Goal: Task Accomplishment & Management: Complete application form

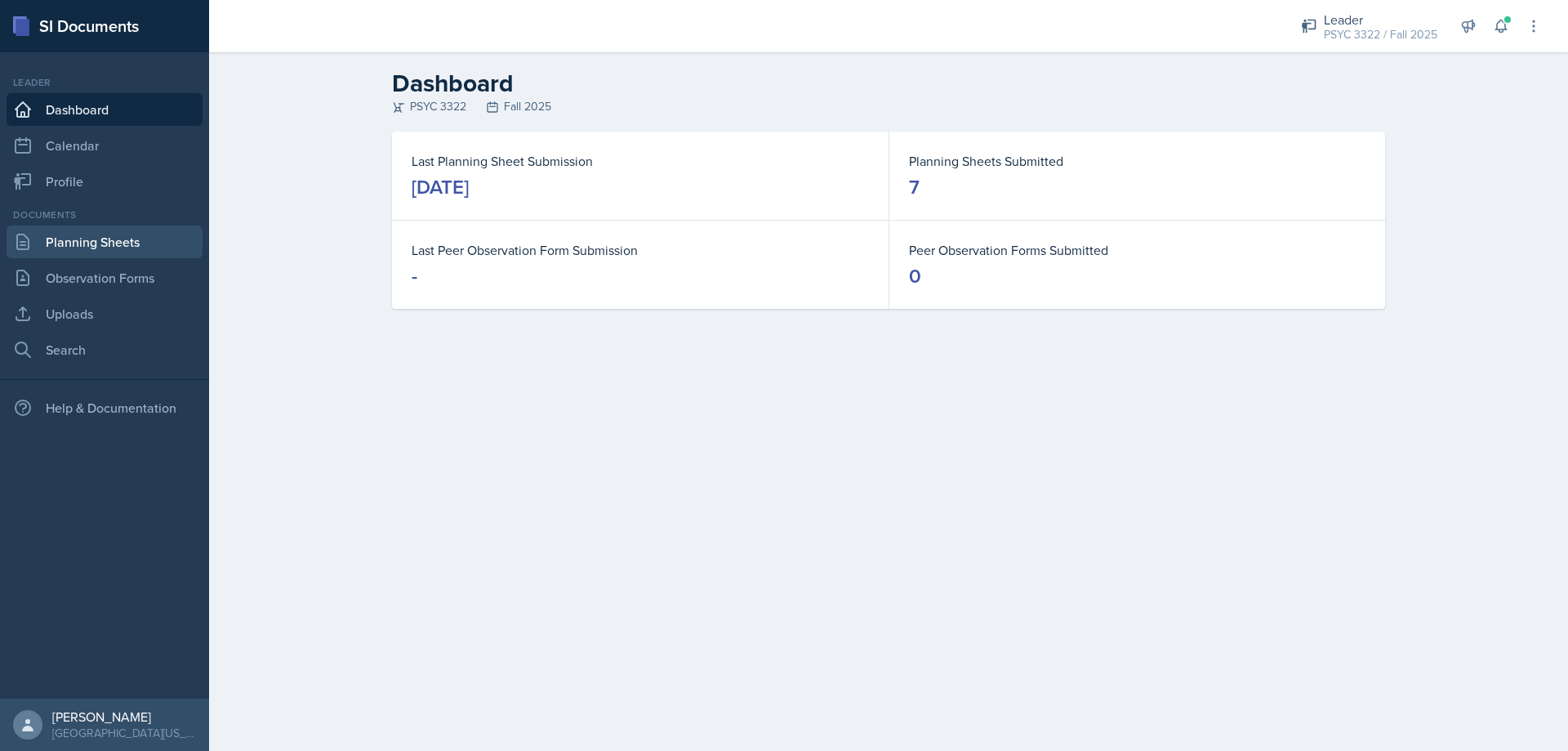
click at [112, 235] on link "Planning Sheets" at bounding box center [104, 242] width 196 height 33
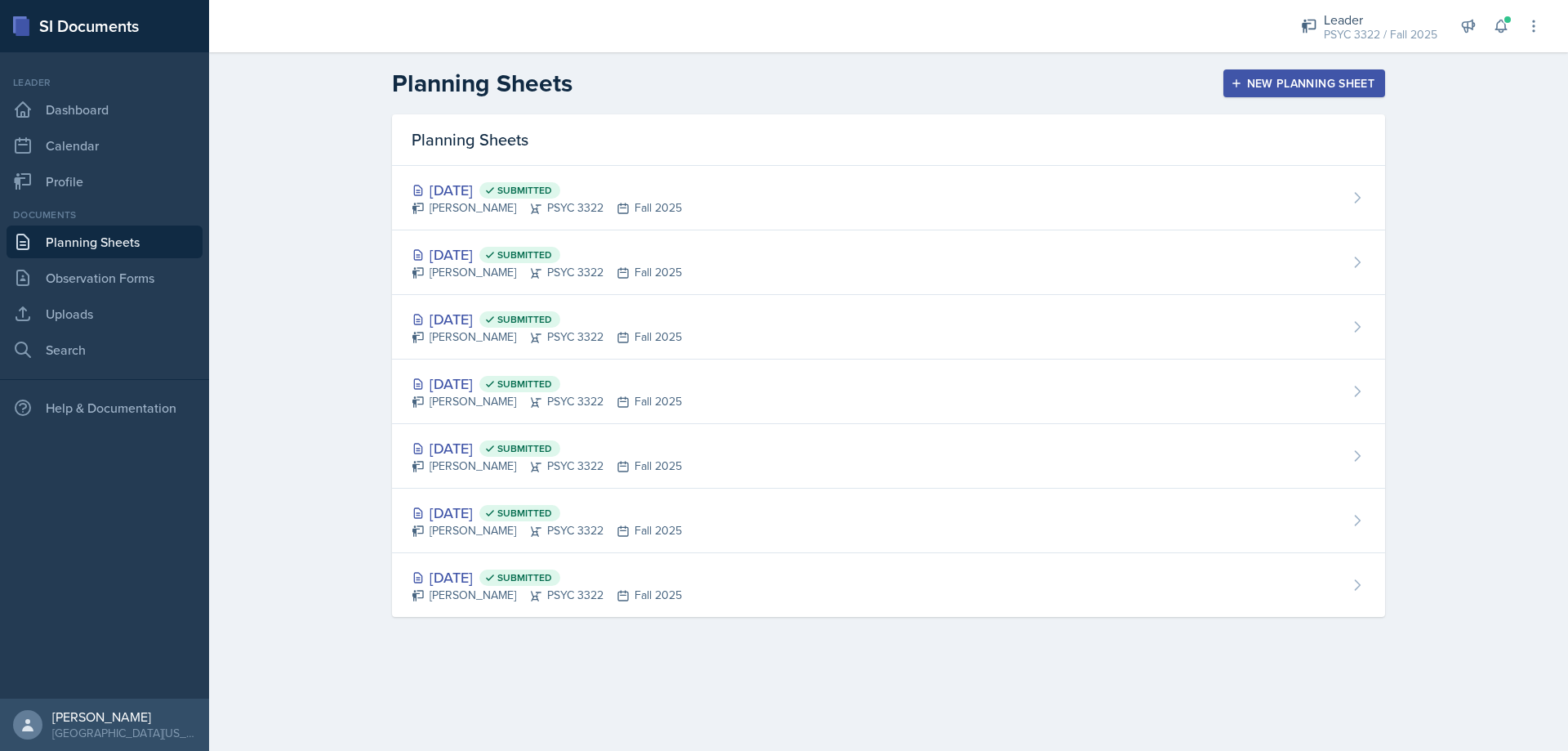
click at [1268, 87] on div "New Planning Sheet" at bounding box center [1304, 83] width 141 height 13
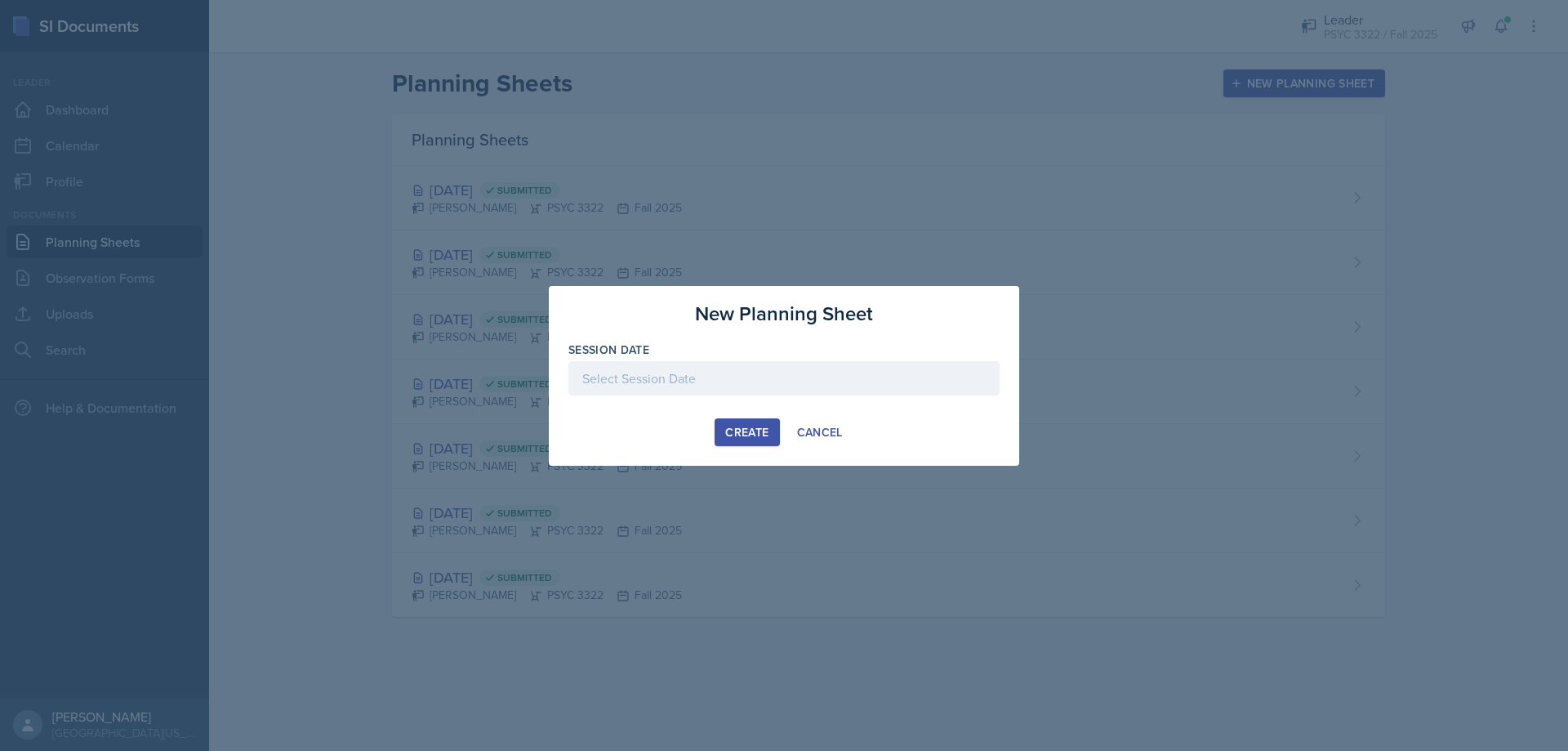
click at [688, 363] on div at bounding box center [784, 378] width 432 height 34
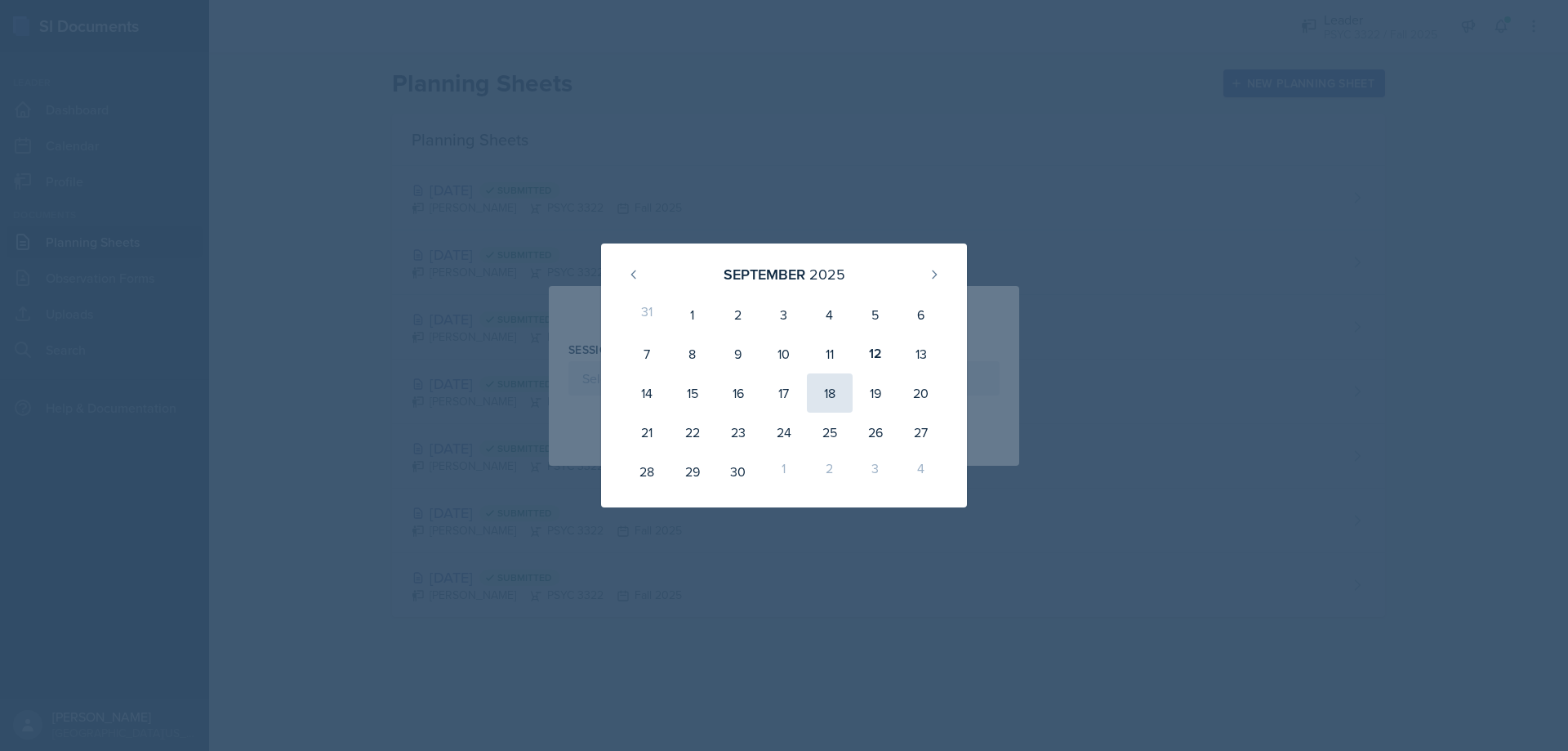
click at [836, 393] on div "18" at bounding box center [830, 393] width 46 height 40
type input "[DATE]"
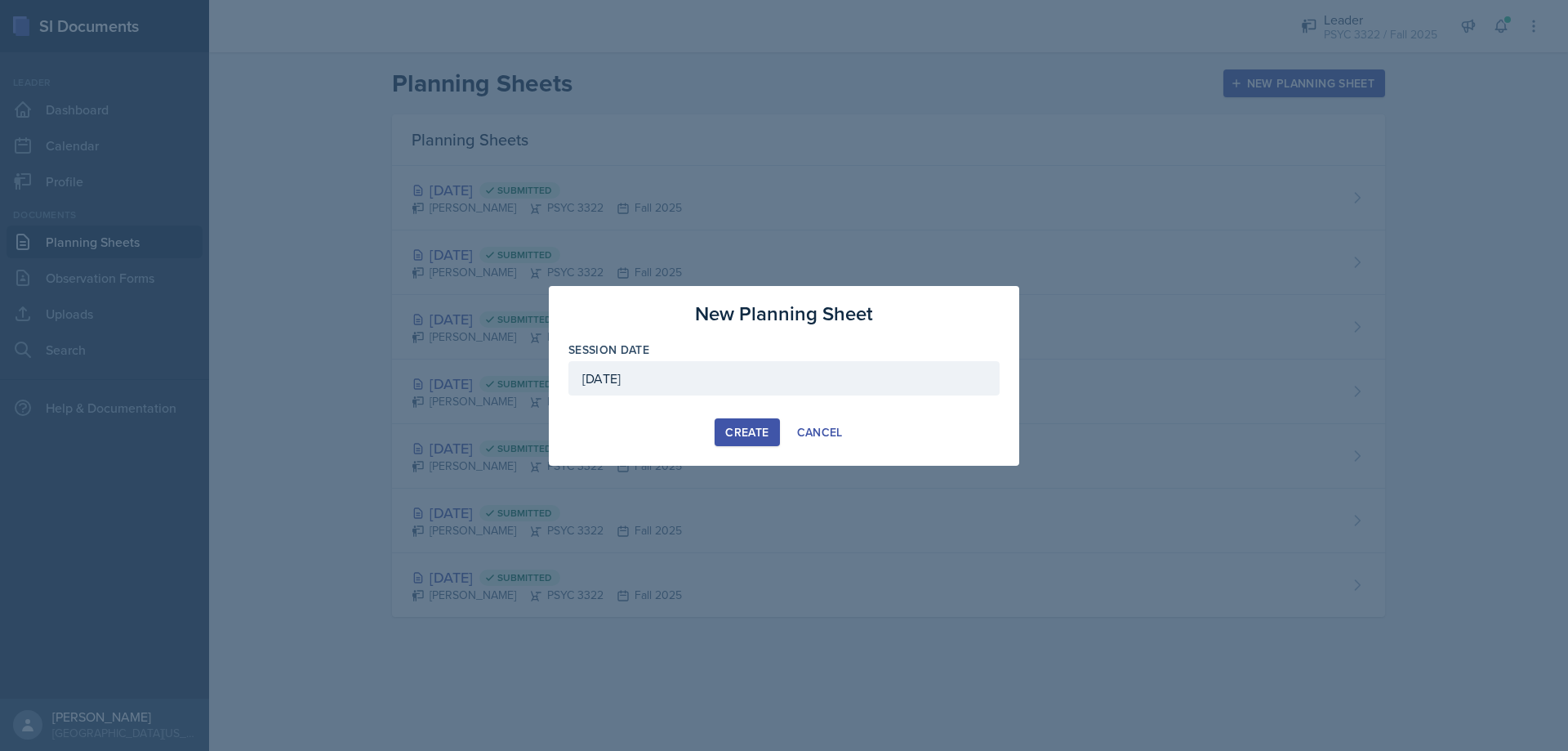
click at [774, 431] on button "Create" at bounding box center [746, 433] width 64 height 28
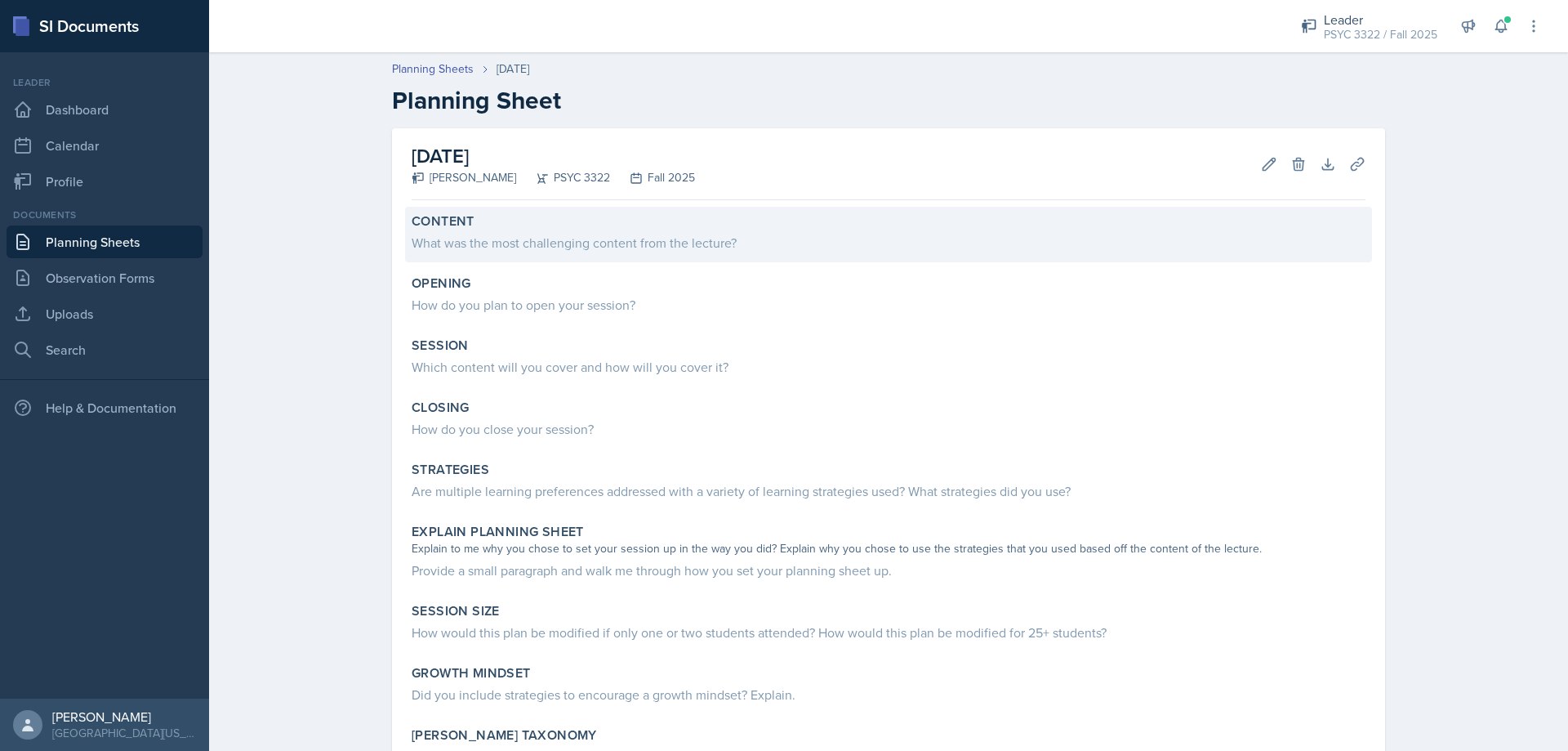
click at [591, 217] on div "Content" at bounding box center [888, 222] width 954 height 17
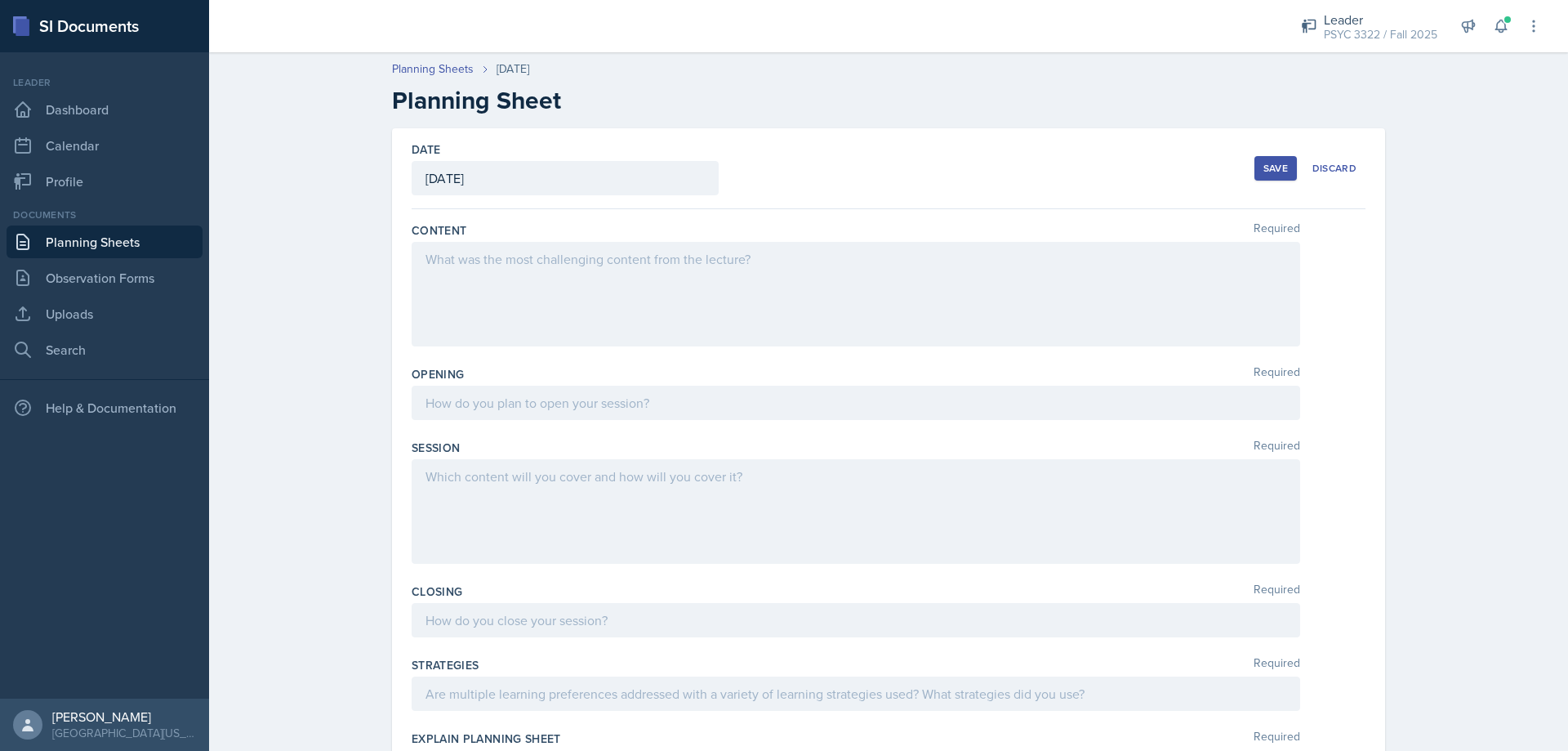
click at [577, 295] on div at bounding box center [855, 294] width 889 height 105
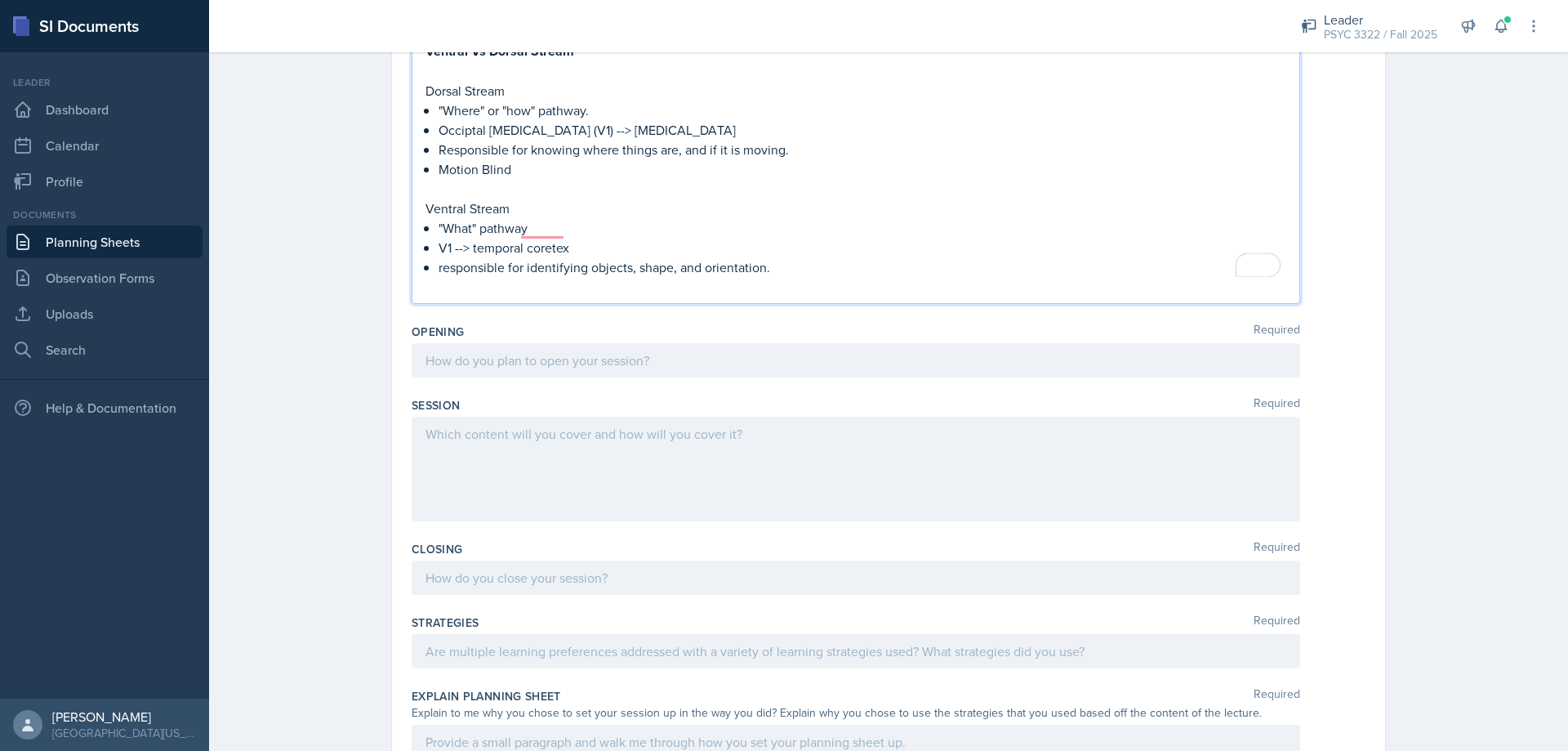
click at [557, 357] on div at bounding box center [855, 360] width 889 height 34
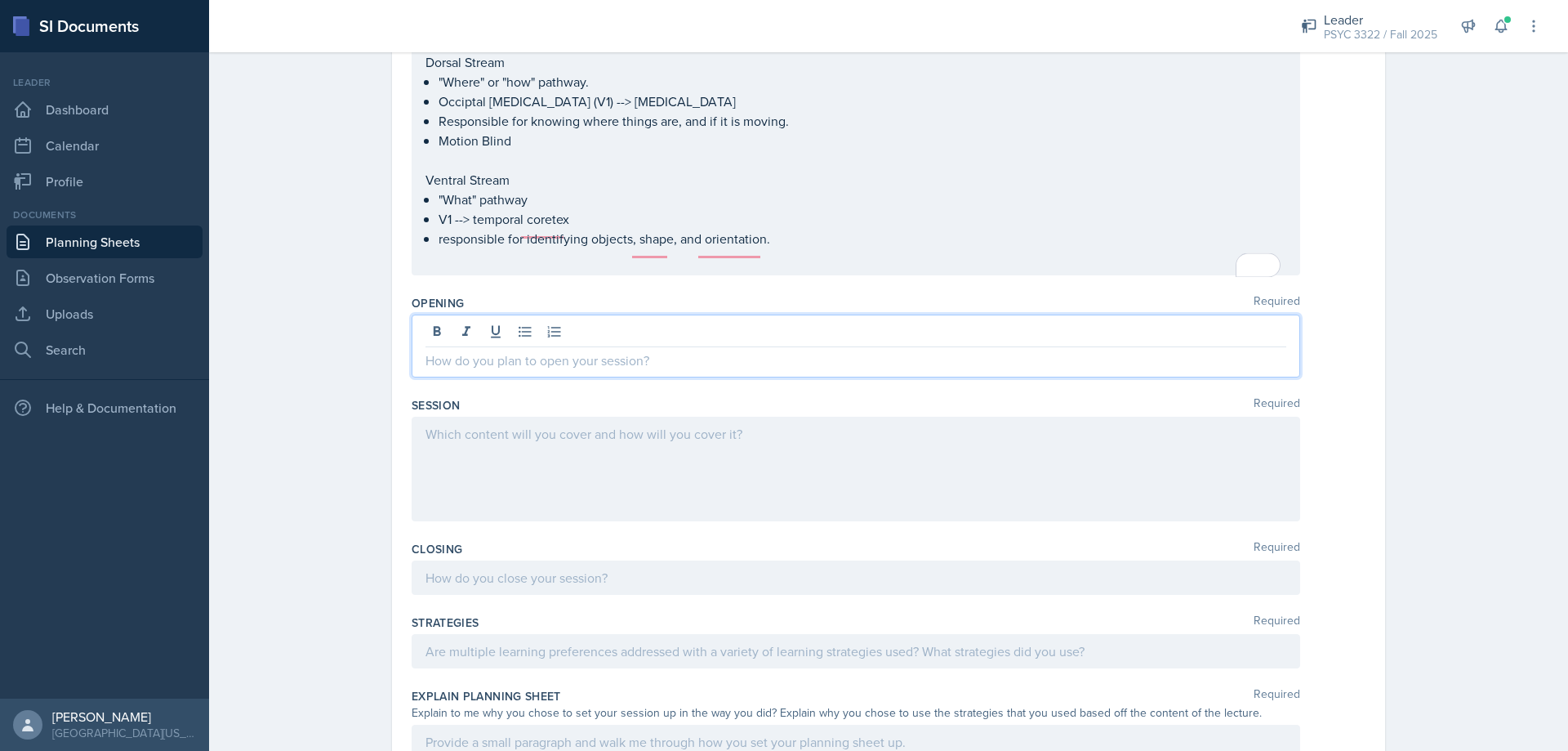
scroll to position [1443, 0]
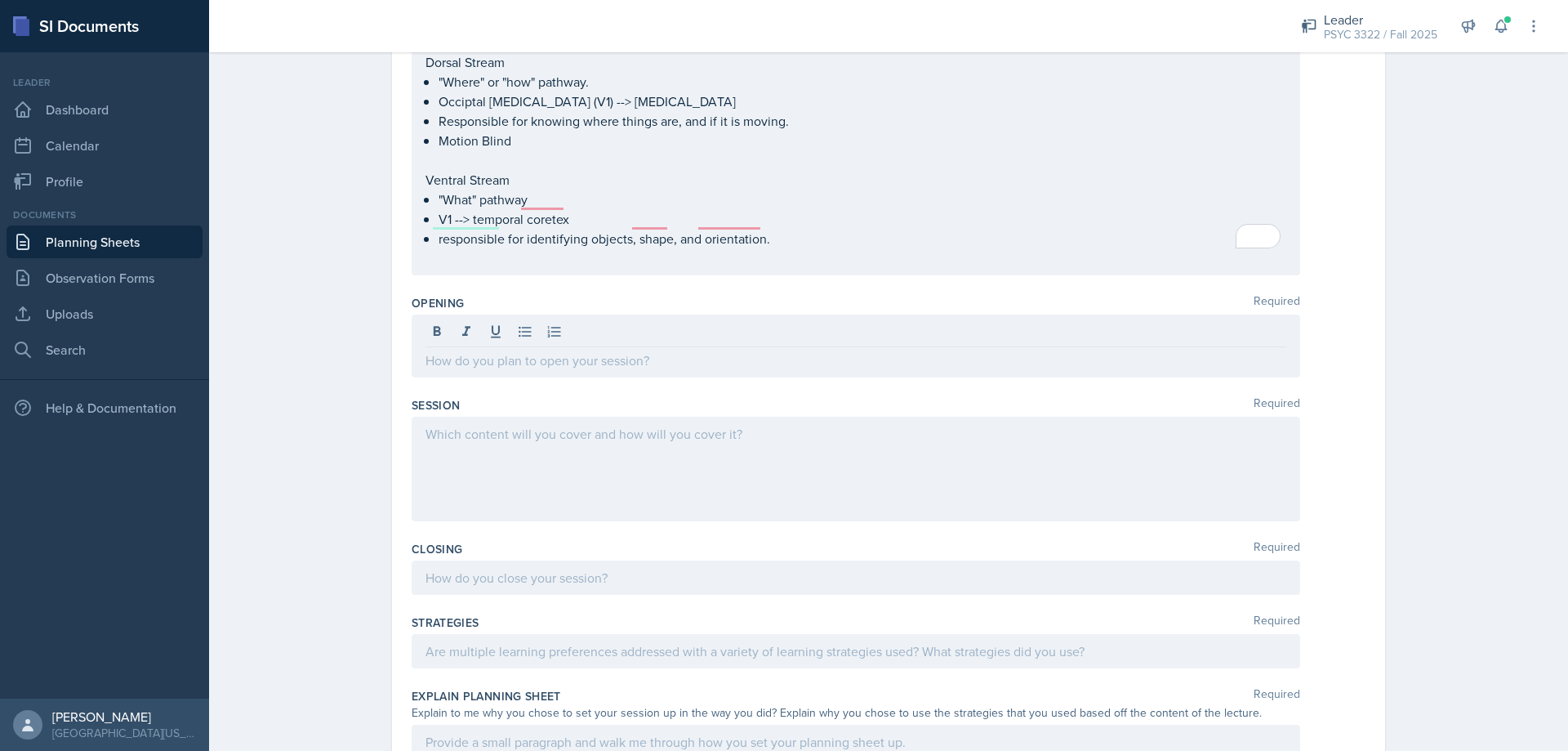
drag, startPoint x: 669, startPoint y: 351, endPoint x: 674, endPoint y: 341, distance: 11.2
click at [670, 346] on div at bounding box center [855, 346] width 889 height 63
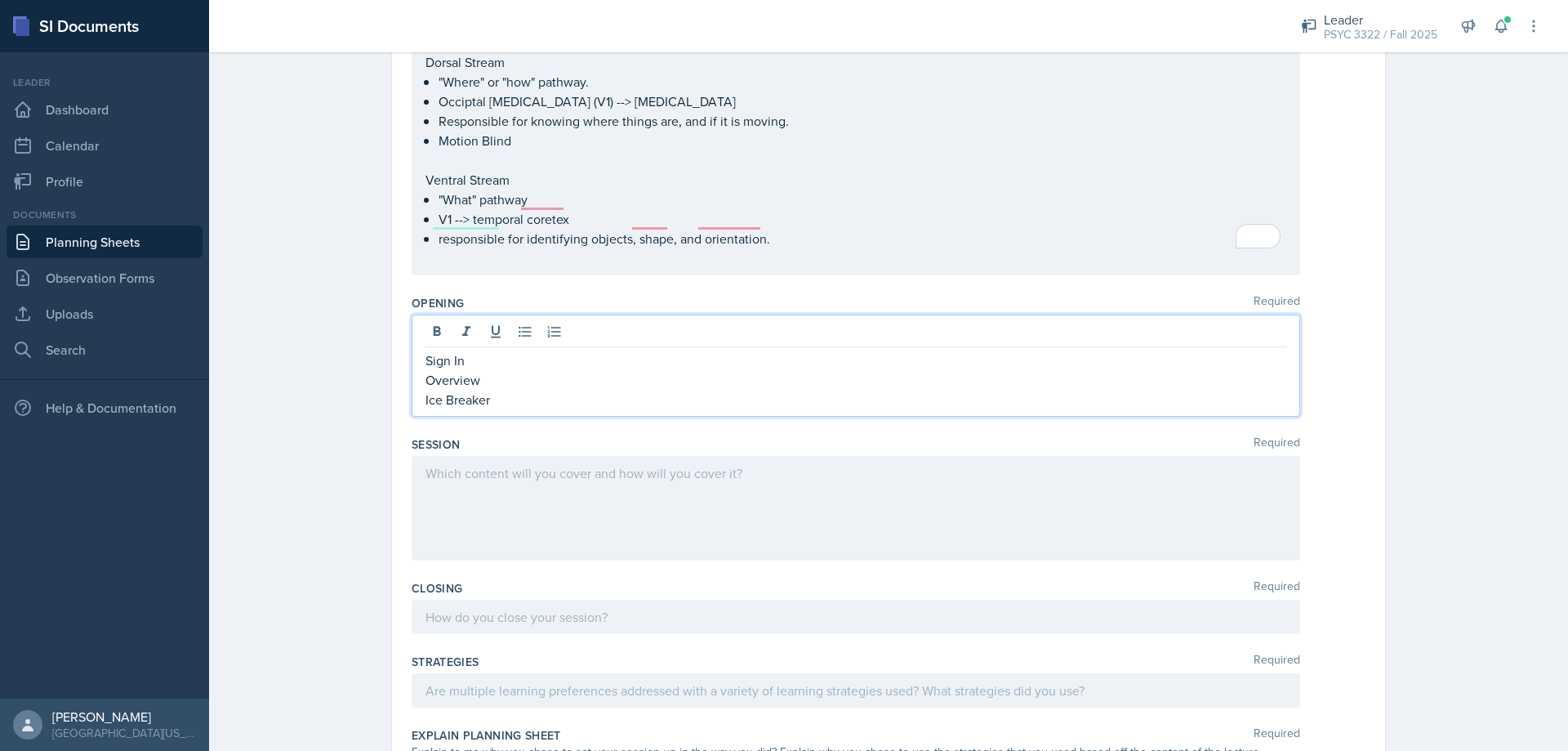
click at [534, 491] on div at bounding box center [855, 508] width 889 height 105
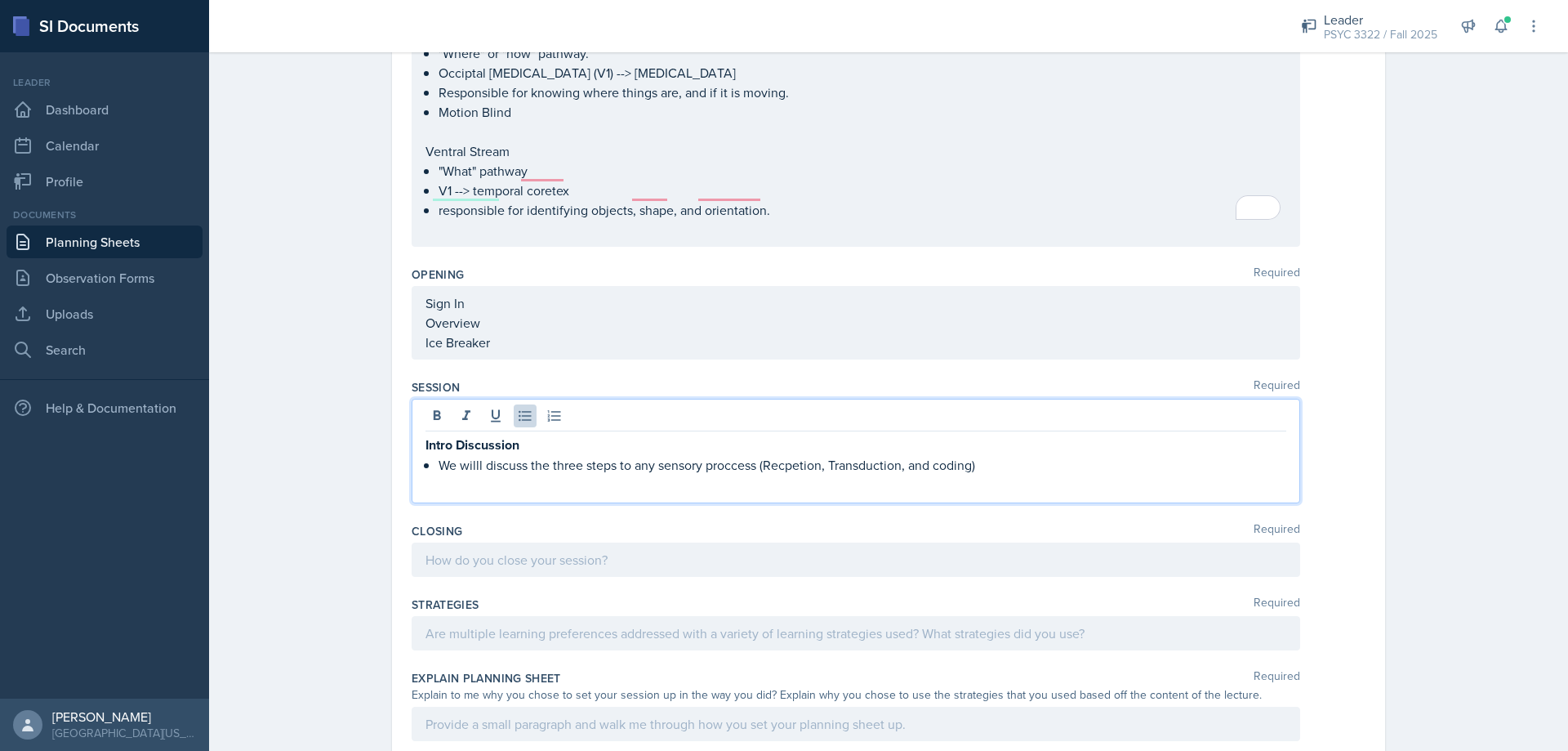
click at [0, 0] on span "Correct the spelling error" at bounding box center [0, 0] width 0 height 0
click at [0, 0] on qb-div "Correct the spelling error will" at bounding box center [0, 0] width 0 height 0
click at [0, 0] on qb-div "Correct the spelling error (reception," at bounding box center [0, 0] width 0 height 0
click at [977, 456] on p "We will discuss the three steps to any sensory process (reception, Transduction…" at bounding box center [862, 465] width 848 height 19
click at [758, 456] on p "We will discuss the three steps to any sensory process (reception, Transduction…" at bounding box center [862, 465] width 848 height 19
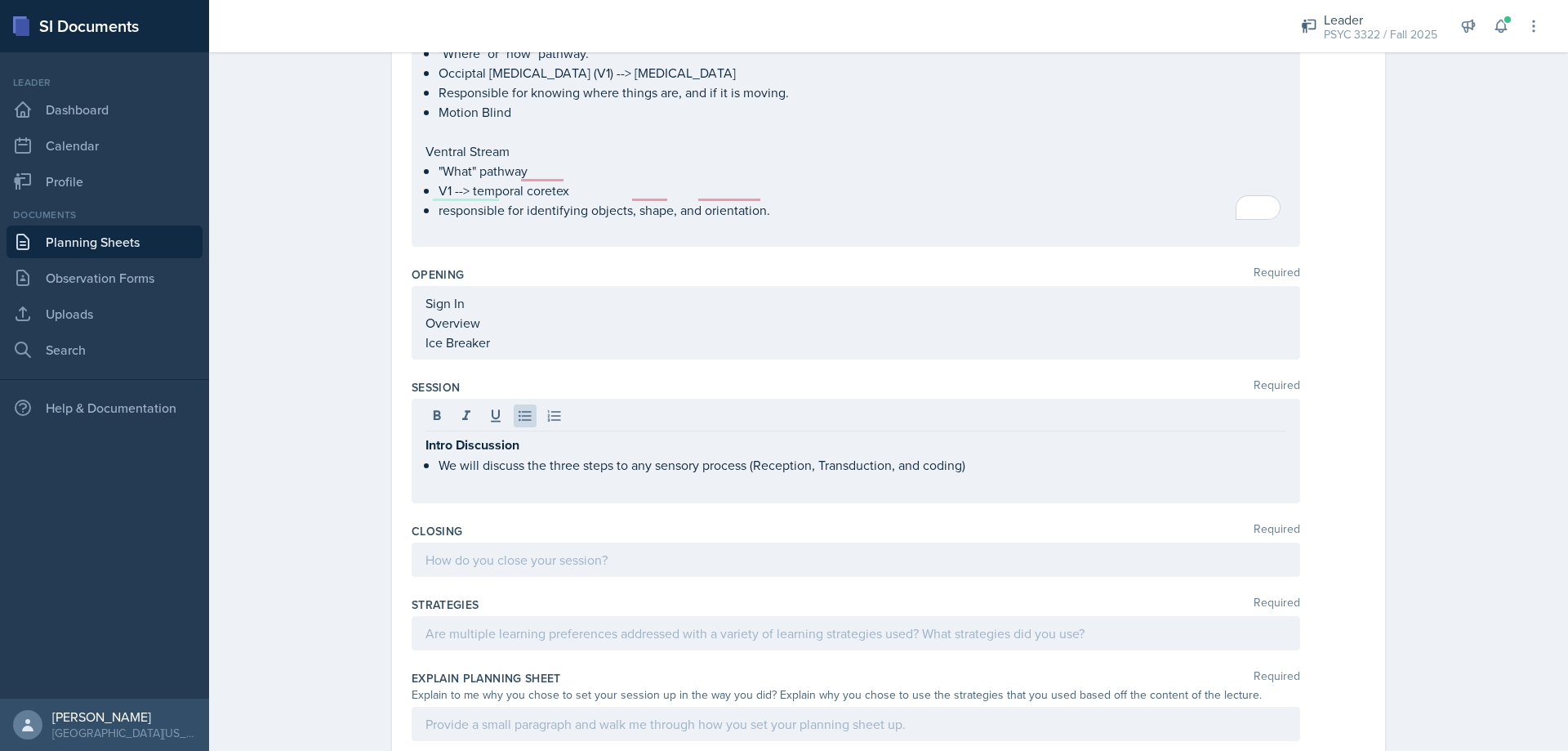
click at [989, 462] on div "Intro Discussion We will discuss the three steps to any sensory process (Recept…" at bounding box center [855, 451] width 889 height 105
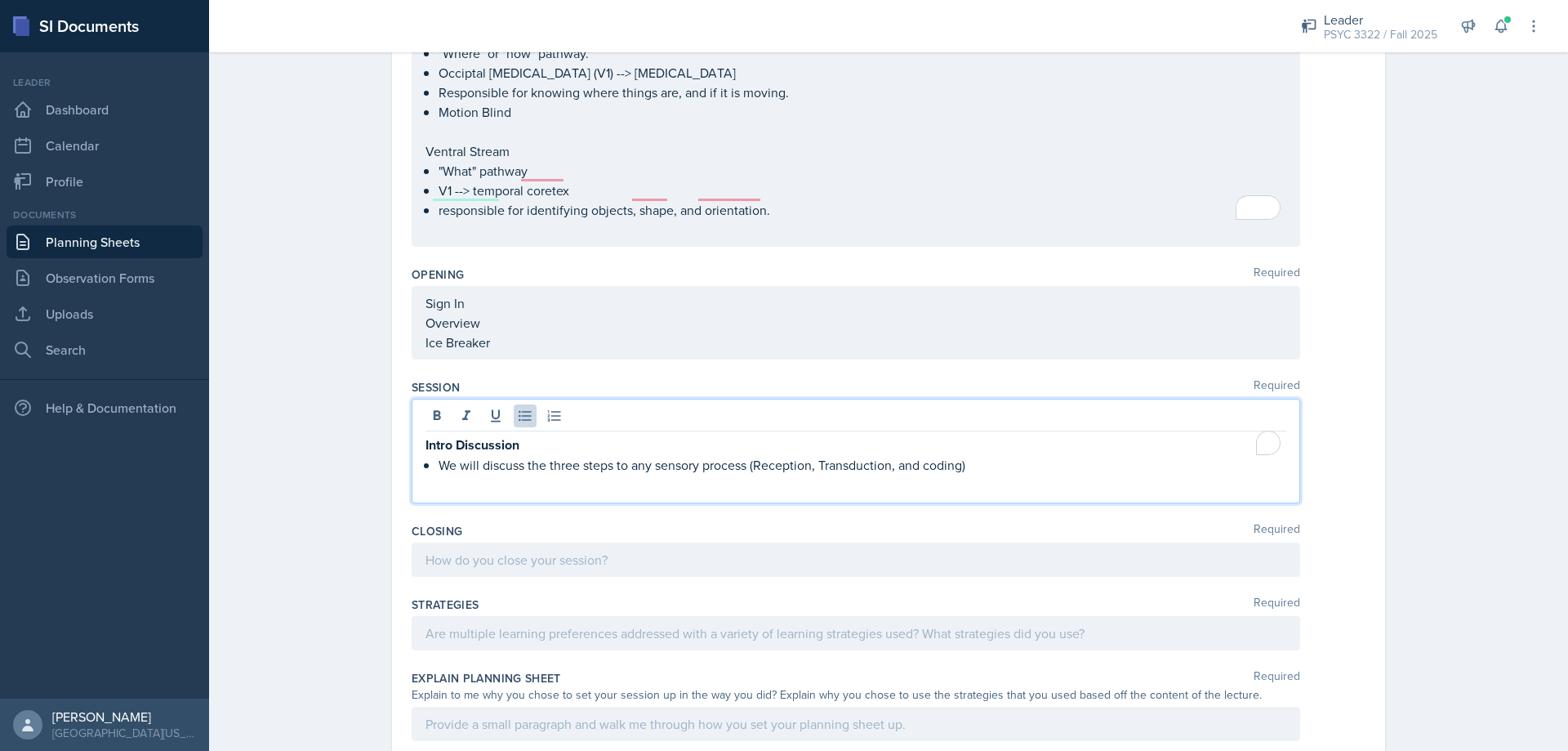
click at [970, 456] on p "We will discuss the three steps to any sensory process (Reception, Transduction…" at bounding box center [862, 465] width 848 height 19
click at [474, 475] on p "To enrich screen reader interactions, please activate Accessibility in Grammarl…" at bounding box center [862, 485] width 848 height 19
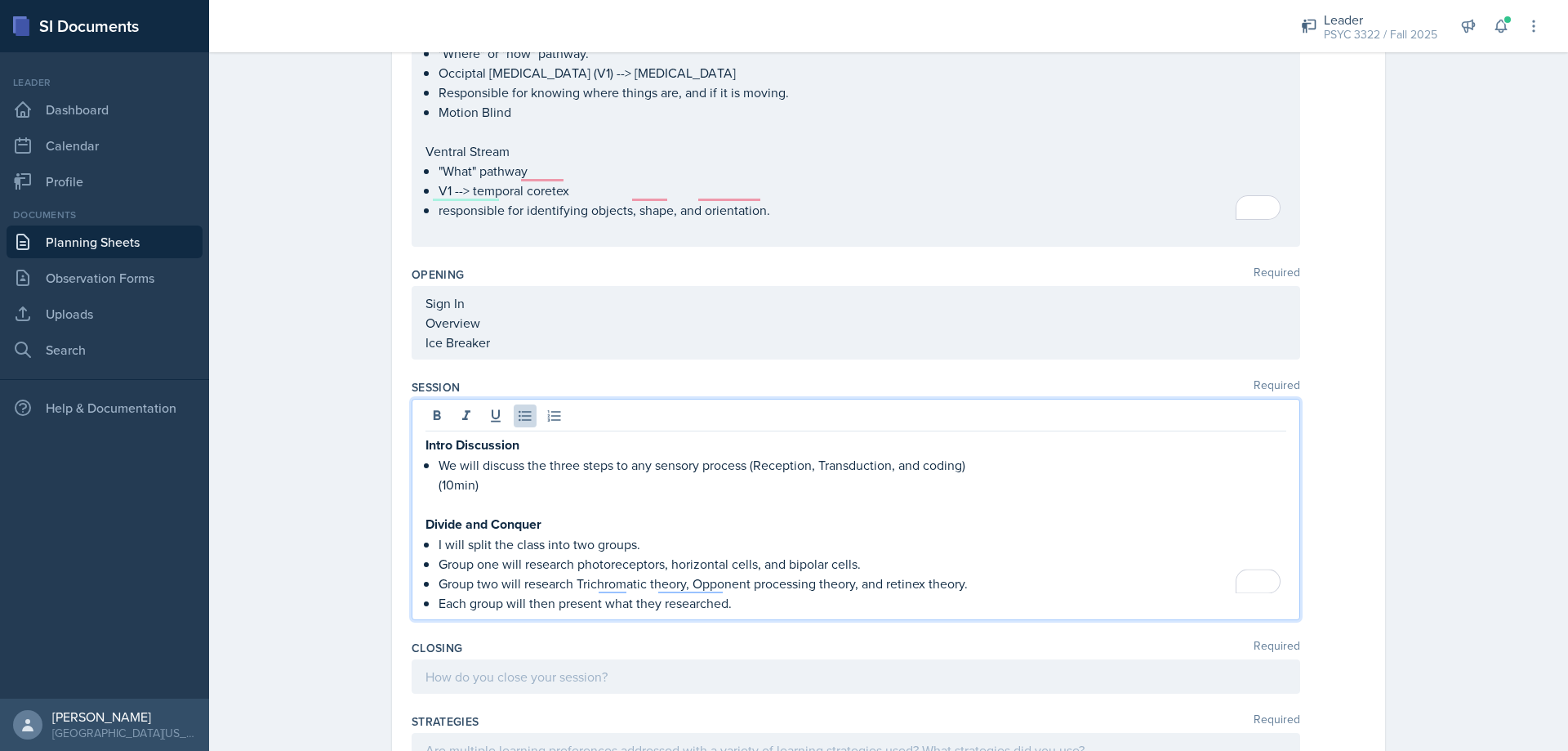
click at [0, 0] on qb-div "Correct the capitalization trichromatic" at bounding box center [0, 0] width 0 height 0
click at [0, 0] on qb-div "Correct the capitalization opponent" at bounding box center [0, 0] width 0 height 0
click at [779, 594] on p "Each group will then present what they researched." at bounding box center [862, 603] width 848 height 19
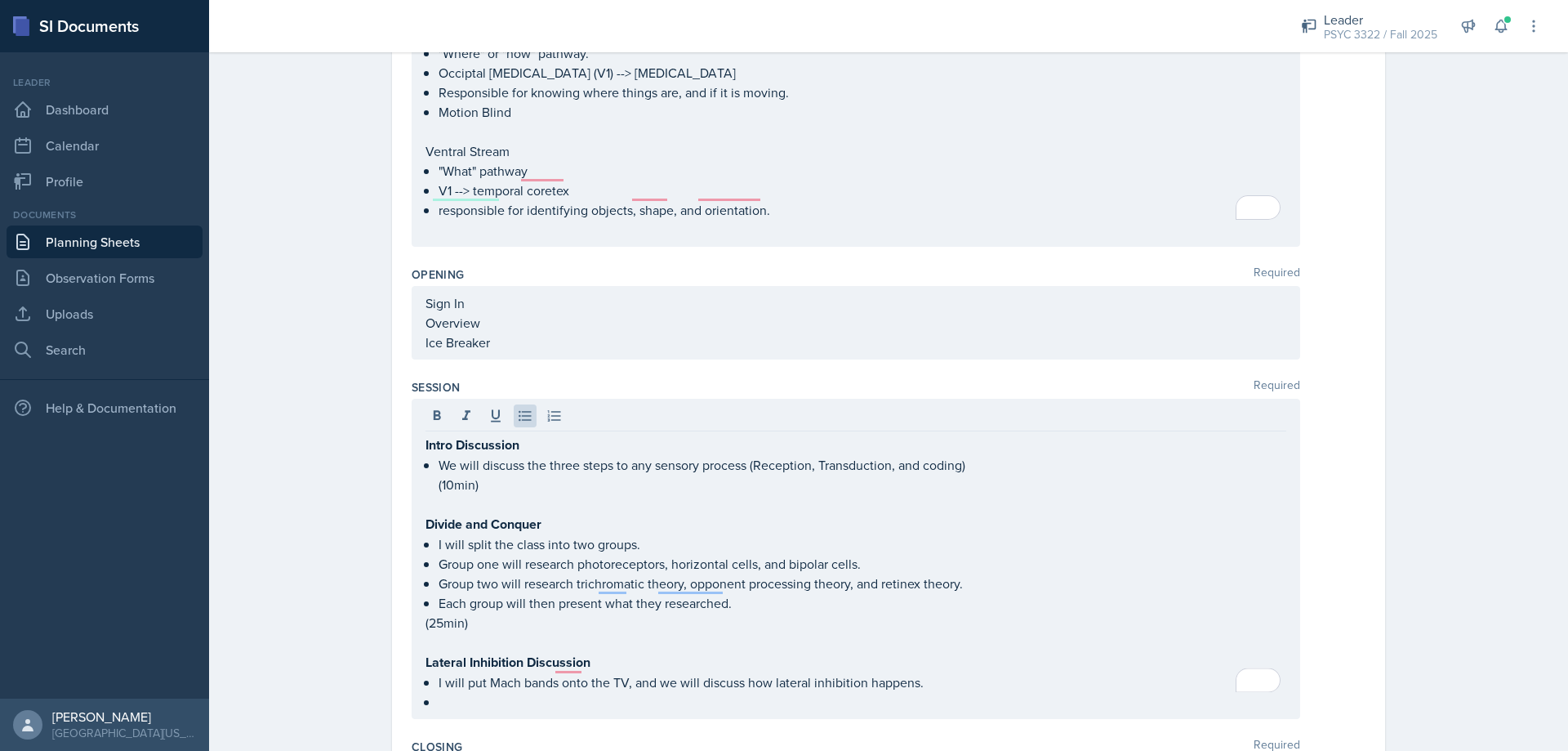
click at [536, 694] on div "Intro Discussion We will discuss the three steps to any sensory process (Recept…" at bounding box center [855, 559] width 889 height 320
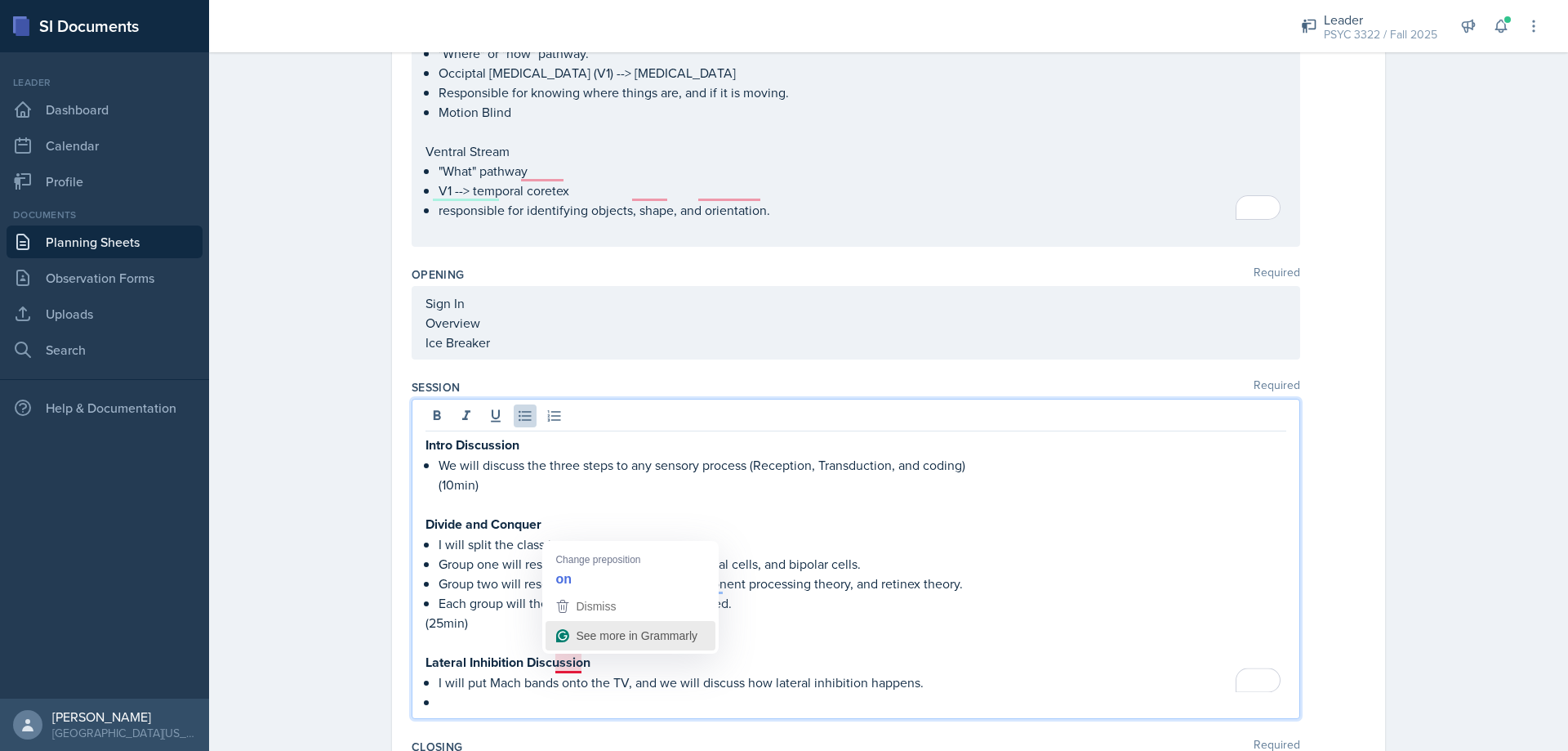
click at [591, 593] on button "Dismiss" at bounding box center [630, 606] width 170 height 29
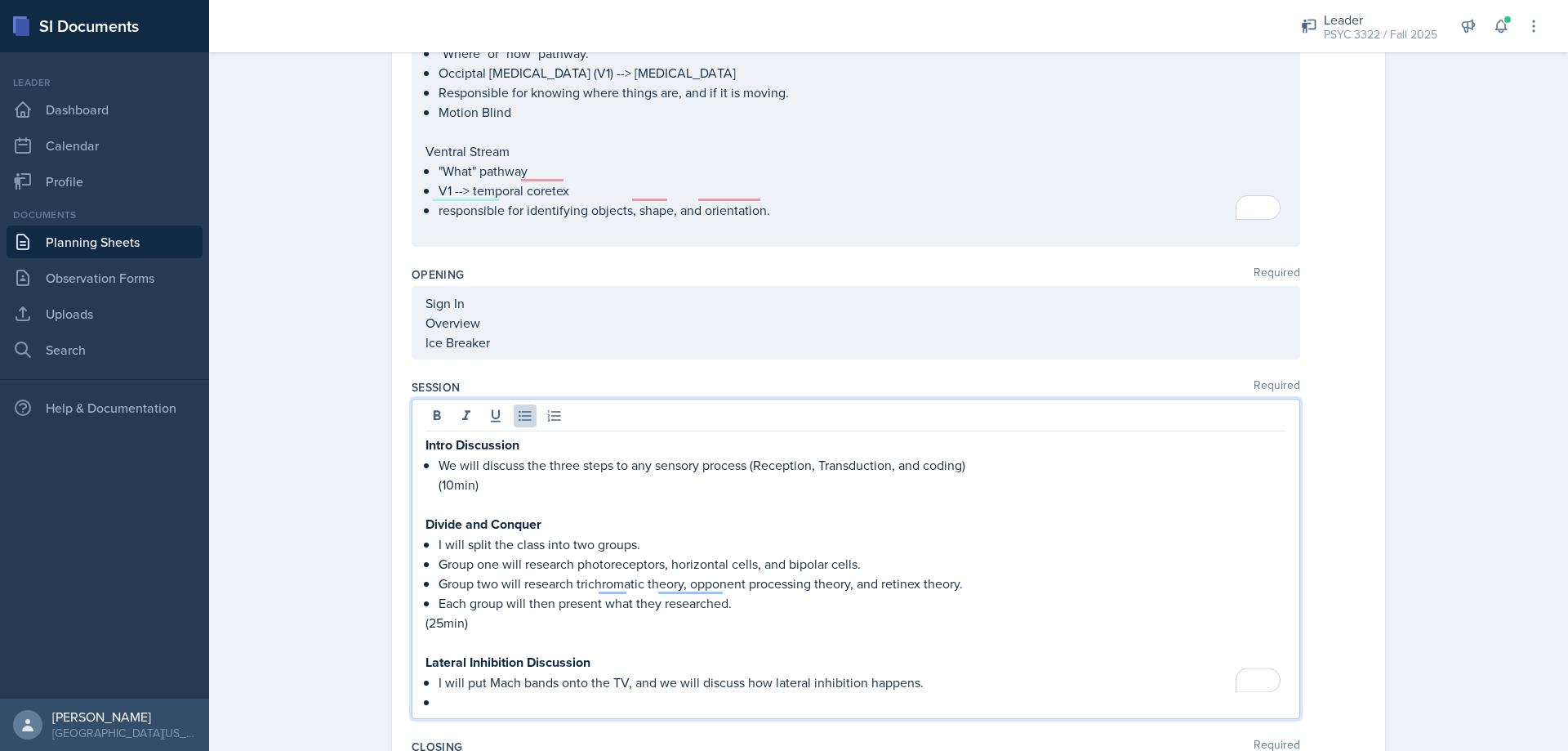
click at [585, 673] on p "I will put Mach bands onto the TV, and we will discuss how lateral inhibition h…" at bounding box center [862, 682] width 848 height 19
click at [572, 692] on p "To enrich screen reader interactions, please activate Accessibility in Grammarl…" at bounding box center [862, 702] width 848 height 19
drag, startPoint x: 921, startPoint y: 663, endPoint x: 642, endPoint y: 660, distance: 279.0
click at [642, 673] on p "I will put Mach bands on the TV, and we will discuss how lateral inhibition hap…" at bounding box center [862, 682] width 848 height 19
click at [727, 673] on p "I will put Mach bands on the TV, and explain" at bounding box center [862, 682] width 848 height 19
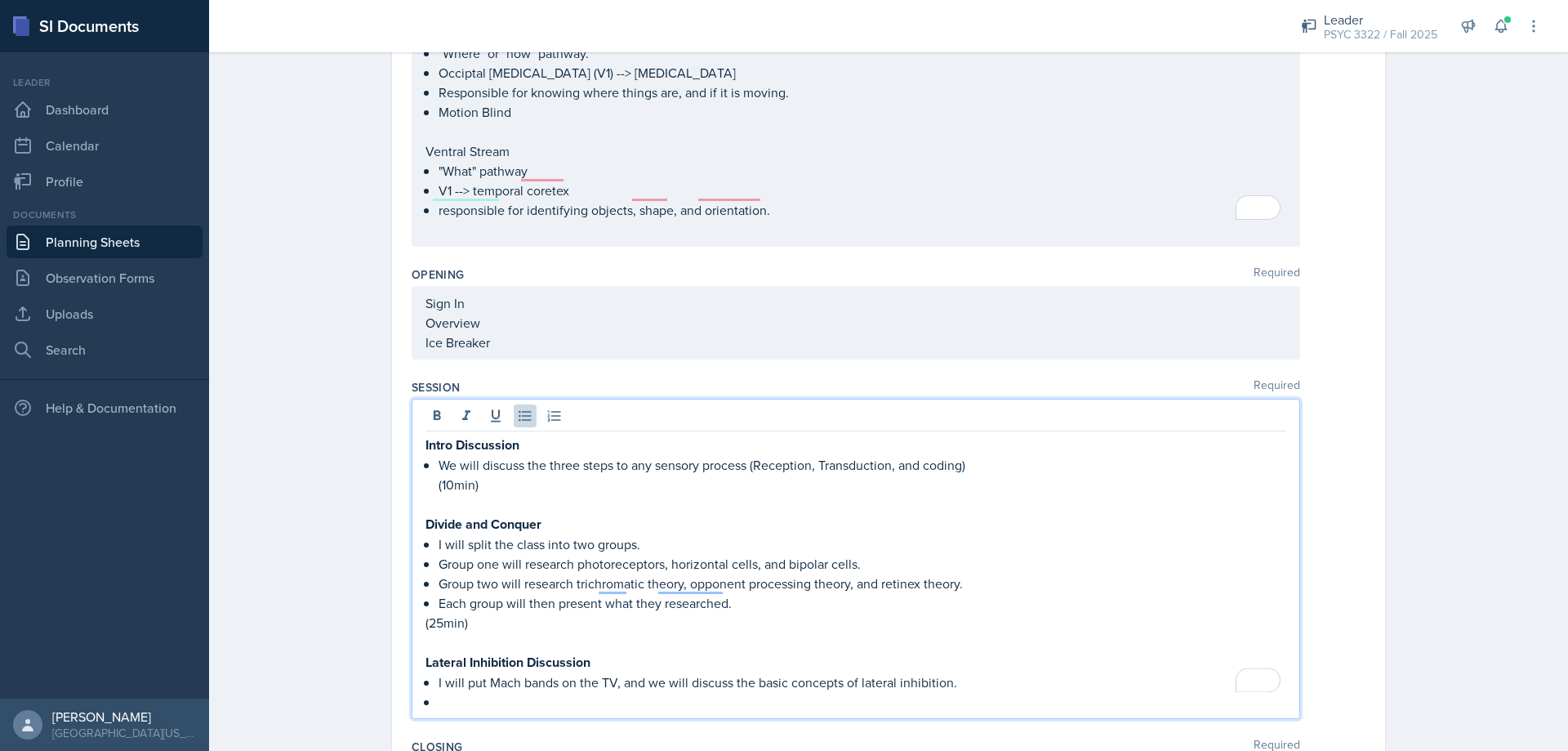
click at [622, 692] on p "To enrich screen reader interactions, please activate Accessibility in Grammarl…" at bounding box center [862, 702] width 848 height 19
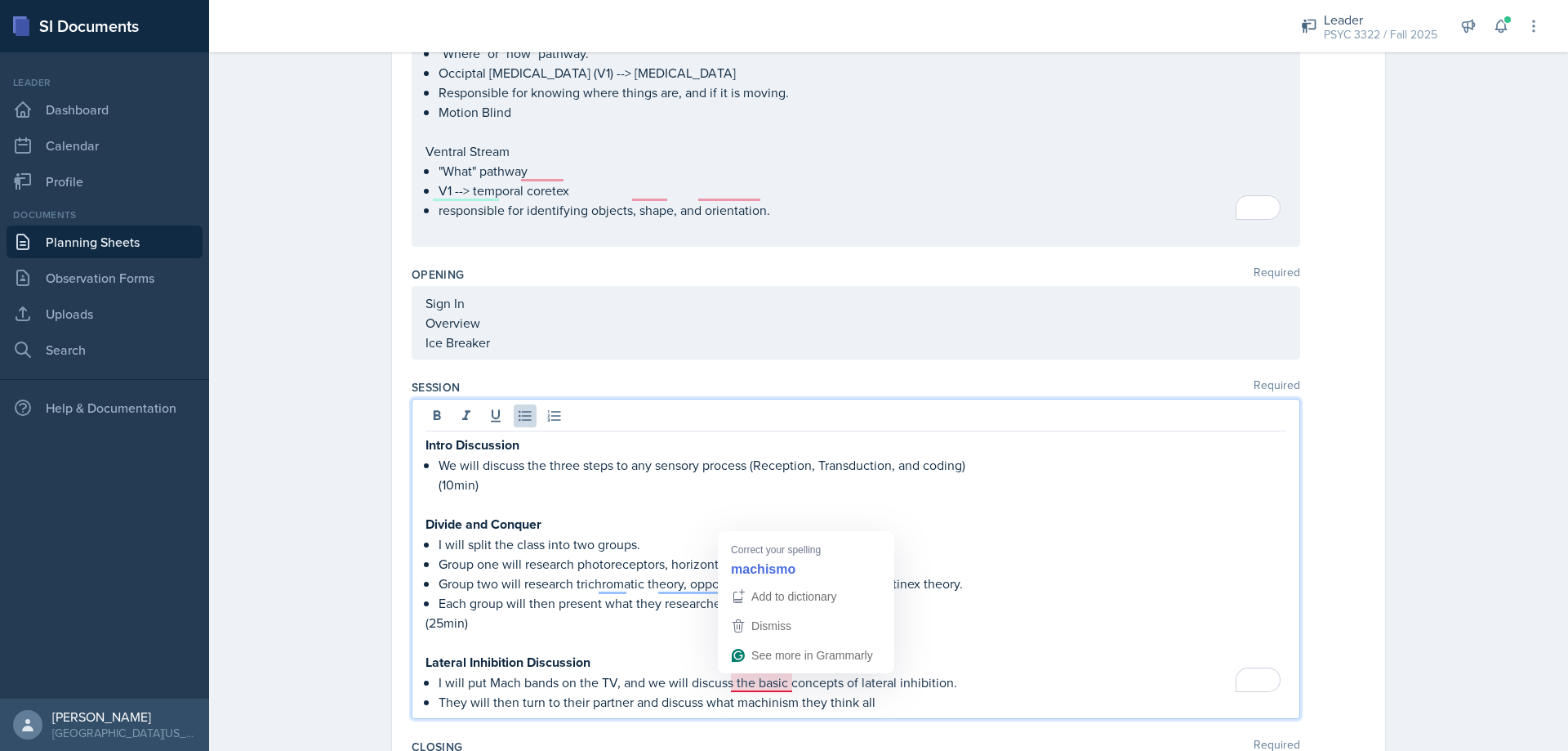
click at [906, 692] on p "They will then turn to their partner and discuss what machinism they think all" at bounding box center [862, 702] width 848 height 19
drag, startPoint x: 882, startPoint y: 685, endPoint x: 734, endPoint y: 679, distance: 148.1
click at [734, 692] on p "They will then turn to their partner and discuss what machinism they think all" at bounding box center [862, 702] width 848 height 19
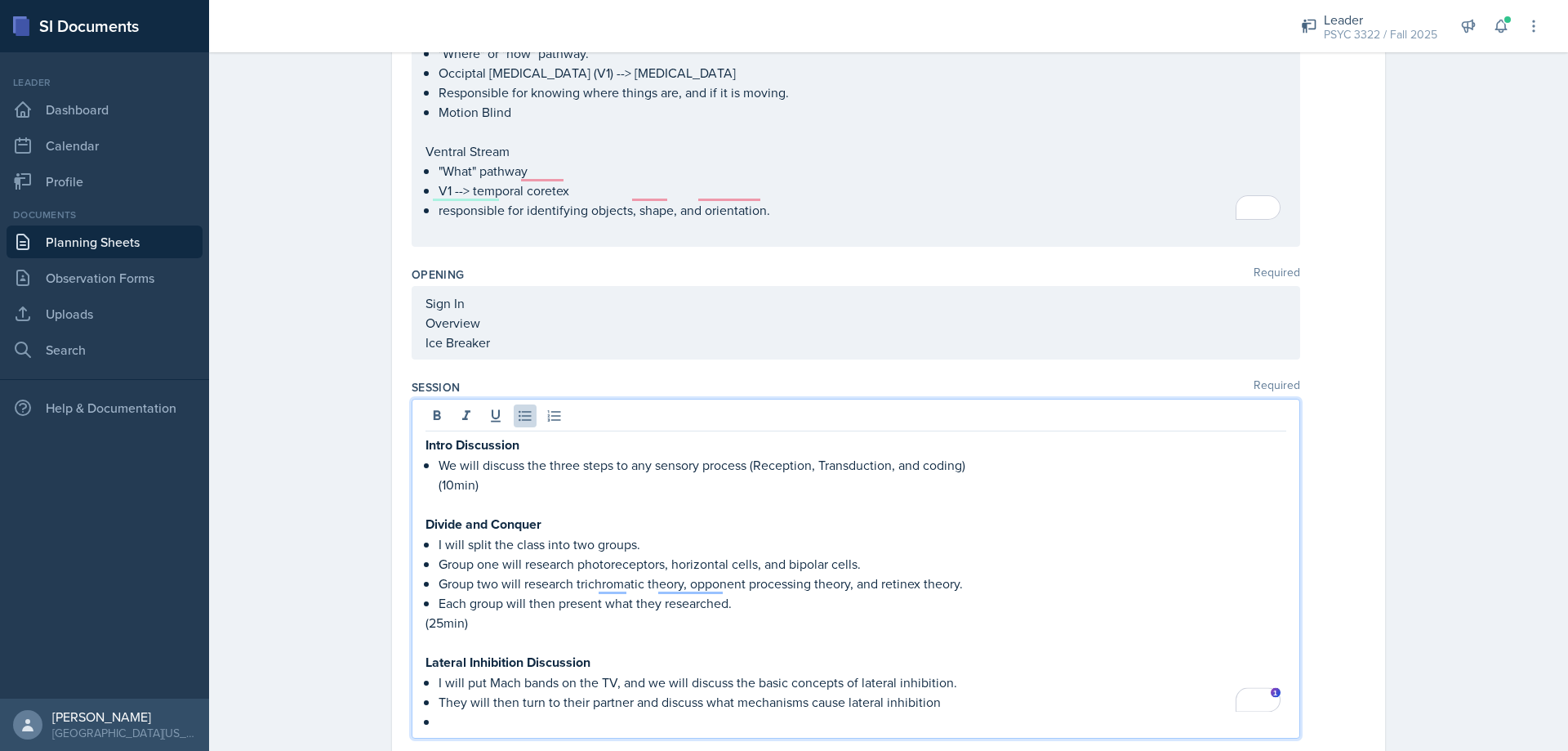
click at [571, 711] on p "To enrich screen reader interactions, please activate Accessibility in Grammarl…" at bounding box center [862, 721] width 848 height 19
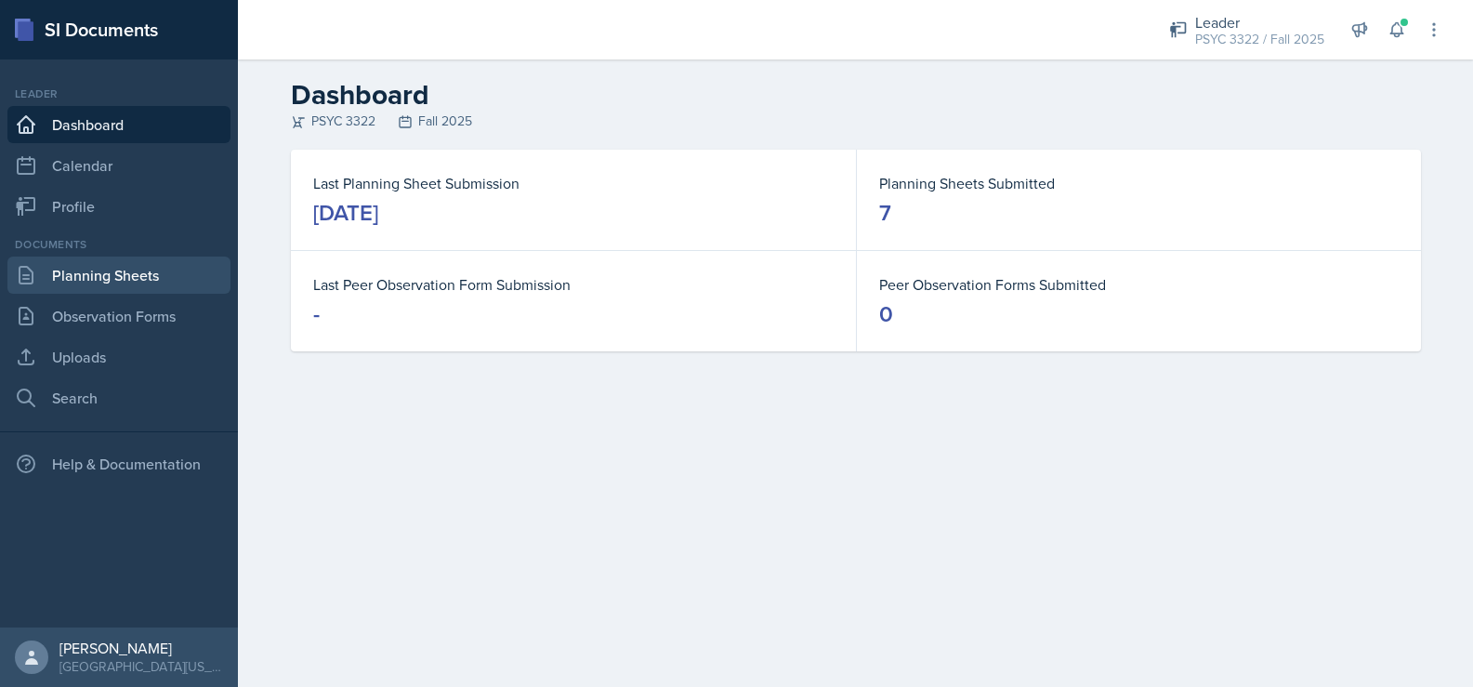
click at [86, 270] on link "Planning Sheets" at bounding box center [118, 275] width 223 height 37
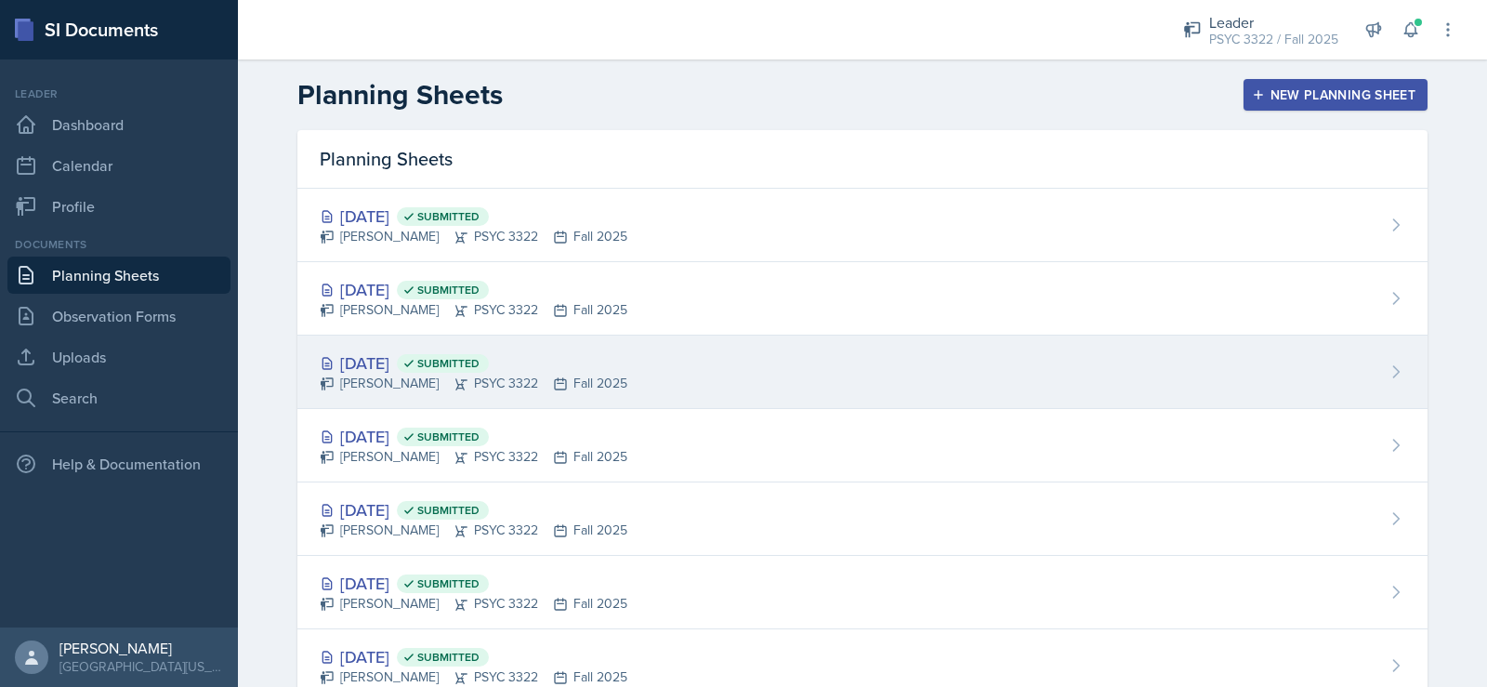
drag, startPoint x: 586, startPoint y: 264, endPoint x: 609, endPoint y: 326, distance: 66.1
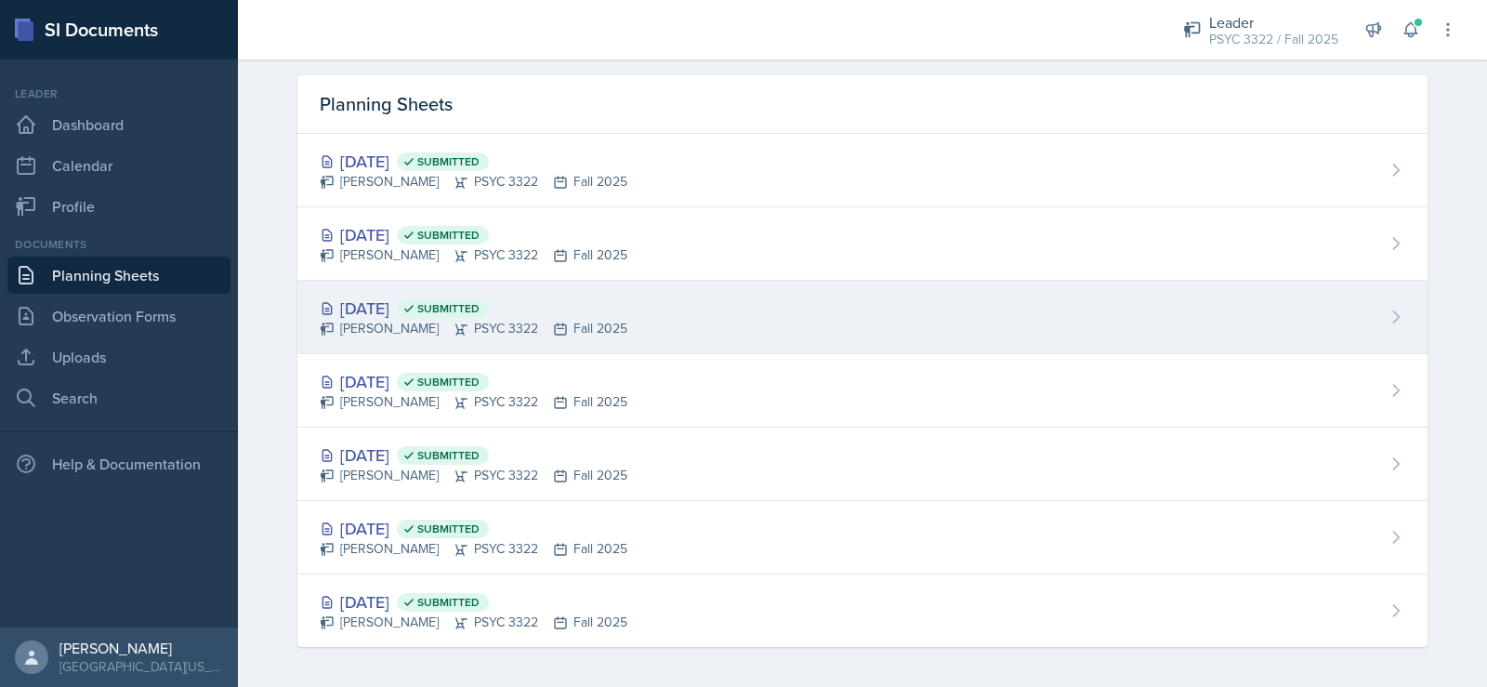
scroll to position [59, 0]
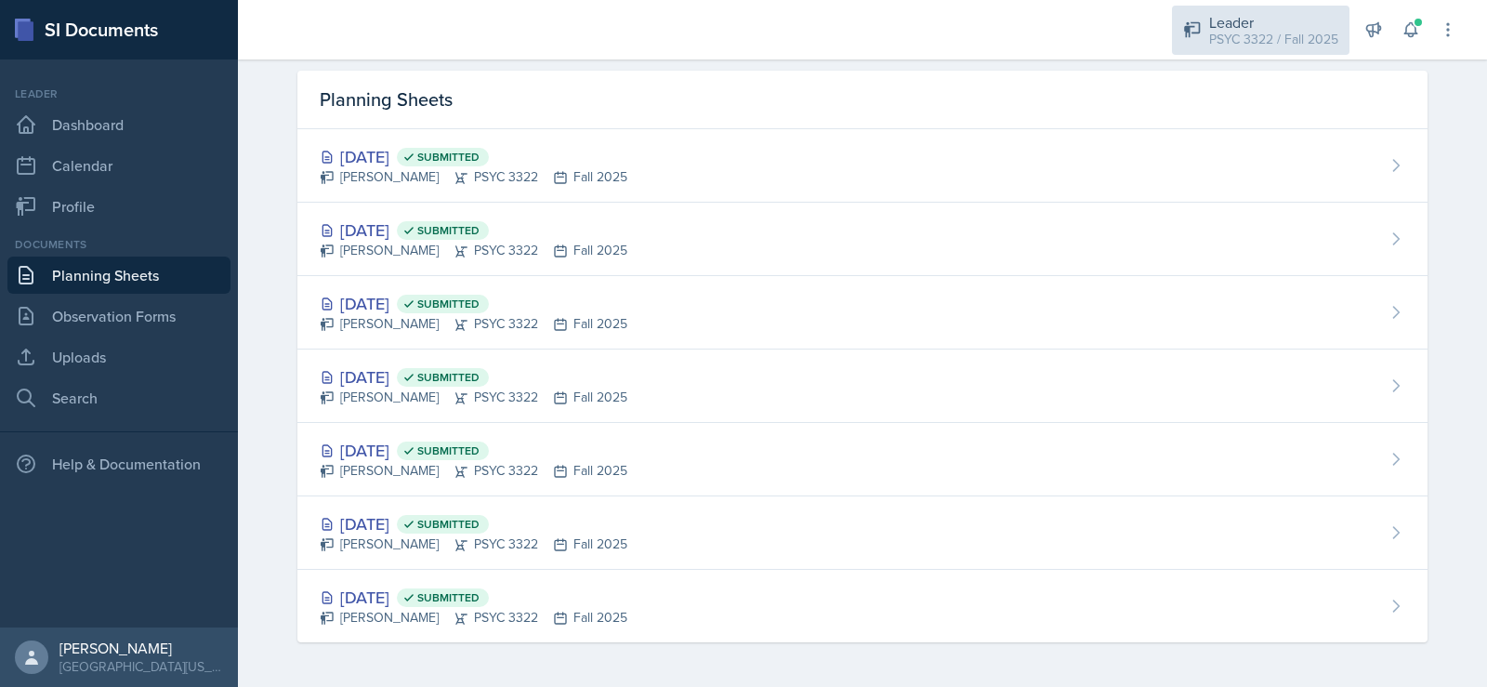
click at [1269, 34] on div "PSYC 3322 / Fall 2025" at bounding box center [1273, 40] width 129 height 20
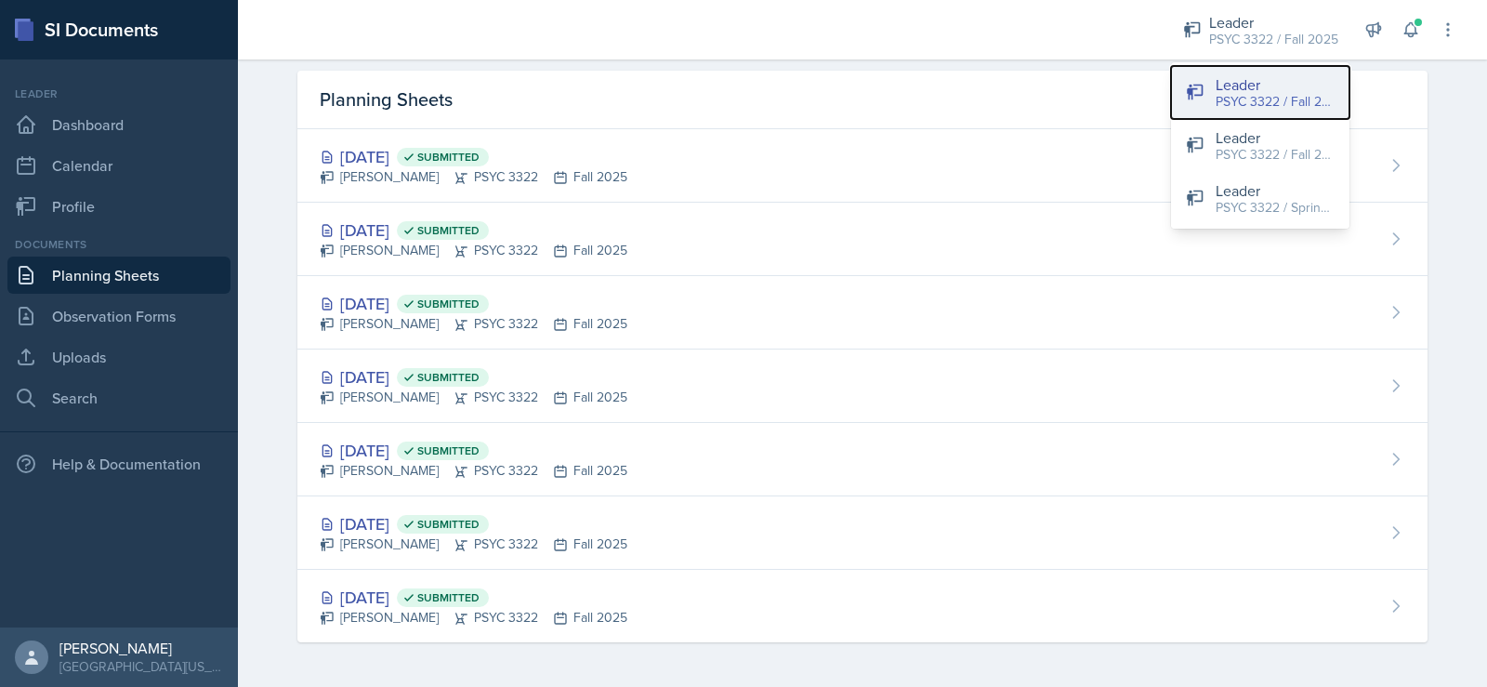
click at [1262, 82] on div "Leader" at bounding box center [1275, 84] width 119 height 22
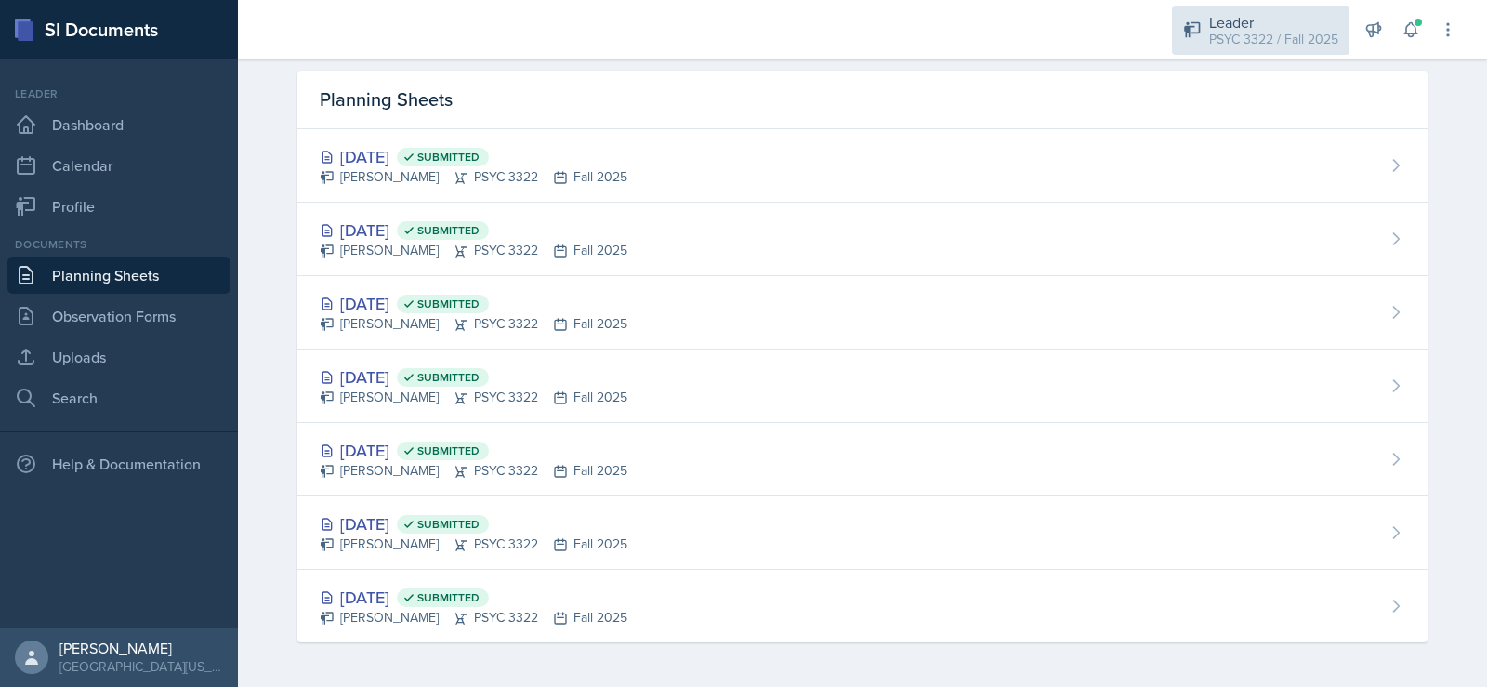
click at [1231, 20] on div "Leader" at bounding box center [1273, 22] width 129 height 22
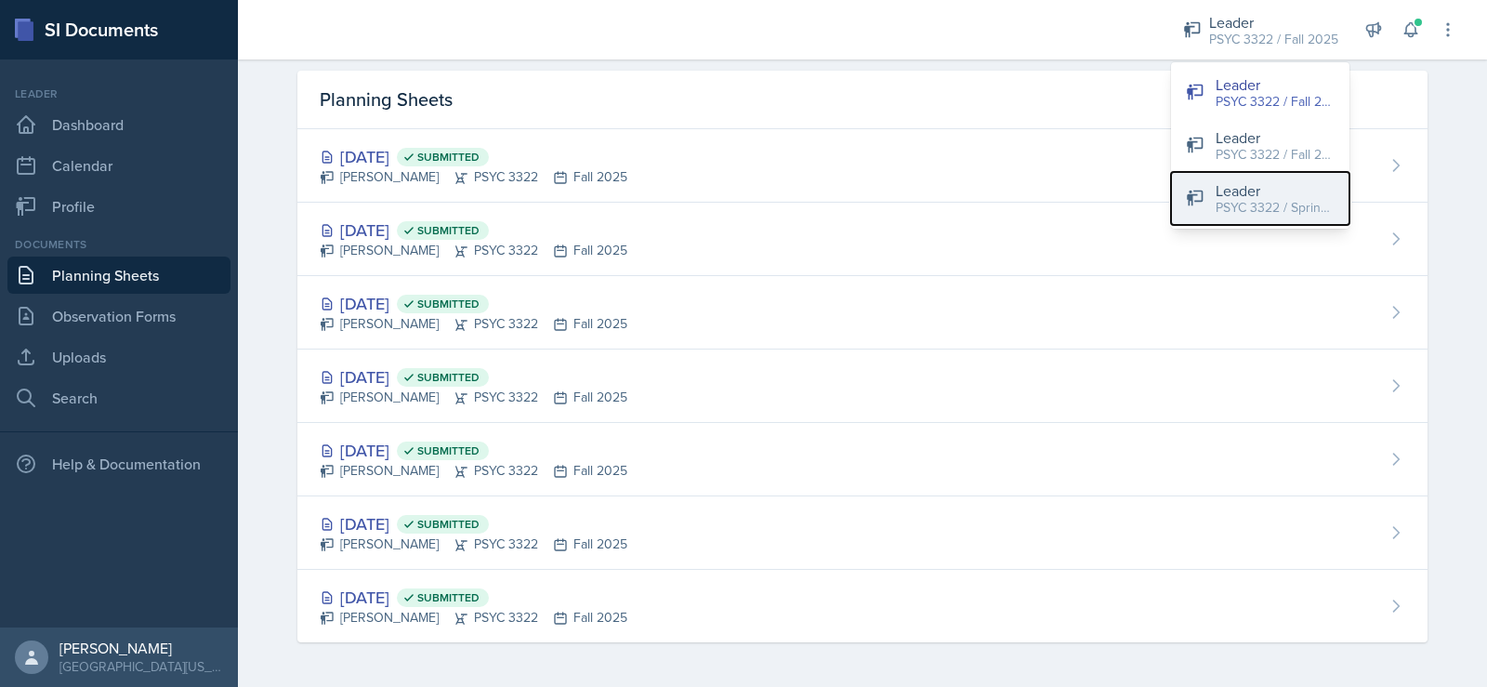
click at [1244, 204] on div "PSYC 3322 / Spring 2025" at bounding box center [1275, 208] width 119 height 20
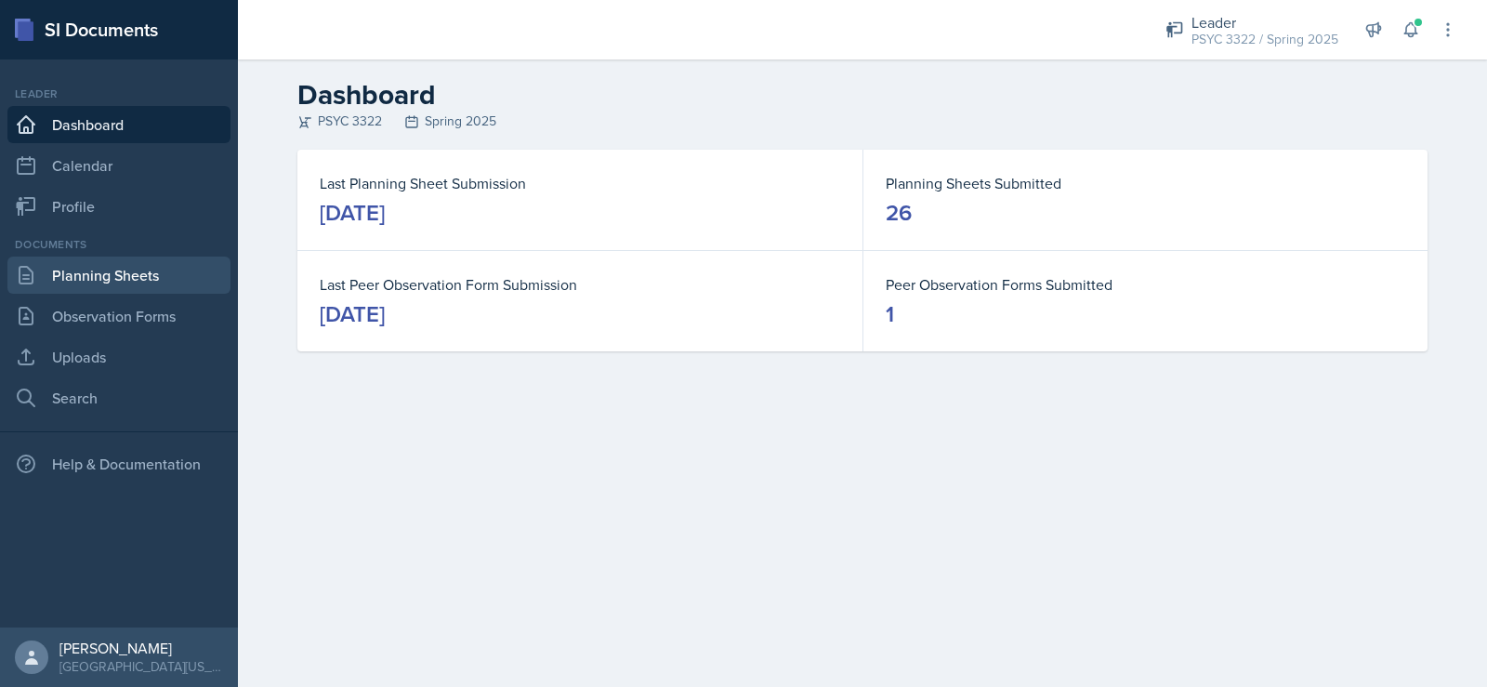
click at [138, 272] on link "Planning Sheets" at bounding box center [118, 275] width 223 height 37
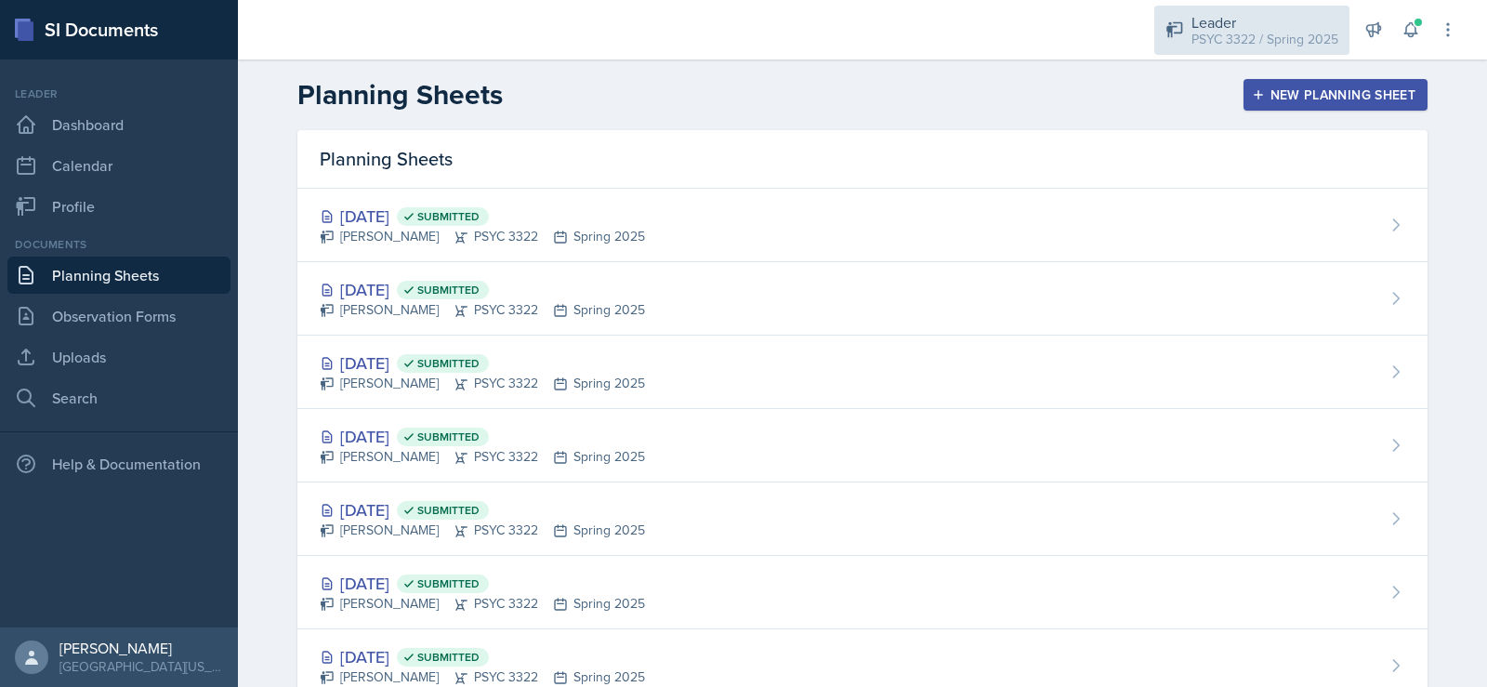
click at [1218, 24] on div "Leader" at bounding box center [1264, 22] width 147 height 22
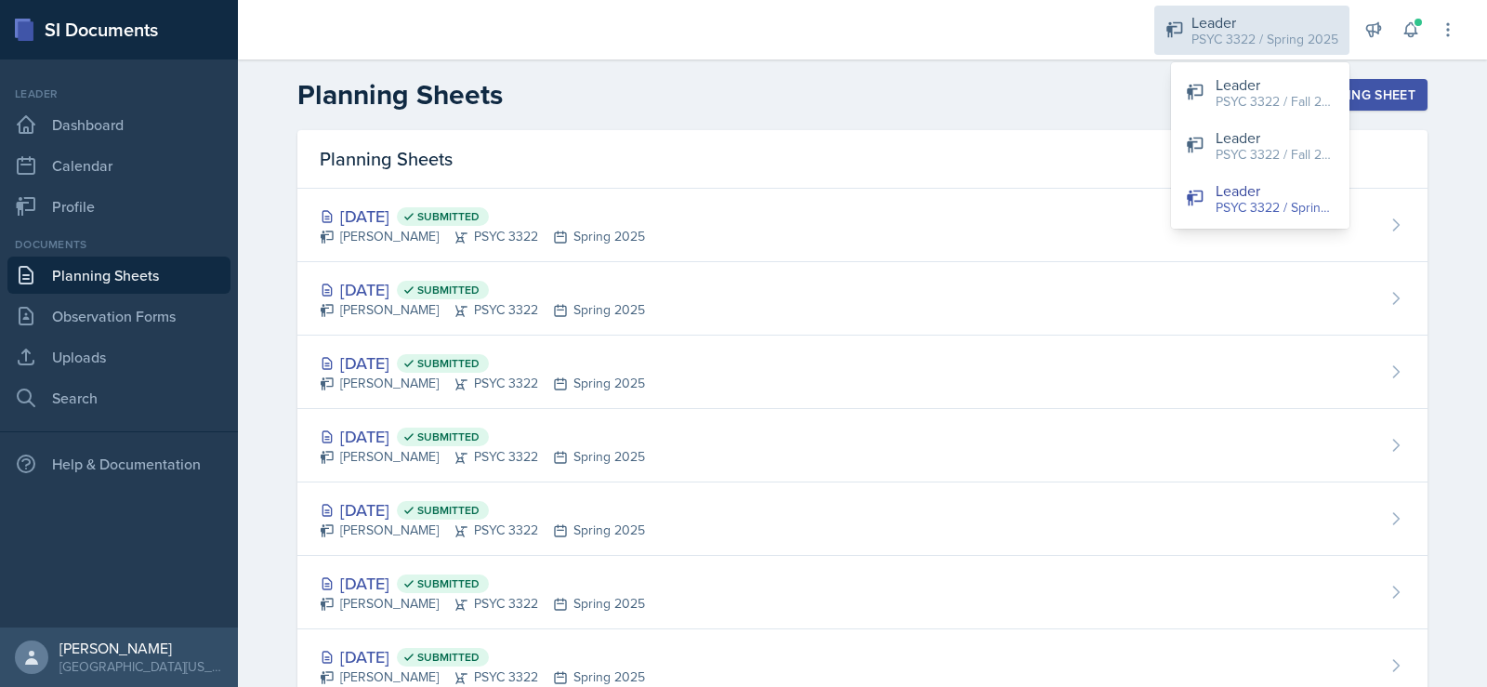
click at [1234, 53] on div "Leader PSYC 3322 / Spring 2025" at bounding box center [1251, 30] width 195 height 49
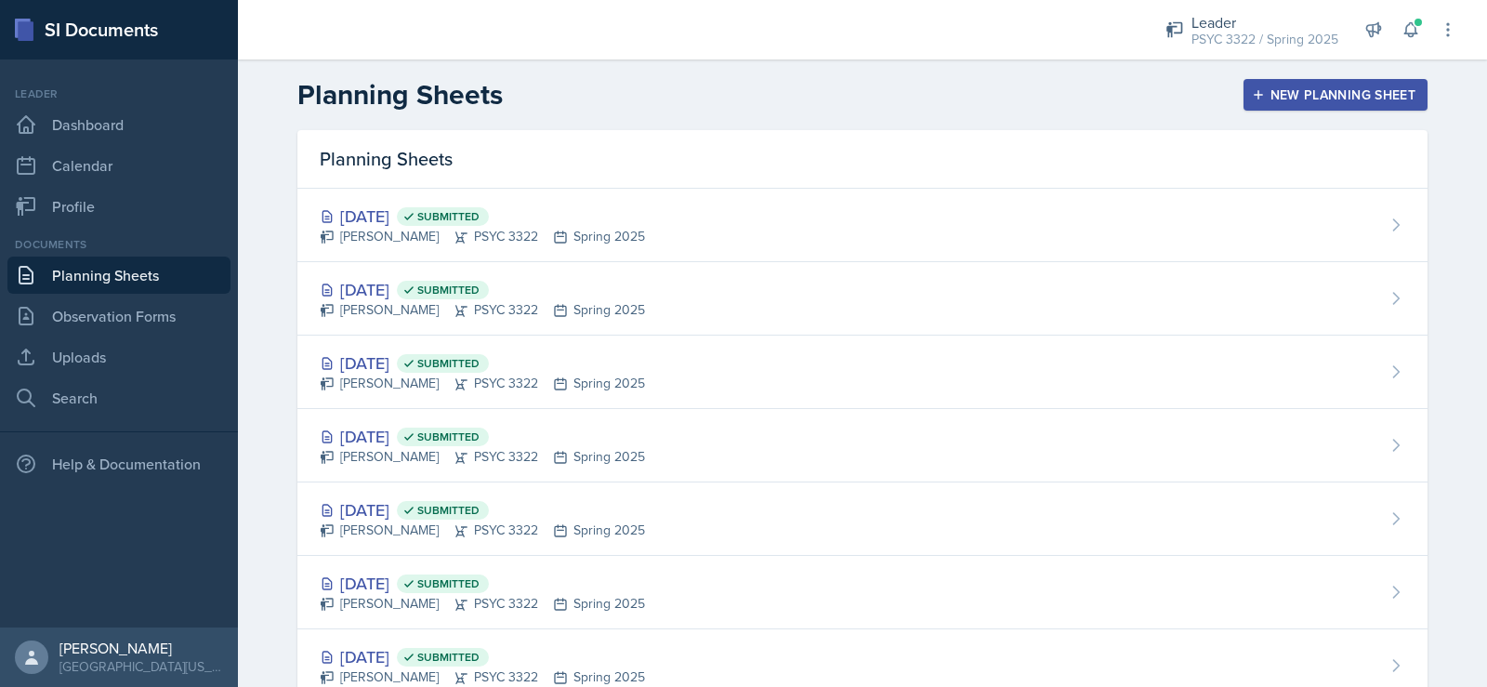
click at [1240, 70] on header "Planning Sheets New Planning Sheet" at bounding box center [862, 94] width 1249 height 71
click at [1225, 41] on div "PSYC 3322 / Spring 2025" at bounding box center [1264, 40] width 147 height 20
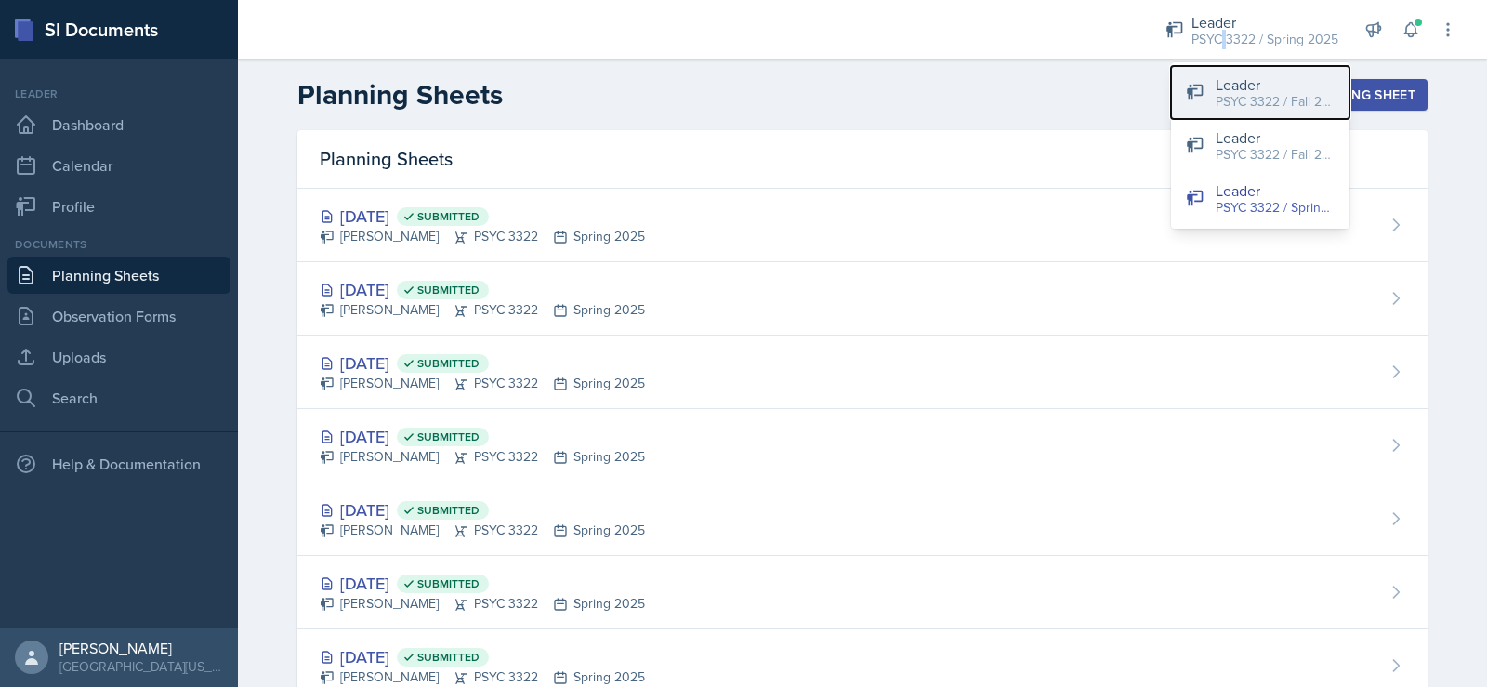
click at [1218, 87] on div "Leader" at bounding box center [1275, 84] width 119 height 22
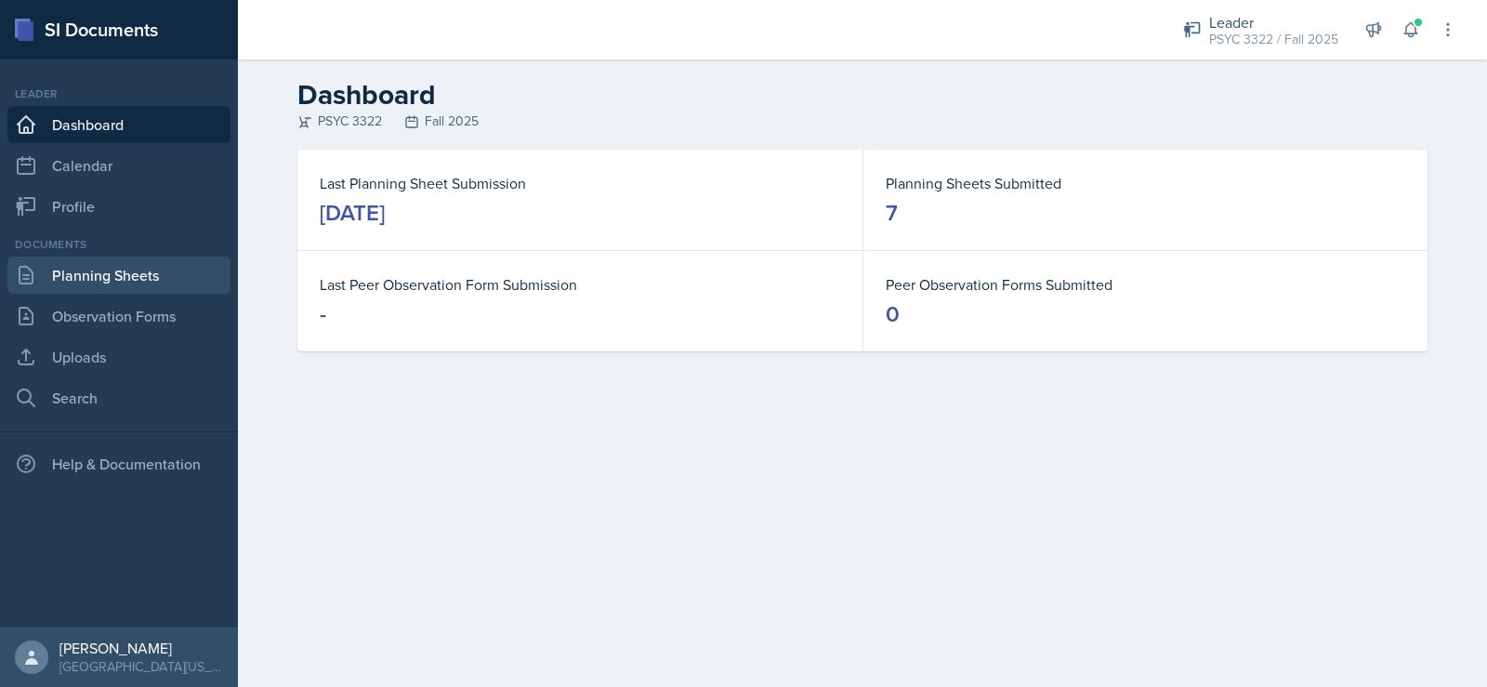
click at [110, 276] on link "Planning Sheets" at bounding box center [118, 275] width 223 height 37
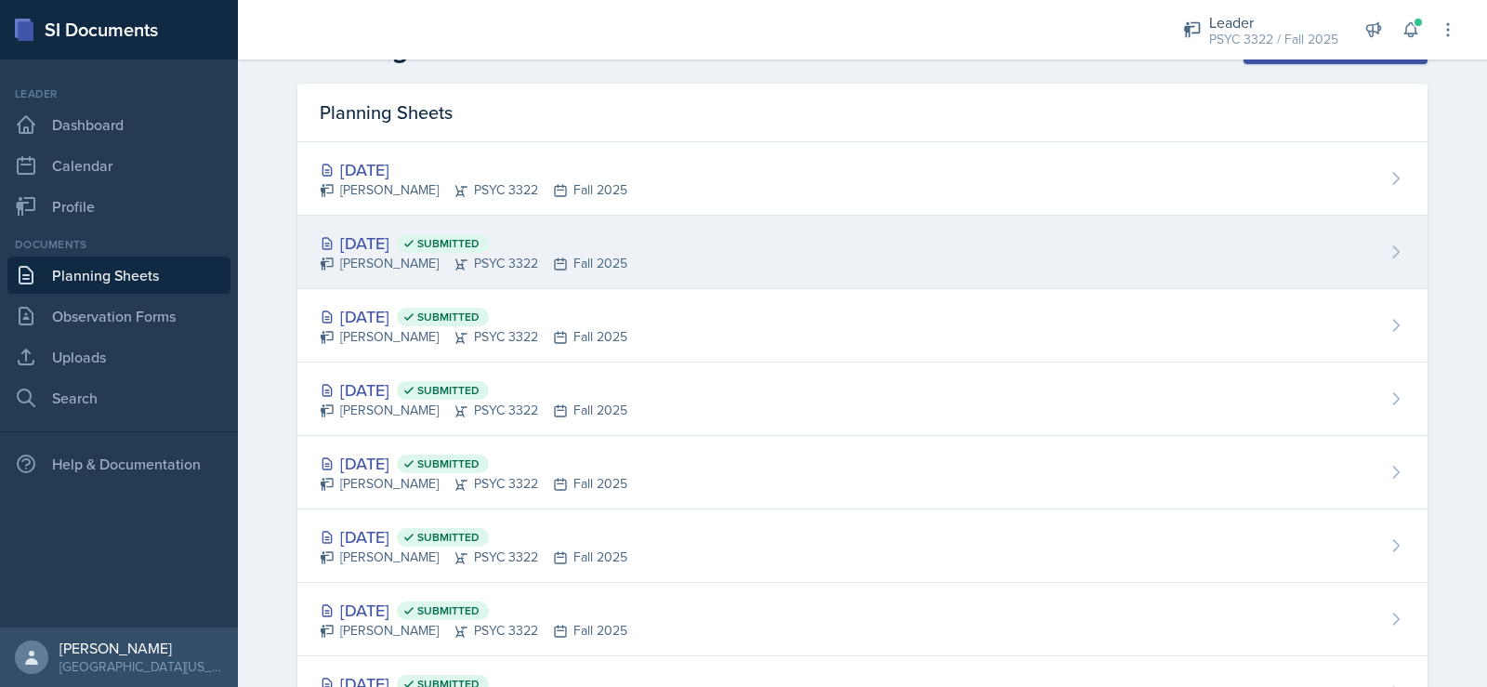
scroll to position [40, 0]
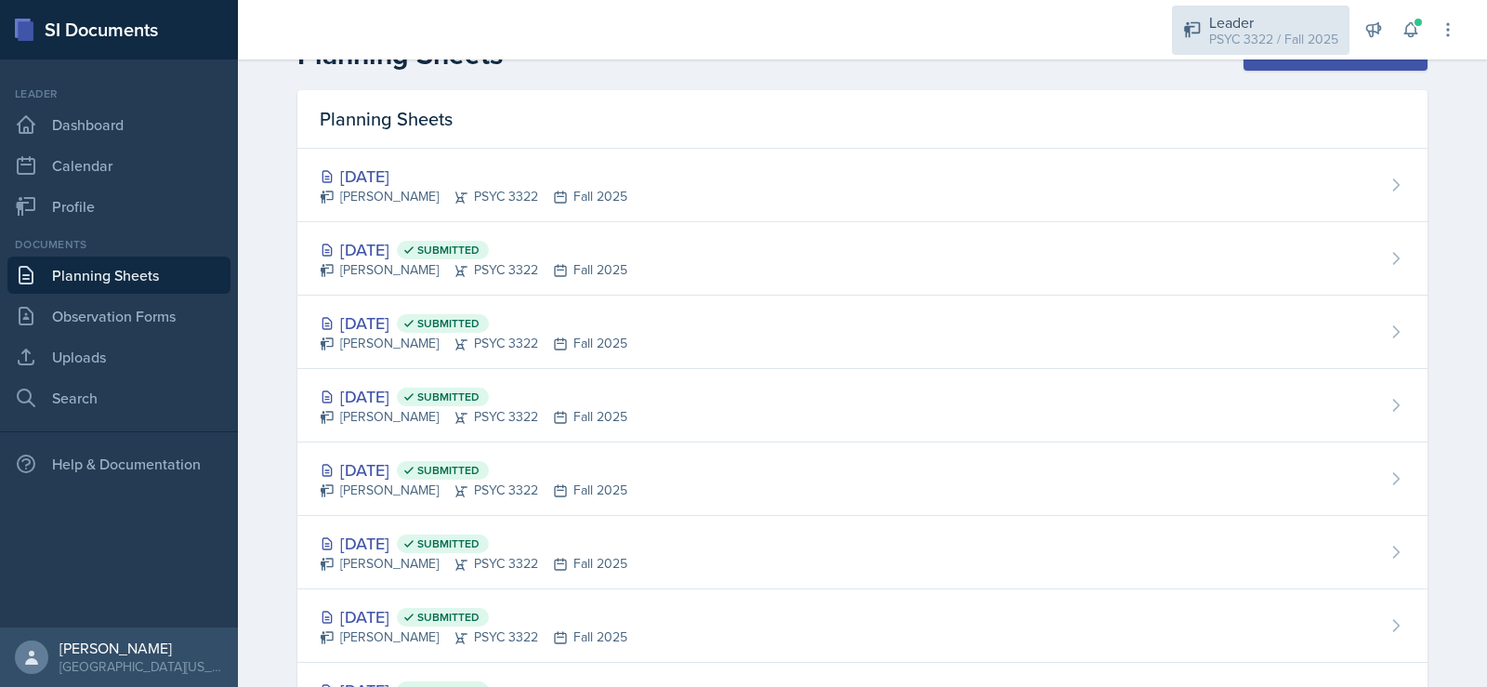
click at [1211, 44] on div "PSYC 3322 / Fall 2025" at bounding box center [1273, 40] width 129 height 20
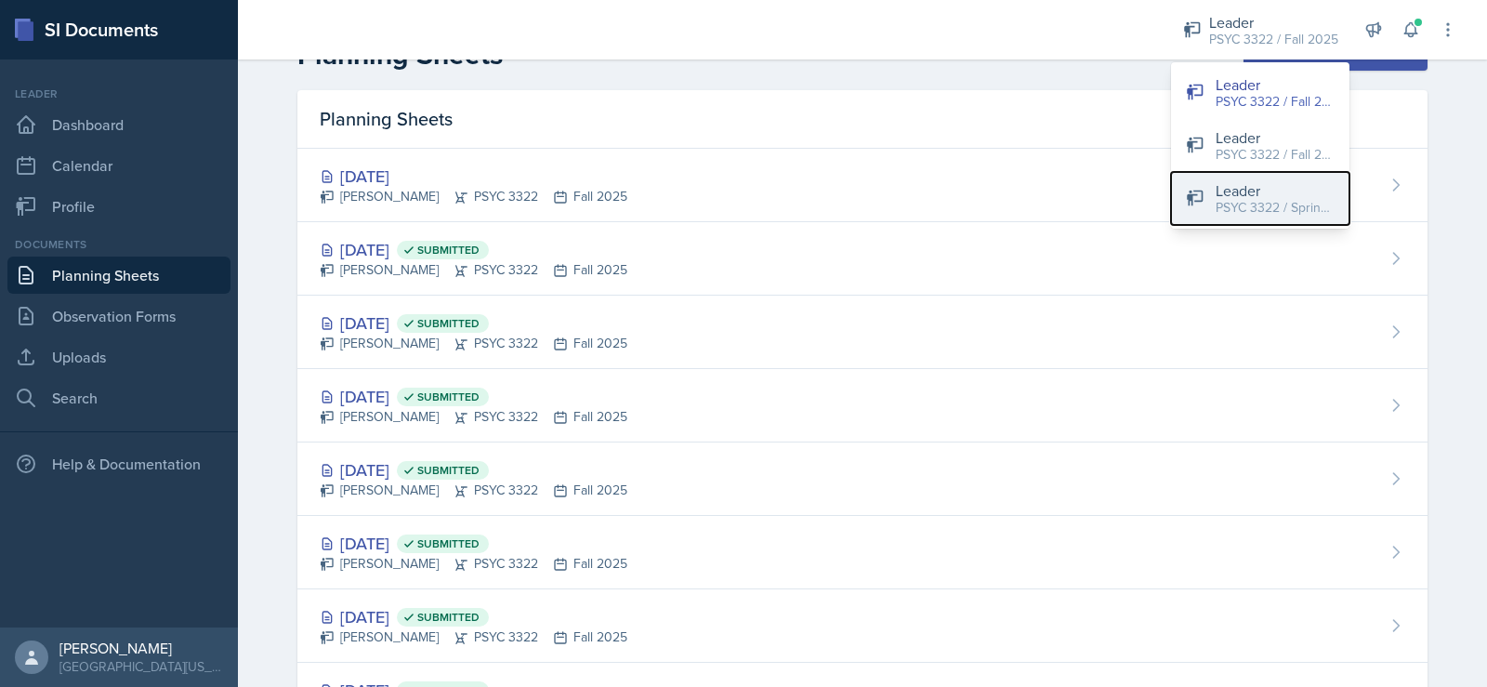
click at [1281, 206] on div "PSYC 3322 / Spring 2025" at bounding box center [1275, 208] width 119 height 20
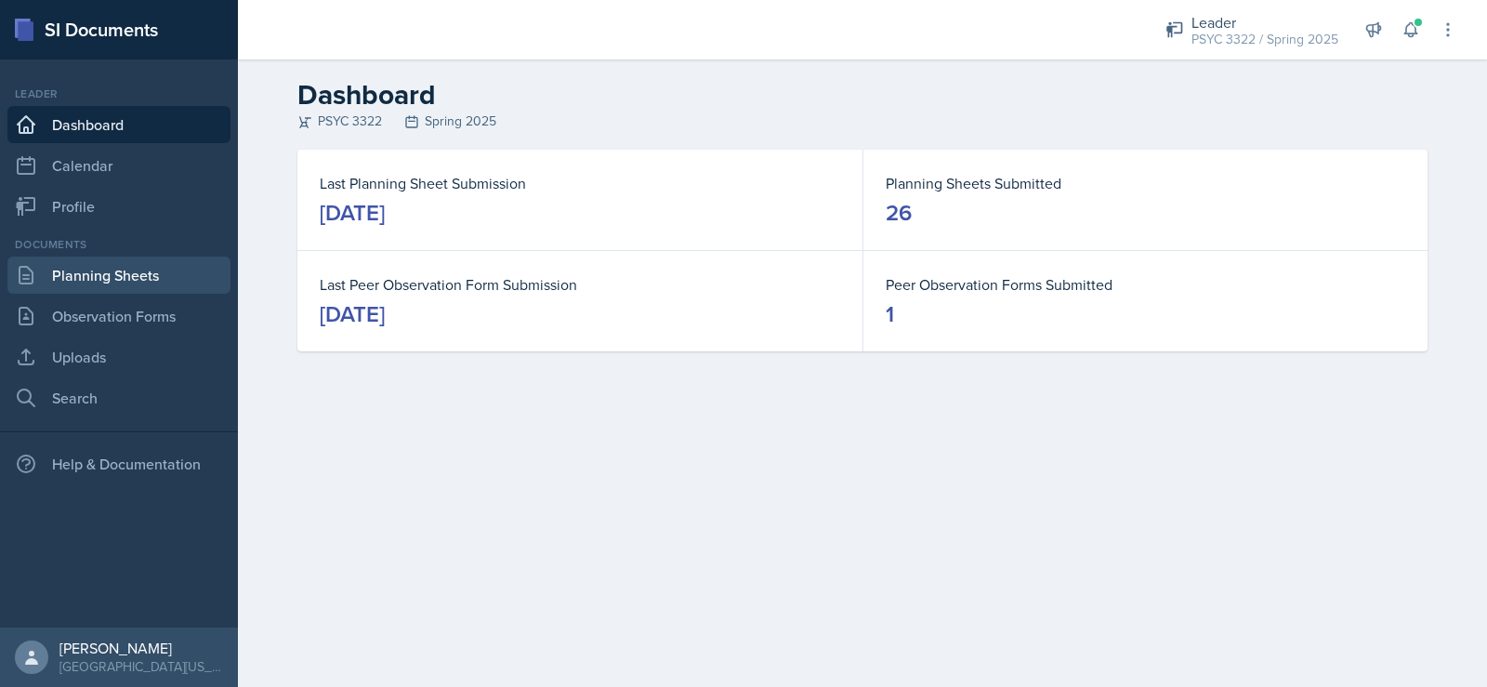
click at [139, 287] on link "Planning Sheets" at bounding box center [118, 275] width 223 height 37
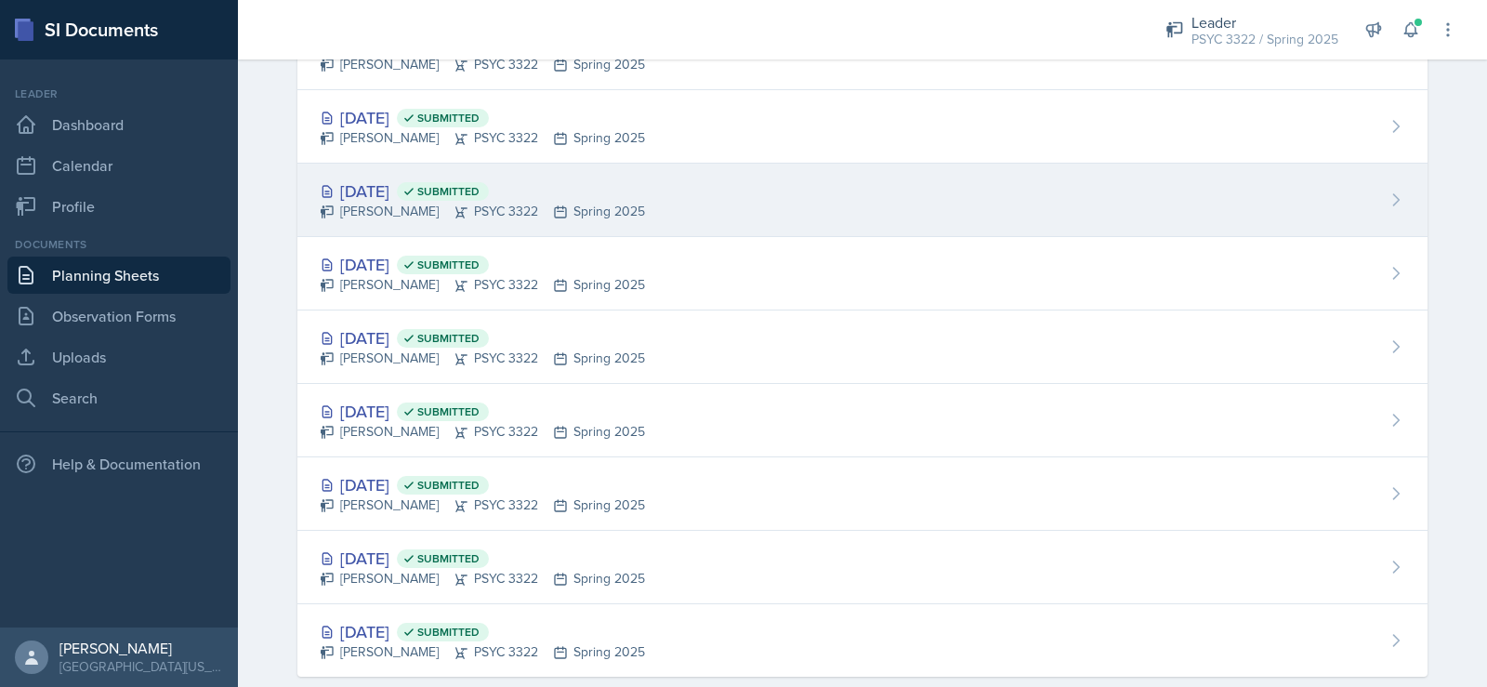
scroll to position [1362, 0]
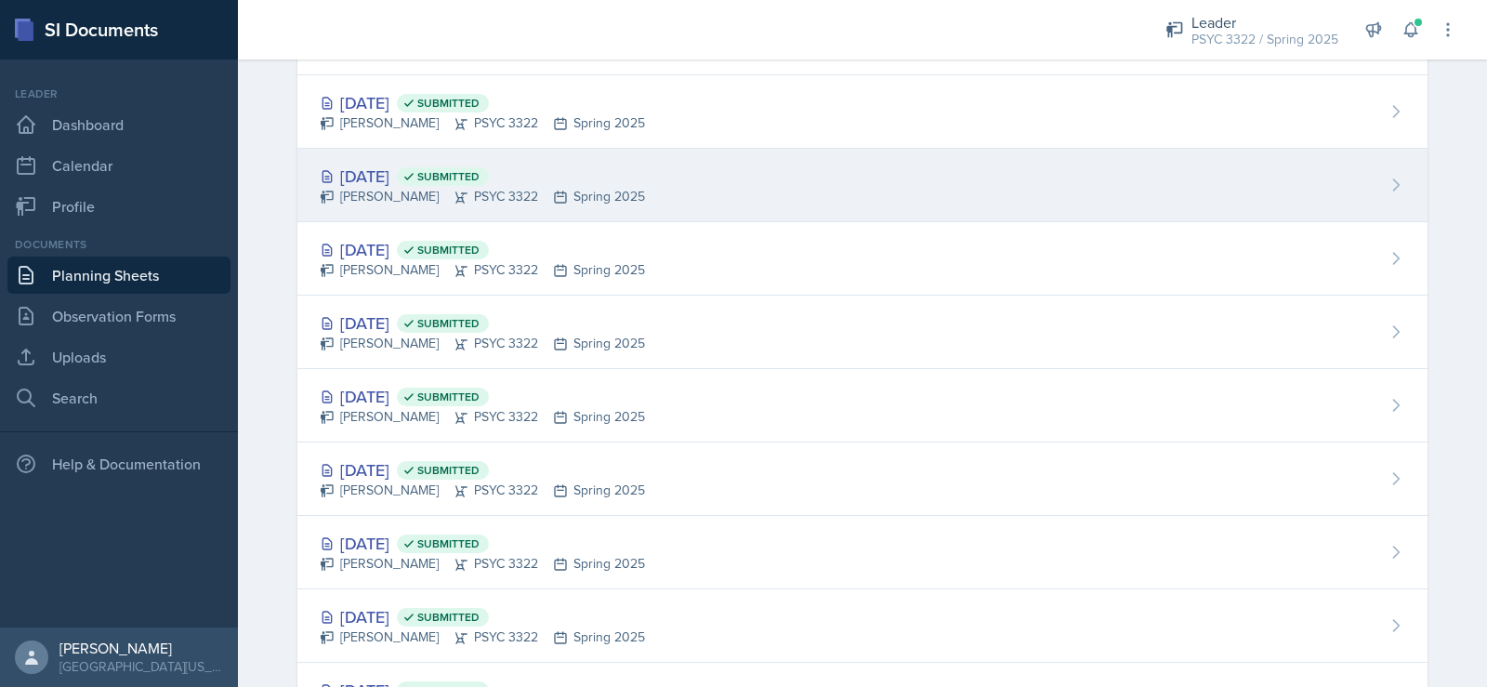
click at [486, 203] on div "Troy Broome PSYC 3322 Spring 2025" at bounding box center [482, 197] width 325 height 20
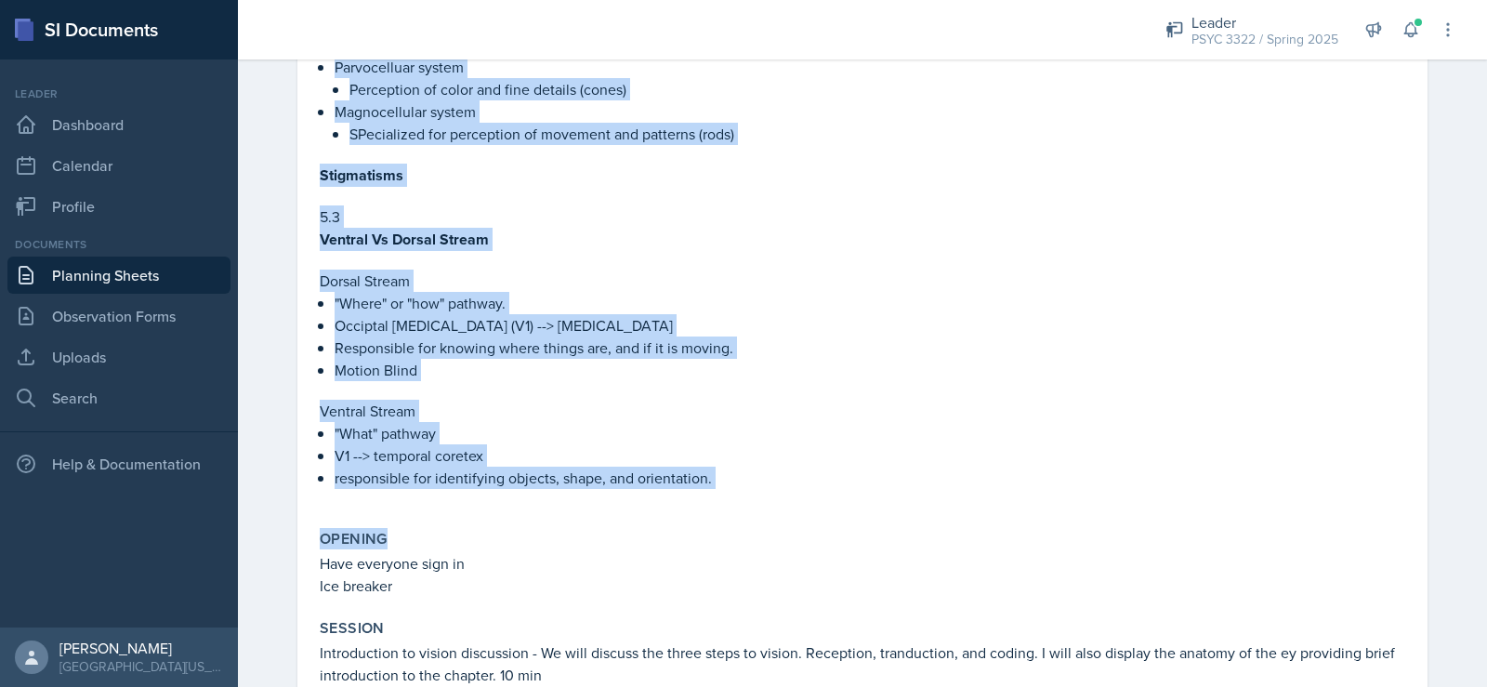
scroll to position [1394, 0]
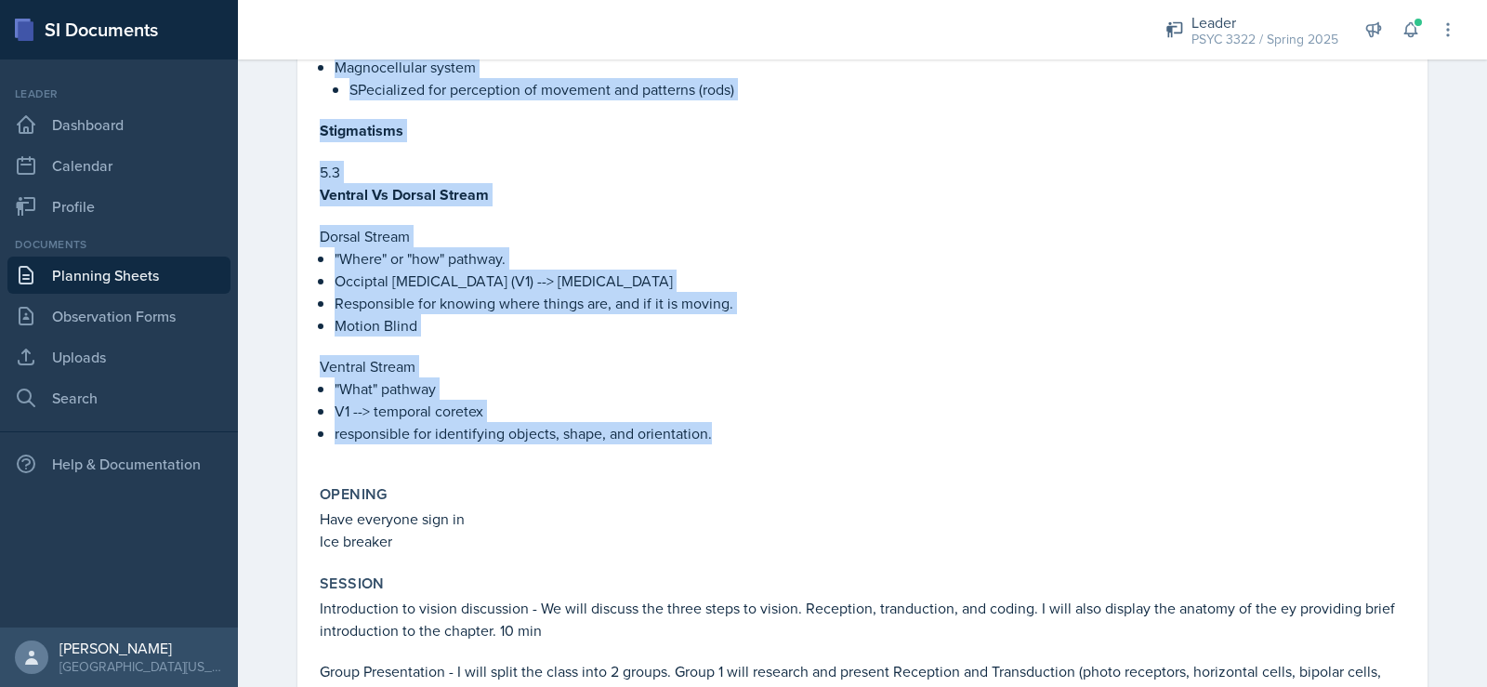
drag, startPoint x: 310, startPoint y: 268, endPoint x: 787, endPoint y: 406, distance: 496.5
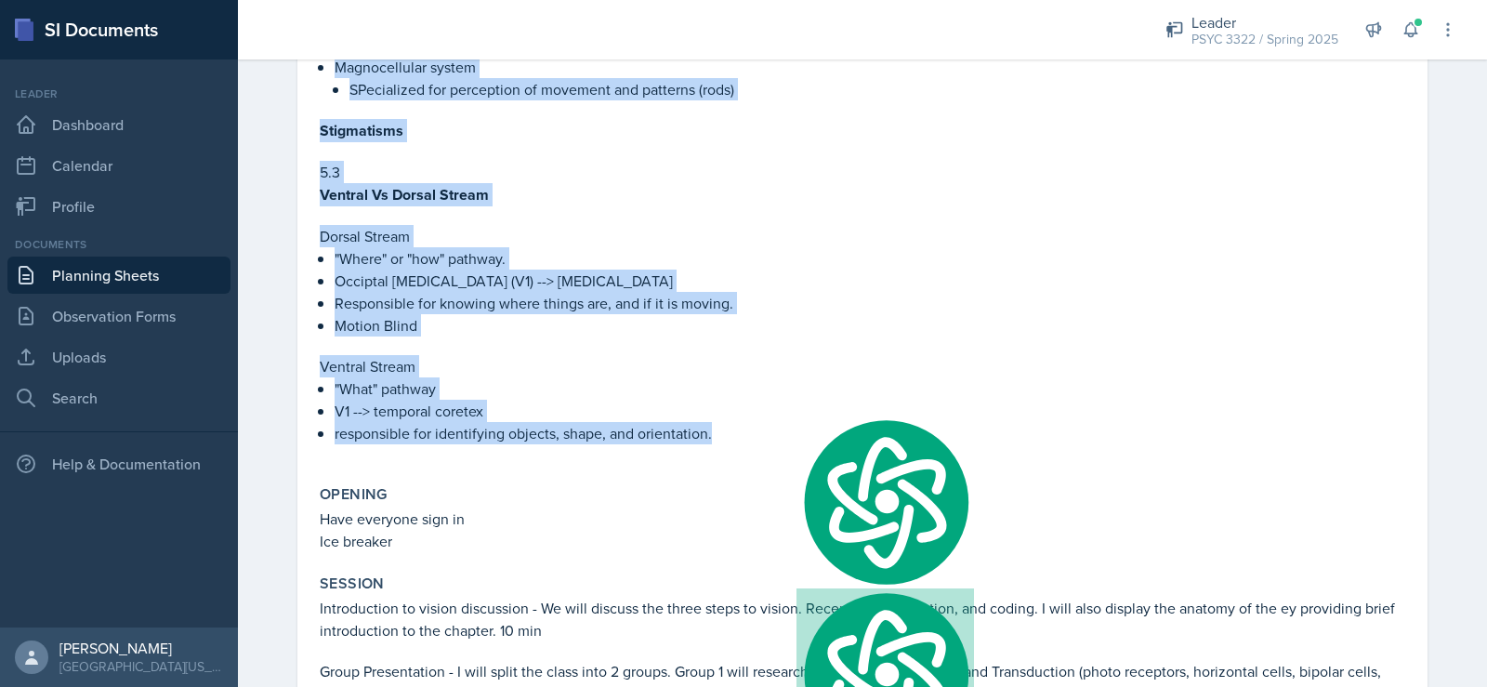
copy div "Visual coding 5.1 Transfer of Light energy Reception: Absorb Physical energy by…"
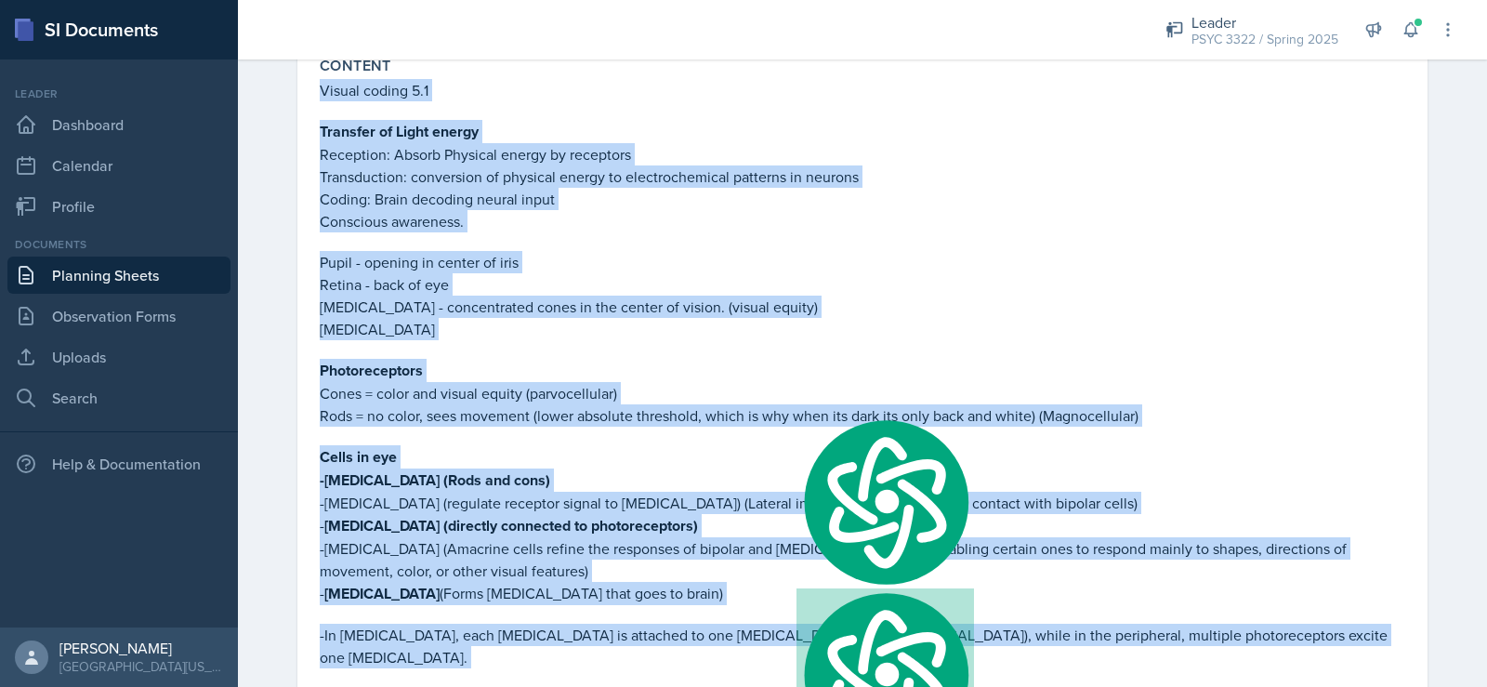
click at [674, 193] on p "Coding: Brain decoding neural input" at bounding box center [862, 199] width 1085 height 22
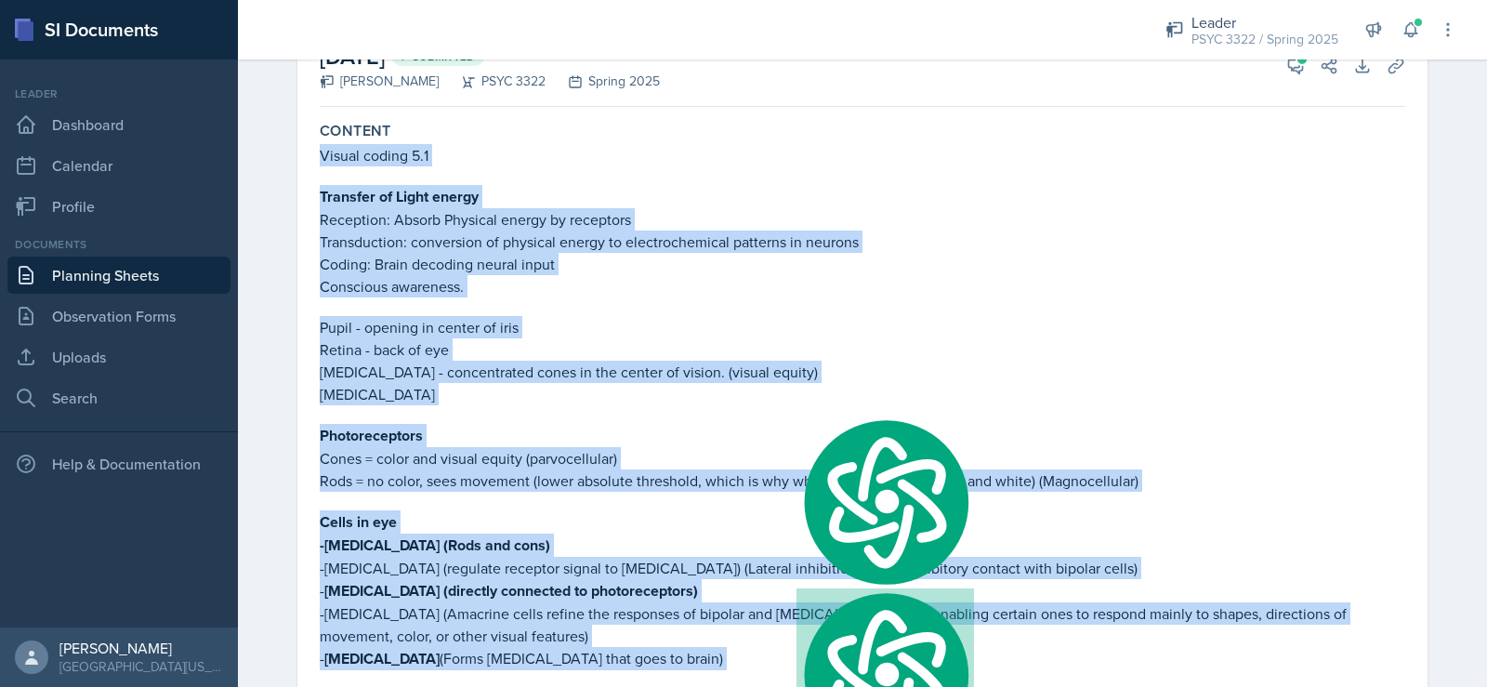
scroll to position [0, 0]
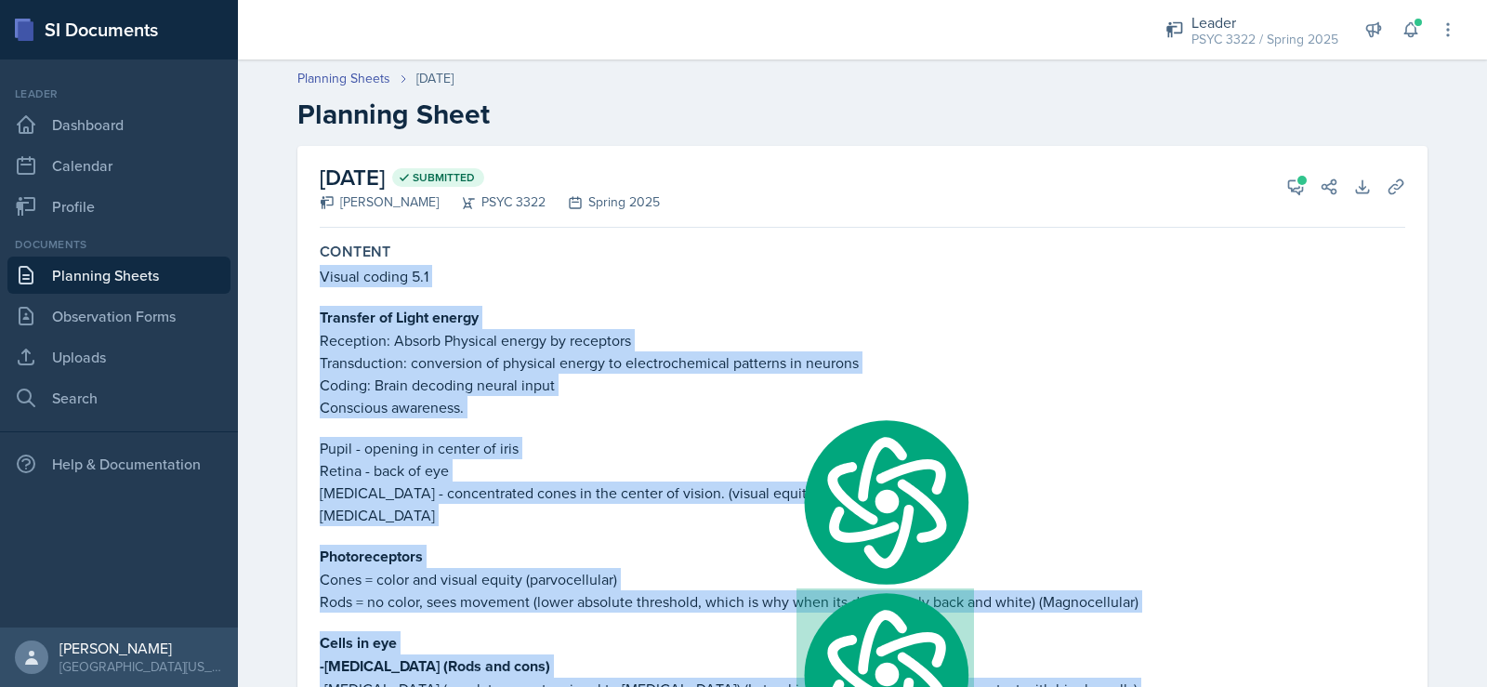
click at [398, 426] on p at bounding box center [862, 427] width 1085 height 19
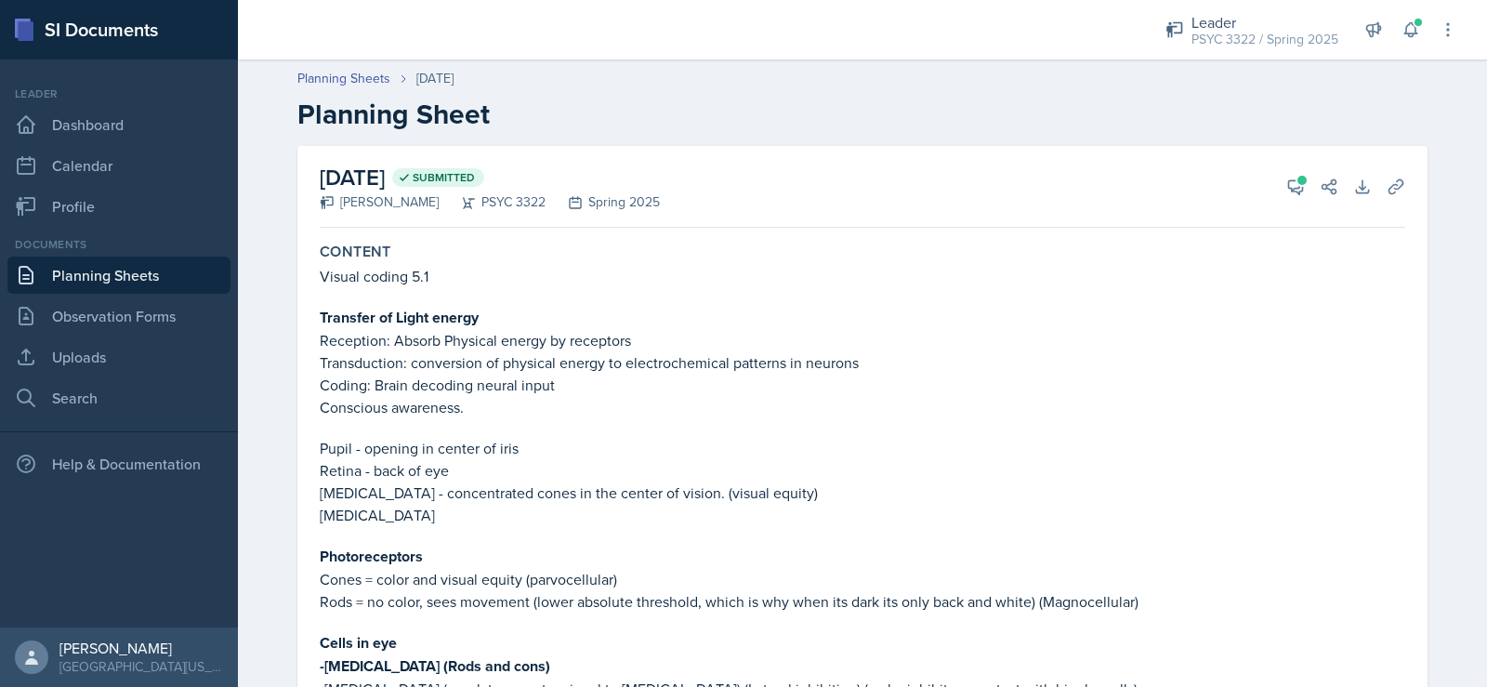
click at [129, 273] on link "Planning Sheets" at bounding box center [118, 275] width 223 height 37
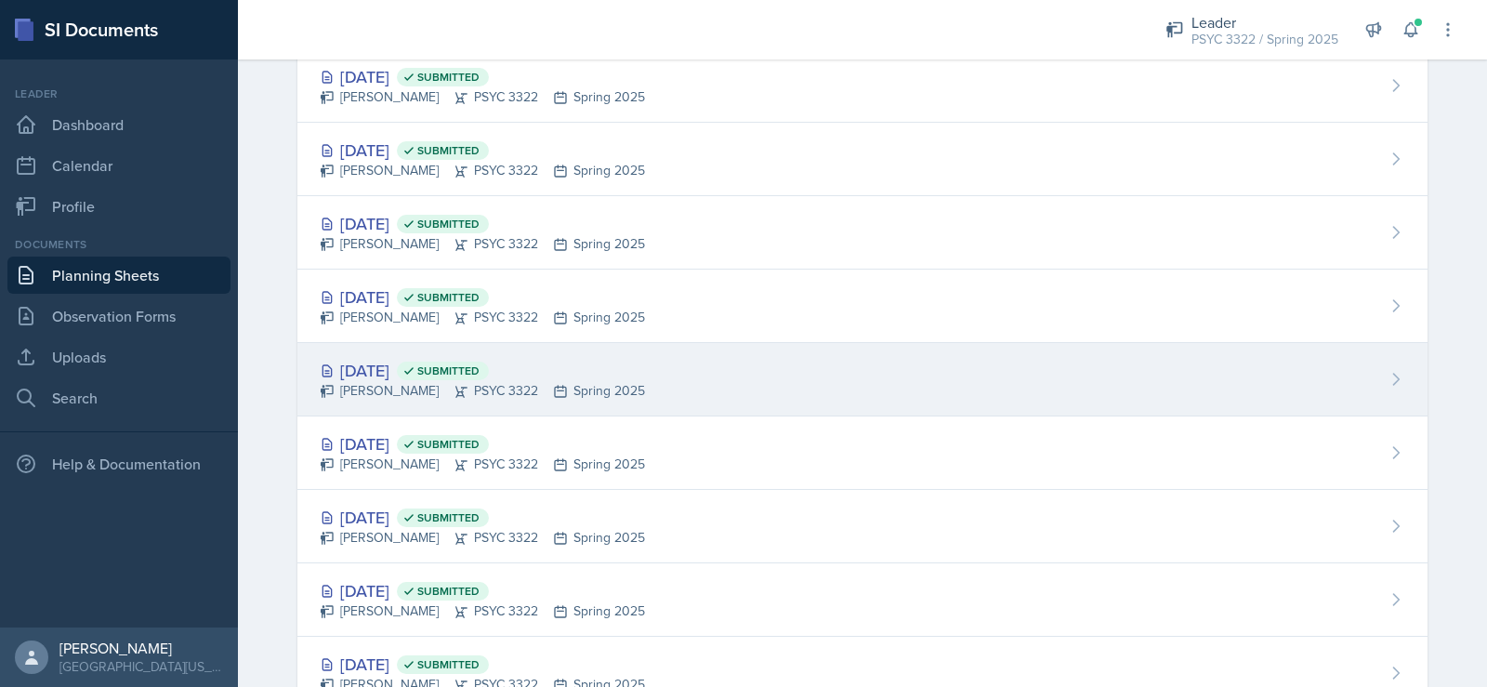
scroll to position [1394, 0]
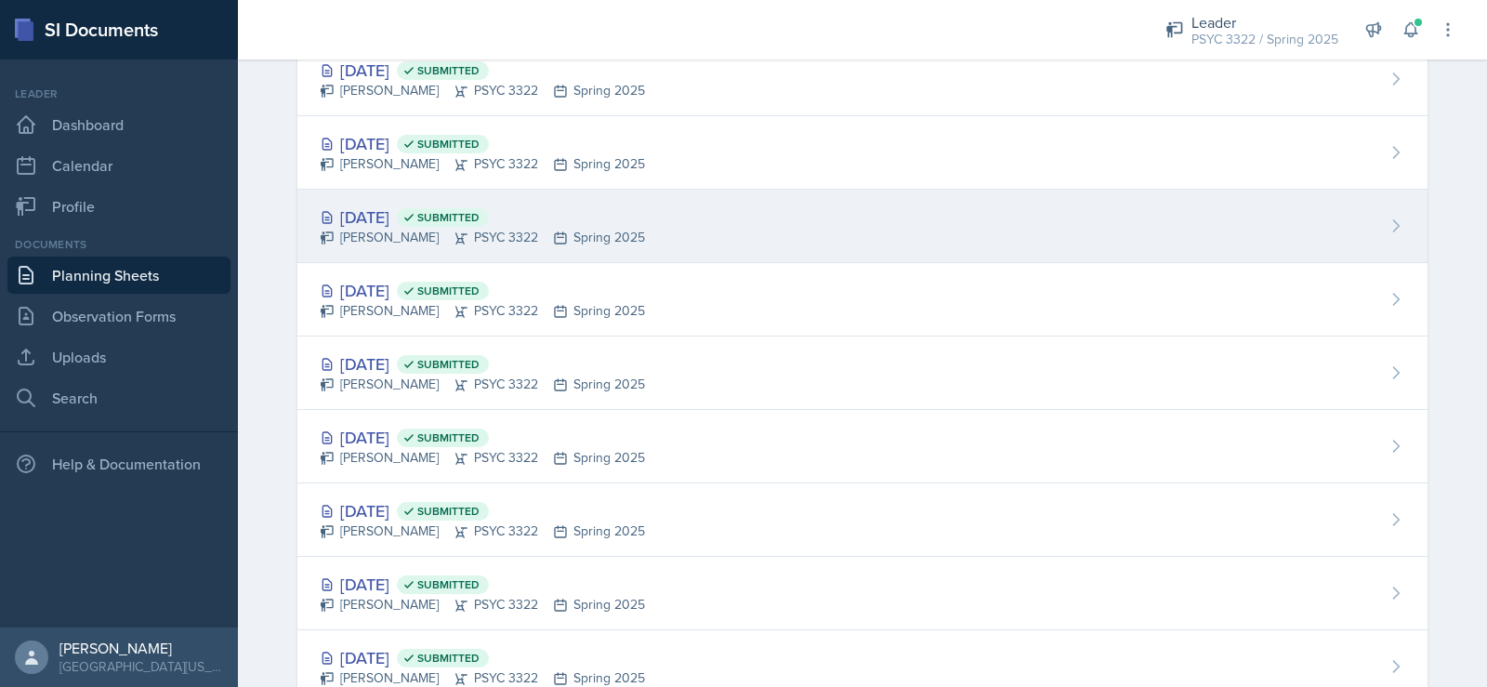
click at [396, 234] on div "Troy Broome PSYC 3322 Spring 2025" at bounding box center [482, 238] width 325 height 20
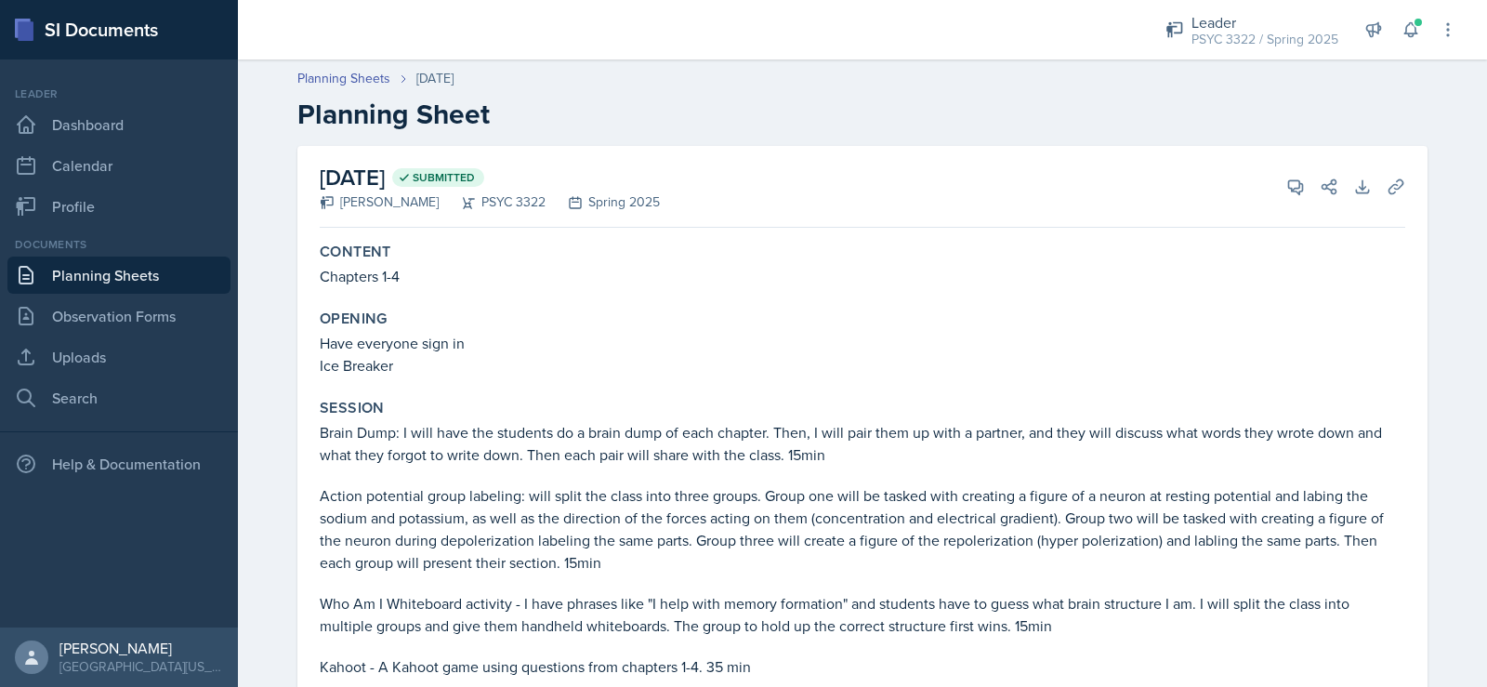
drag, startPoint x: 441, startPoint y: 282, endPoint x: 454, endPoint y: 279, distance: 12.4
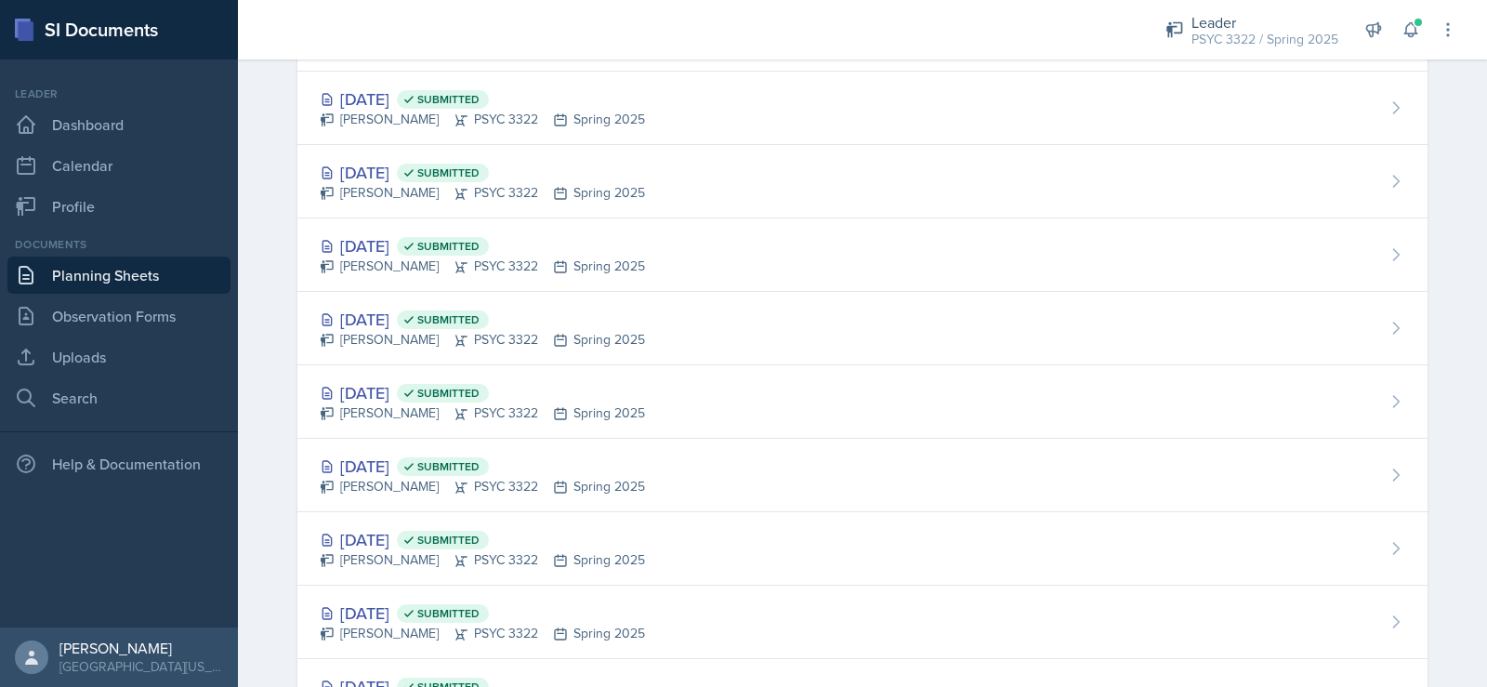
scroll to position [1115, 0]
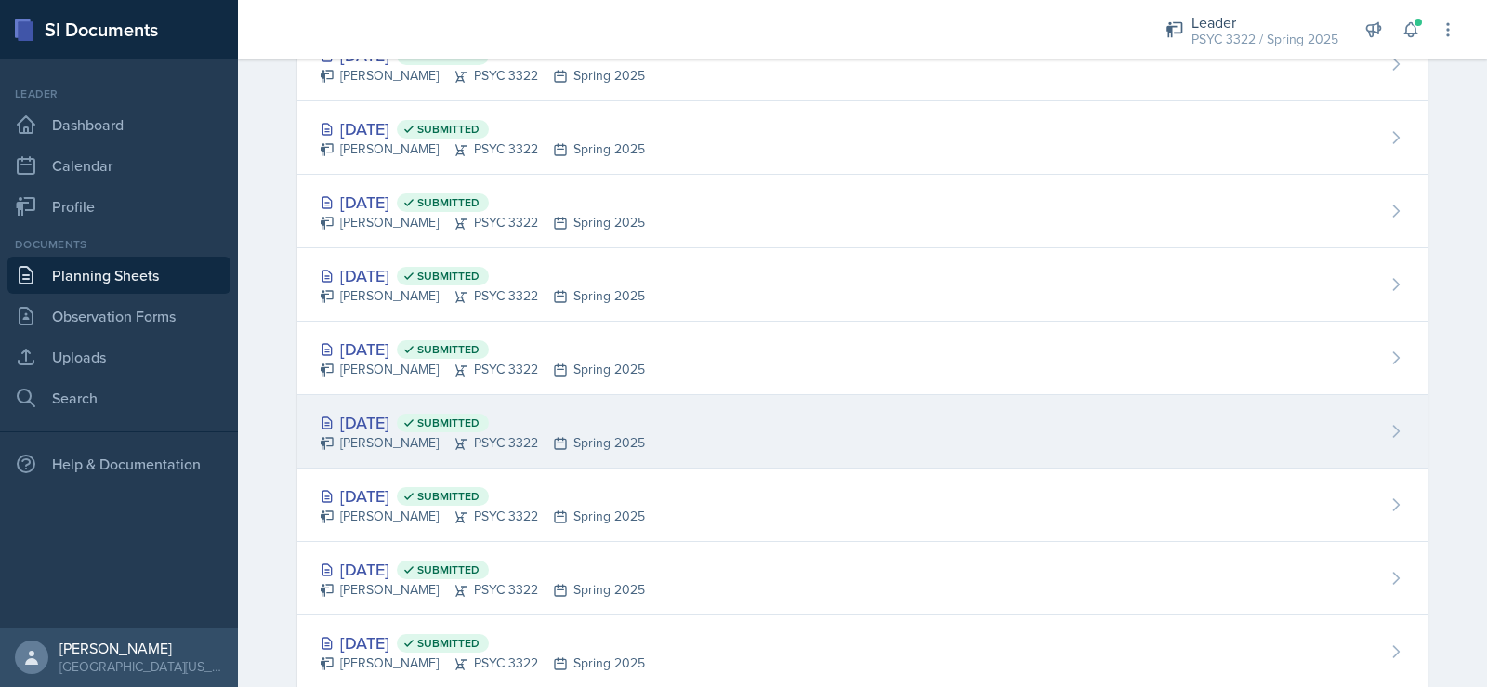
click at [406, 432] on div "Feb 17th, 2025 Submitted" at bounding box center [482, 422] width 325 height 25
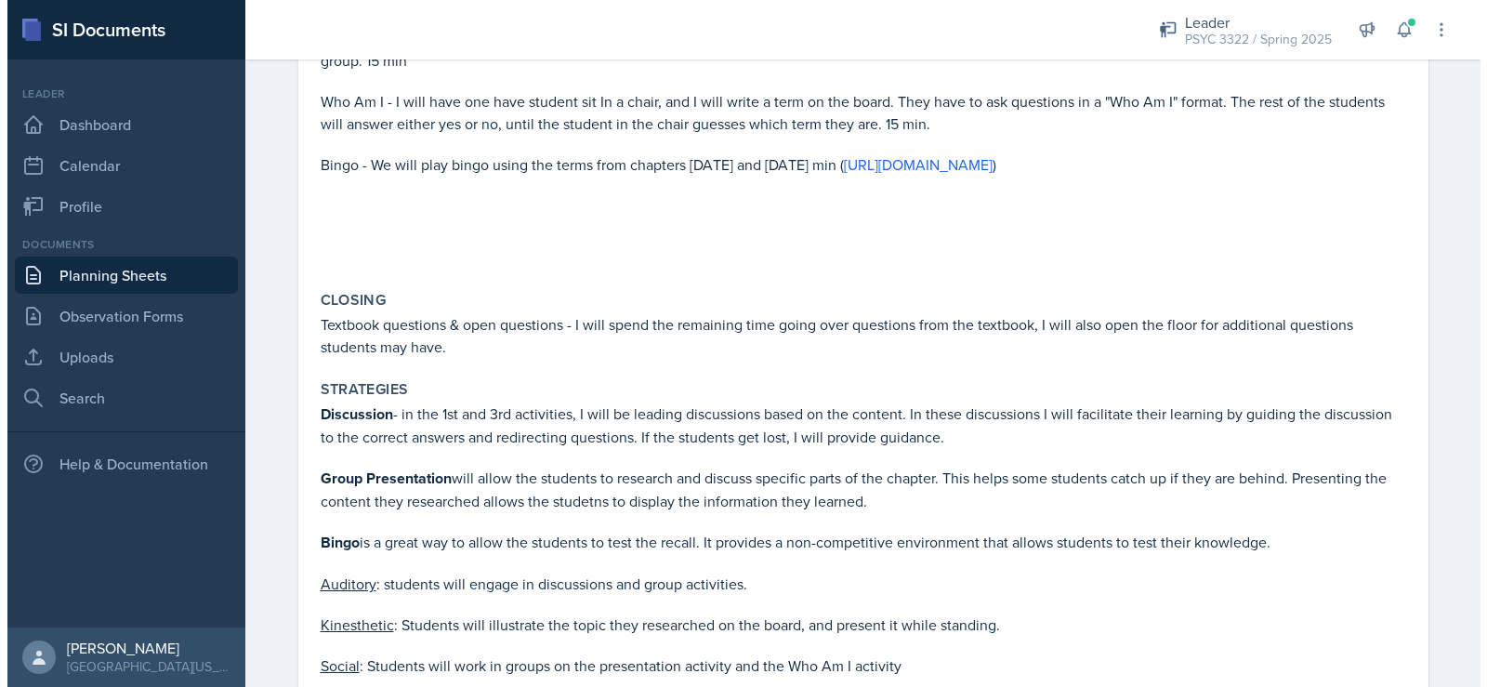
scroll to position [1859, 0]
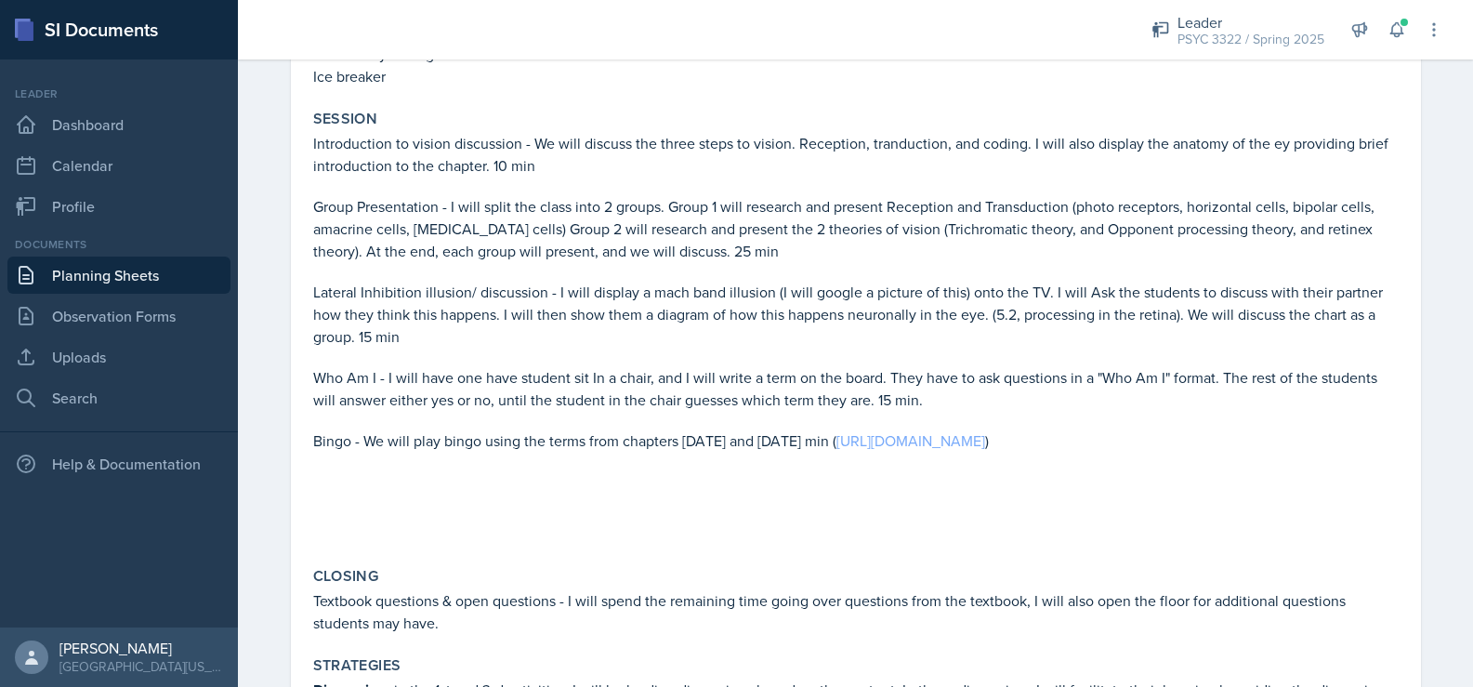
drag, startPoint x: 385, startPoint y: 441, endPoint x: 804, endPoint y: 424, distance: 419.5
click at [804, 429] on p "Bingo - We will play bingo using the terms from chapters 5.1 and 5.2. 15 min ( …" at bounding box center [855, 440] width 1085 height 22
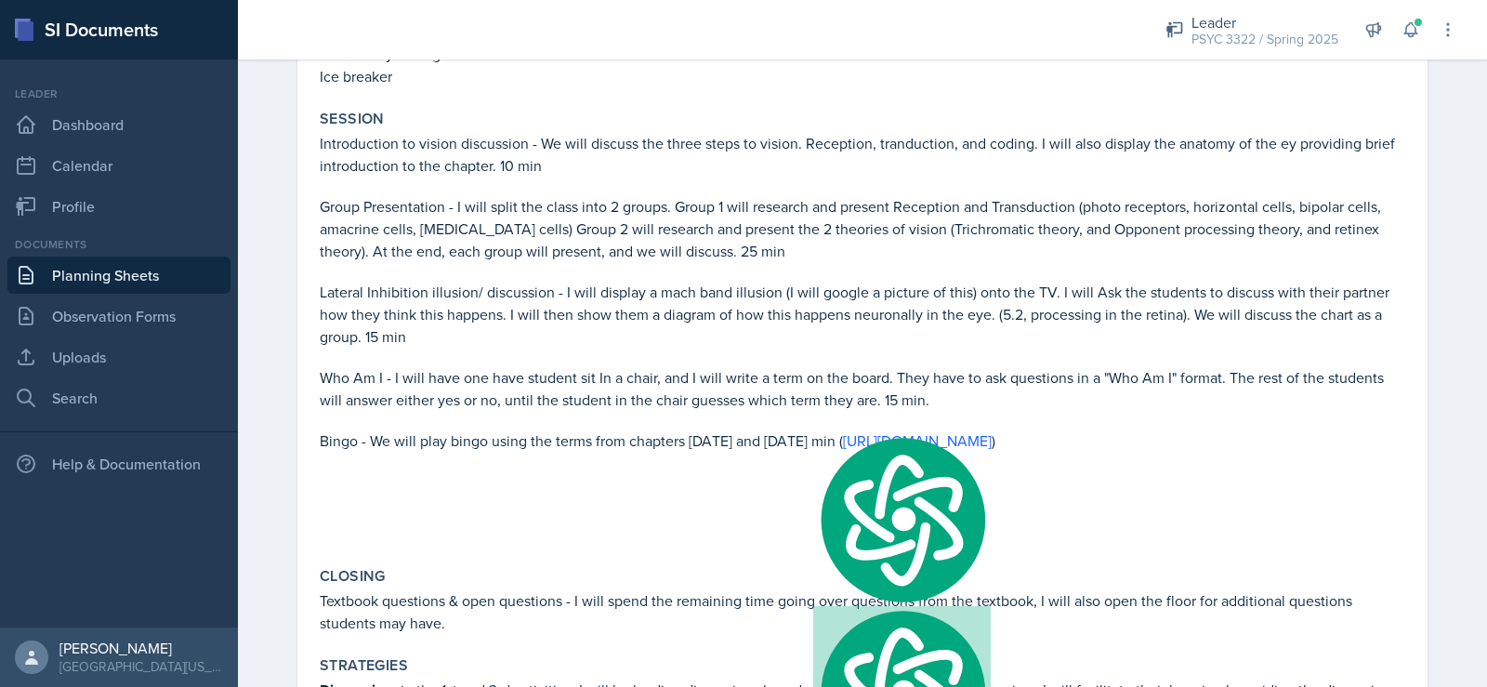
copy link "[URL][DOMAIN_NAME]"
click at [631, 538] on p at bounding box center [862, 535] width 1085 height 19
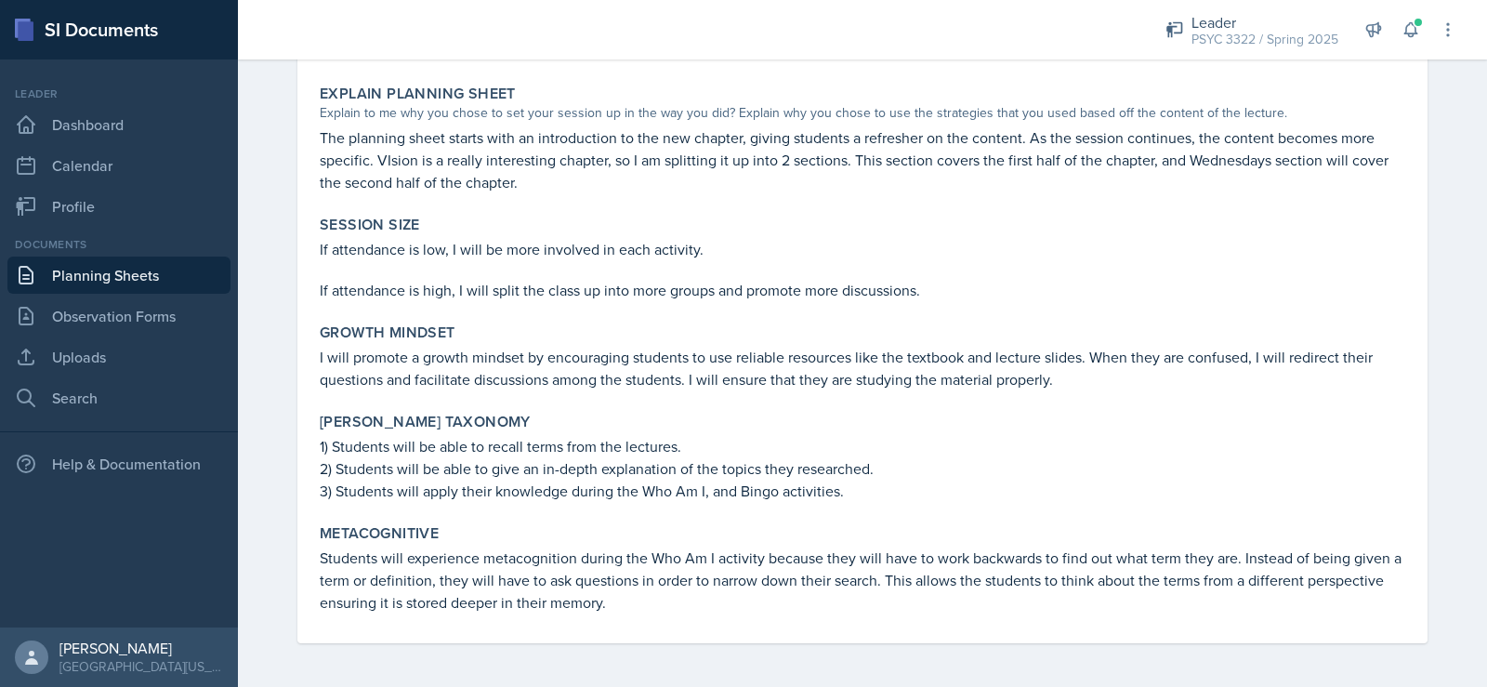
scroll to position [2791, 0]
click at [1202, 31] on div "PSYC 3322 / Spring 2025" at bounding box center [1264, 40] width 147 height 20
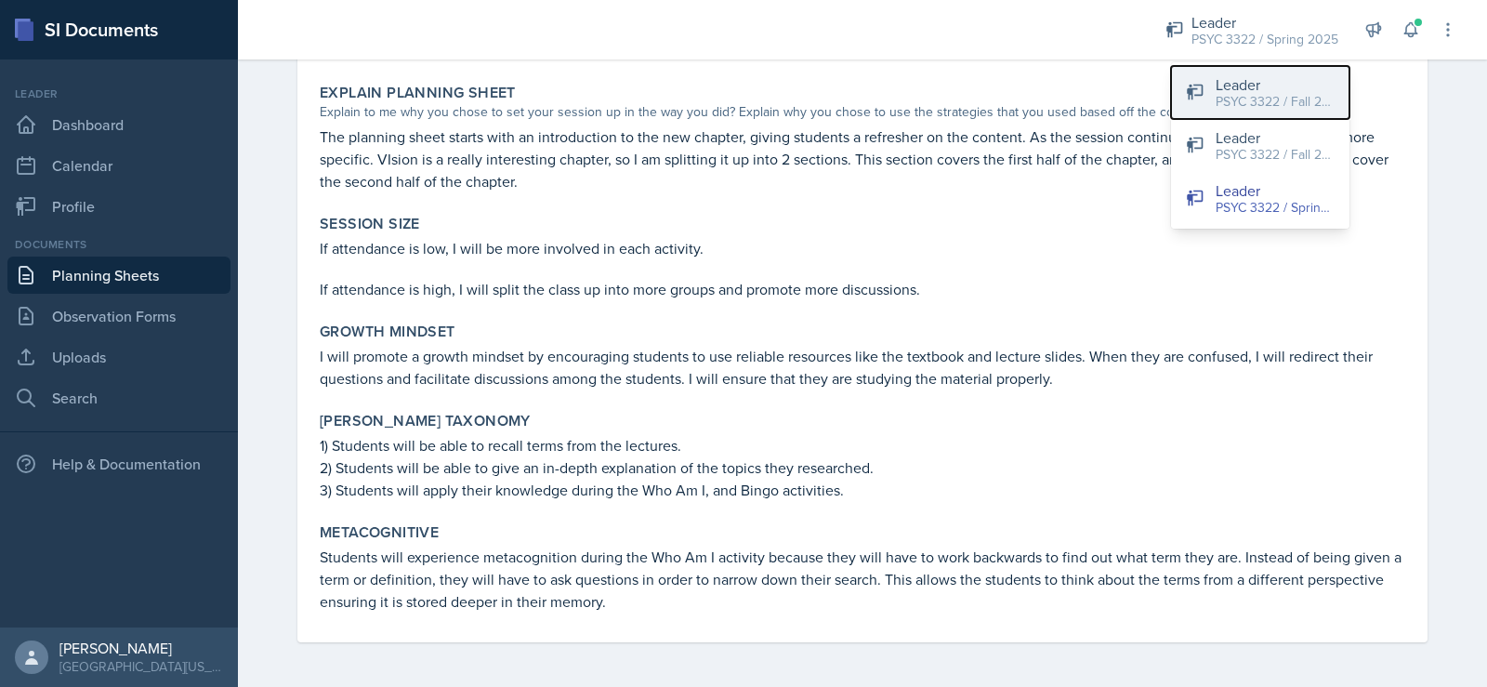
click at [1181, 89] on button "Leader PSYC 3322 / Fall 2025" at bounding box center [1260, 92] width 178 height 53
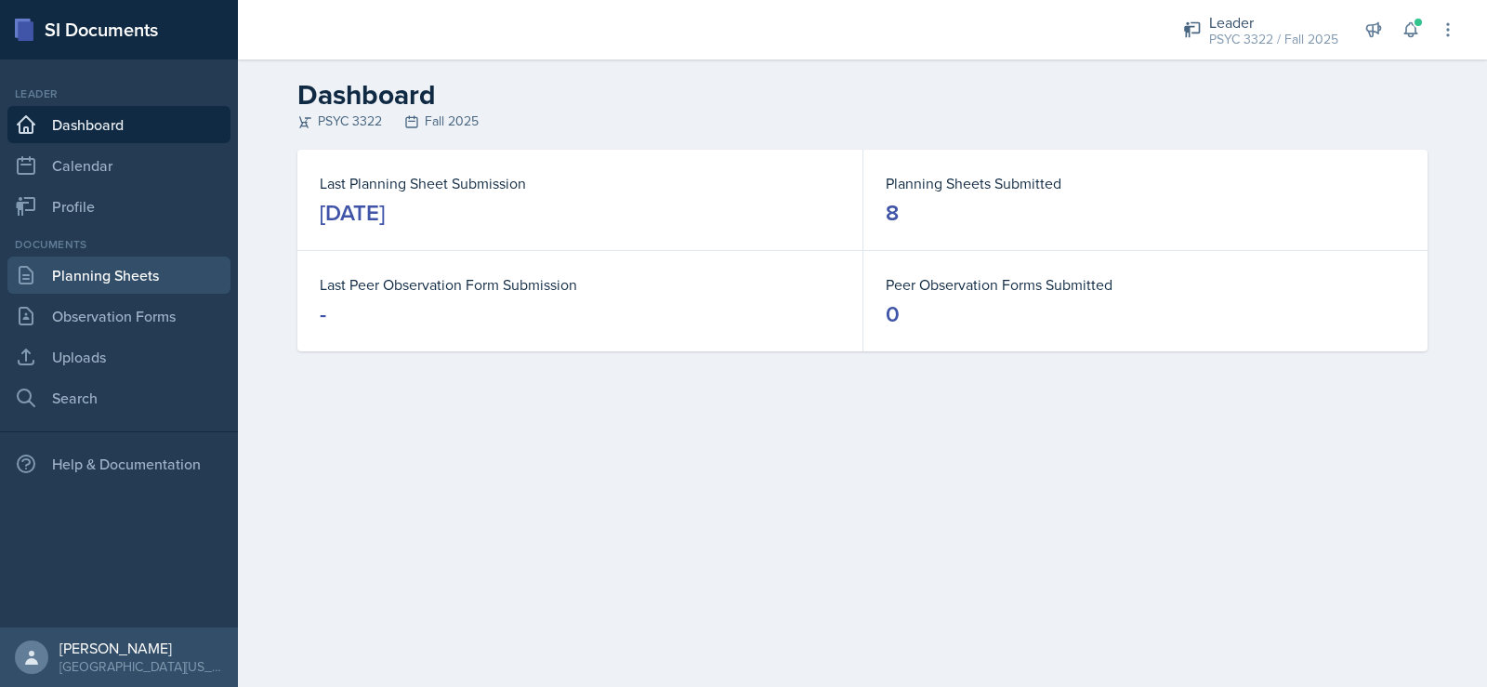
click at [76, 280] on link "Planning Sheets" at bounding box center [118, 275] width 223 height 37
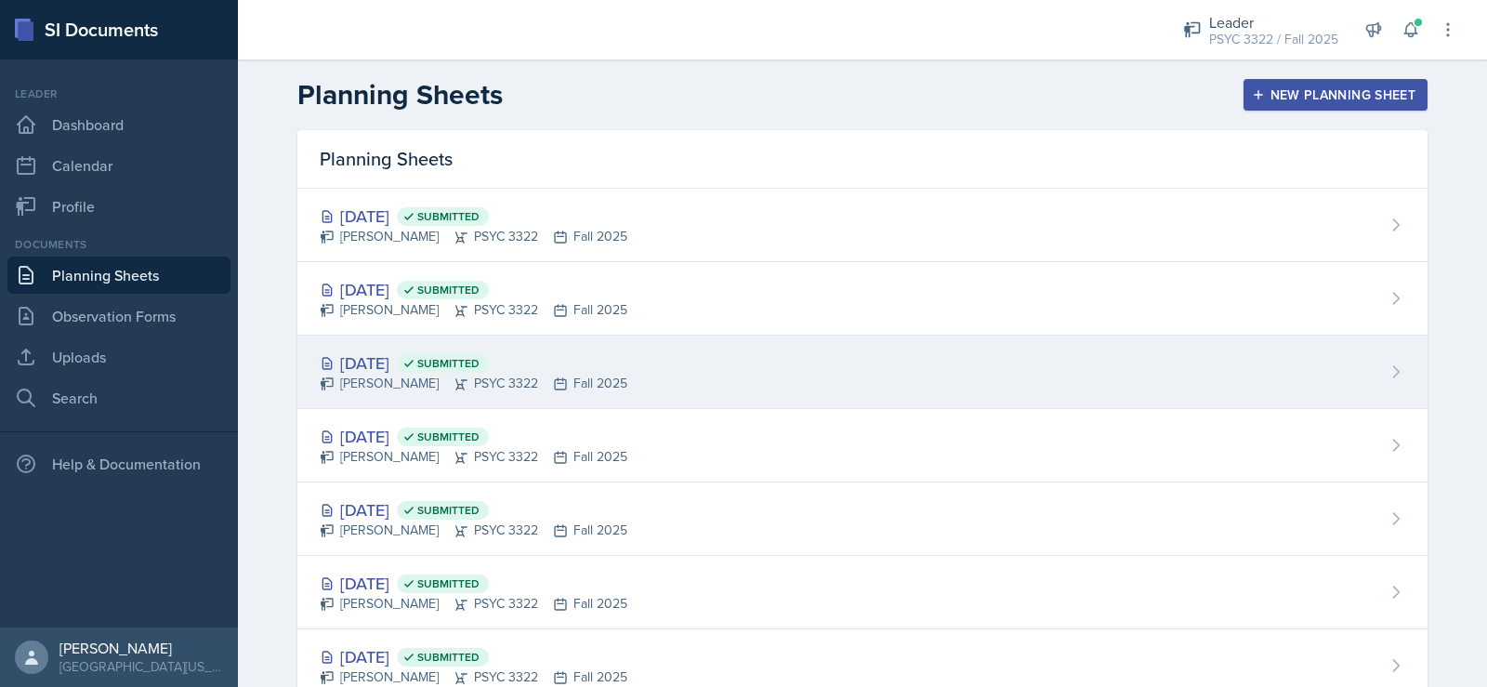
click at [416, 360] on div "Sep 11th, 2025 Submitted" at bounding box center [474, 362] width 308 height 25
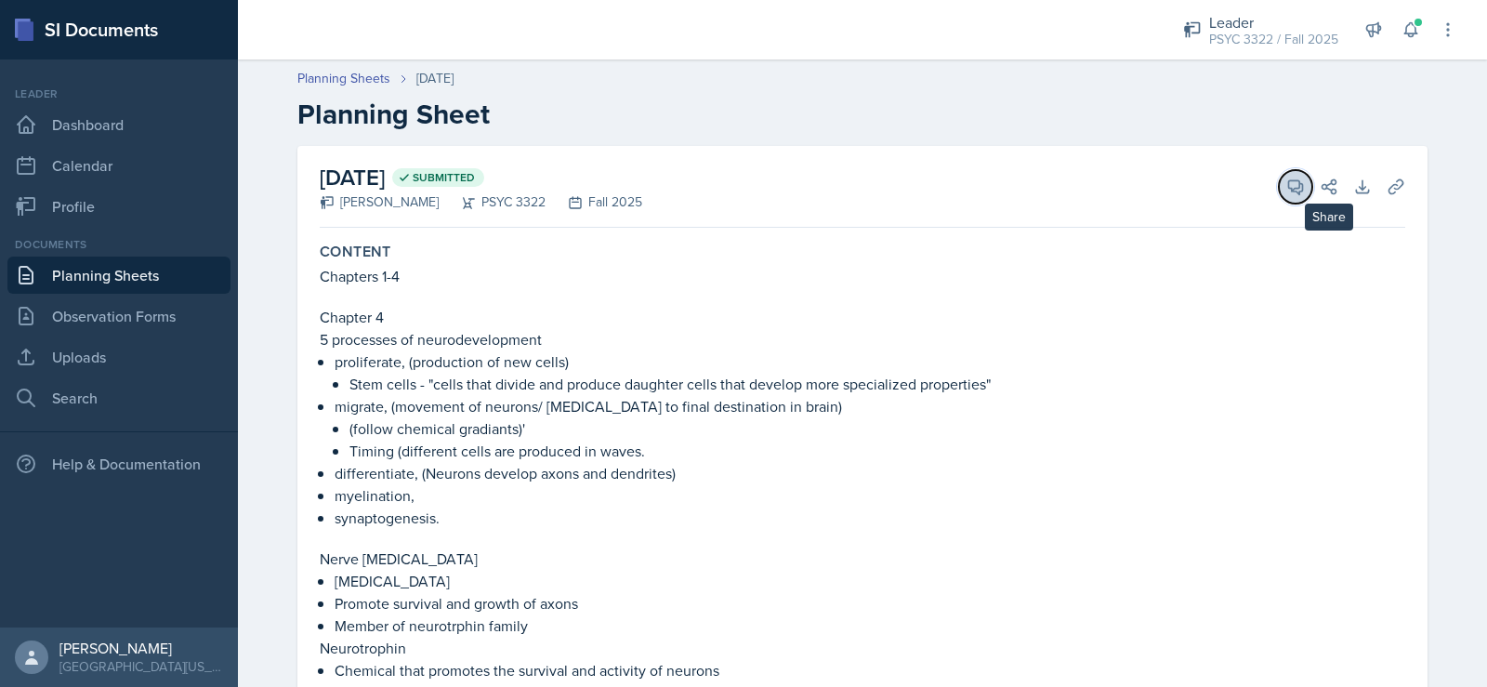
click at [1297, 179] on span at bounding box center [1301, 180] width 9 height 9
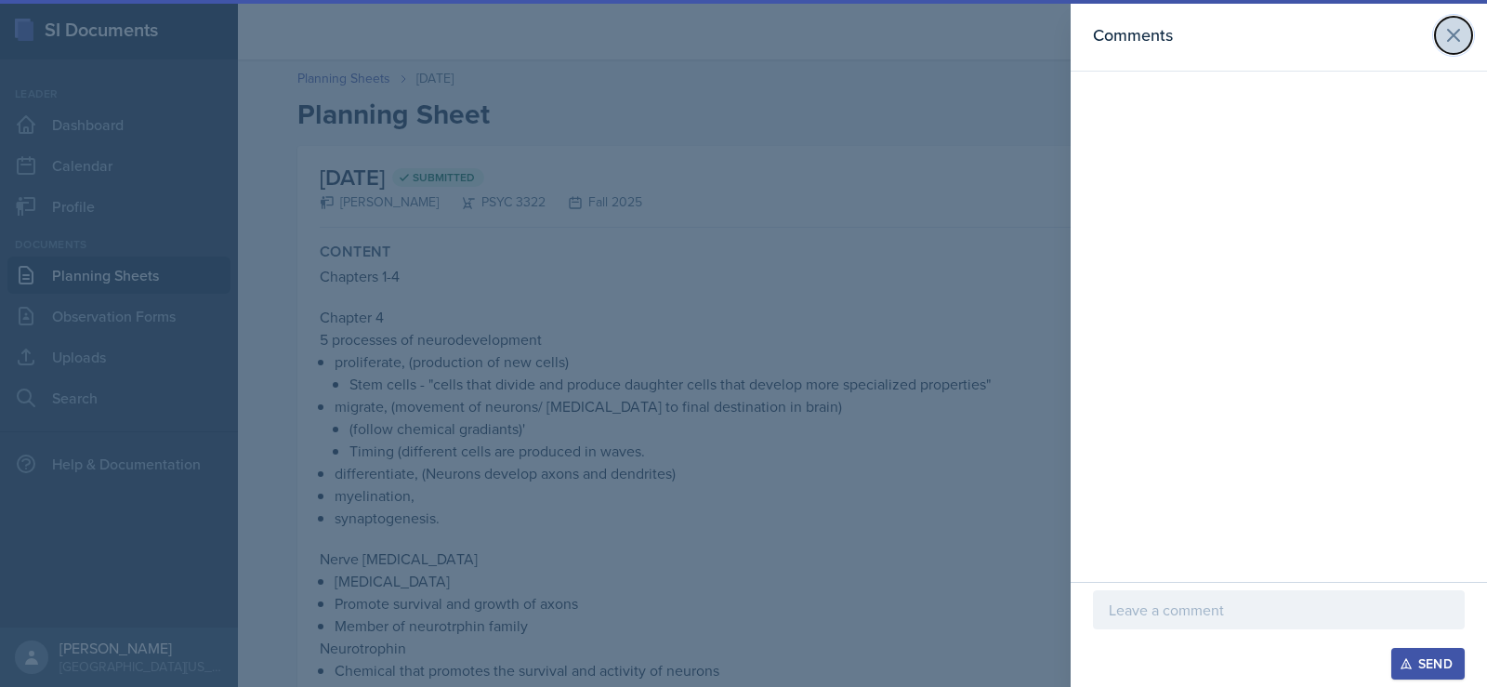
click at [1458, 44] on icon at bounding box center [1453, 35] width 22 height 22
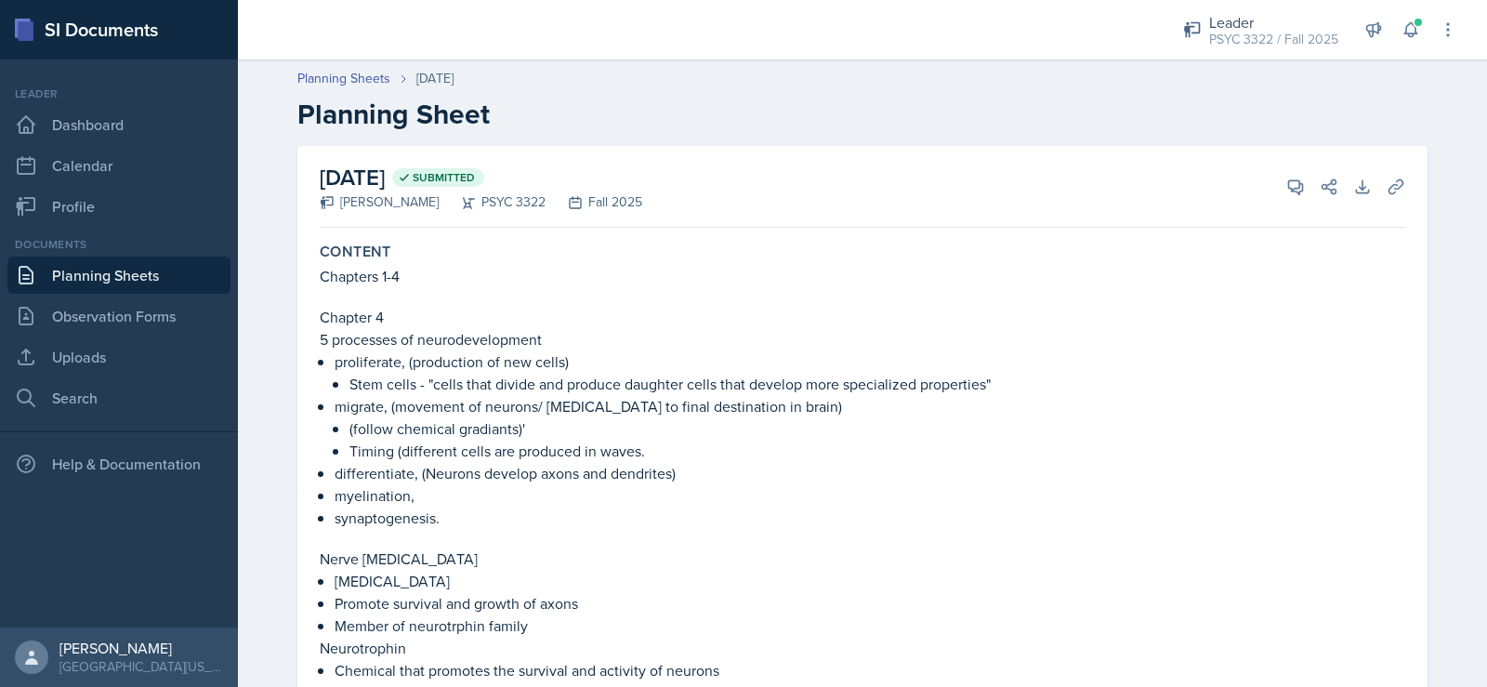
click at [138, 273] on link "Planning Sheets" at bounding box center [118, 275] width 223 height 37
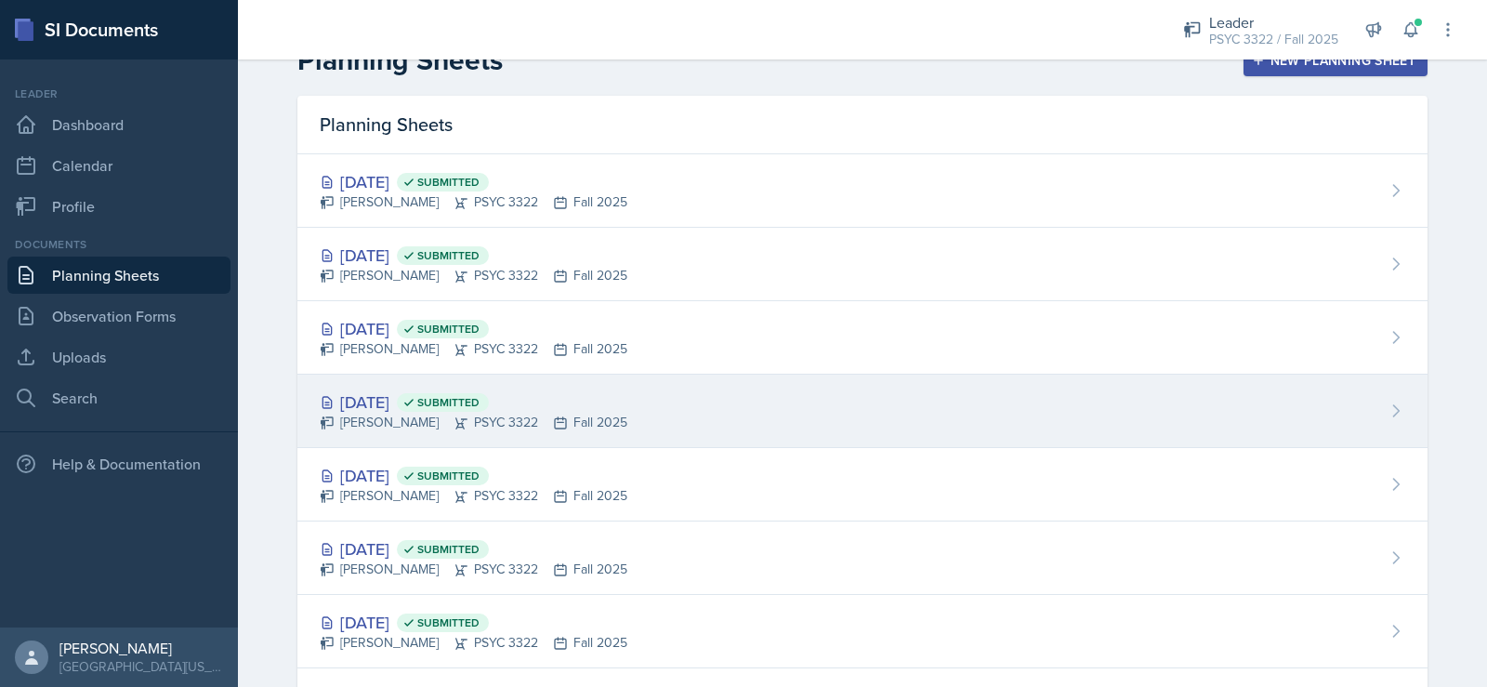
scroll to position [93, 0]
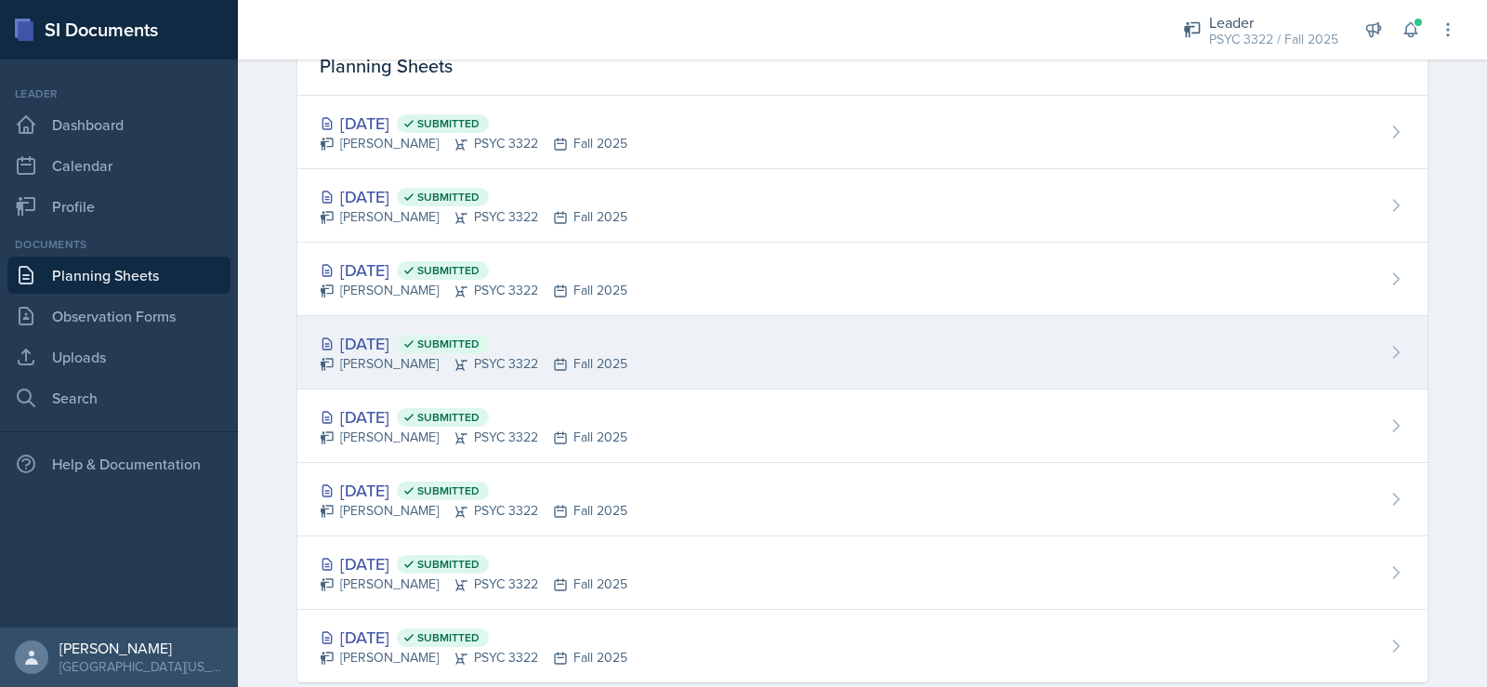
click at [396, 352] on div "Sep 9th, 2025 Submitted" at bounding box center [474, 343] width 308 height 25
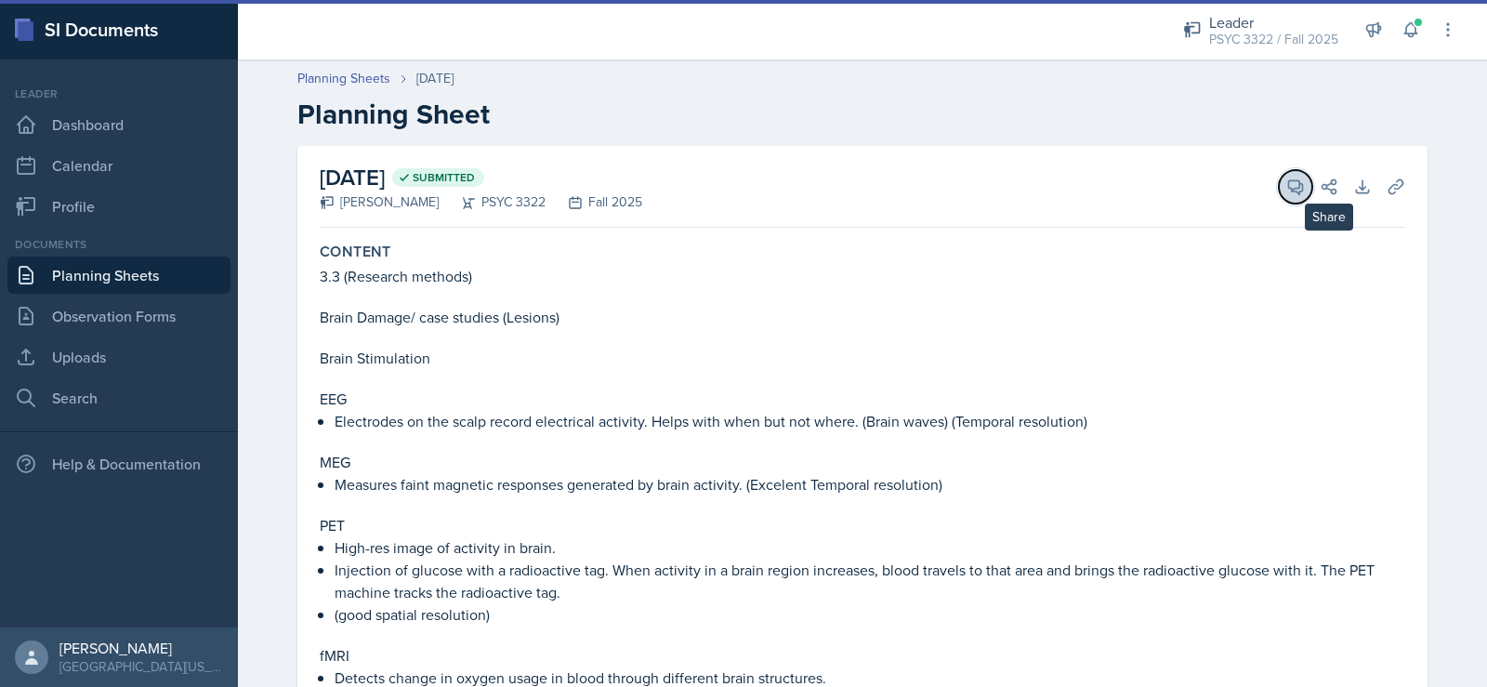
click at [1293, 193] on icon at bounding box center [1296, 187] width 14 height 14
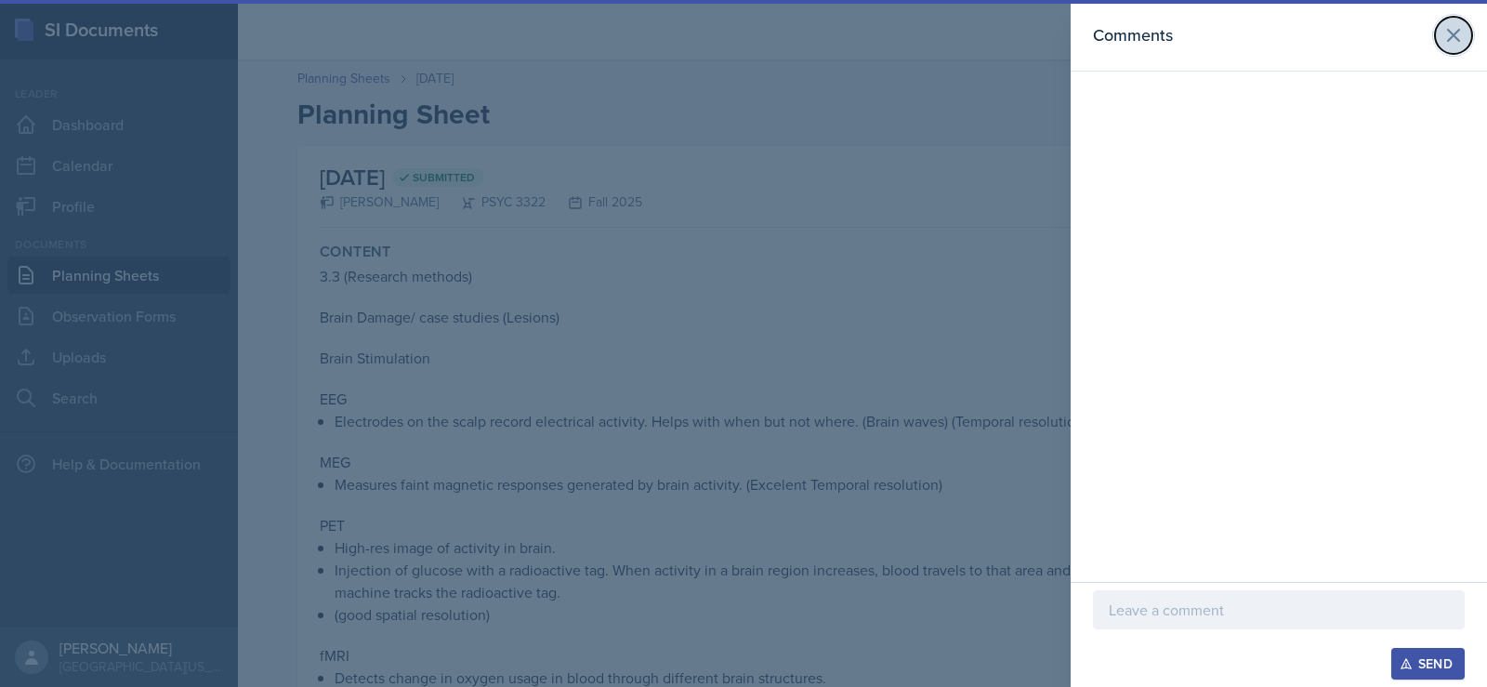
click at [1447, 43] on icon at bounding box center [1453, 35] width 22 height 22
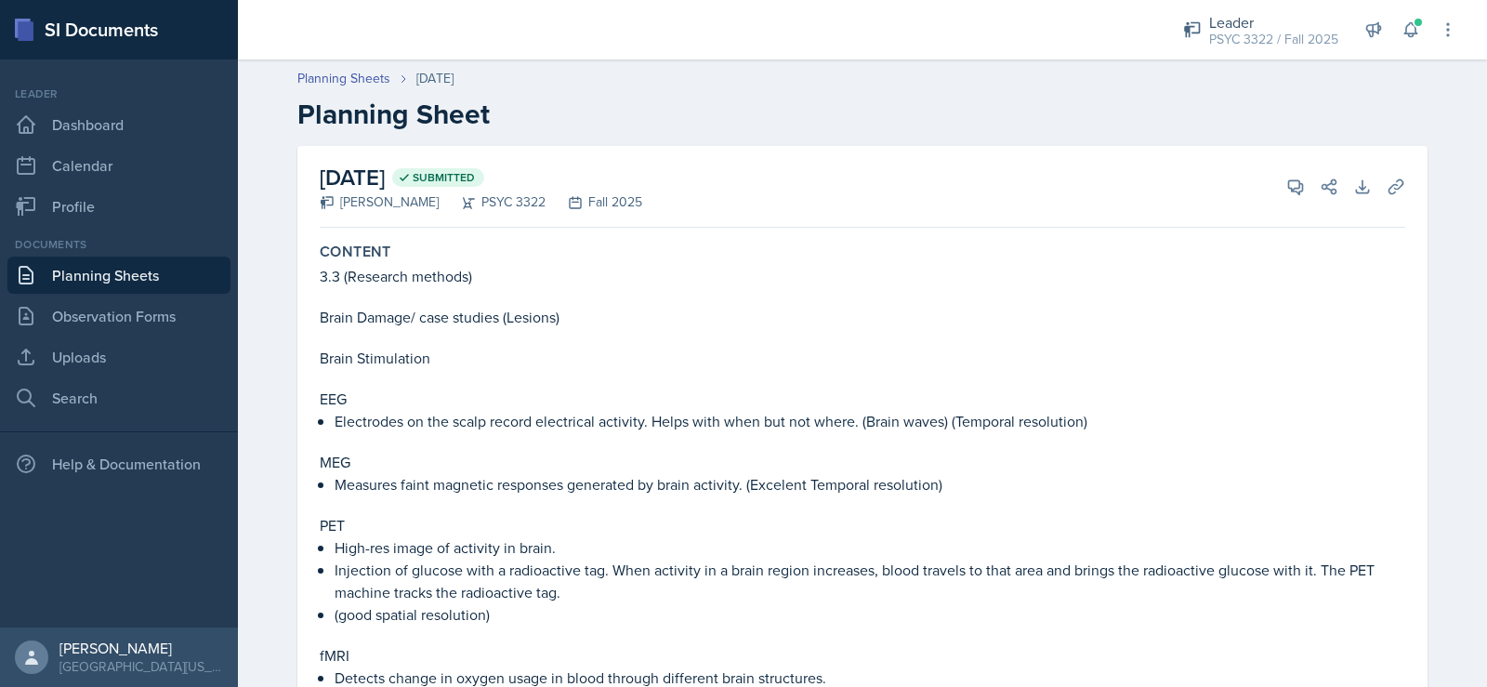
click at [196, 281] on link "Planning Sheets" at bounding box center [118, 275] width 223 height 37
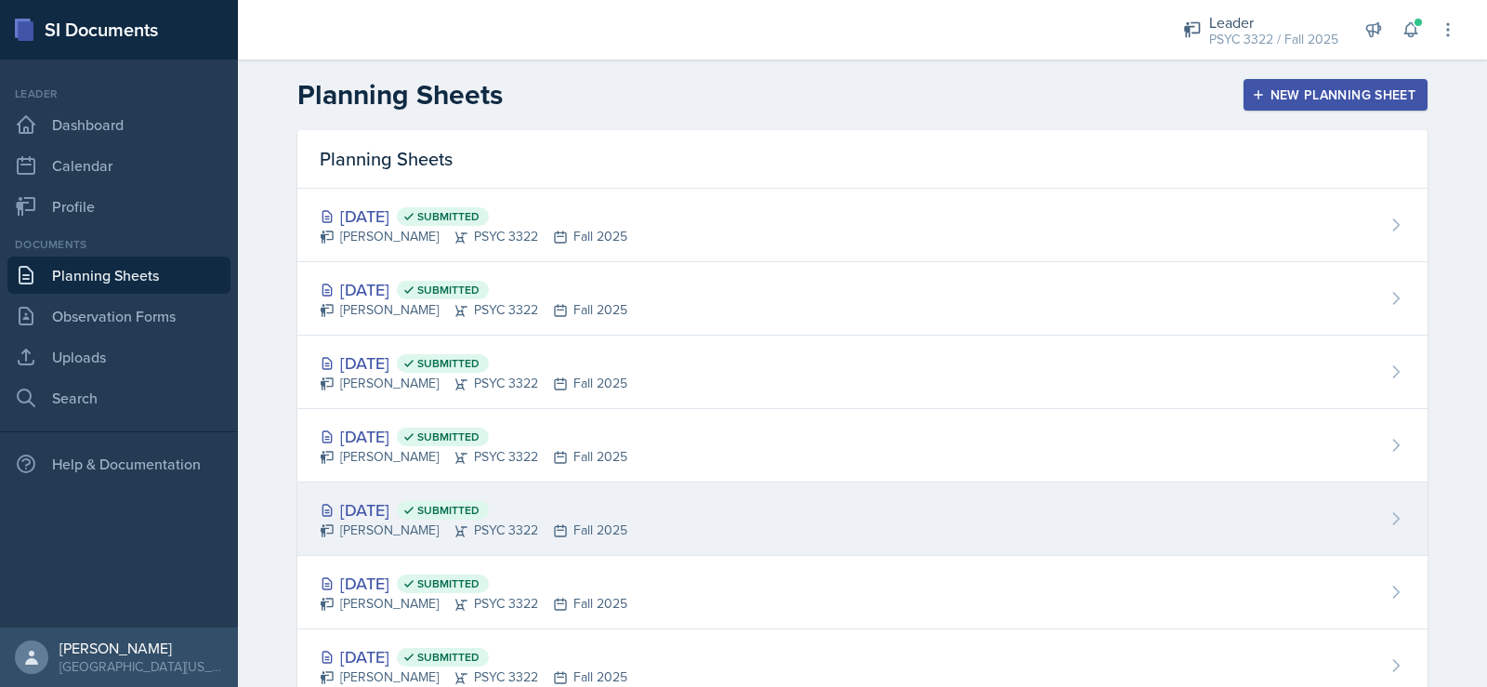
click at [406, 504] on div "Sep 4th, 2025 Submitted" at bounding box center [474, 509] width 308 height 25
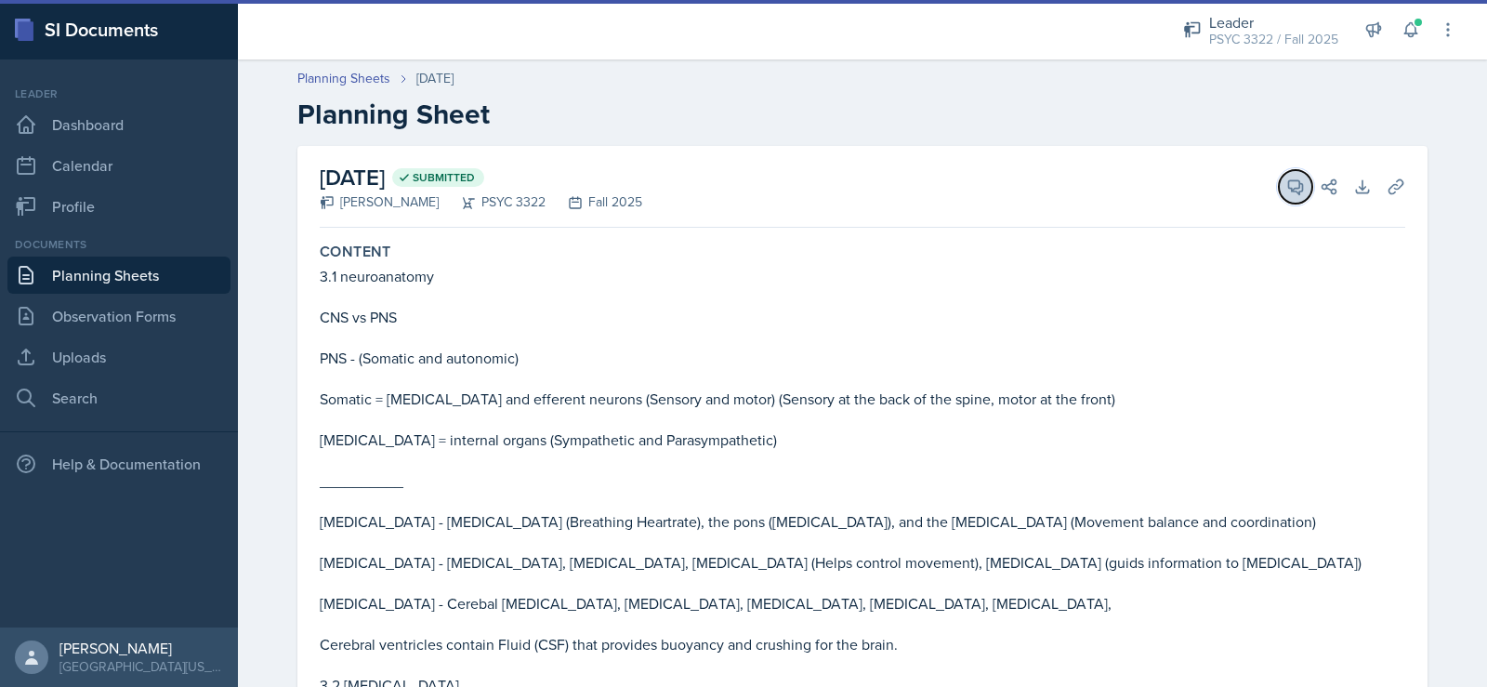
click at [1292, 191] on icon at bounding box center [1296, 187] width 14 height 14
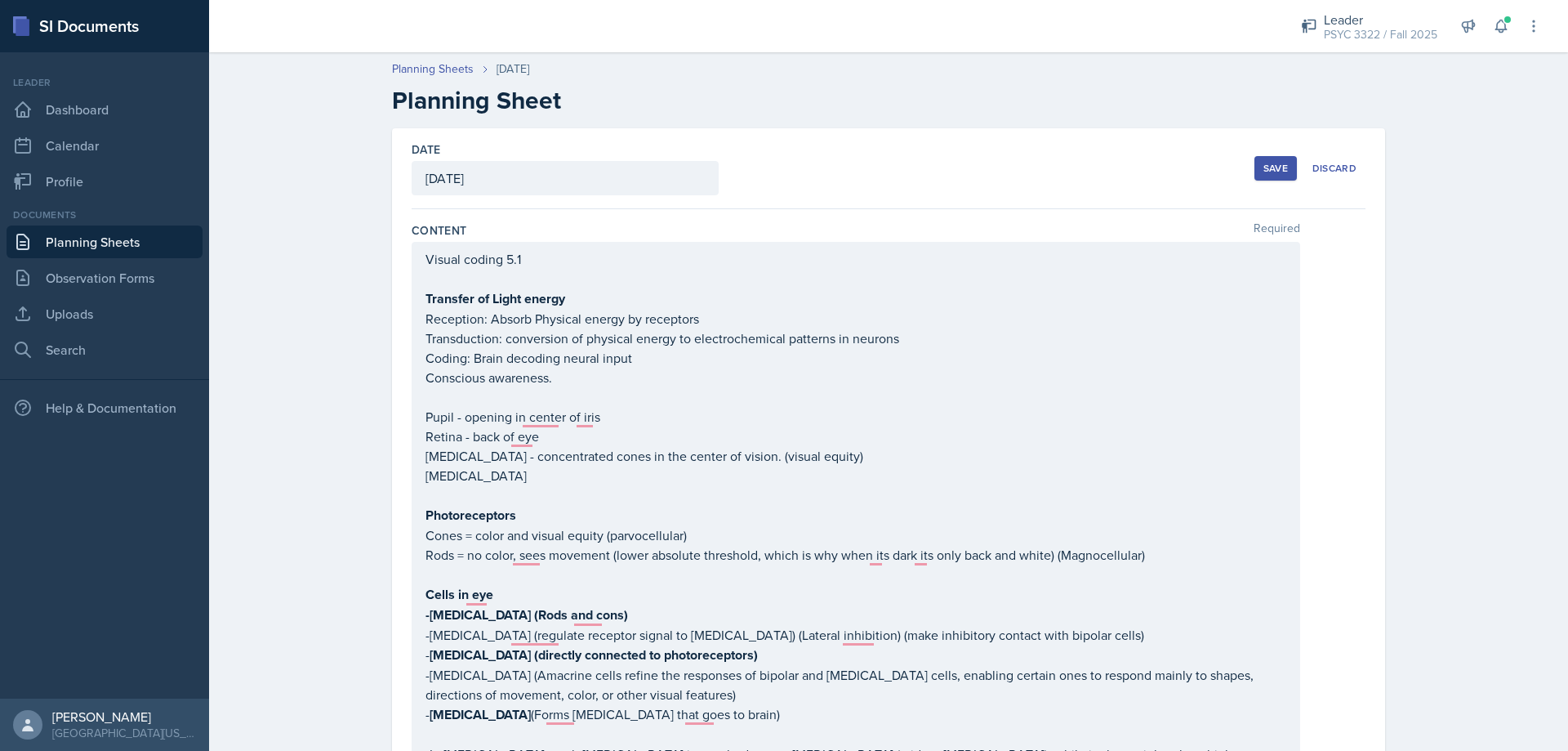
scroll to position [1472, 0]
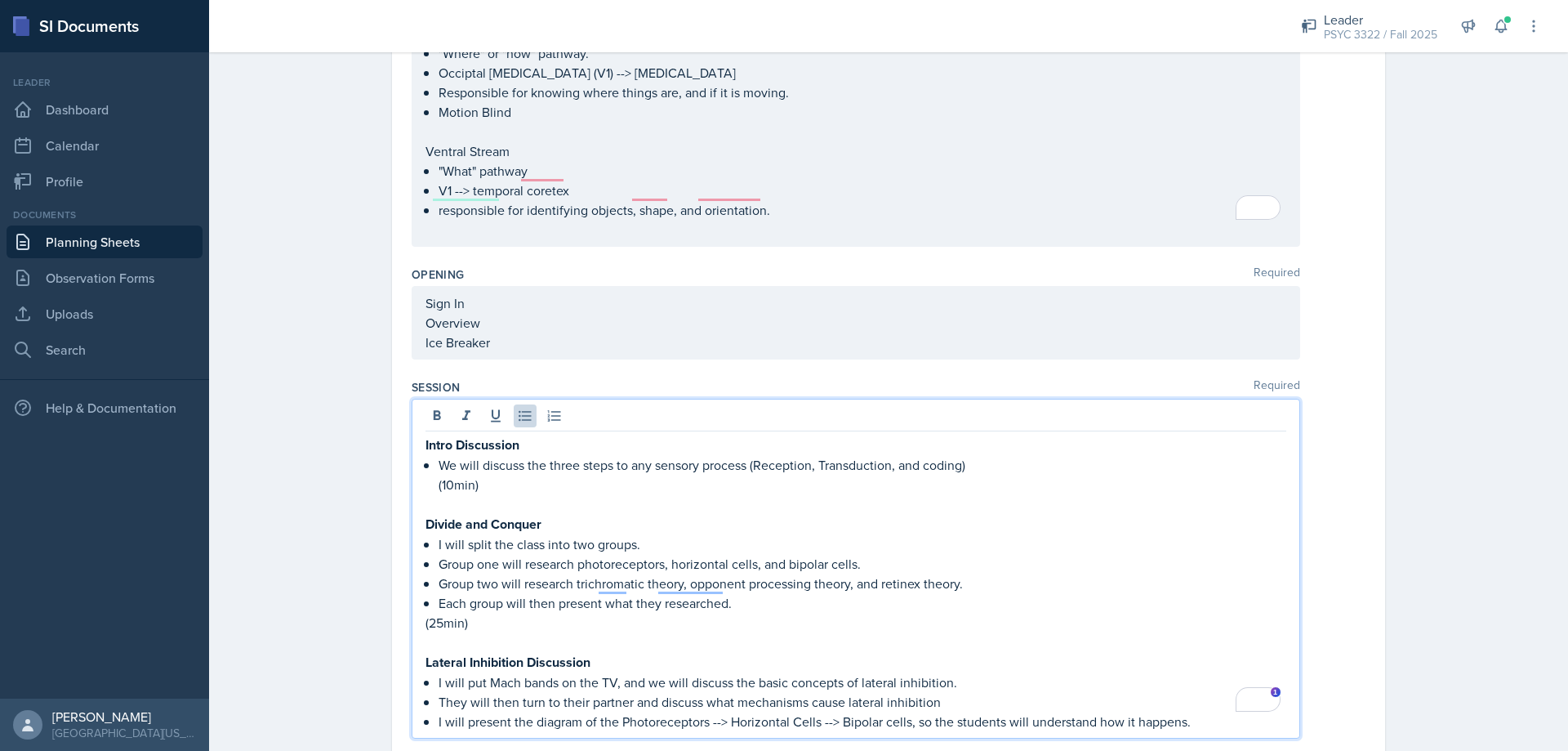
click at [0, 0] on span "Cells," at bounding box center [0, 0] width 0 height 0
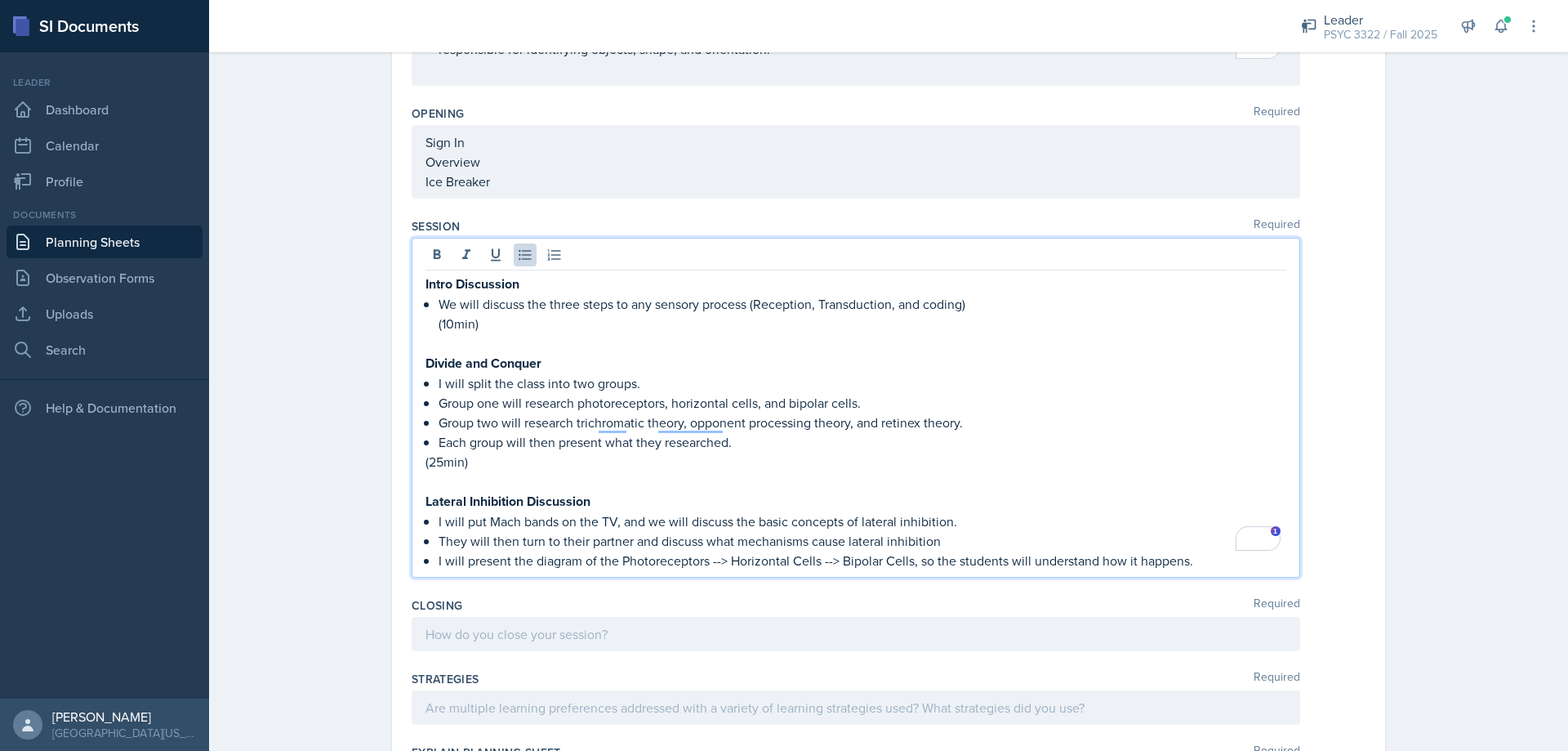
click at [1197, 624] on p at bounding box center [856, 634] width 861 height 19
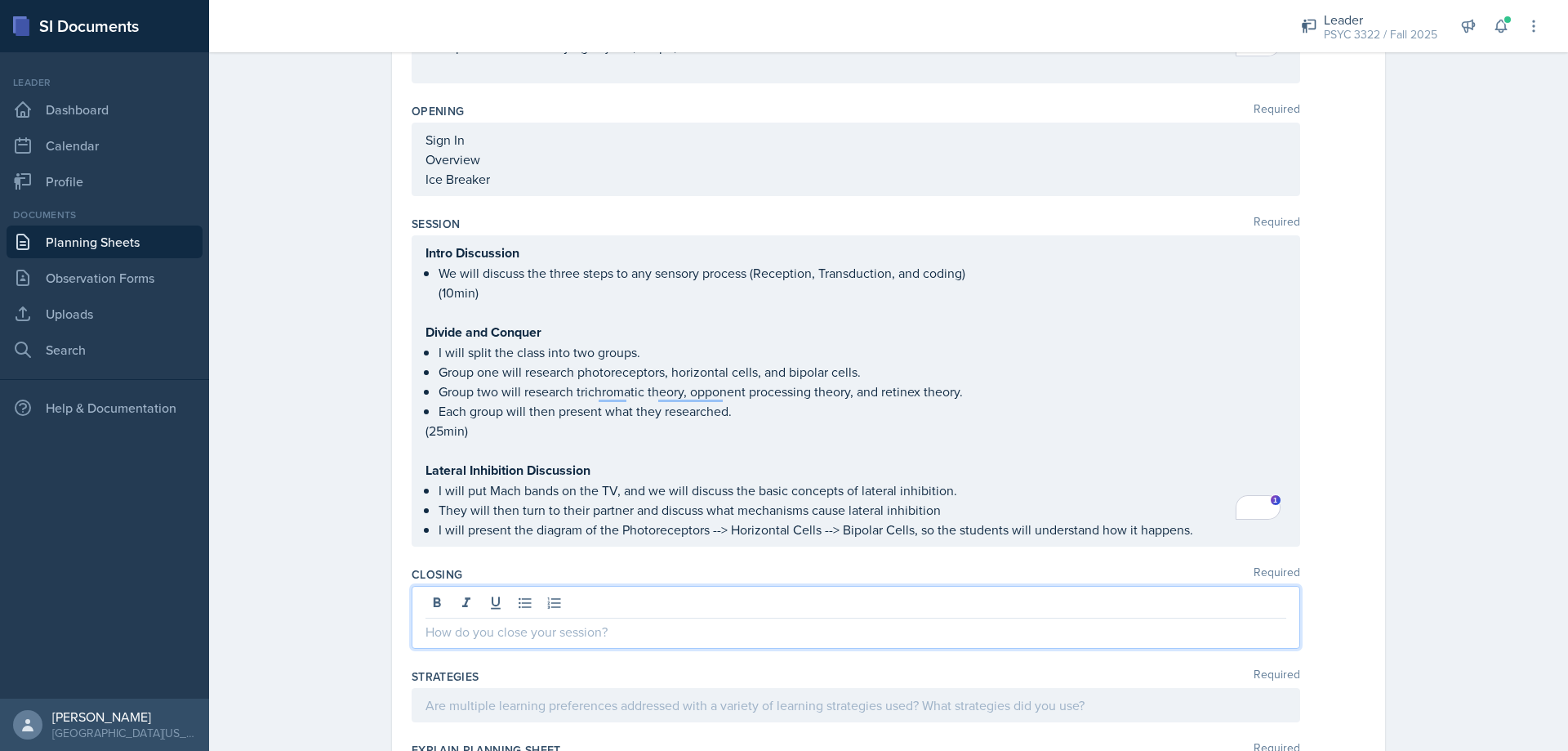
click at [1200, 520] on div "Intro Discussion We will discuss the three steps to any sensory process (Recept…" at bounding box center [855, 391] width 889 height 311
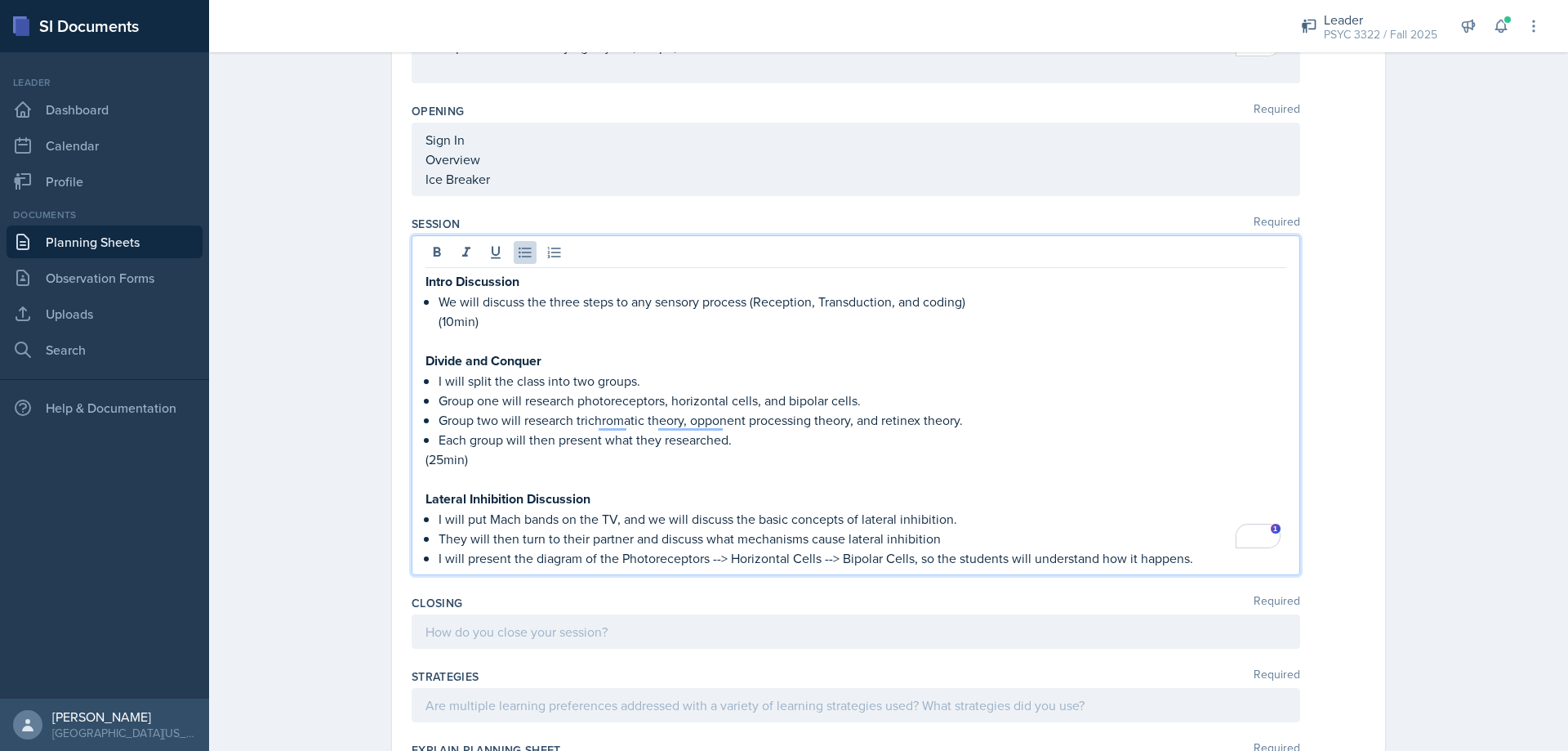
scroll to position [1664, 0]
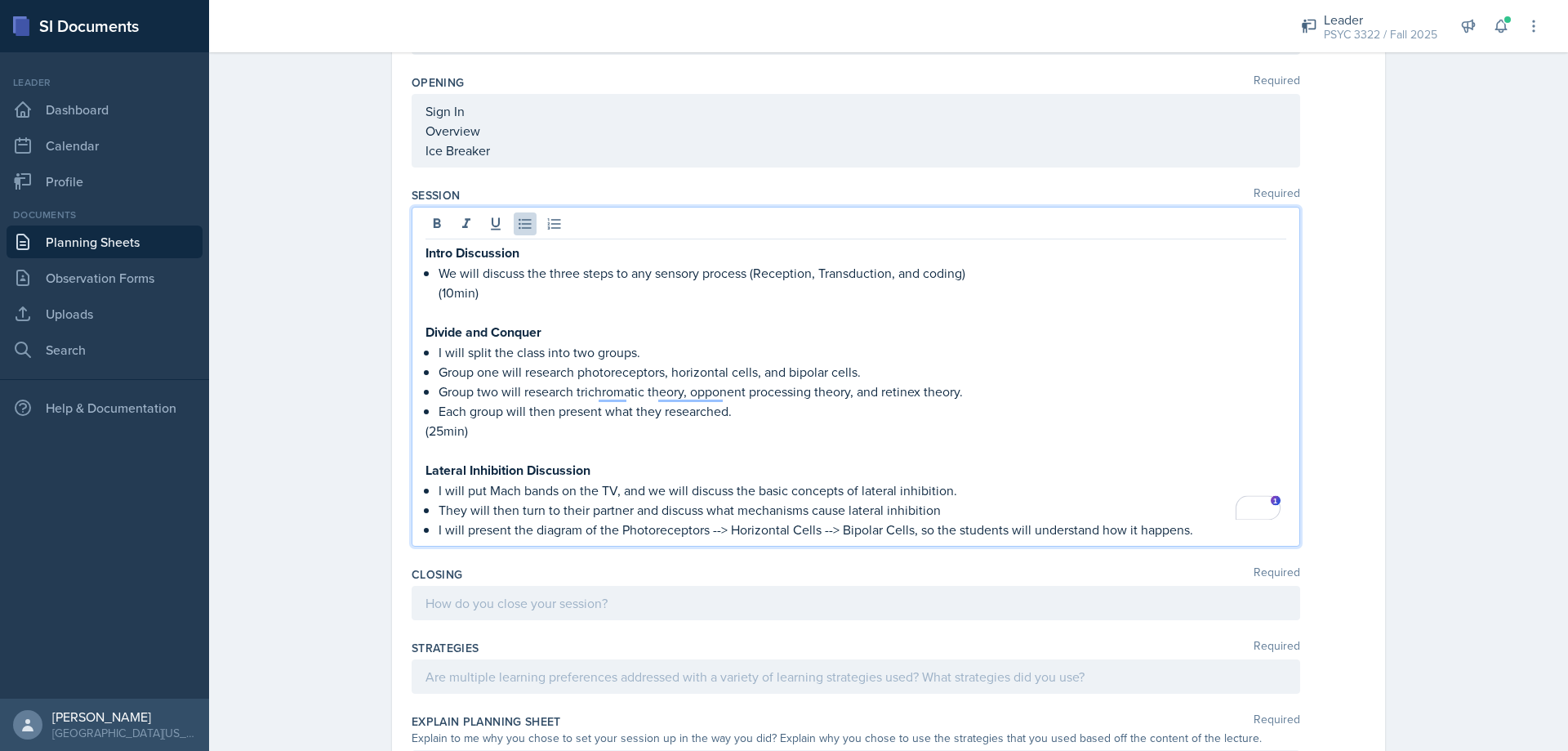
click at [1199, 520] on p "I will present the diagram of the Photoreceptors --> Horizontal Cells --> Bipol…" at bounding box center [862, 529] width 848 height 19
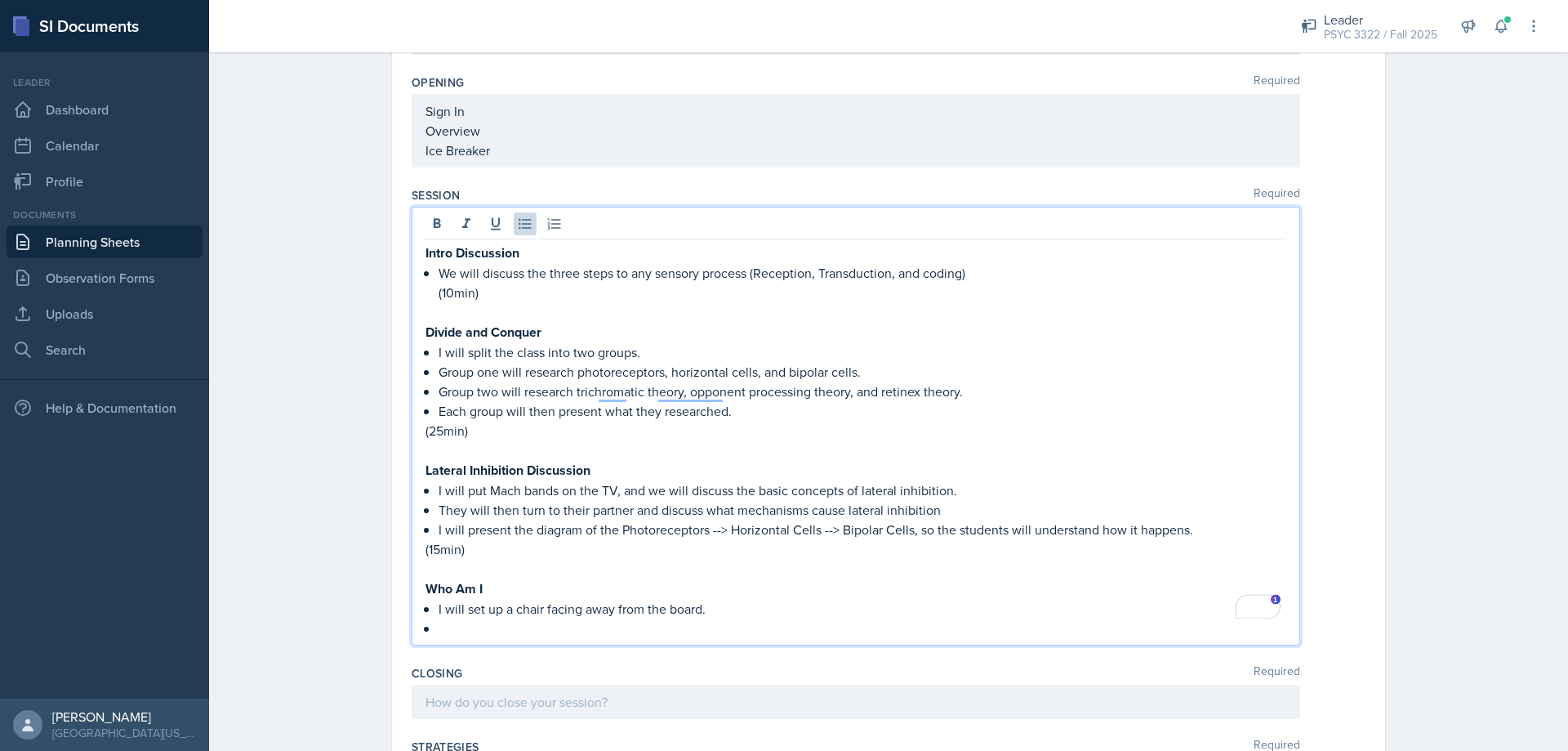
click at [506, 619] on p "To enrich screen reader interactions, please activate Accessibility in Grammarl…" at bounding box center [862, 629] width 848 height 19
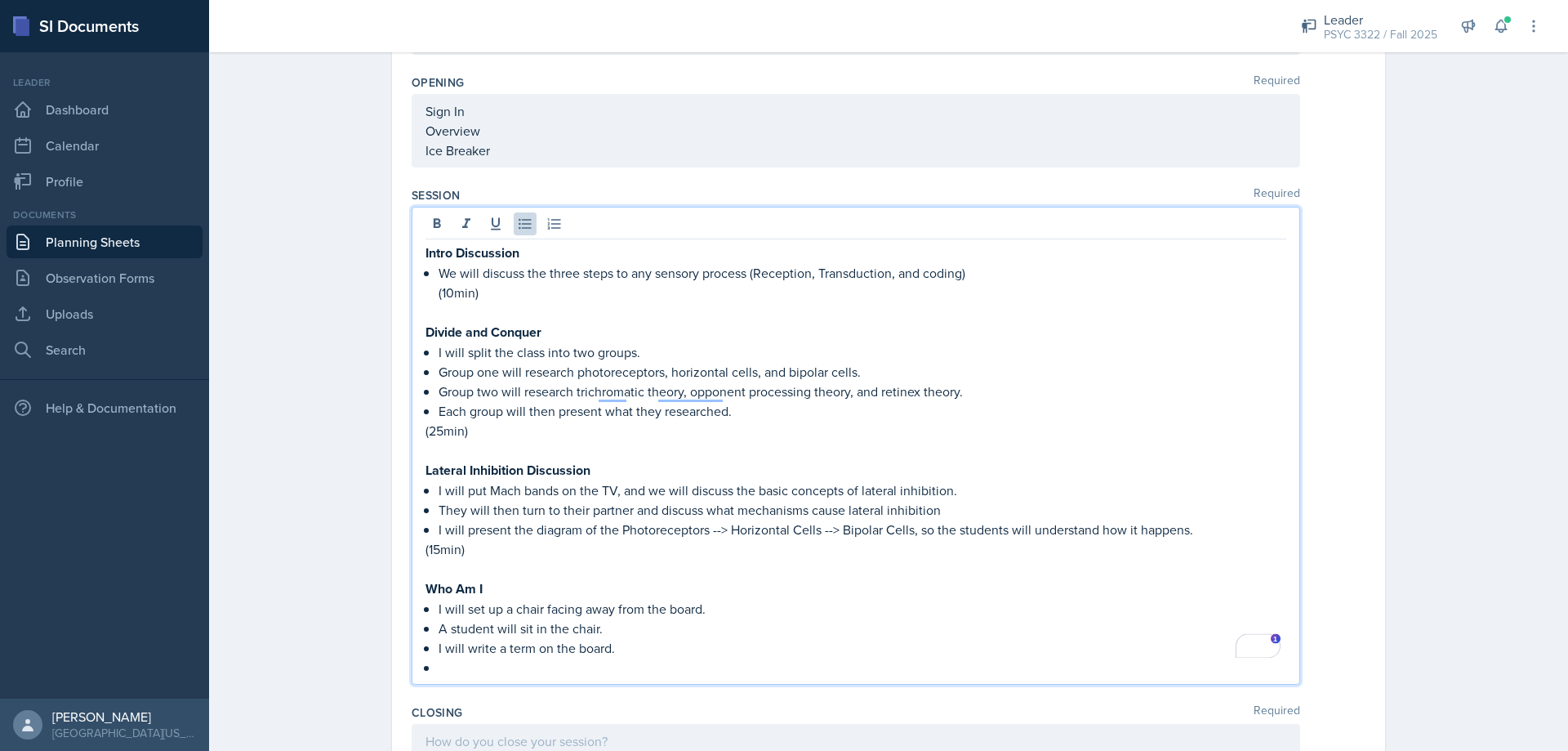
click at [738, 599] on p "I will set up a chair facing away from the board." at bounding box center [862, 609] width 848 height 19
click at [627, 658] on p "To enrich screen reader interactions, please activate Accessibility in Grammarl…" at bounding box center [862, 667] width 848 height 19
click at [623, 638] on p "I will write a term on the board." at bounding box center [862, 648] width 848 height 19
click at [638, 619] on p "A student will sit in the chair." at bounding box center [862, 629] width 848 height 19
click at [581, 658] on p "To enrich screen reader interactions, please activate Accessibility in Grammarl…" at bounding box center [862, 667] width 848 height 19
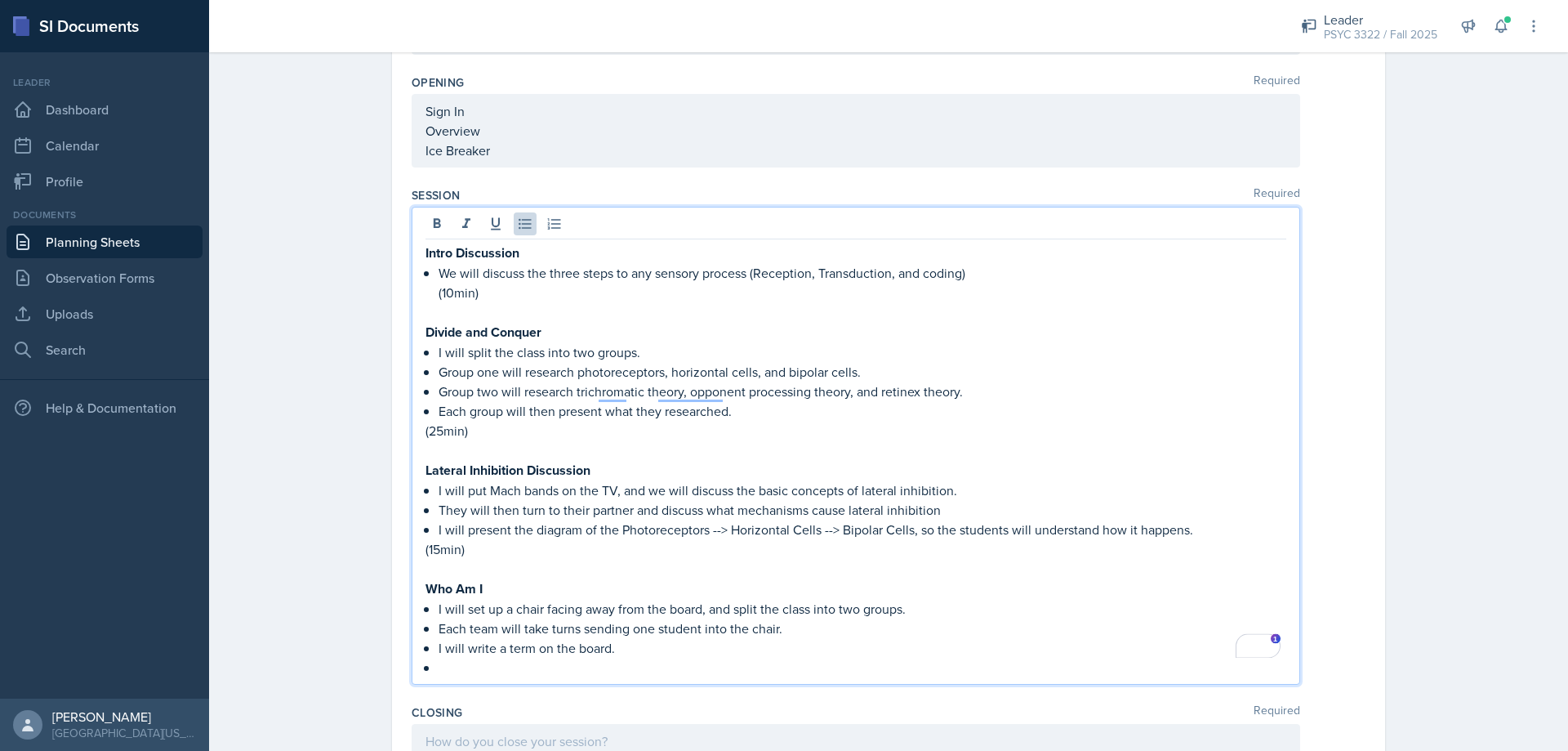
click at [629, 638] on p "I will write a term on the board." at bounding box center [862, 648] width 848 height 19
click at [631, 658] on p "To enrich screen reader interactions, please activate Accessibility in Grammarl…" at bounding box center [862, 667] width 848 height 19
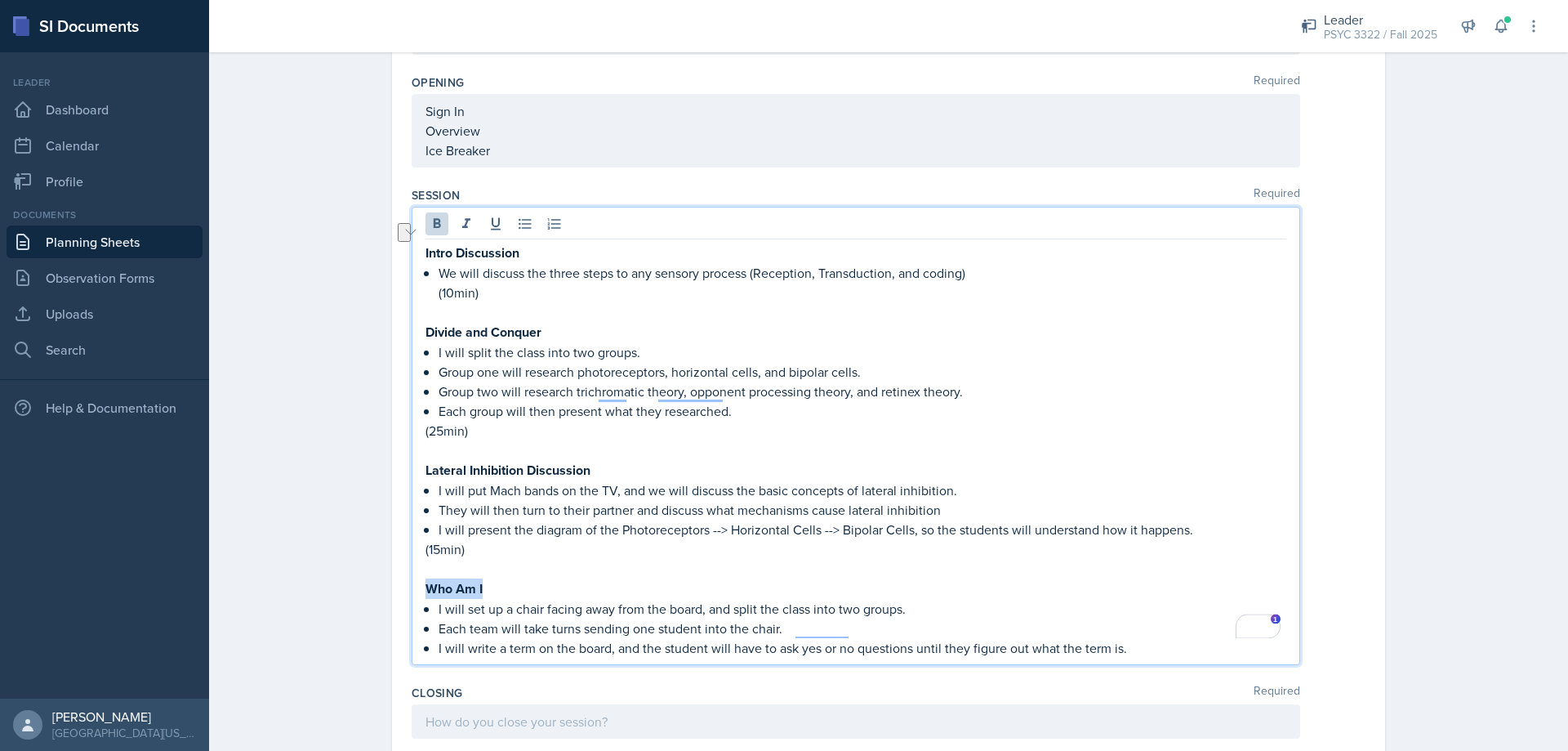
drag, startPoint x: 490, startPoint y: 565, endPoint x: 419, endPoint y: 568, distance: 71.1
click at [425, 579] on p "Who Am I" at bounding box center [856, 588] width 861 height 20
click at [1181, 638] on p "I will write a term on the board, and the student will have to ask yes or no qu…" at bounding box center [862, 648] width 848 height 19
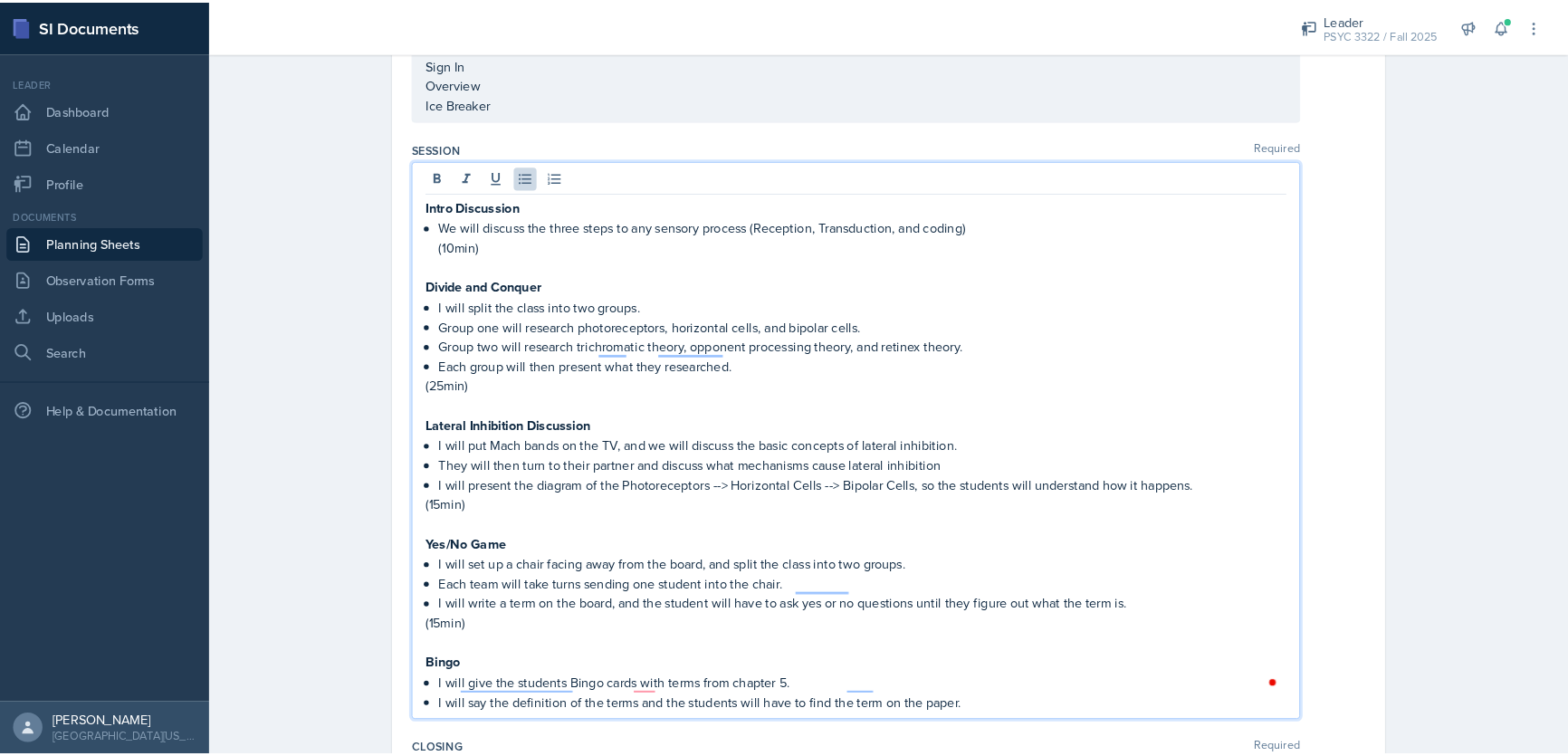
scroll to position [2024, 0]
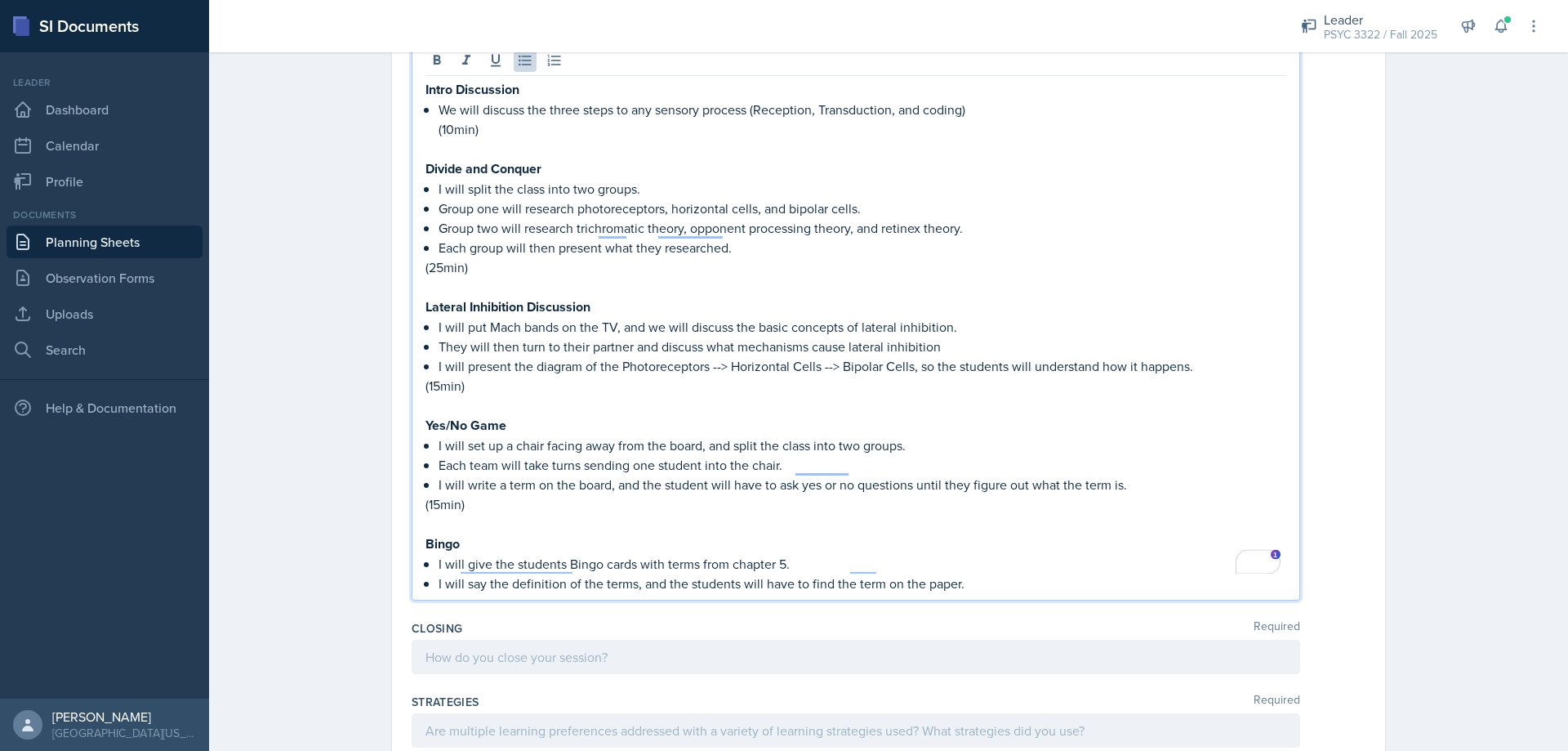
click at [934, 573] on p "I will say the definition of the terms, and the students will have to find the …" at bounding box center [862, 583] width 848 height 19
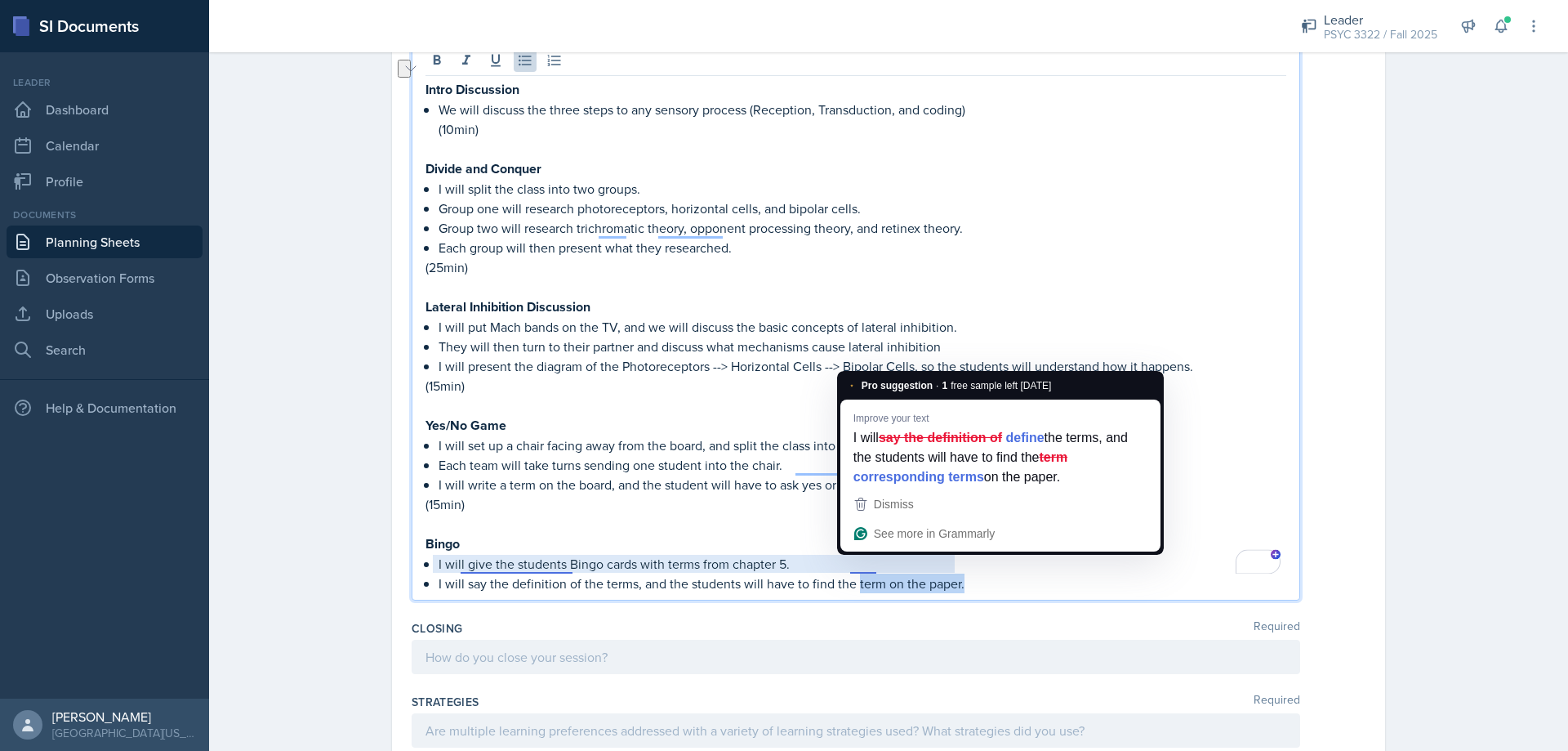
drag, startPoint x: 969, startPoint y: 562, endPoint x: 854, endPoint y: 570, distance: 115.3
click at [851, 573] on p "I will say the definition of the terms, and the students will have to find the …" at bounding box center [862, 583] width 848 height 19
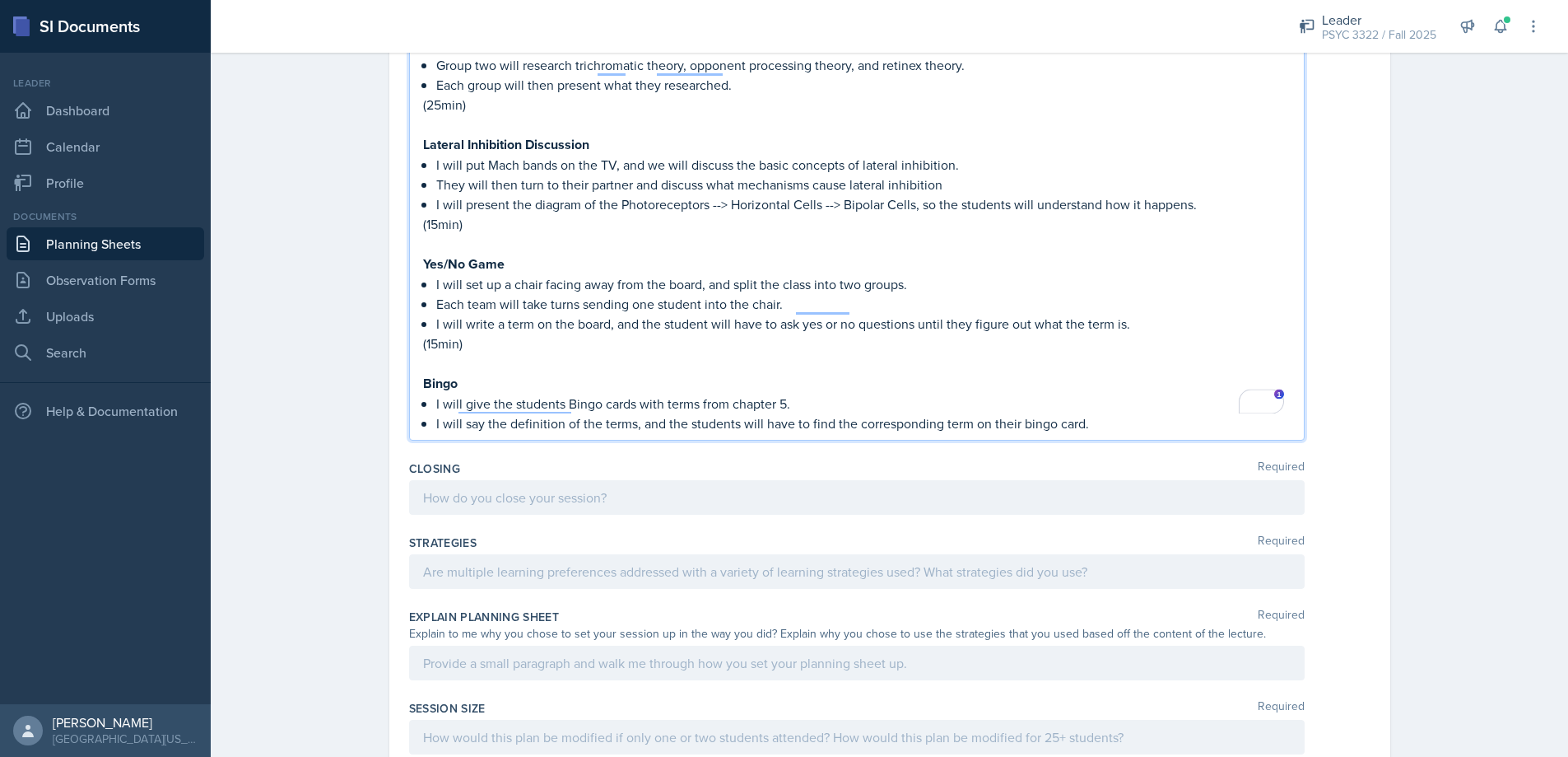
click at [586, 461] on div "Closing Required" at bounding box center [889, 469] width 961 height 17
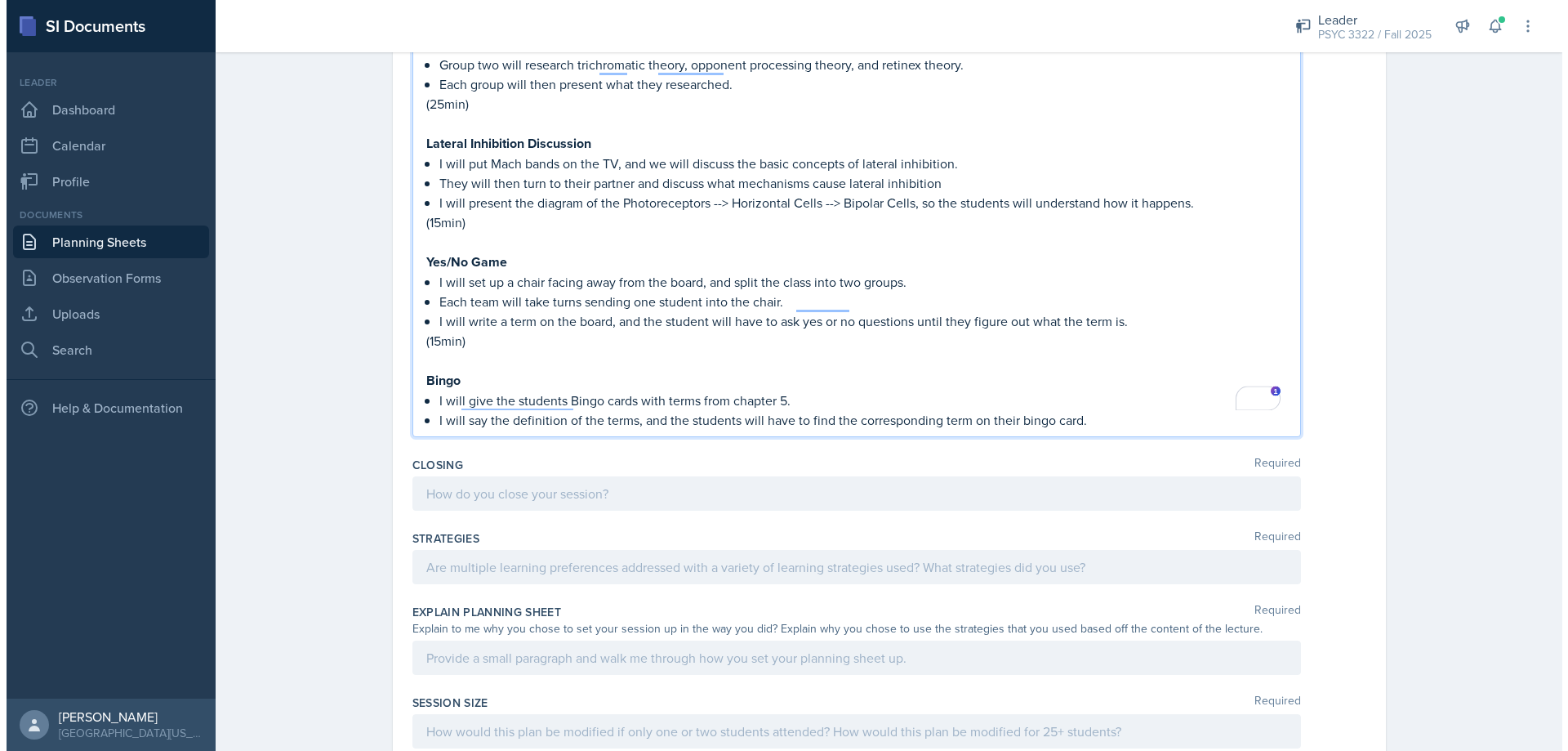
scroll to position [1962, 0]
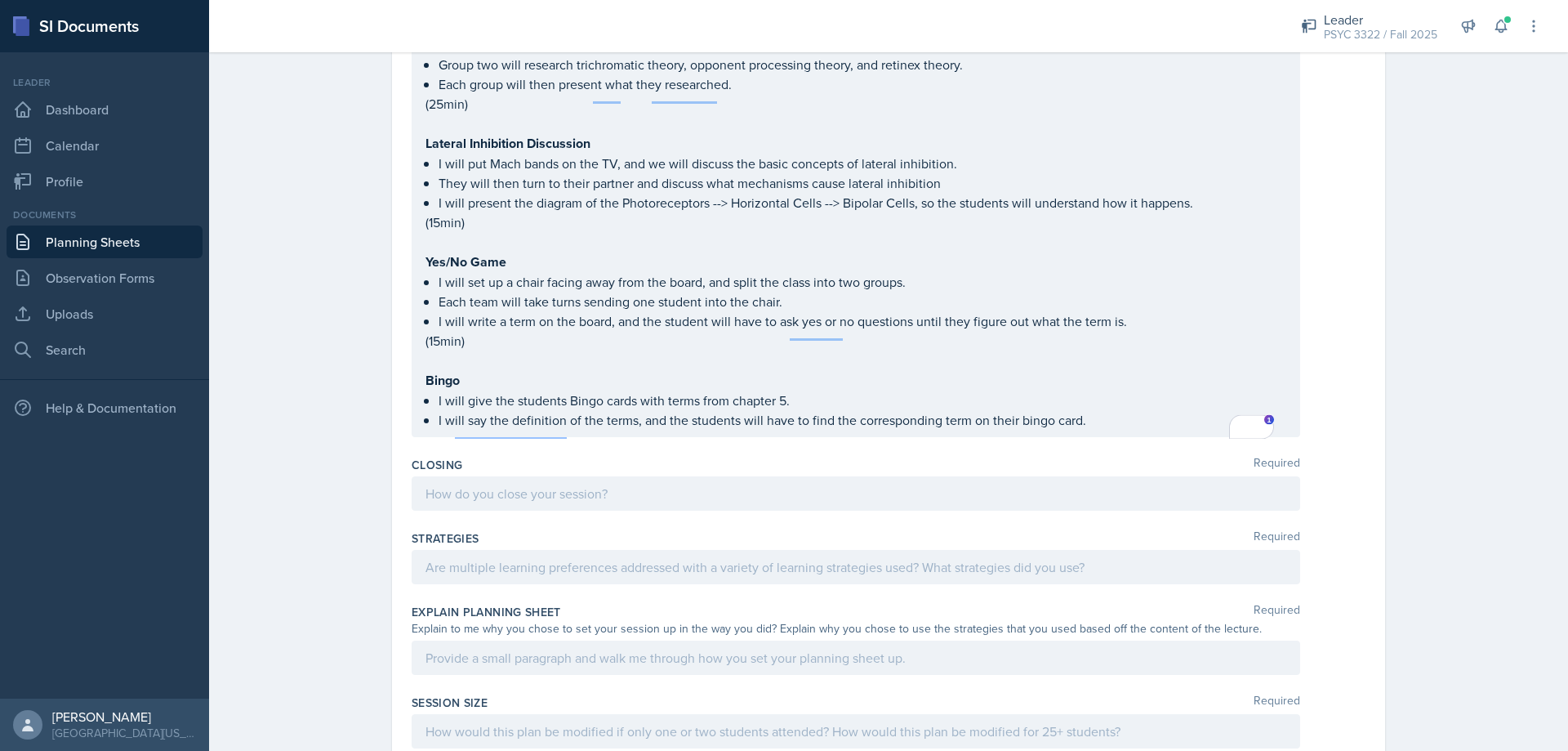
click at [577, 477] on div at bounding box center [855, 493] width 889 height 34
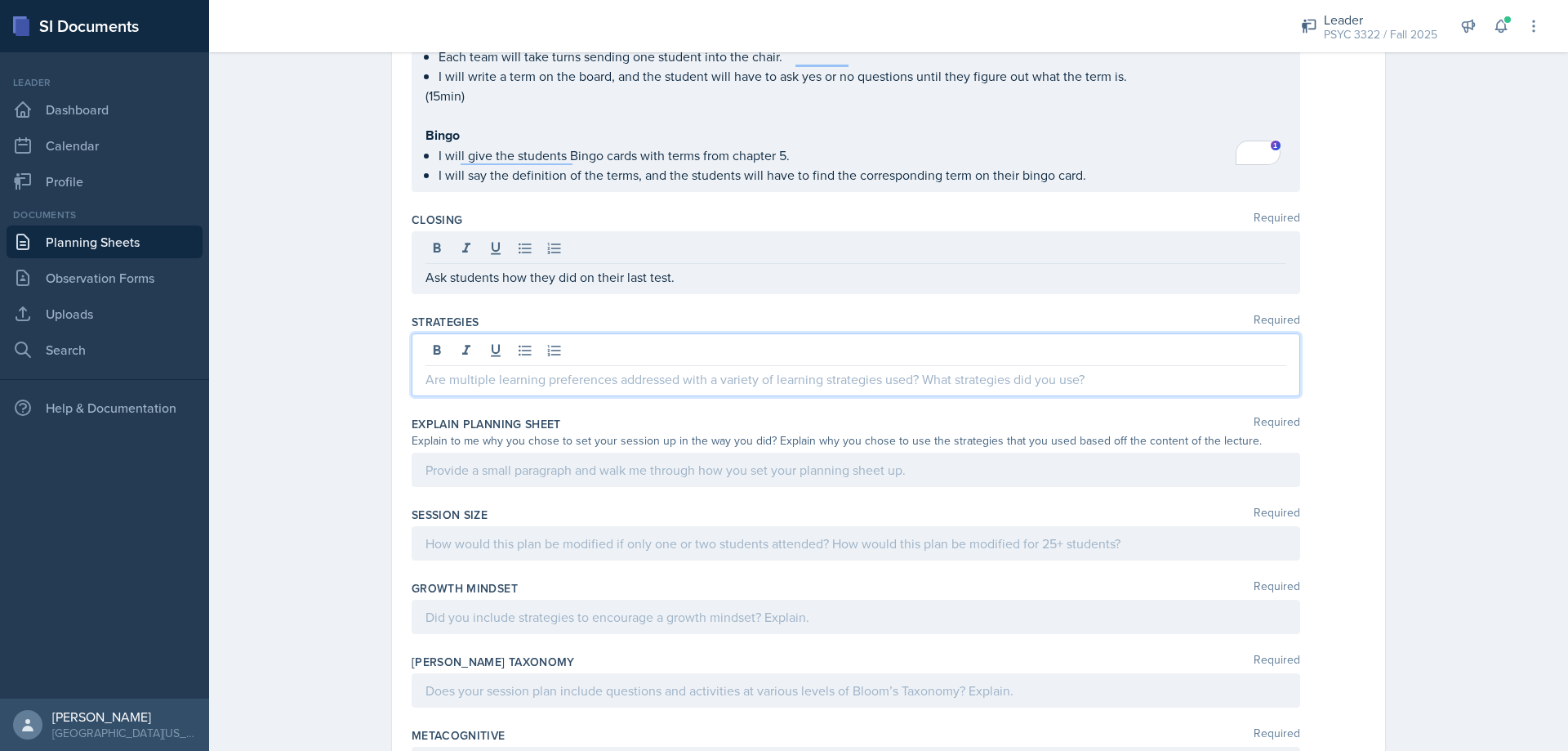
click at [583, 369] on p at bounding box center [856, 379] width 861 height 19
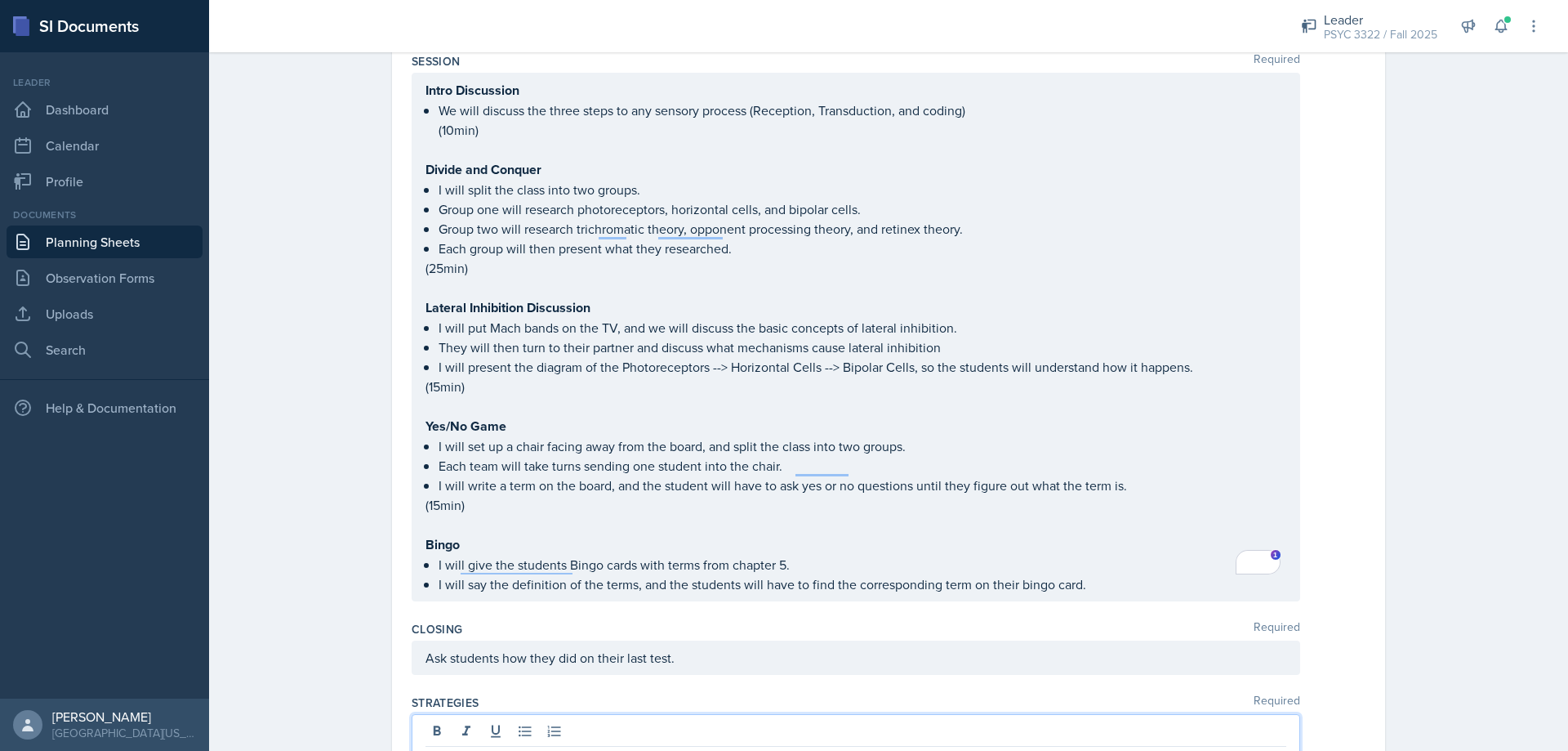
scroll to position [1880, 0]
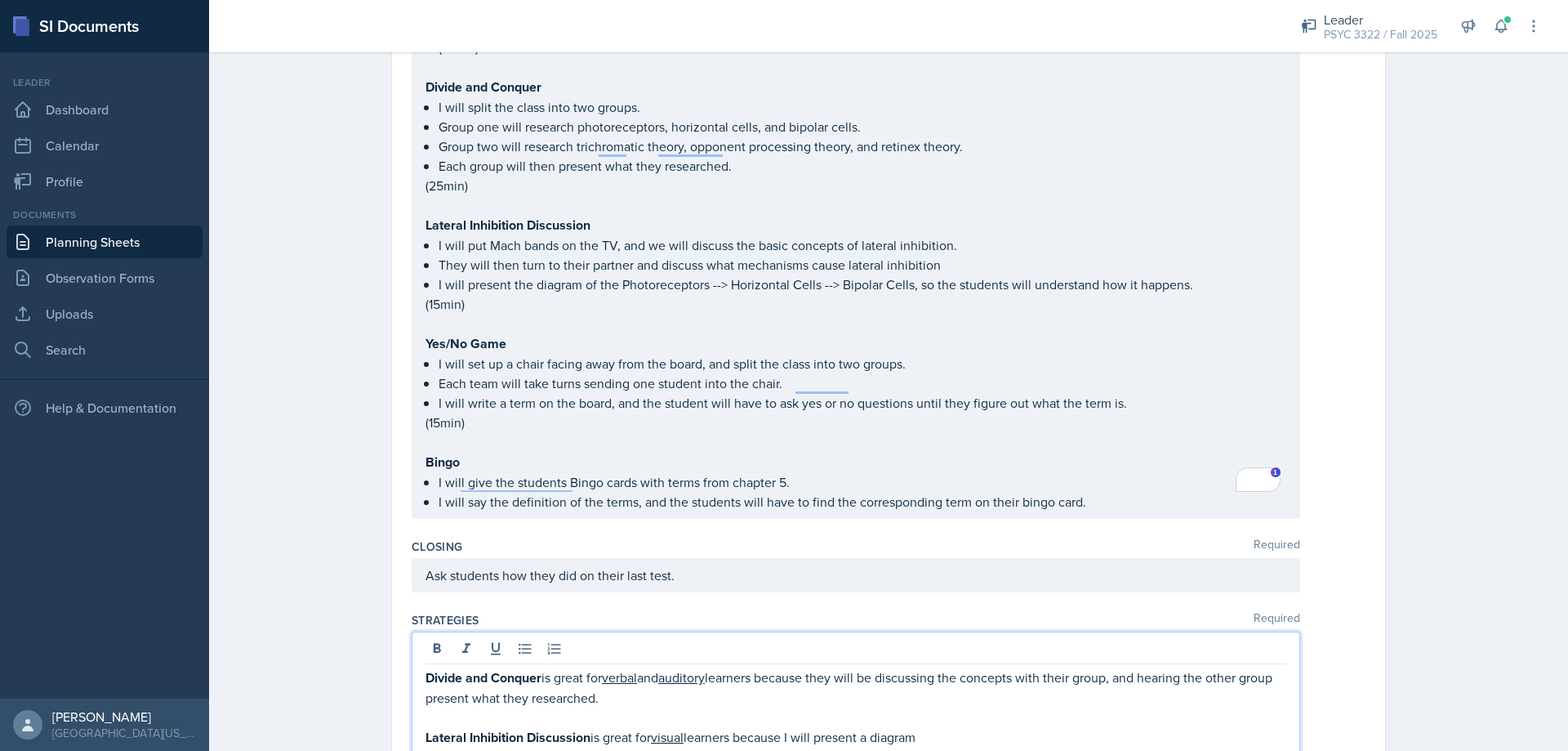
click at [0, 0] on span "and" at bounding box center [0, 0] width 0 height 0
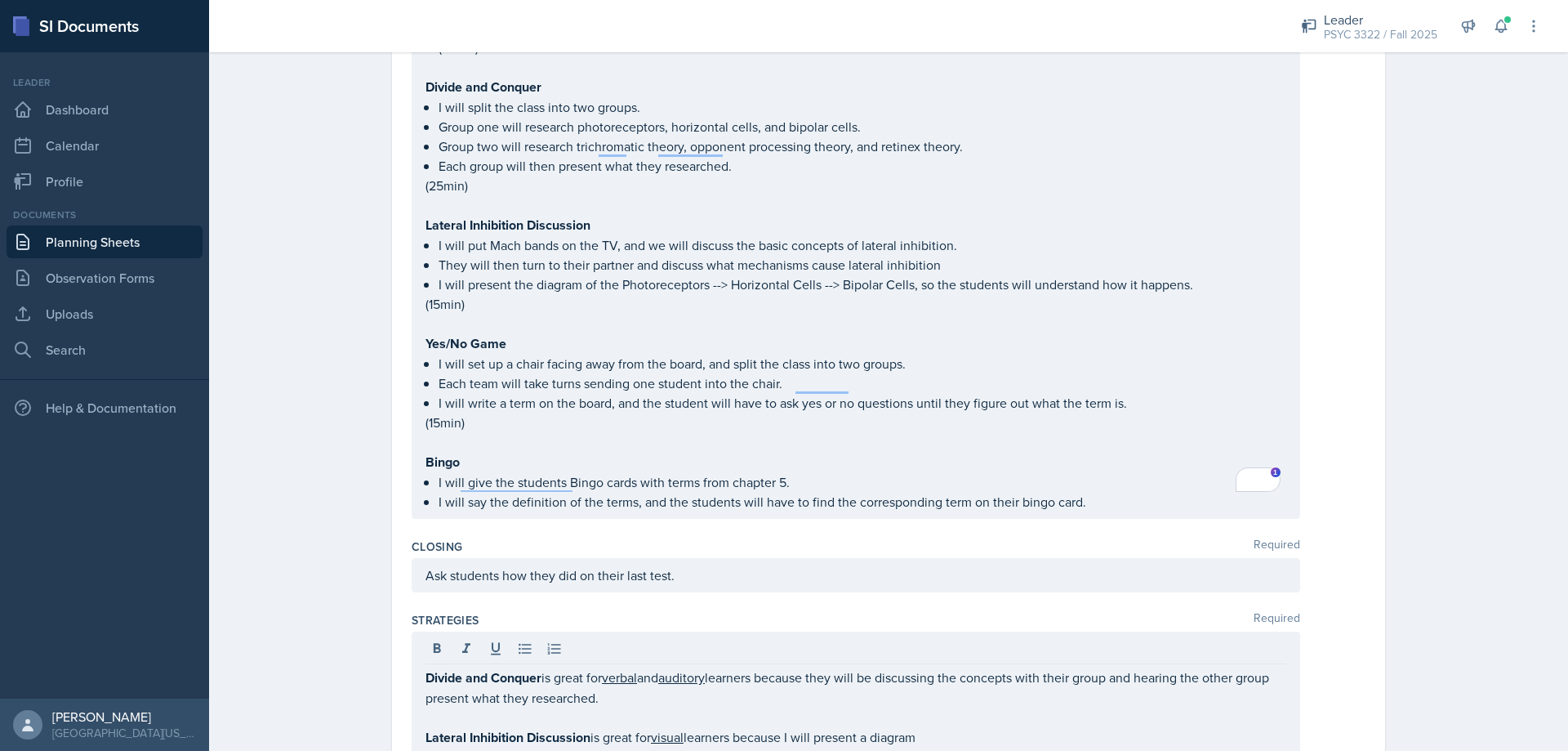
click at [979, 736] on div "Strategies Required Divide and Conquer is great for verbal and auditory learner…" at bounding box center [888, 687] width 954 height 163
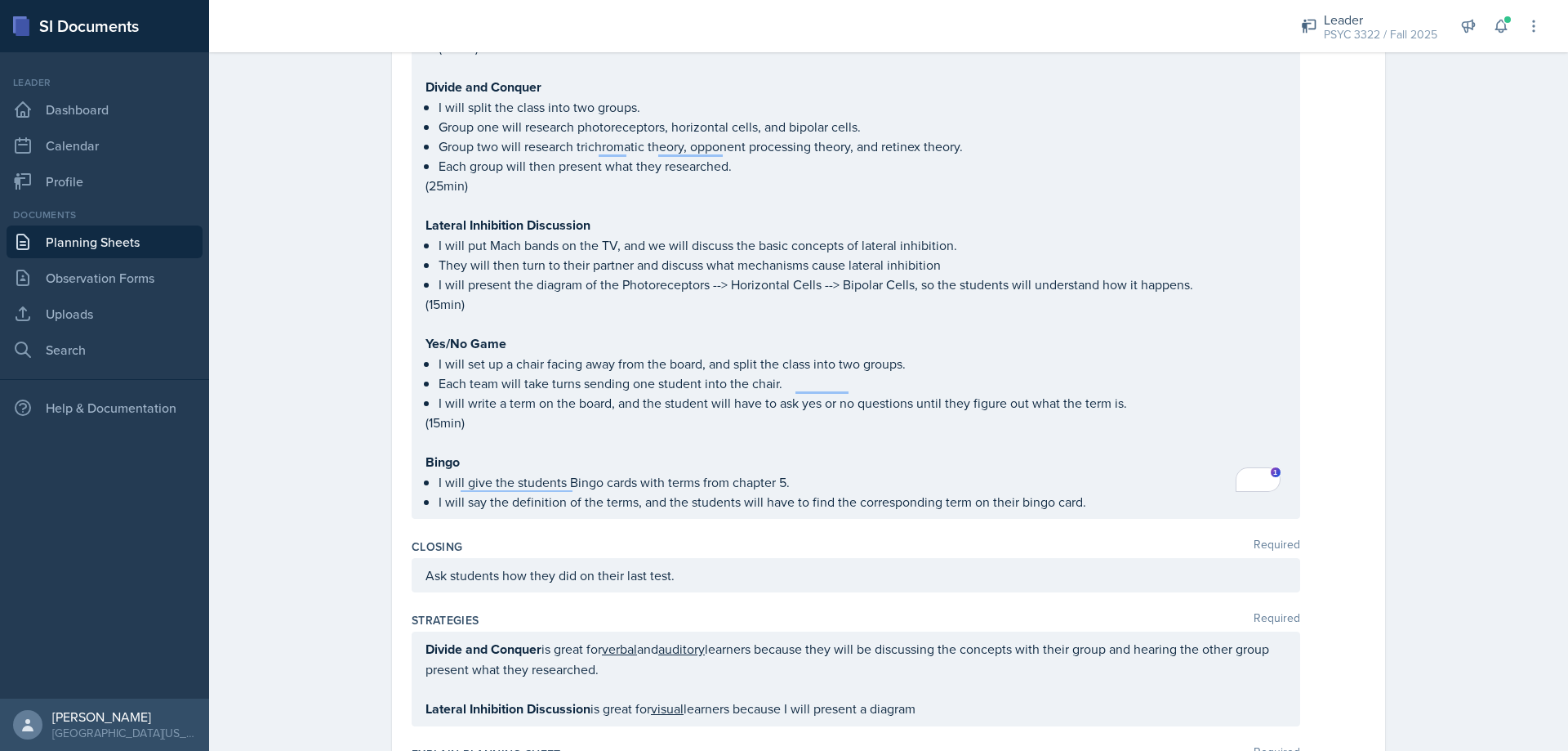
click at [949, 701] on div "Divide and Conquer is great for verbal and auditory learners because they will …" at bounding box center [855, 679] width 889 height 95
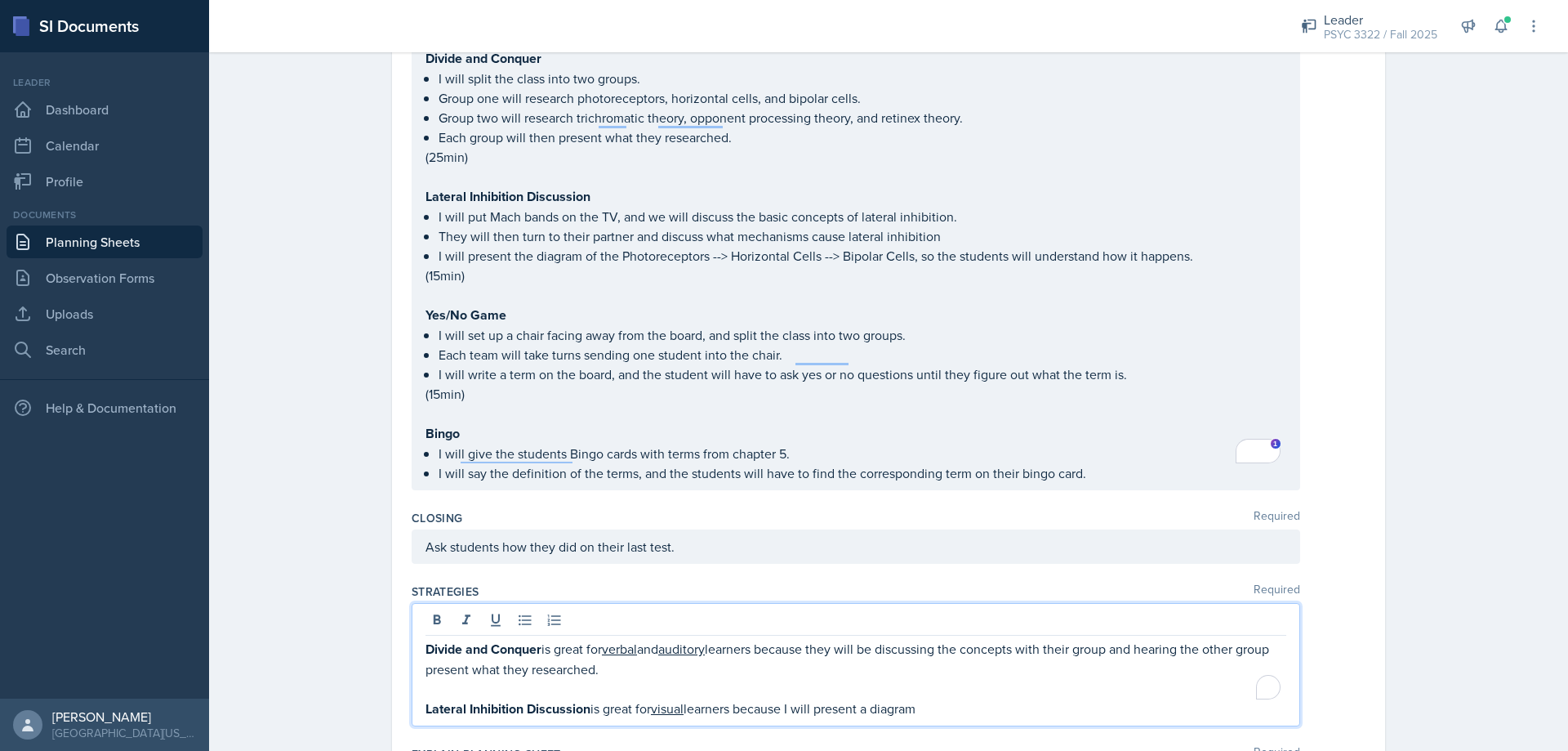
click at [0, 0] on span "diagram" at bounding box center [0, 0] width 0 height 0
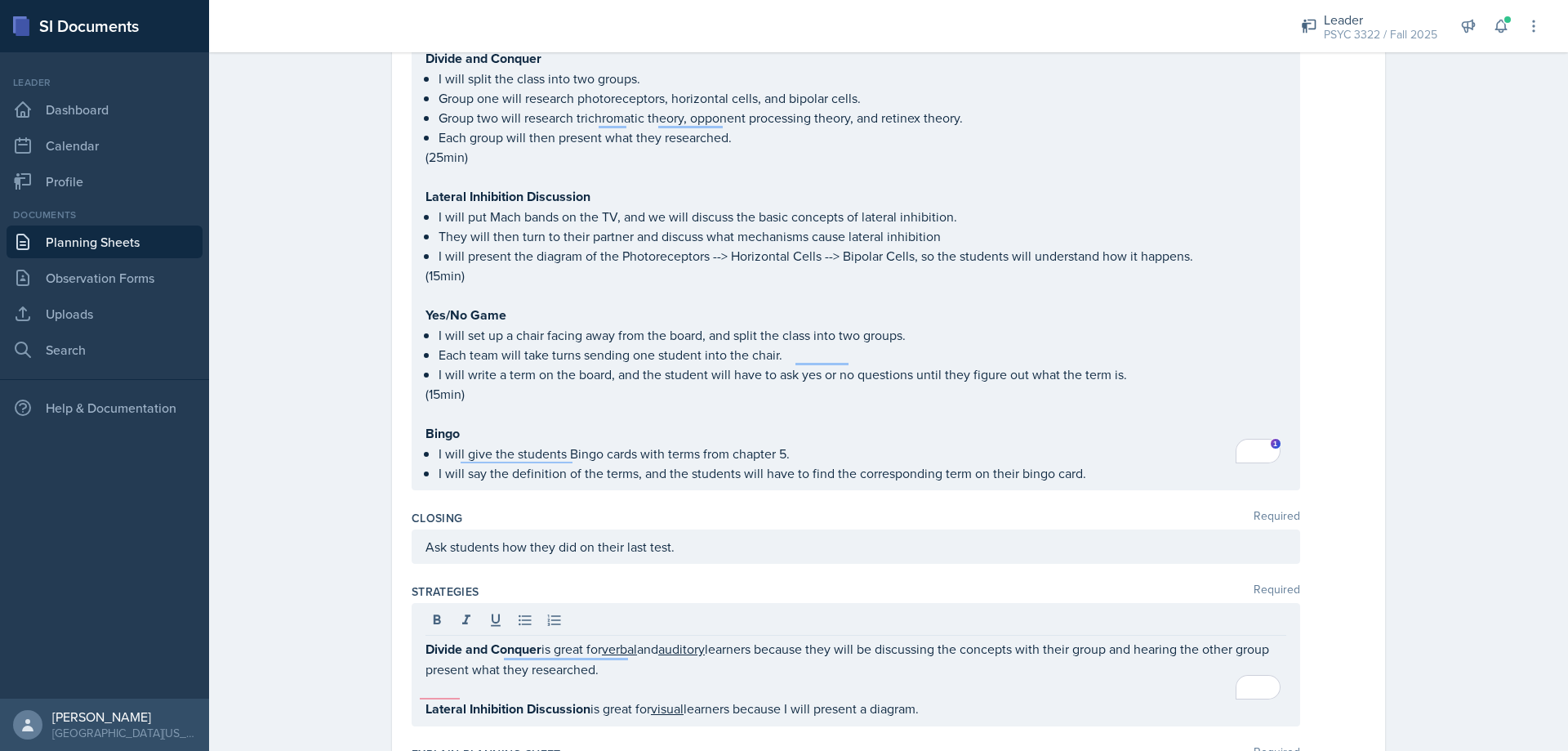
click at [1153, 463] on p "I will say the definition of the terms, and the students will have to find the …" at bounding box center [862, 473] width 848 height 19
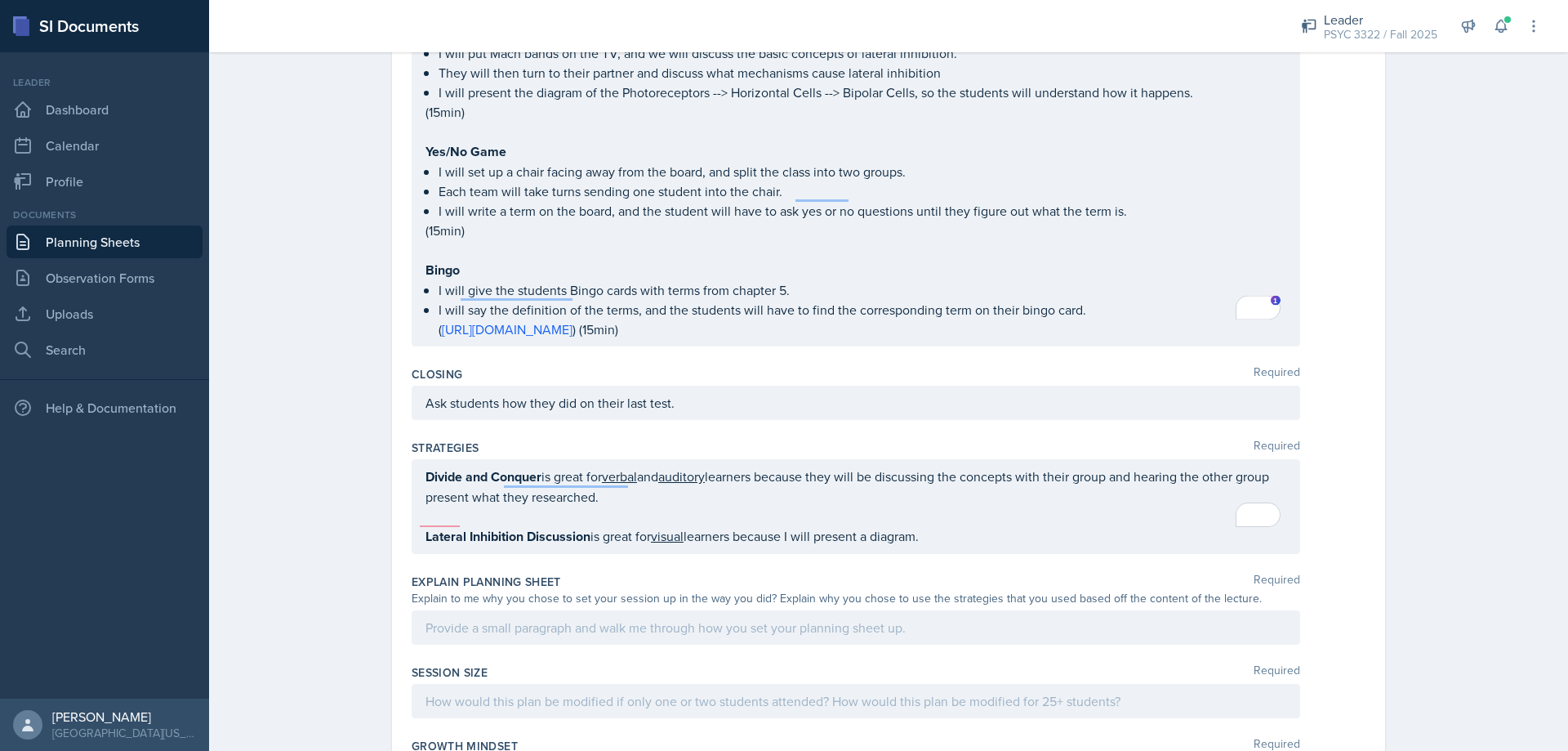
scroll to position [2183, 0]
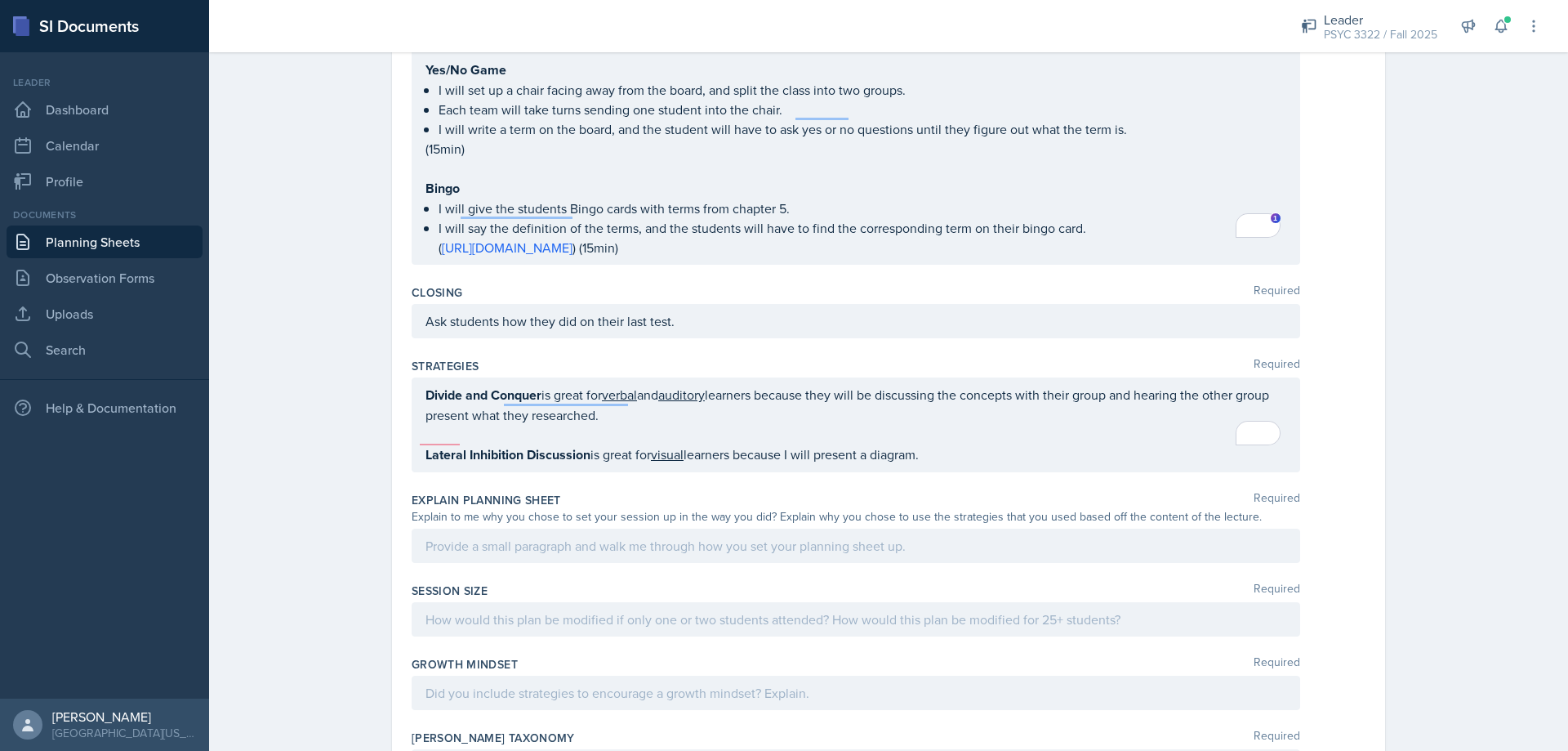
click at [976, 447] on div "Divide and Conquer is great for verbal and auditory learners because they will …" at bounding box center [855, 425] width 889 height 95
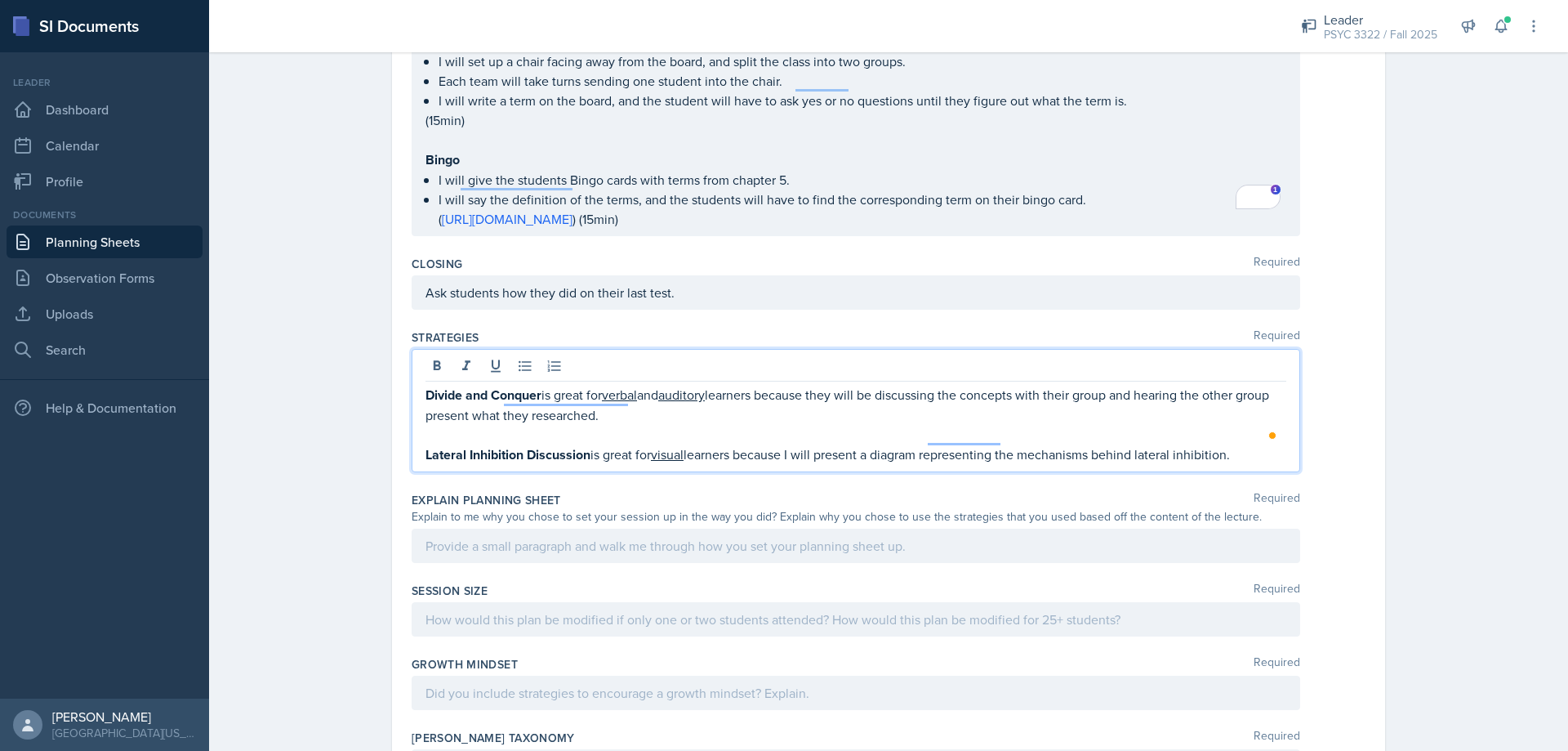
click at [0, 0] on span "inhibition." at bounding box center [0, 0] width 0 height 0
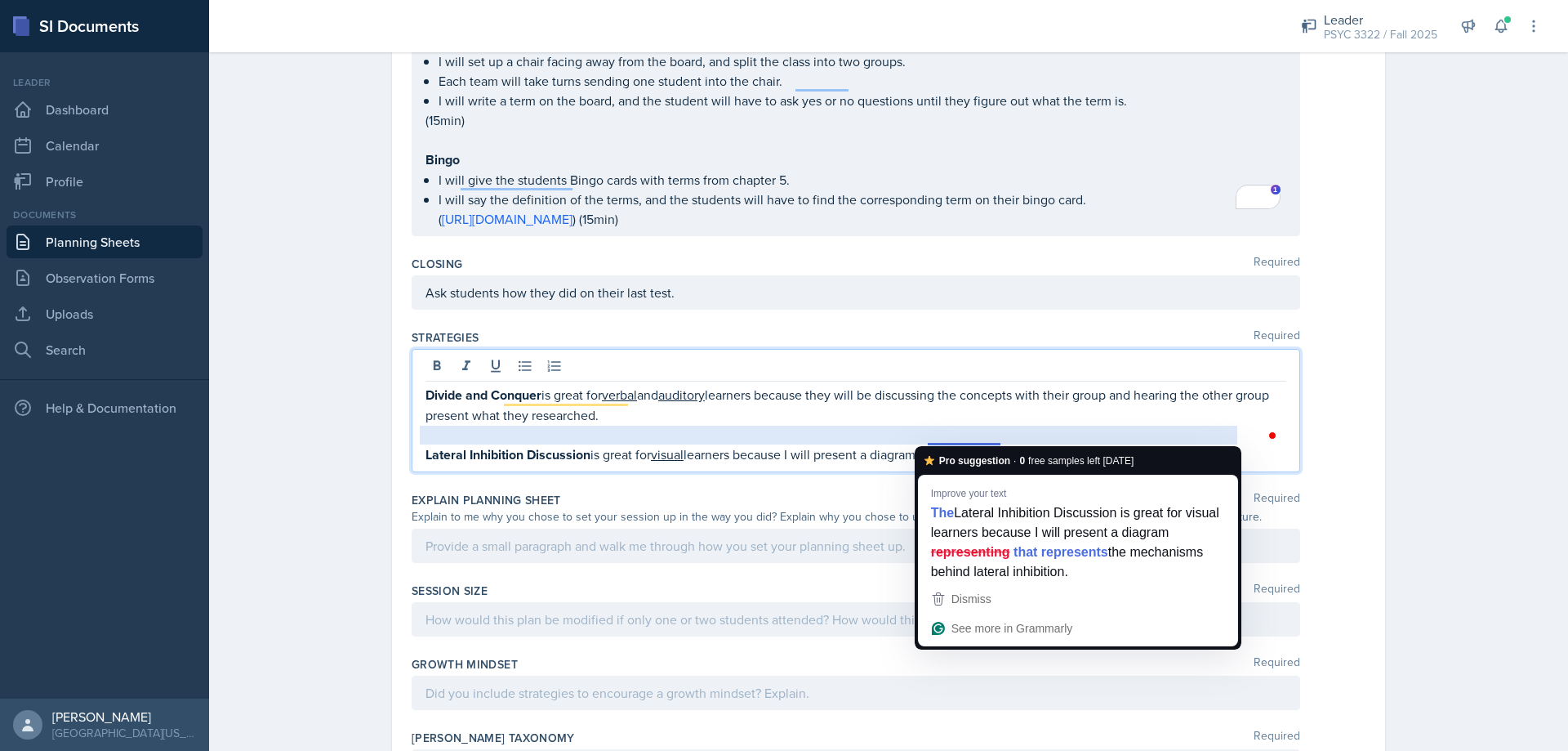
click at [897, 445] on p "Lateral Inhibition Discussion is great for visual learners because I will prese…" at bounding box center [856, 455] width 861 height 20
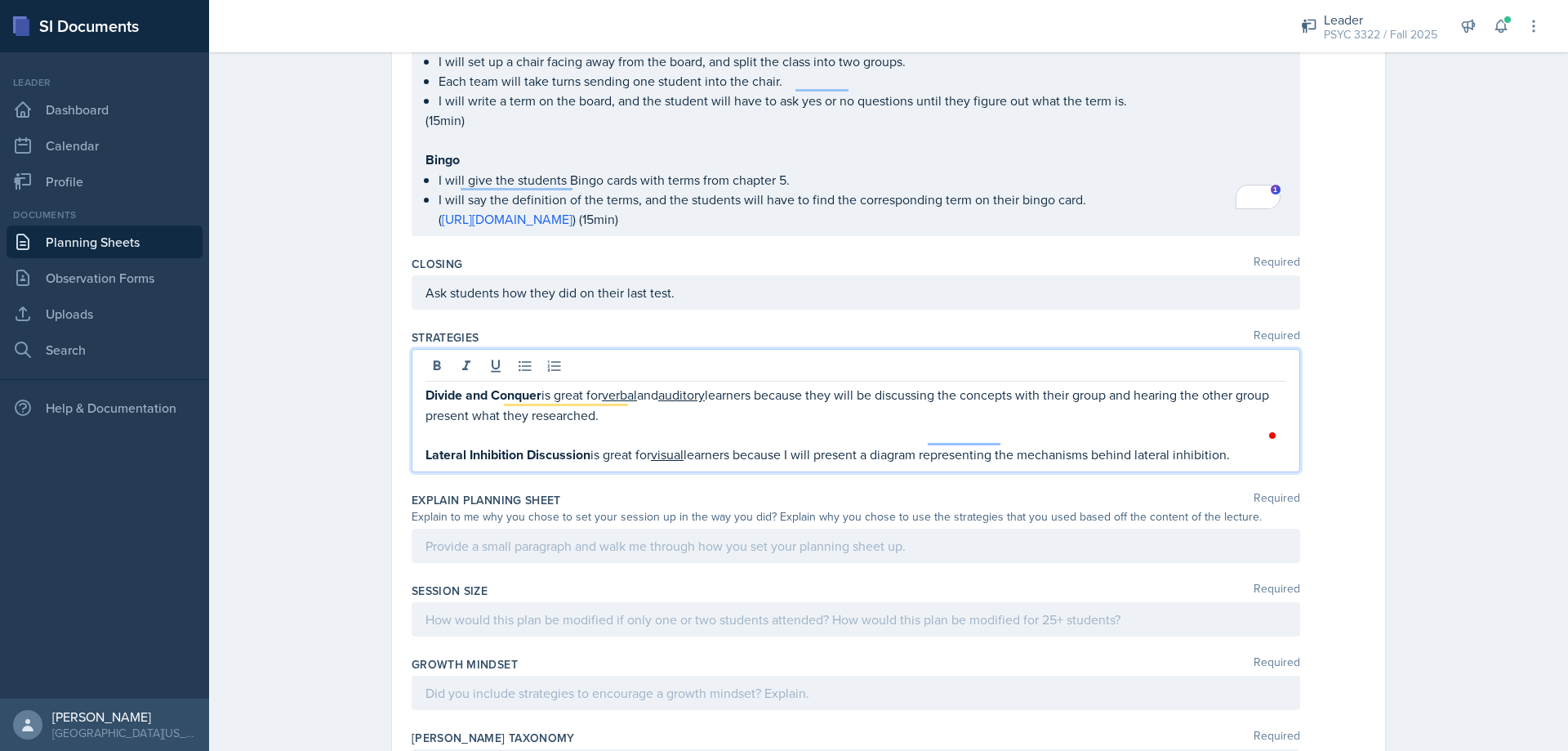
click at [1243, 445] on p "Lateral Inhibition Discussion is great for visual learners because I will prese…" at bounding box center [856, 455] width 861 height 20
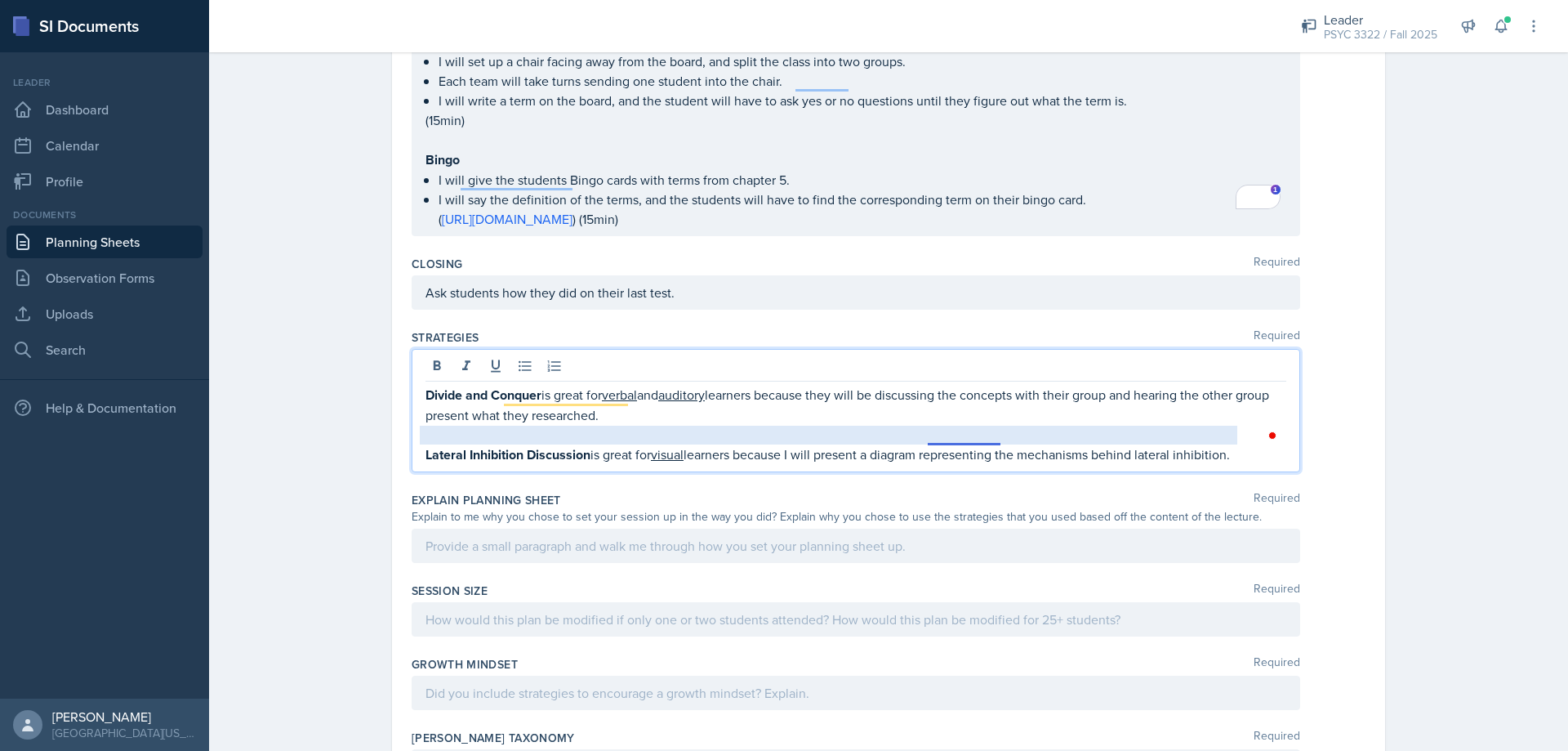
click at [928, 445] on p "Lateral Inhibition Discussion is great for visual learners because I will prese…" at bounding box center [856, 455] width 861 height 20
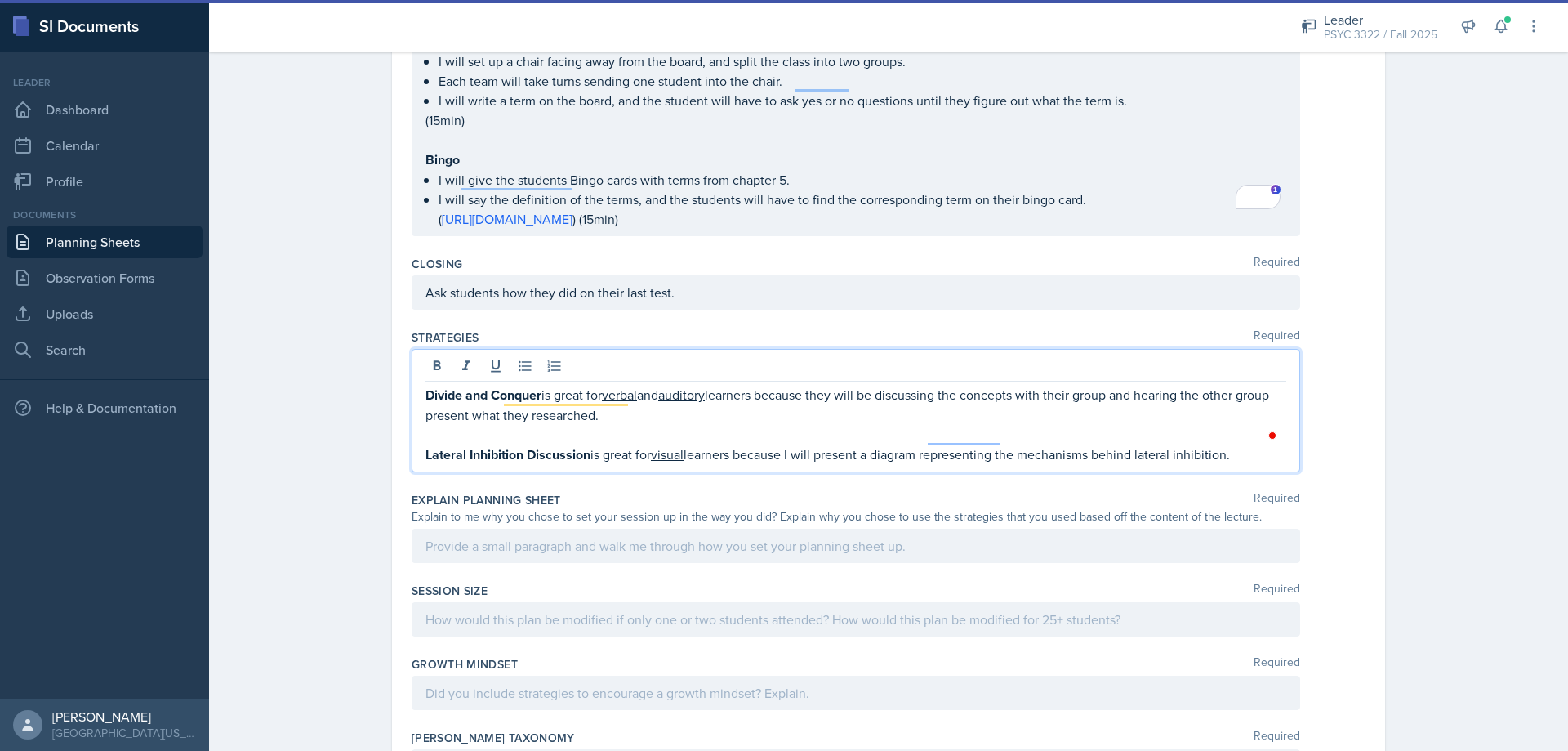
click at [881, 445] on p "Lateral Inhibition Discussion is great for visual learners because I will prese…" at bounding box center [856, 455] width 861 height 20
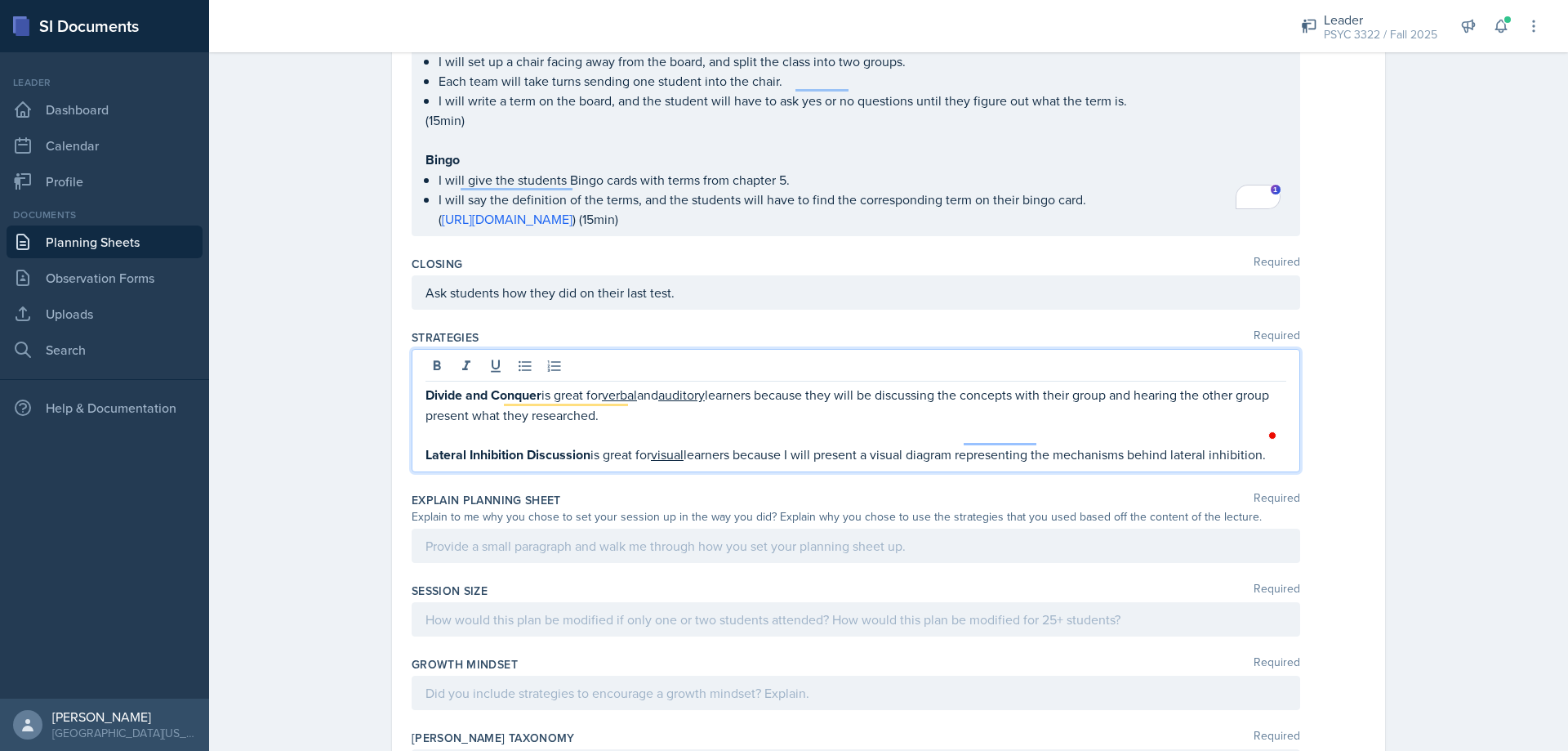
click at [1244, 445] on p "Lateral Inhibition Discussion is great for visual learners because I will prese…" at bounding box center [856, 455] width 861 height 20
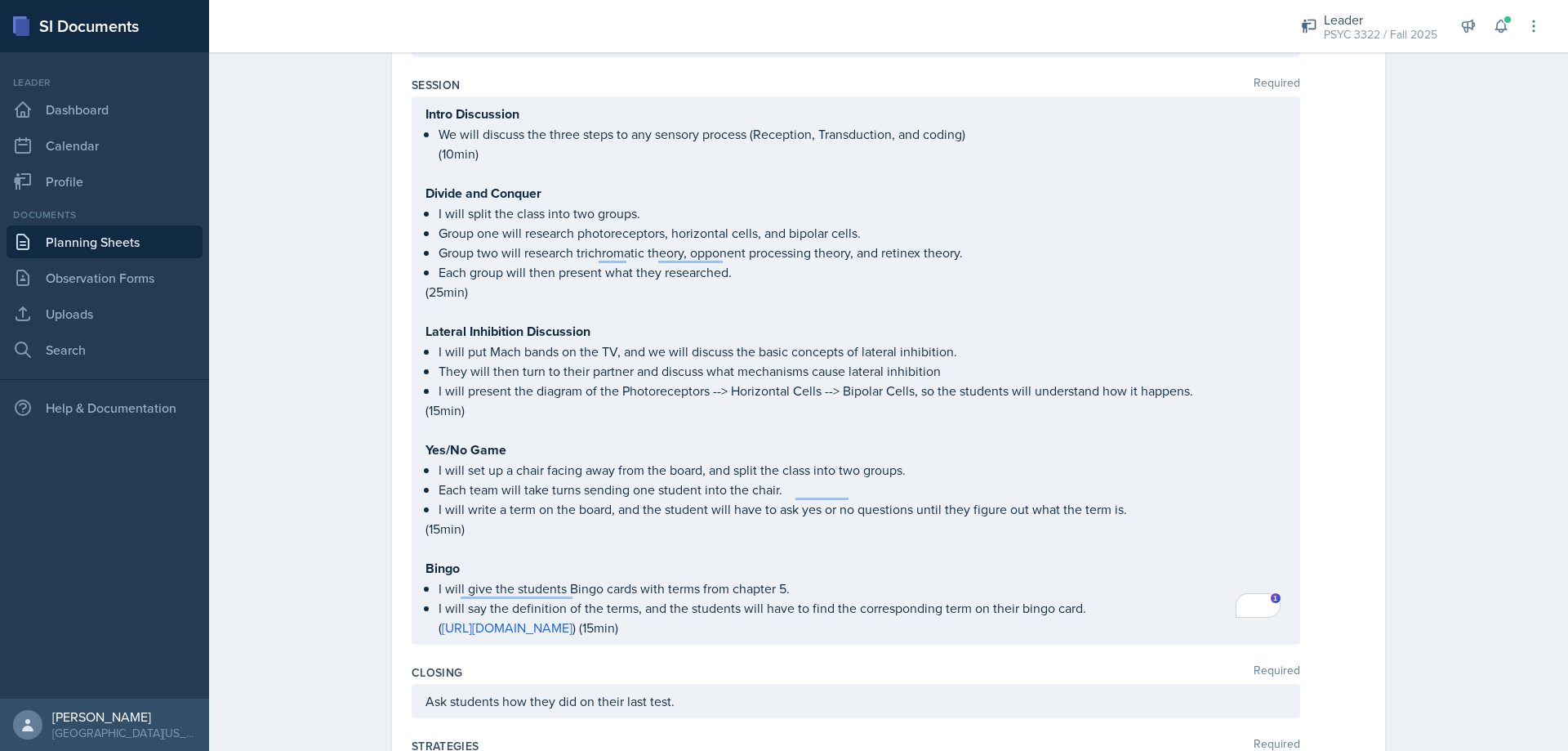
scroll to position [2101, 0]
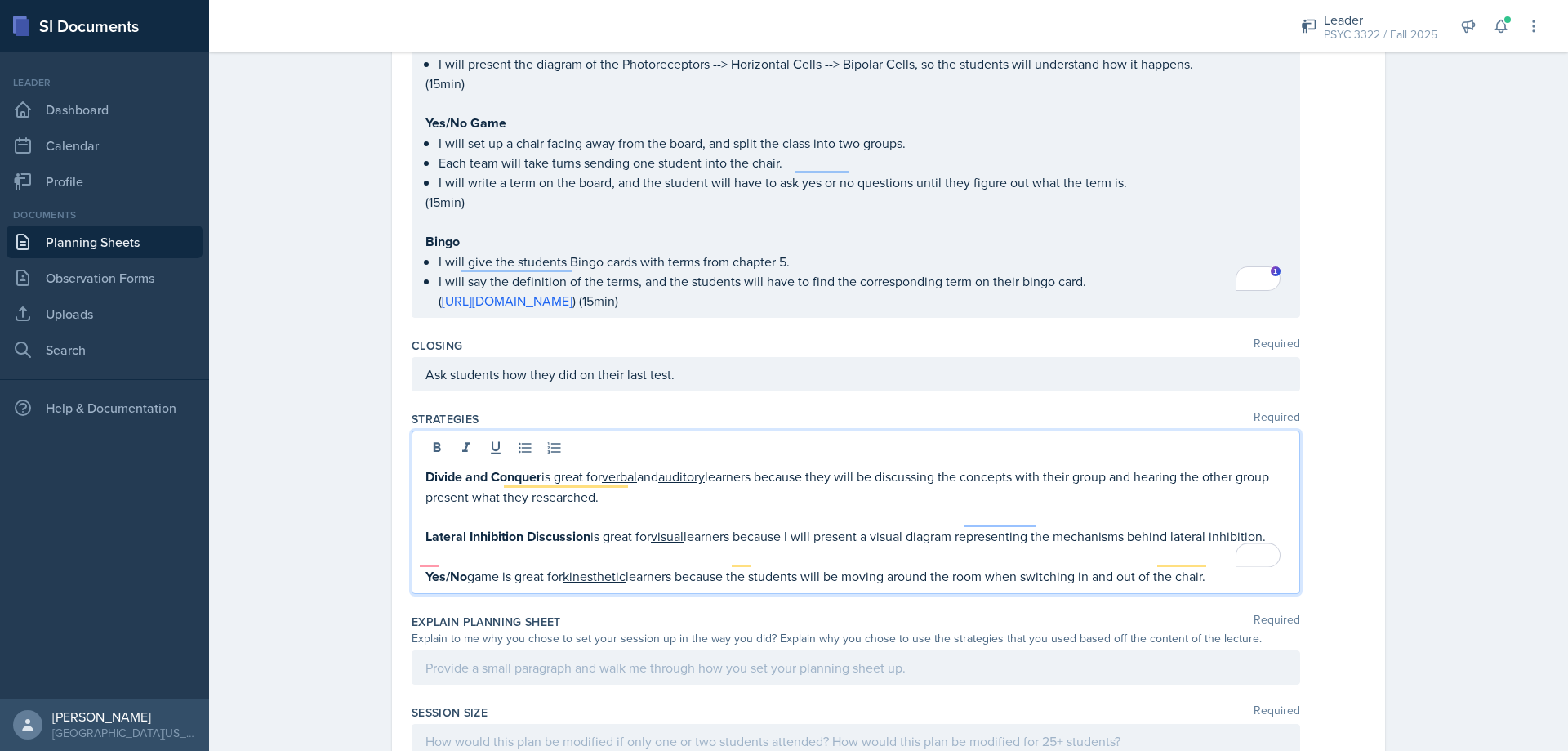
click at [1221, 566] on p "Yes/No game is great for kinesthetic learners because the students will be movi…" at bounding box center [856, 576] width 861 height 20
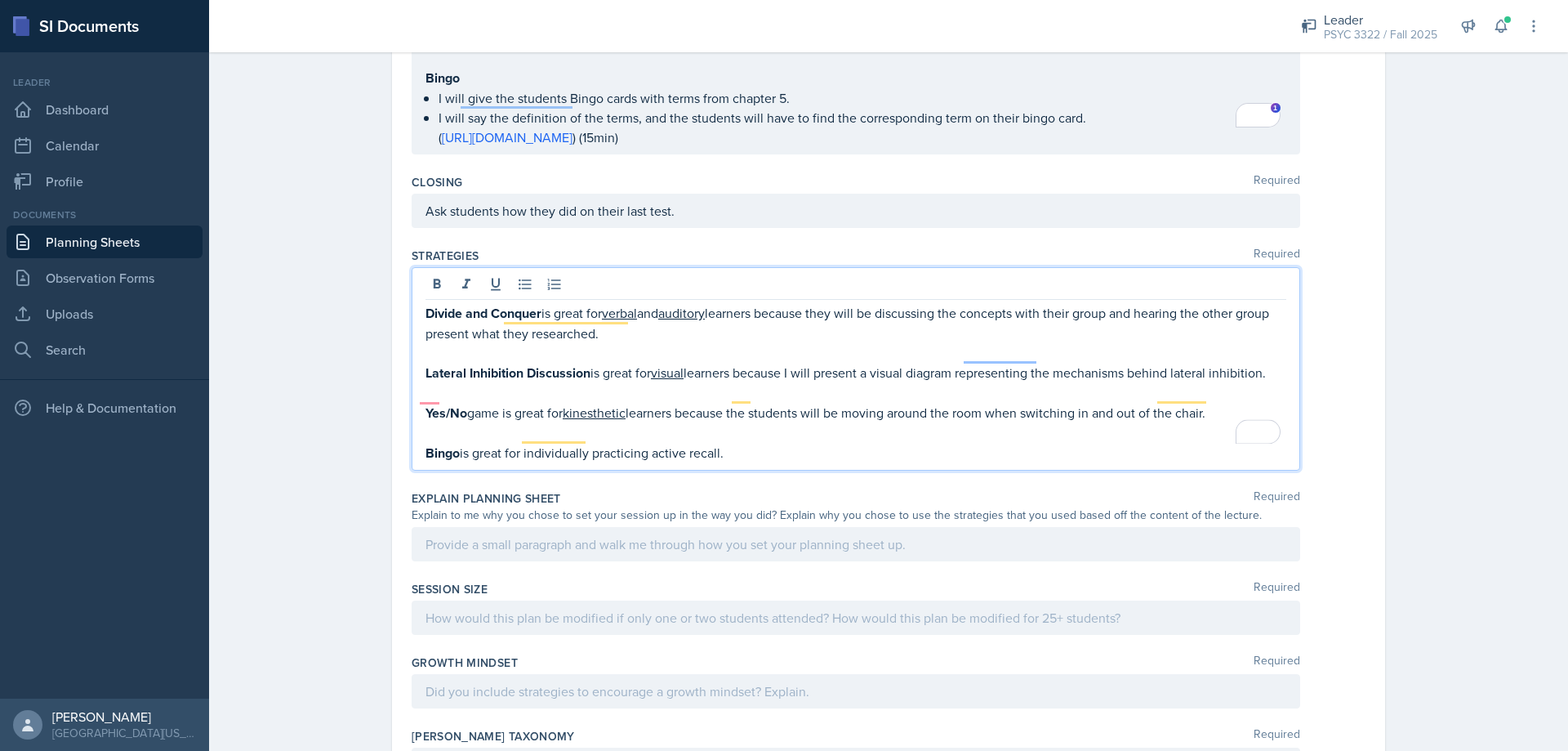
click at [596, 535] on p at bounding box center [856, 544] width 861 height 19
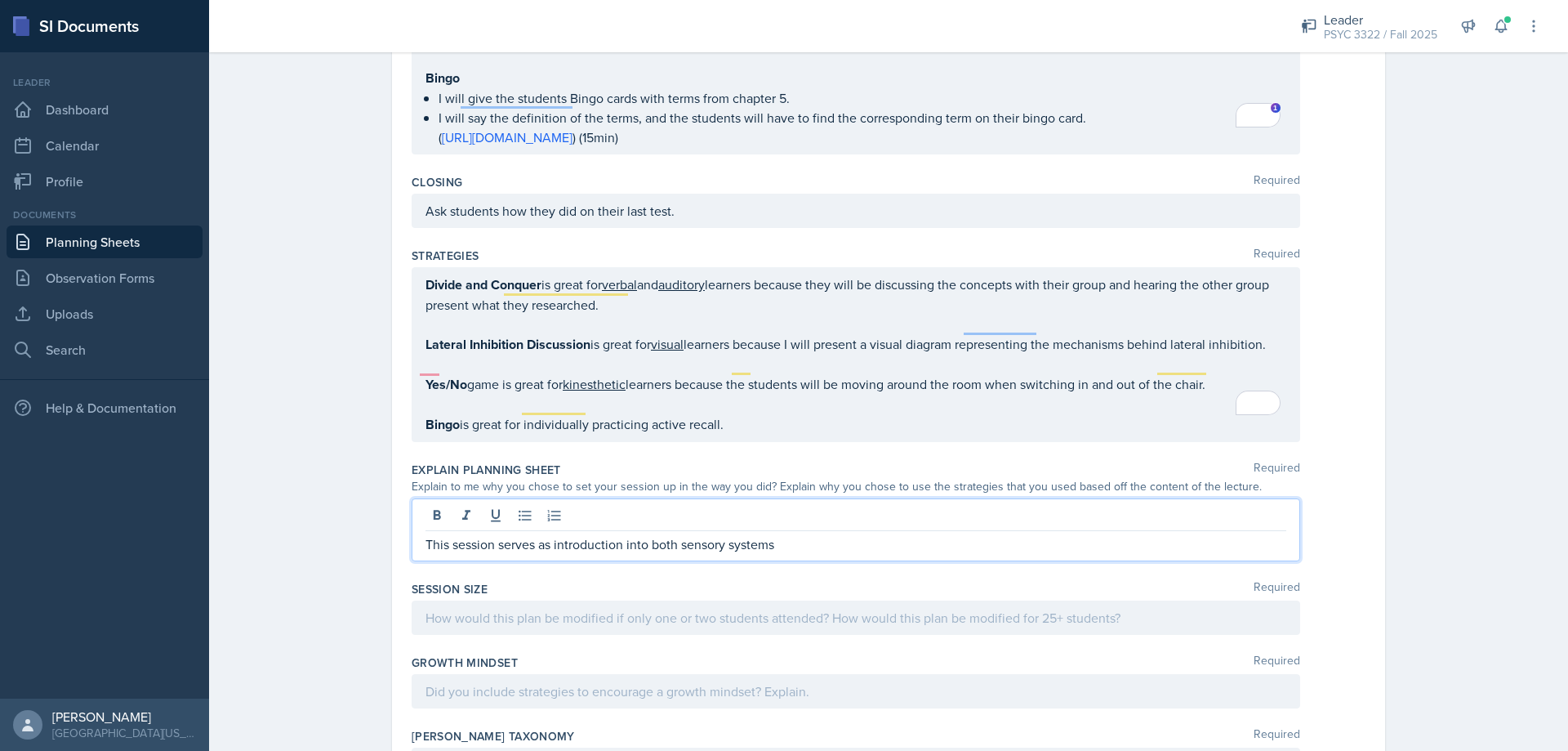
click at [548, 535] on p "This session serves as introduction into both sensory systems" at bounding box center [856, 544] width 861 height 19
click at [831, 510] on div at bounding box center [856, 517] width 861 height 27
click at [831, 535] on p "This session serves as an introduction into both sensory systems" at bounding box center [856, 544] width 861 height 19
click at [692, 535] on p "This session serves as an introduction into both sensory systems" at bounding box center [856, 544] width 861 height 19
click at [822, 535] on p "This session serves as an introduction into both the sensory systems" at bounding box center [856, 544] width 861 height 19
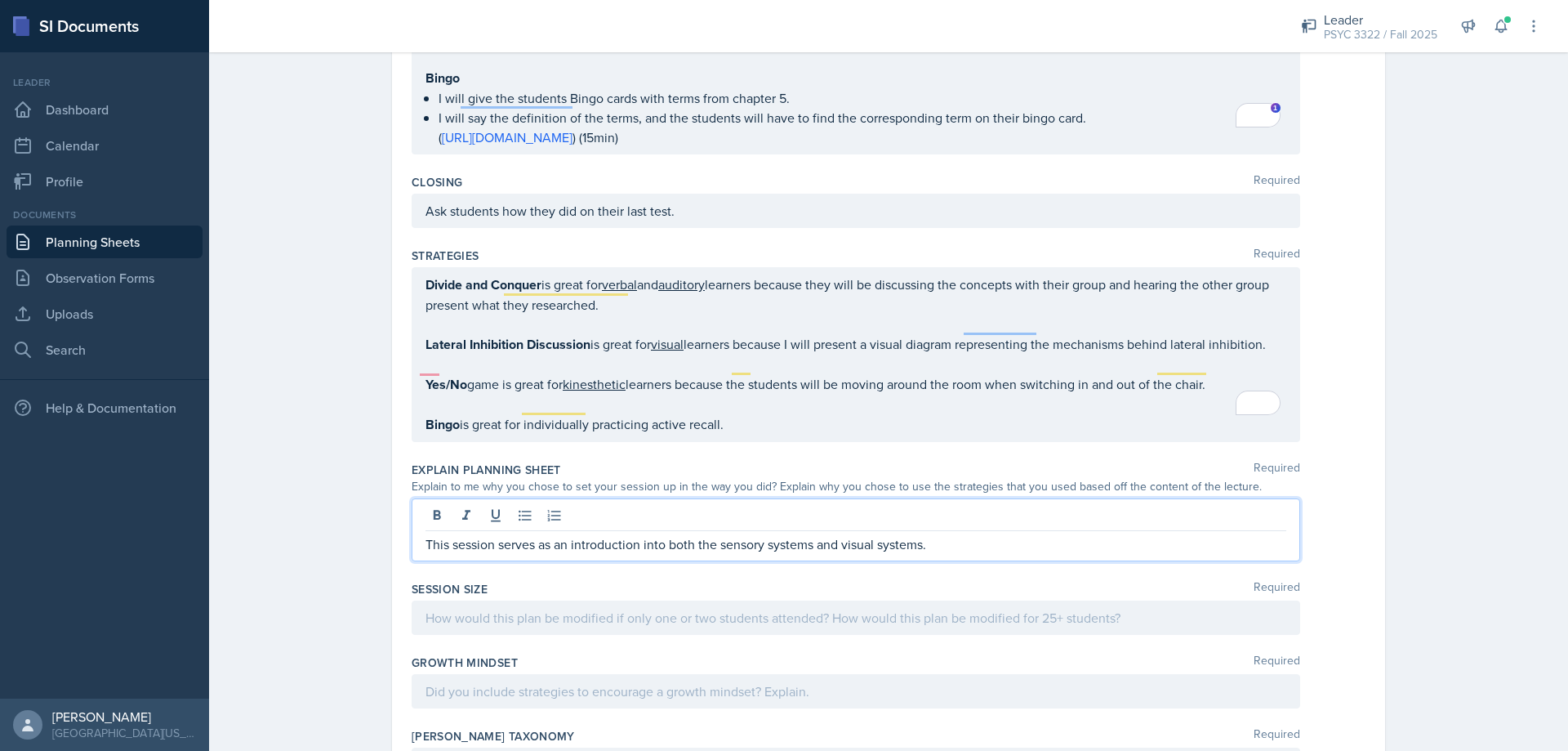
drag, startPoint x: 940, startPoint y: 533, endPoint x: 666, endPoint y: 533, distance: 274.0
click at [666, 535] on p "This session serves as an introduction into both the sensory systems and visual…" at bounding box center [856, 544] width 861 height 19
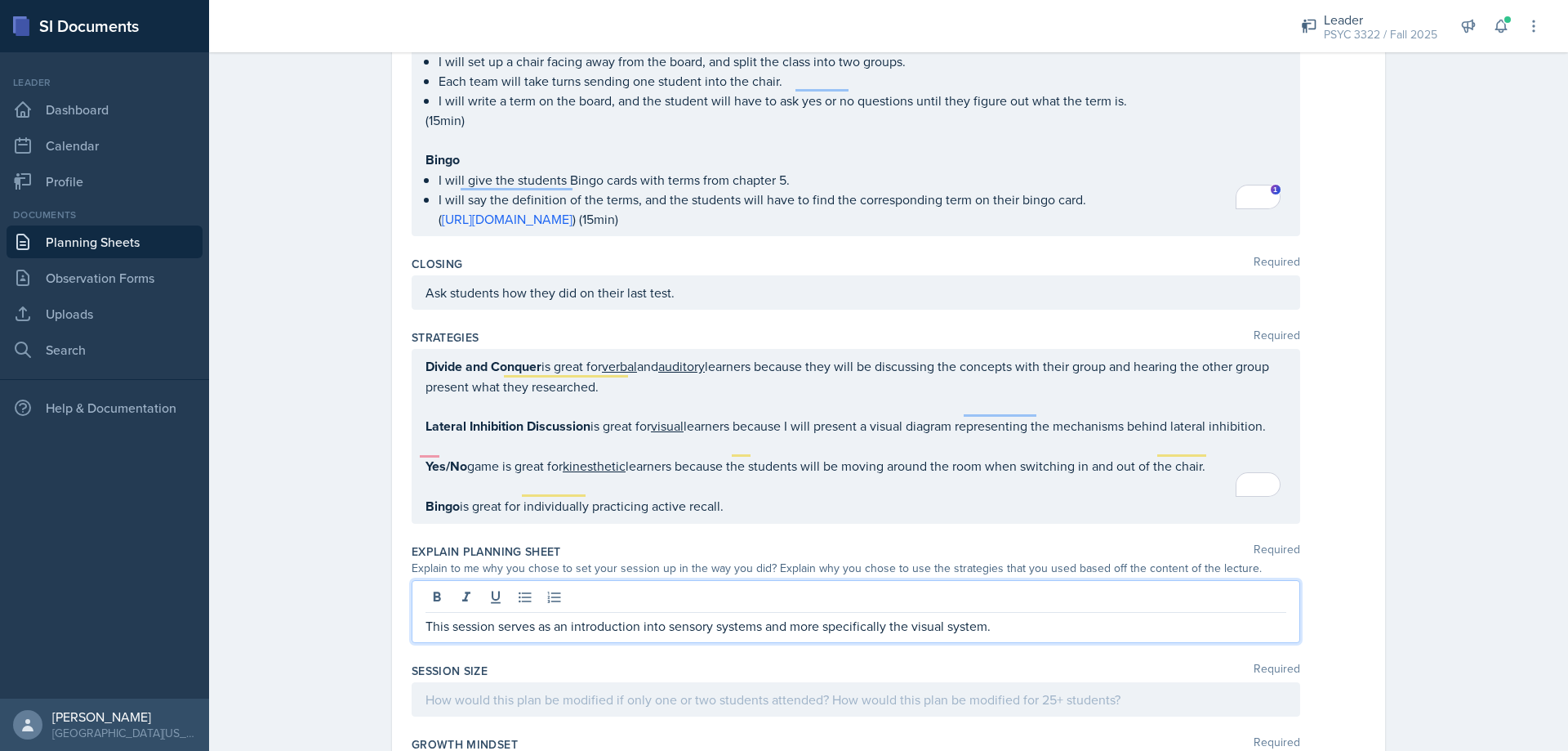
click at [0, 0] on qb-div "Fix the preposition to" at bounding box center [0, 0] width 0 height 0
click at [0, 0] on span "Add Punctuation" at bounding box center [0, 0] width 0 height 0
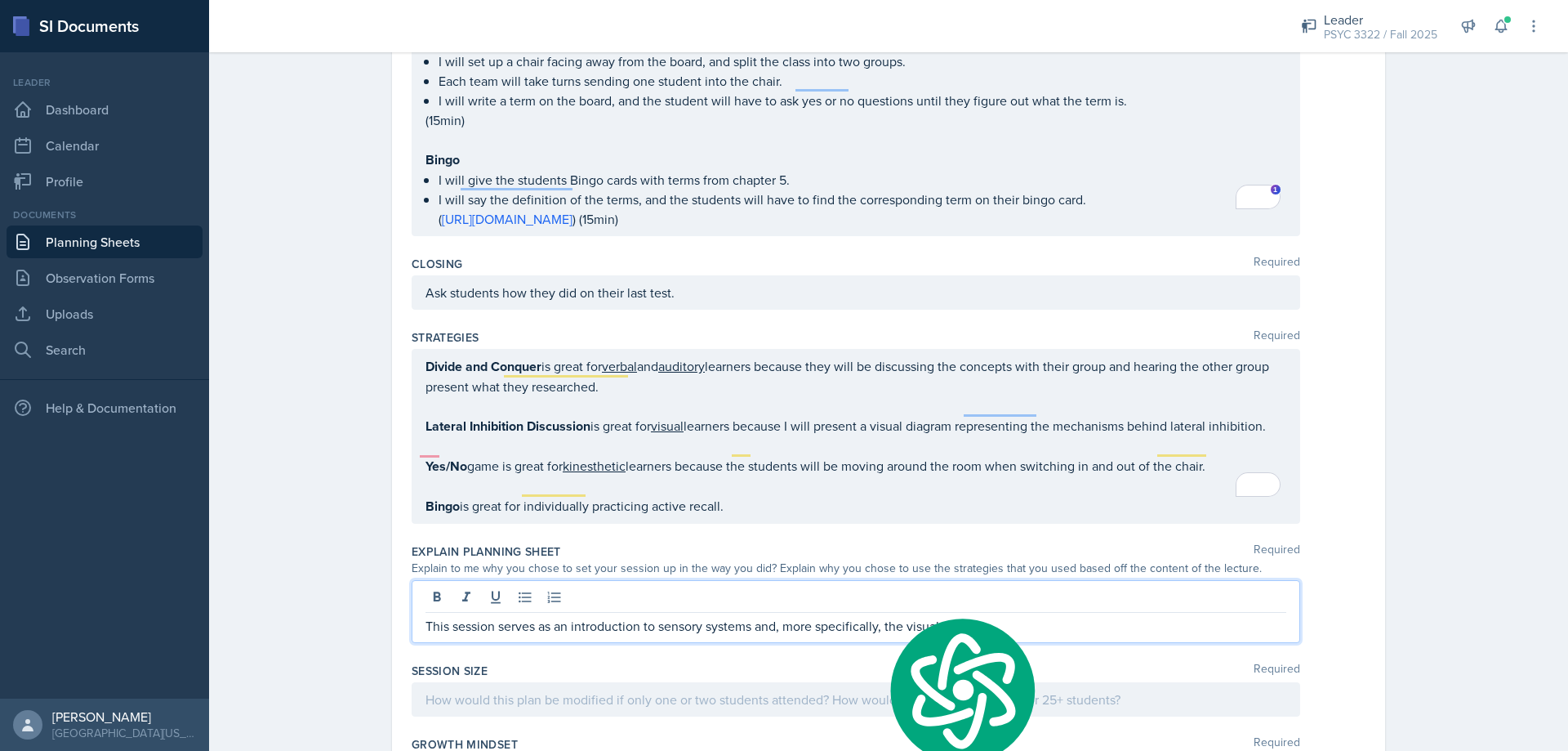
click at [1020, 616] on p "This session serves as an introduction to sensory systems and, more specificall…" at bounding box center [856, 626] width 861 height 19
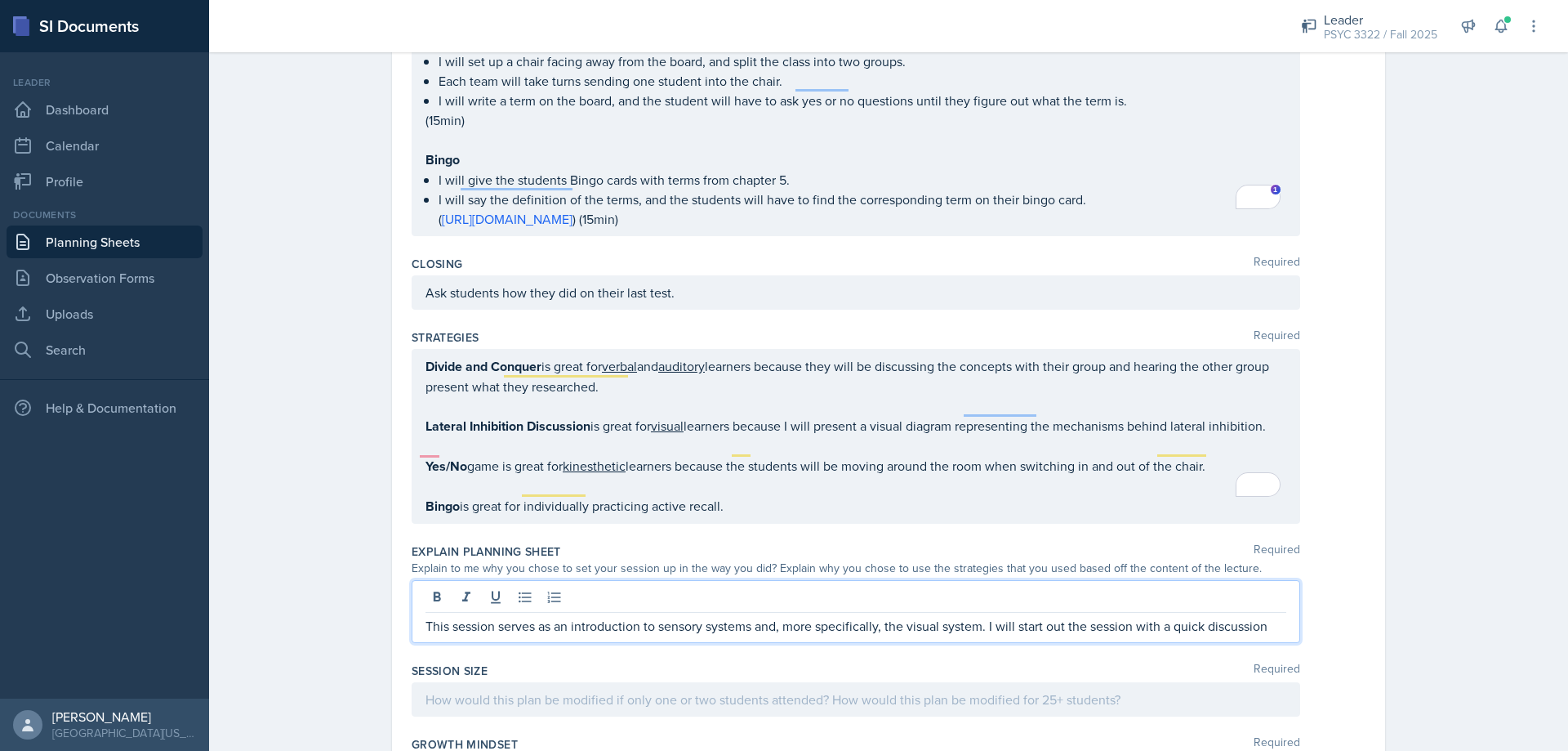
drag, startPoint x: 1268, startPoint y: 608, endPoint x: 999, endPoint y: 602, distance: 269.1
click at [996, 616] on p "This session serves as an introduction to sensory systems and, more specificall…" at bounding box center [856, 626] width 861 height 19
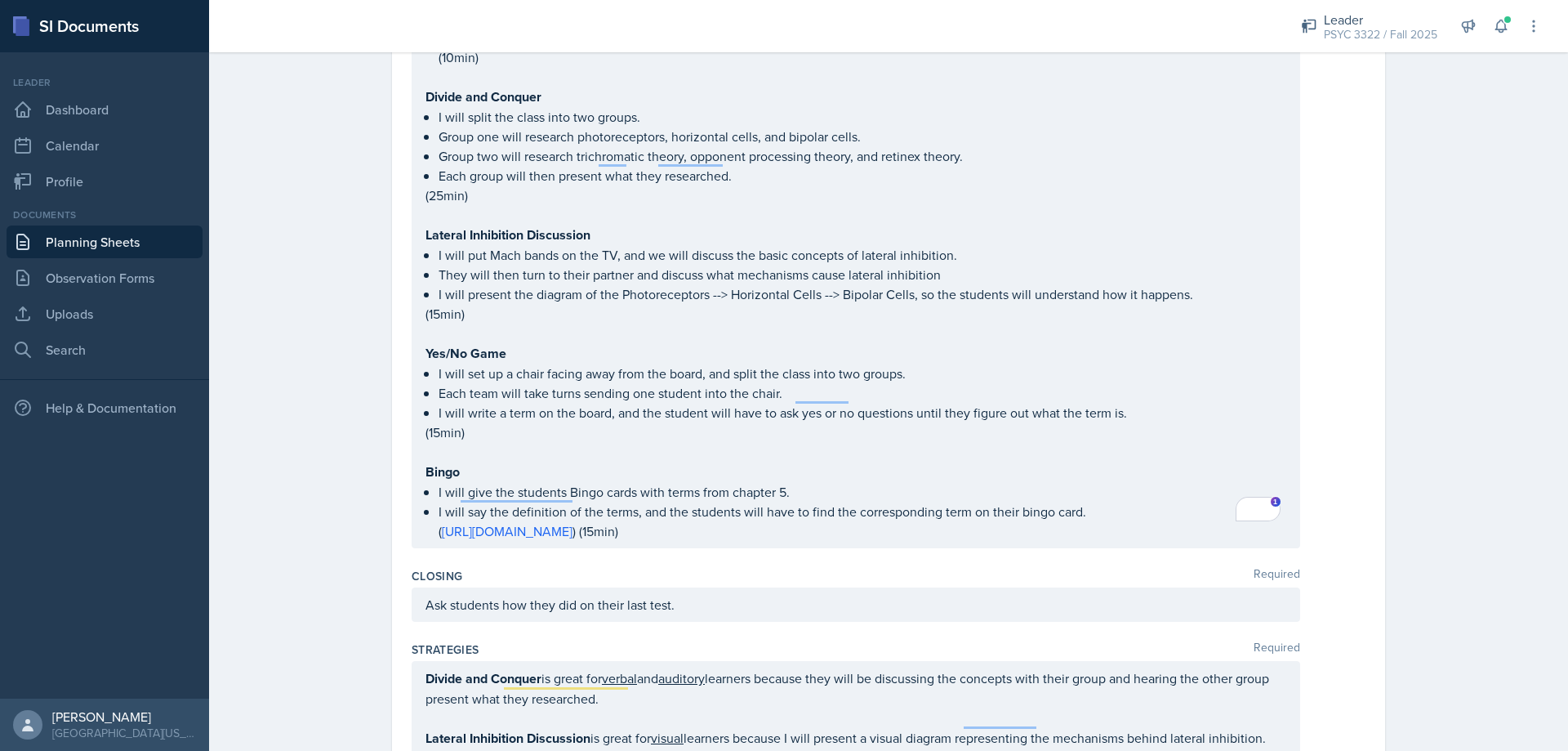
scroll to position [2264, 0]
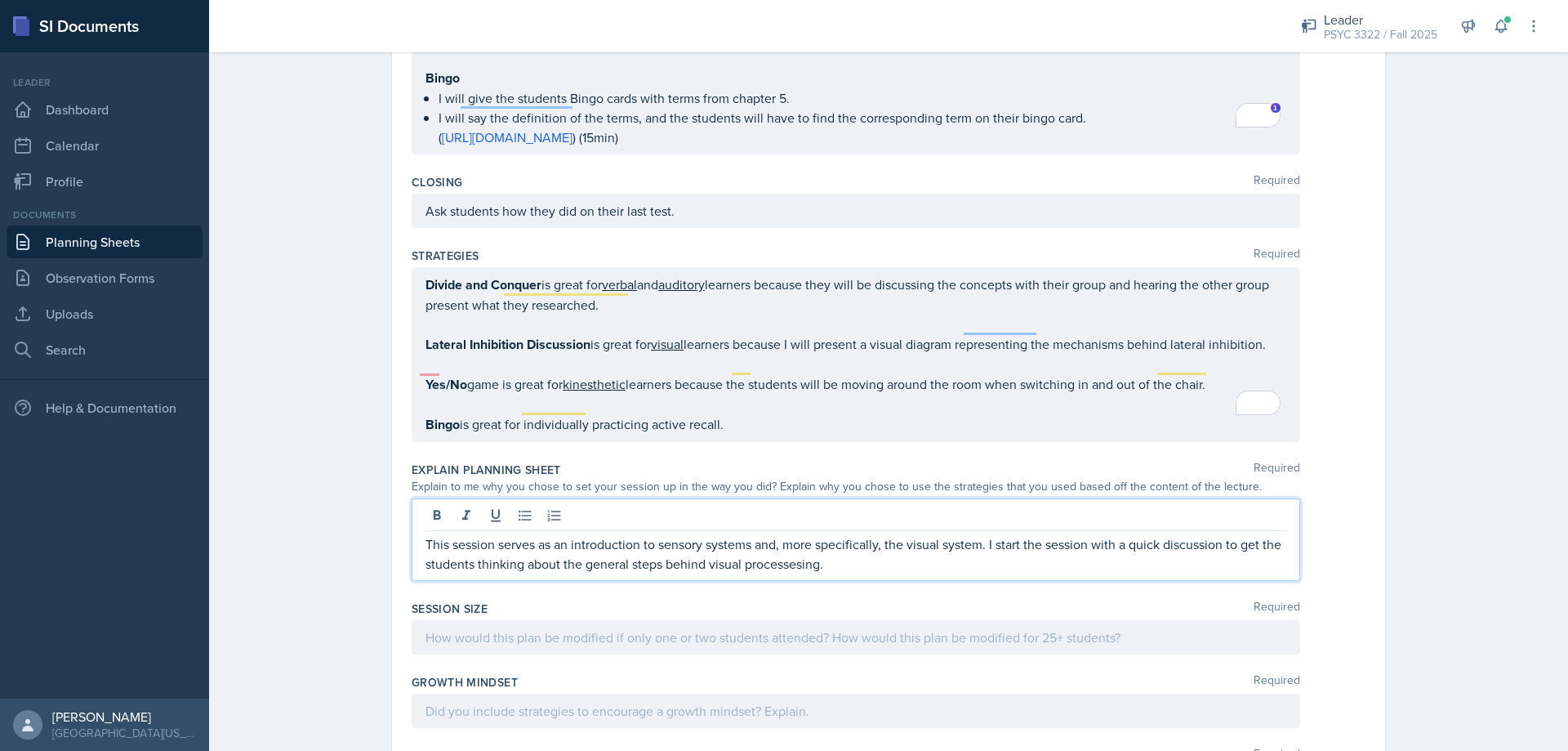
click at [0, 0] on qb-div "Correct the spelling error processing." at bounding box center [0, 0] width 0 height 0
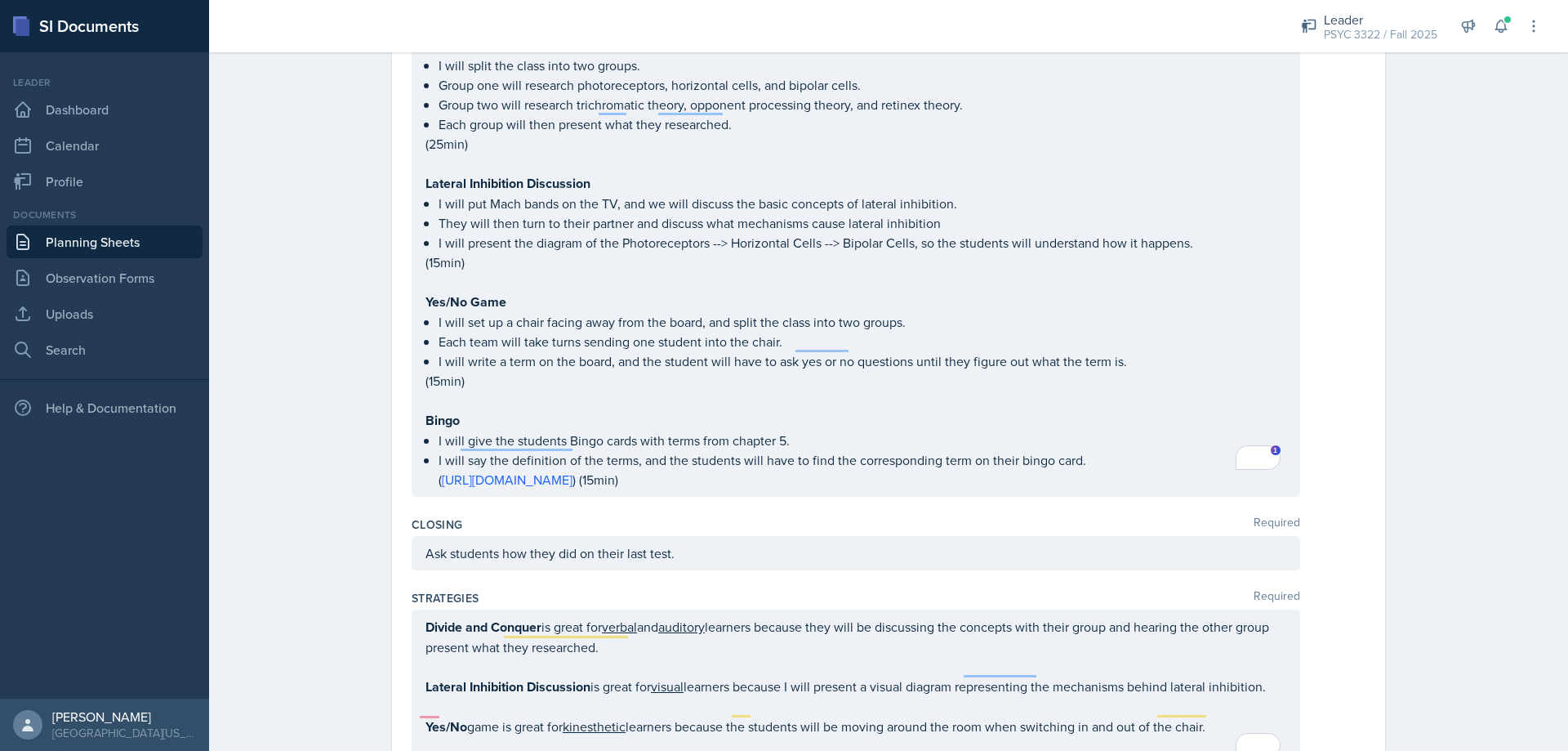
scroll to position [2183, 0]
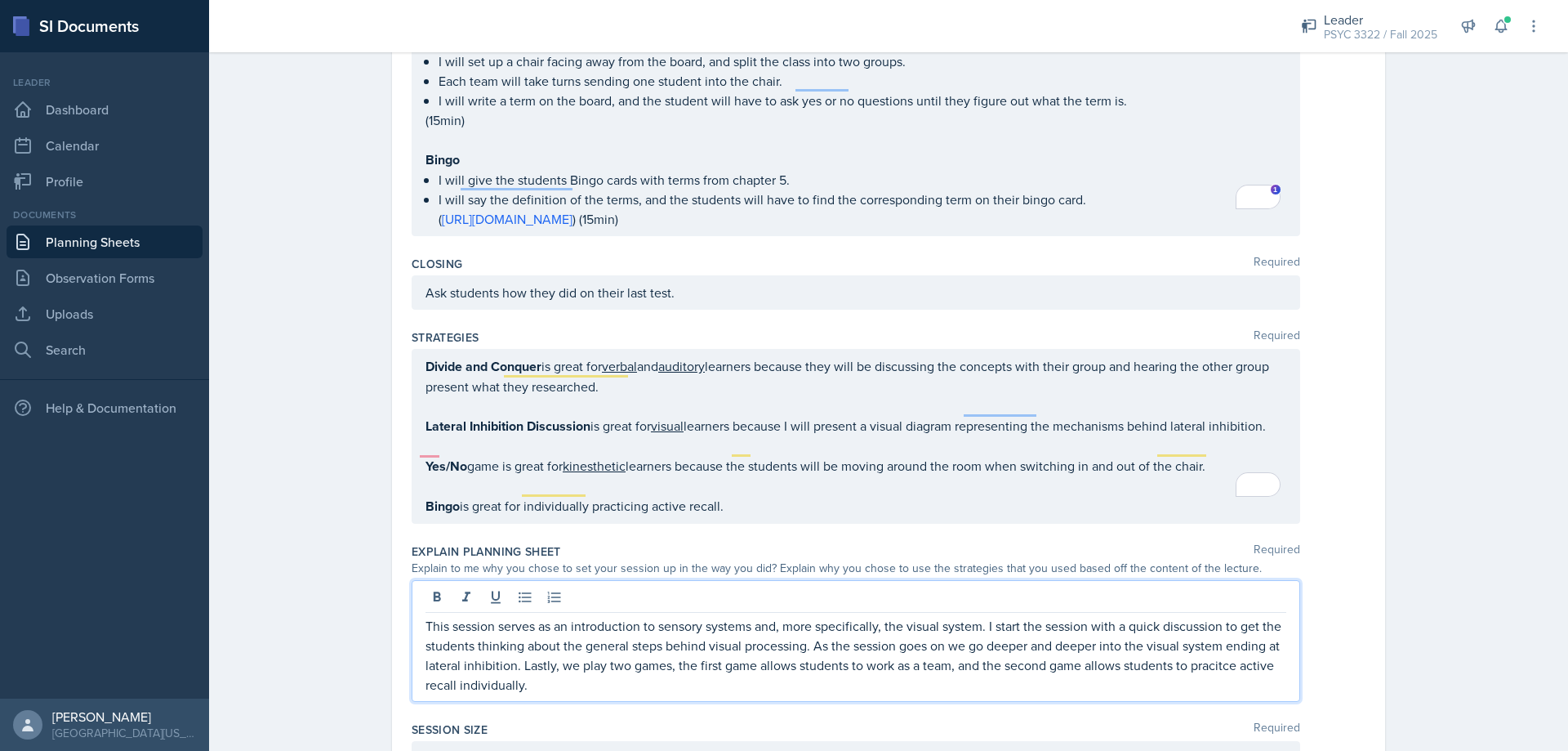
click at [0, 0] on div "games." at bounding box center [0, 0] width 0 height 0
click at [0, 0] on span "Add a comma" at bounding box center [0, 0] width 0 height 0
click at [0, 0] on div "The" at bounding box center [0, 0] width 0 height 0
click at [0, 0] on span "practice" at bounding box center [0, 0] width 0 height 0
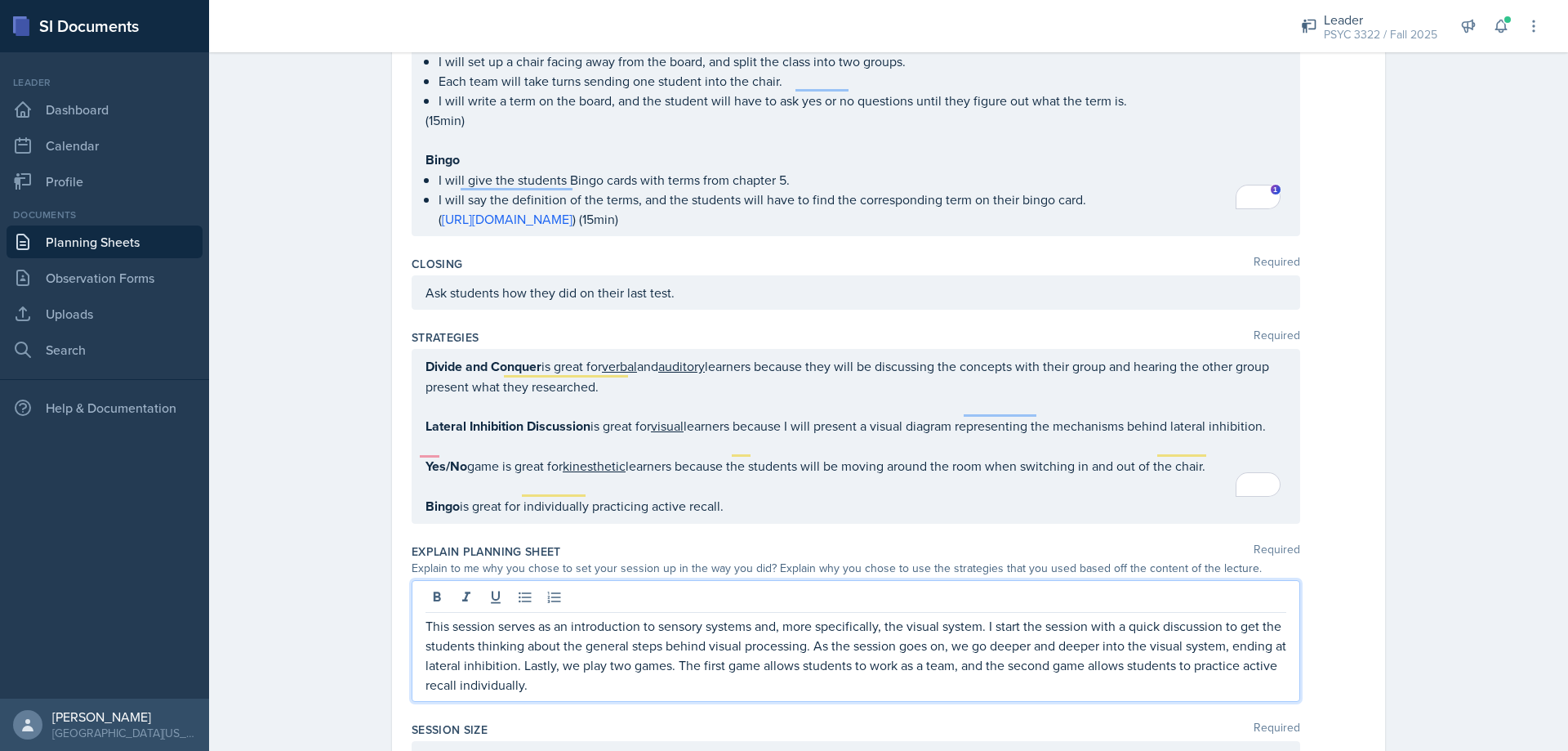
click at [606, 669] on p "This session serves as an introduction to sensory systems and, more specificall…" at bounding box center [856, 655] width 861 height 78
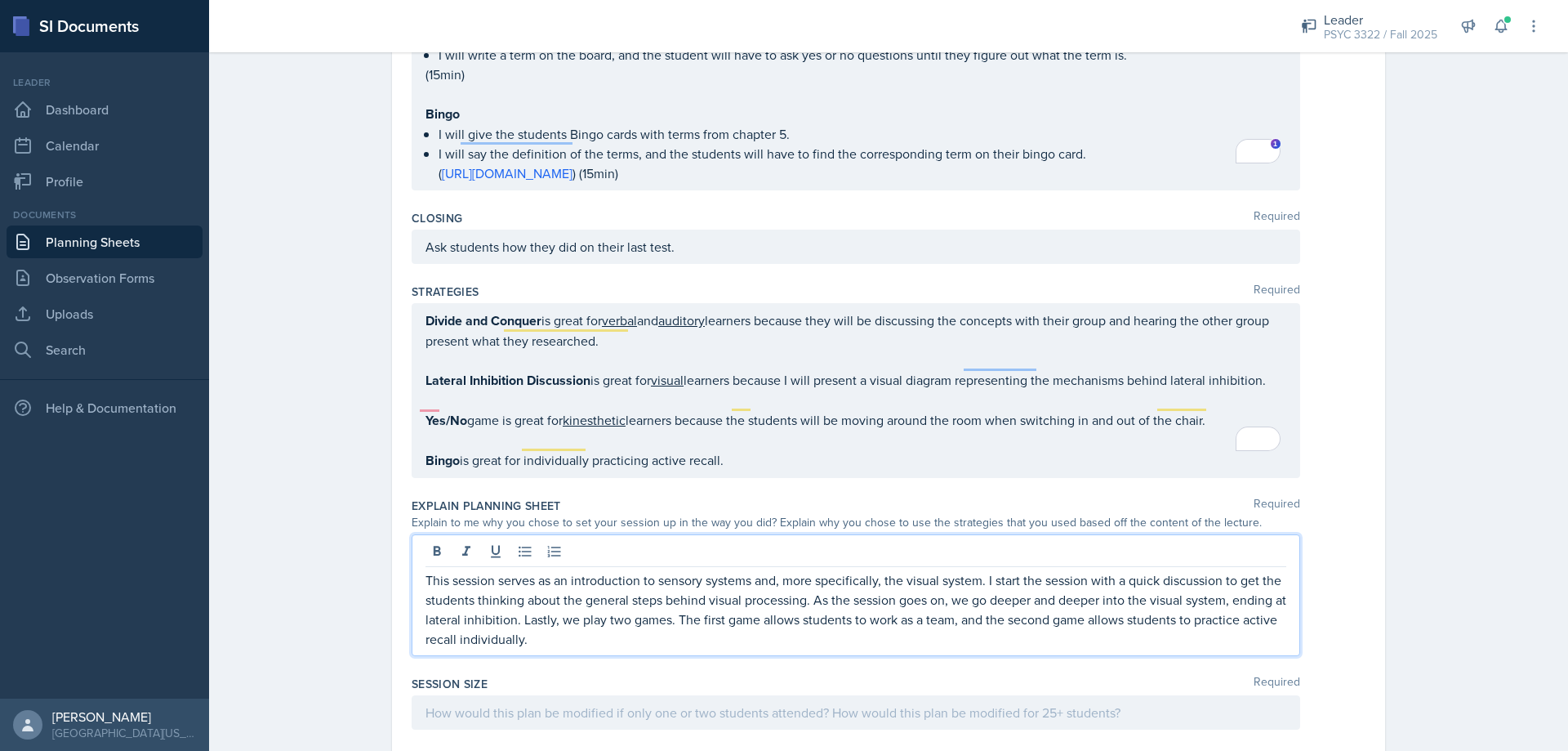
scroll to position [2264, 0]
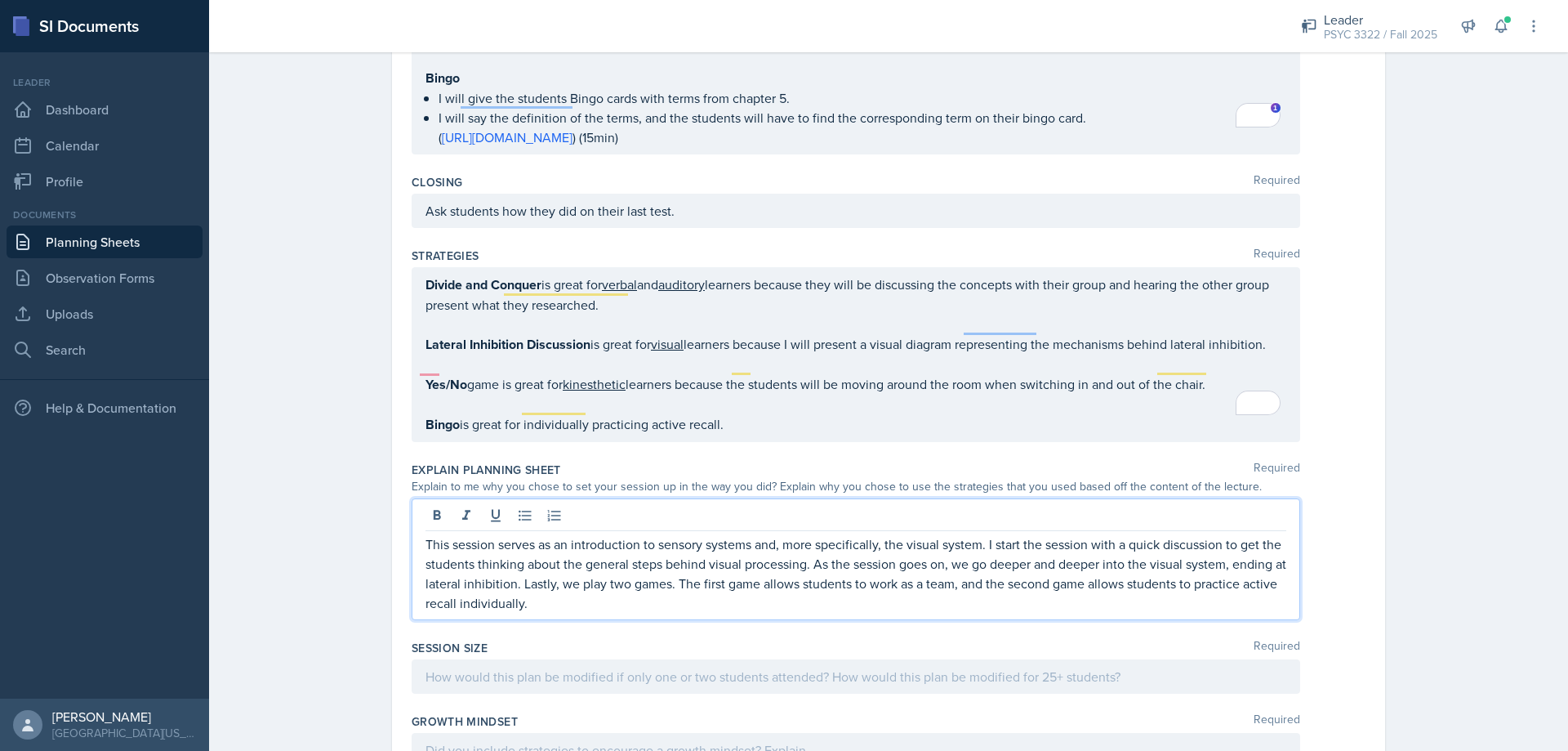
click at [621, 589] on p "This session serves as an introduction to sensory systems and, more specificall…" at bounding box center [856, 573] width 861 height 78
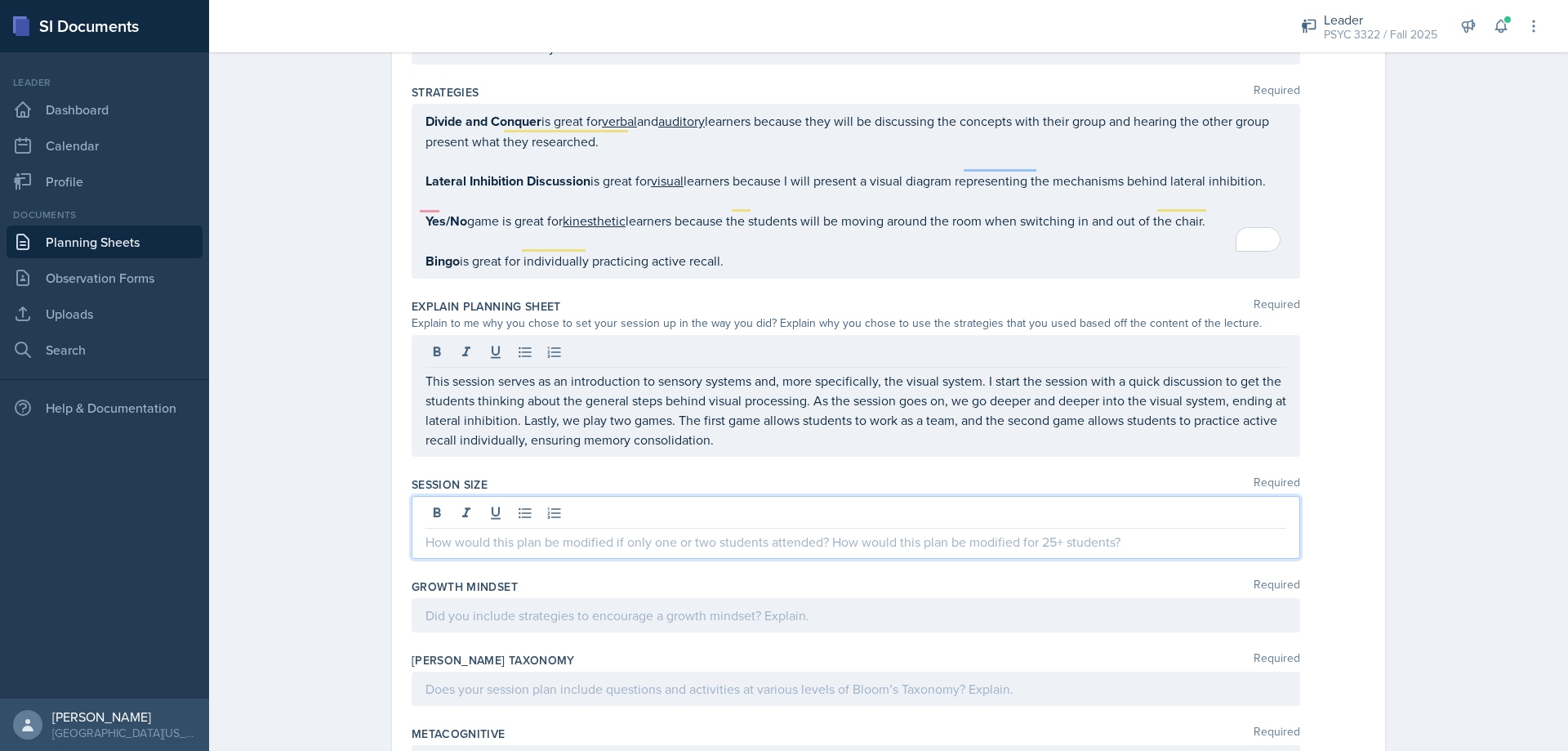
scroll to position [2428, 0]
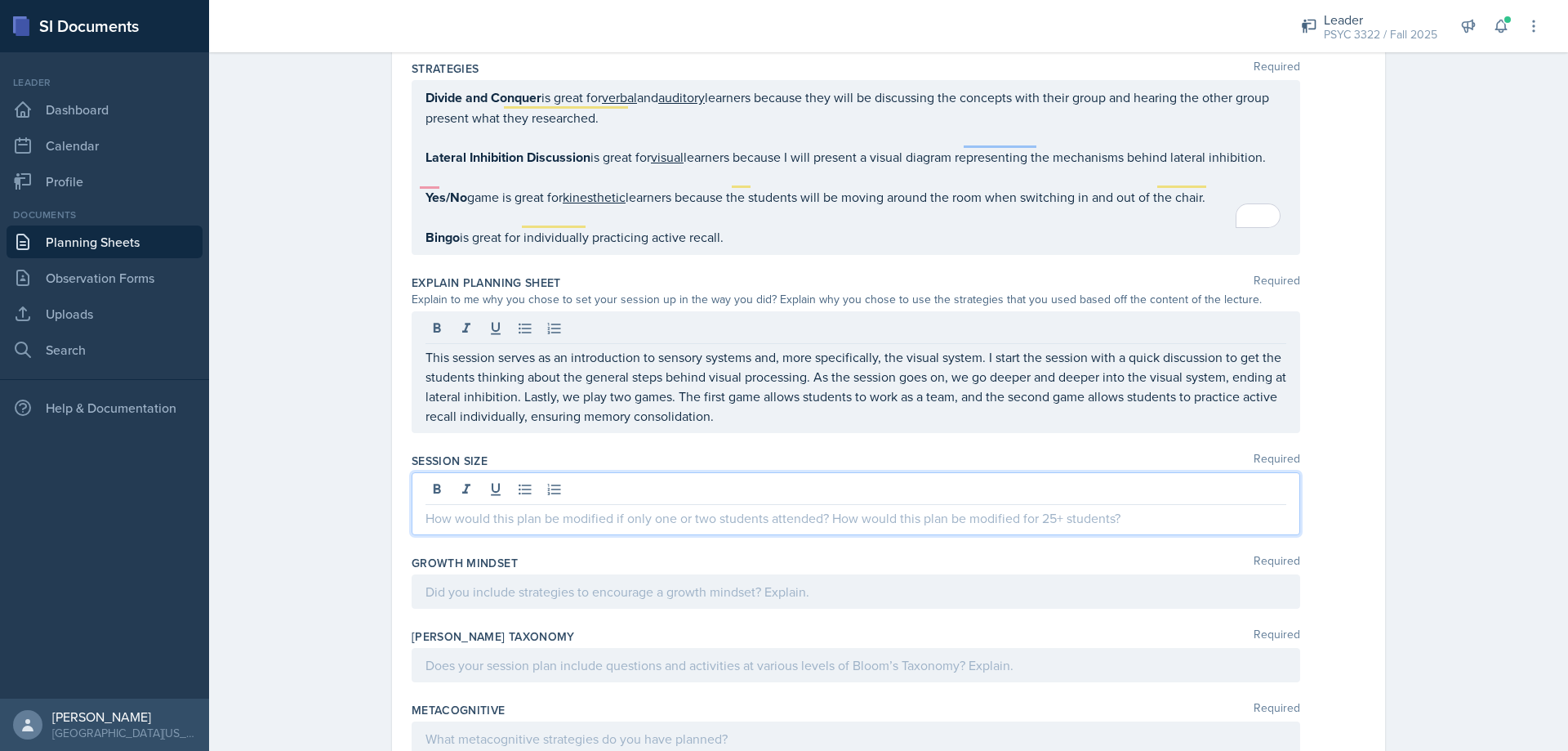
click at [653, 508] on p at bounding box center [856, 518] width 861 height 19
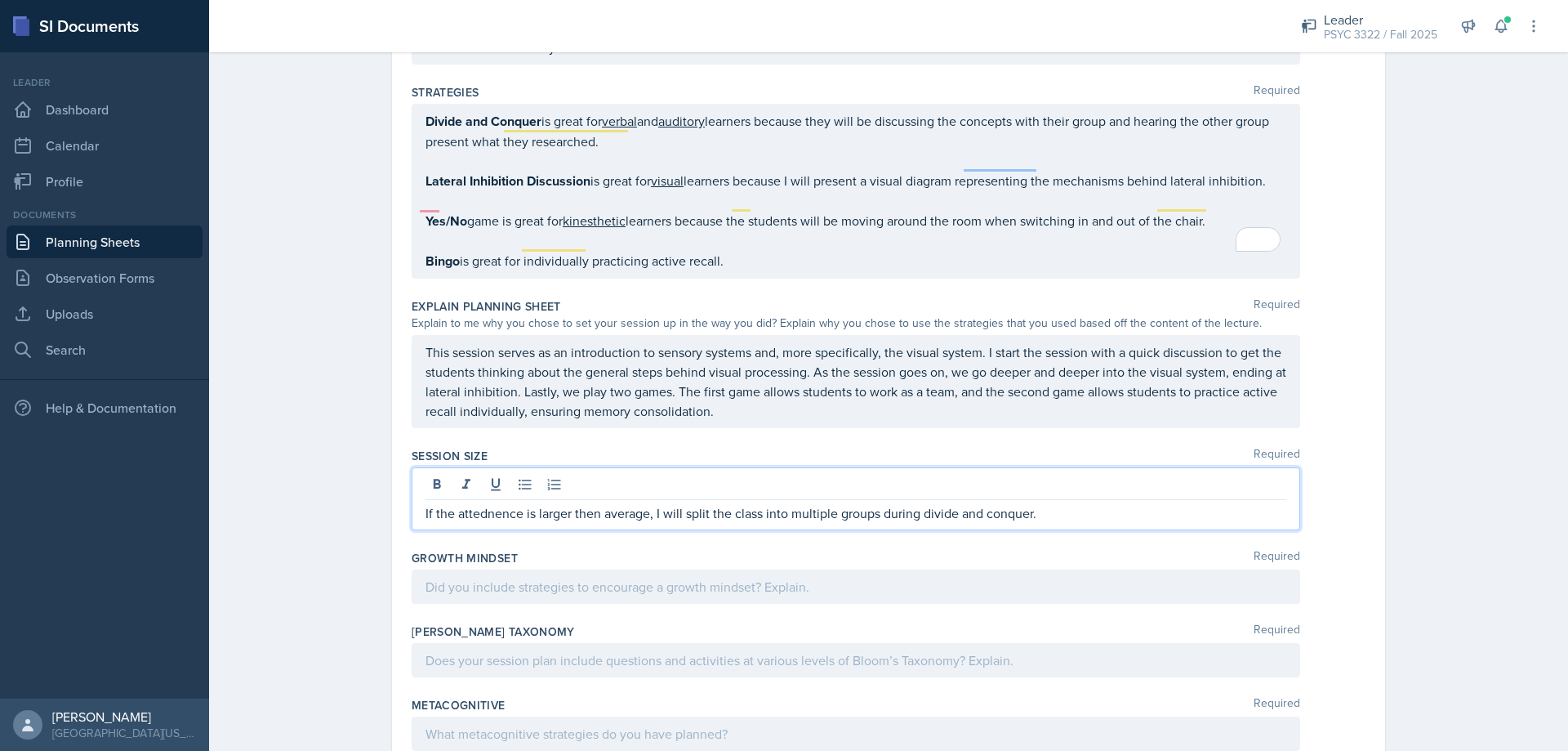
click at [0, 0] on qb-div "Correct the spelling error attendance" at bounding box center [0, 0] width 0 height 0
click at [1047, 503] on p "If the attendance is larger then average, I will split the class into multiple …" at bounding box center [856, 513] width 861 height 19
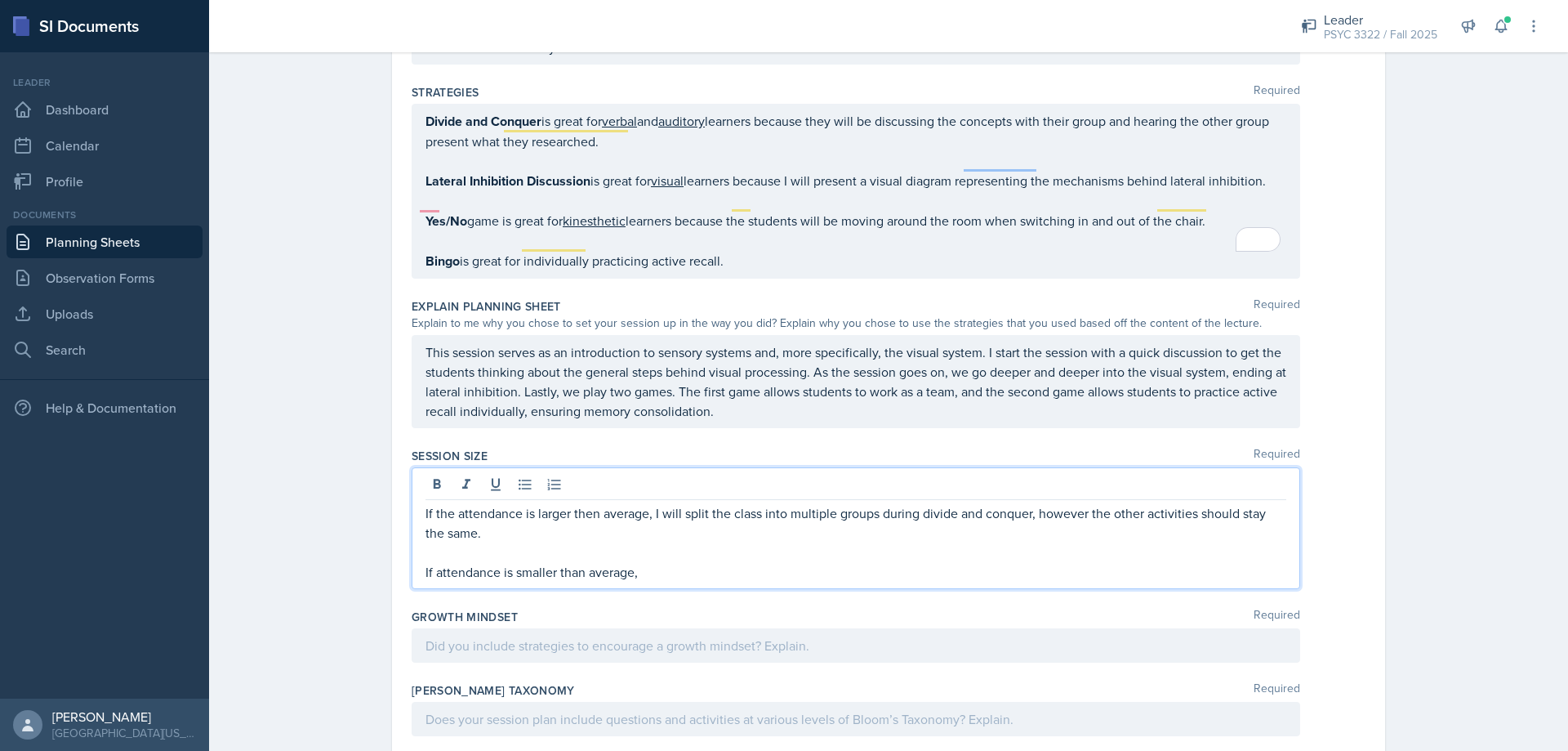
click at [0, 0] on span "Use the right word" at bounding box center [0, 0] width 0 height 0
click at [0, 0] on div "; however," at bounding box center [0, 0] width 0 height 0
click at [674, 562] on p "If attendance is smaller than average," at bounding box center [856, 572] width 861 height 19
click at [0, 0] on span "Correct the spelling error" at bounding box center [0, 0] width 0 height 0
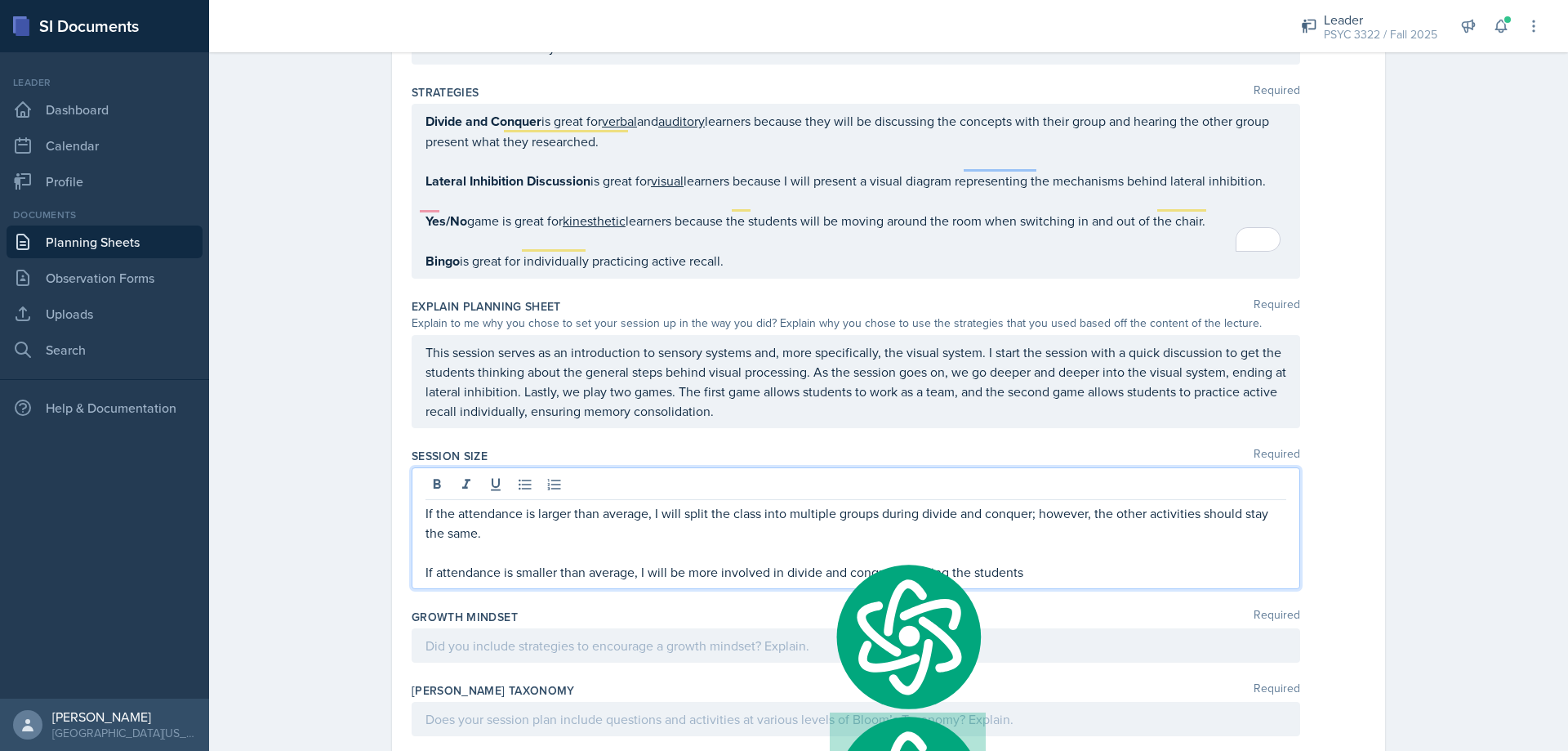
click at [1015, 562] on p "If attendance is smaller than average, I will be more involved in divide and co…" at bounding box center [856, 572] width 861 height 19
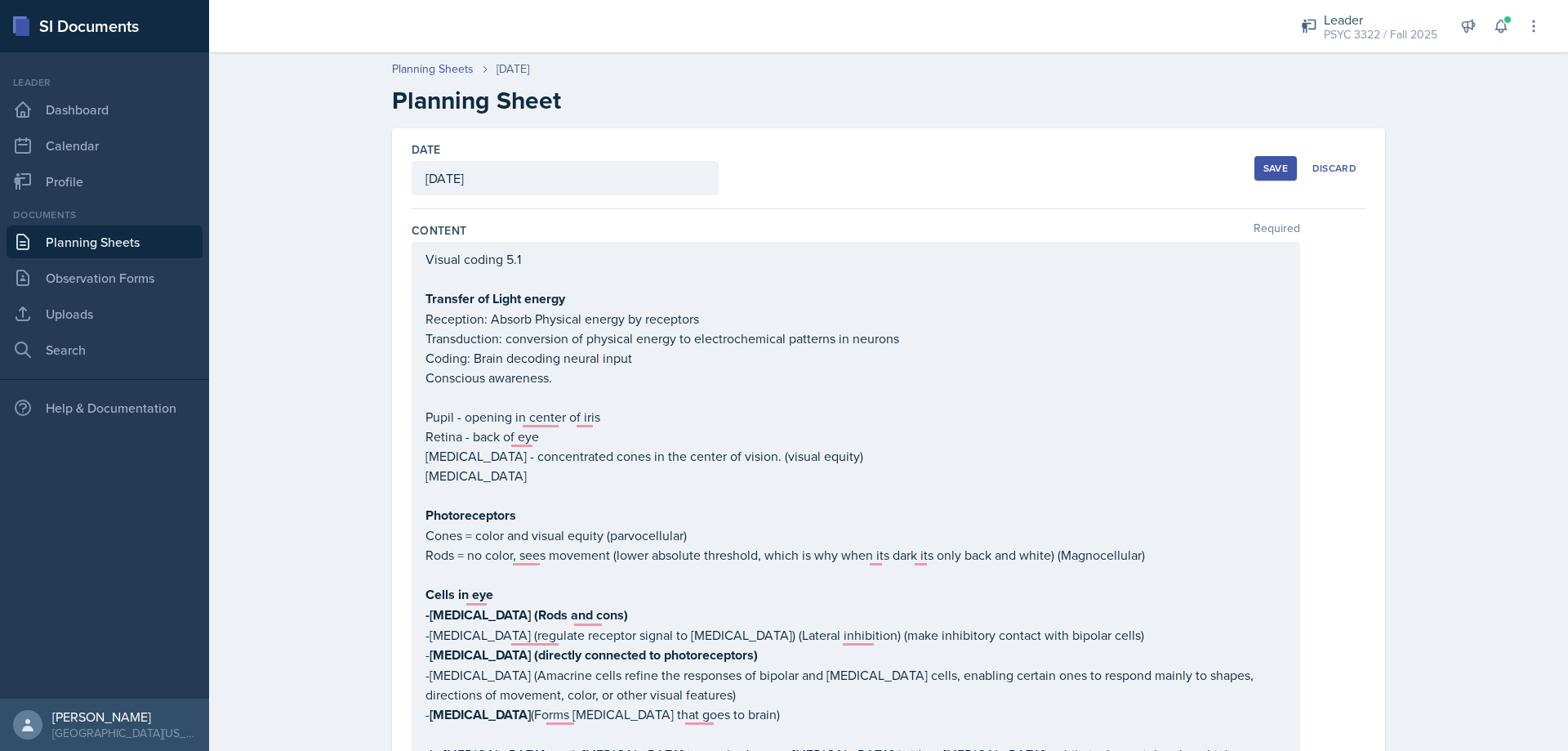
scroll to position [2428, 0]
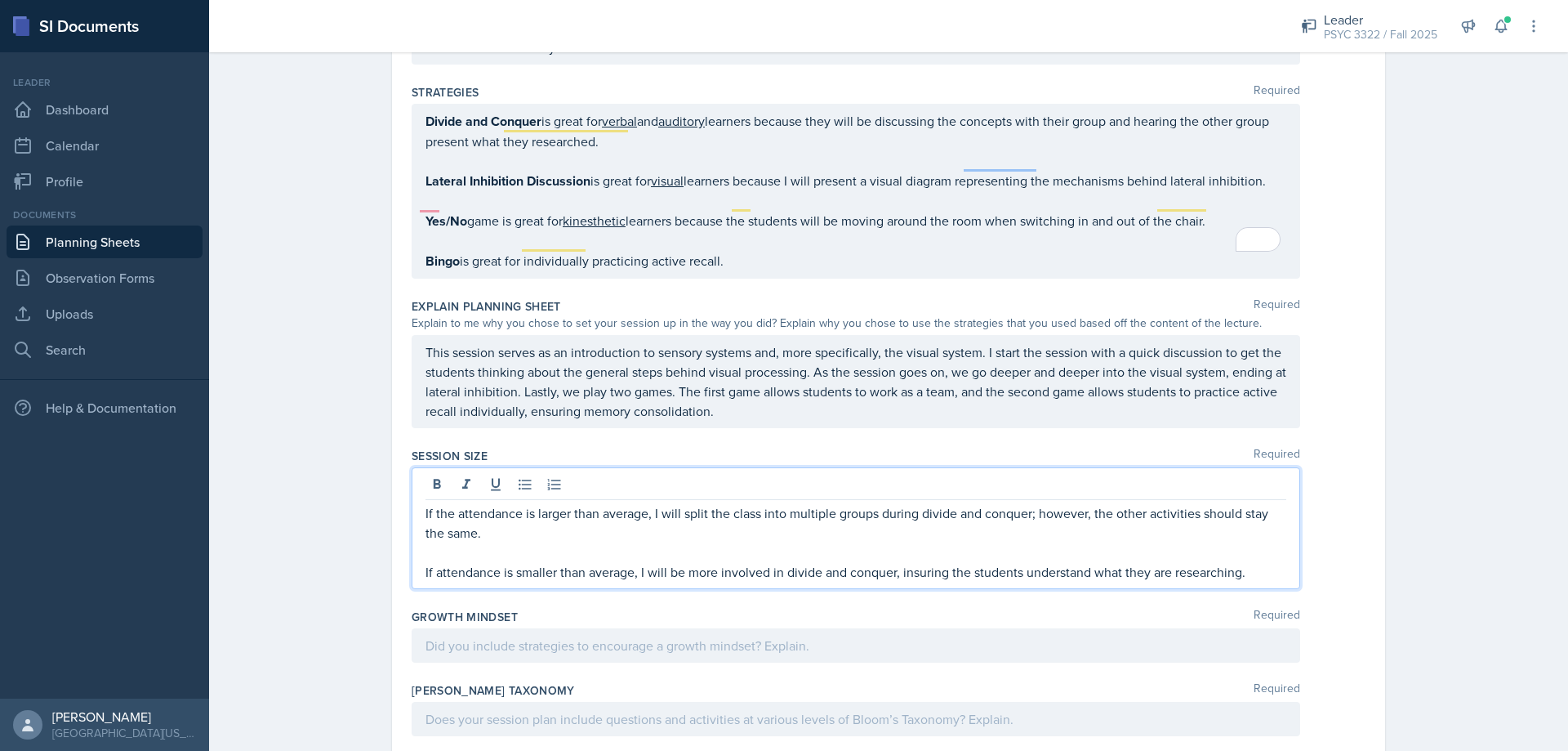
click at [0, 0] on div "Rewrite sentence" at bounding box center [0, 0] width 0 height 0
click at [907, 562] on p "If attendance is smaller than average, I will be more involved in divide and co…" at bounding box center [856, 572] width 861 height 19
click at [929, 562] on p "If attendance is smaller than average, I will be more involved in divide and co…" at bounding box center [856, 572] width 861 height 19
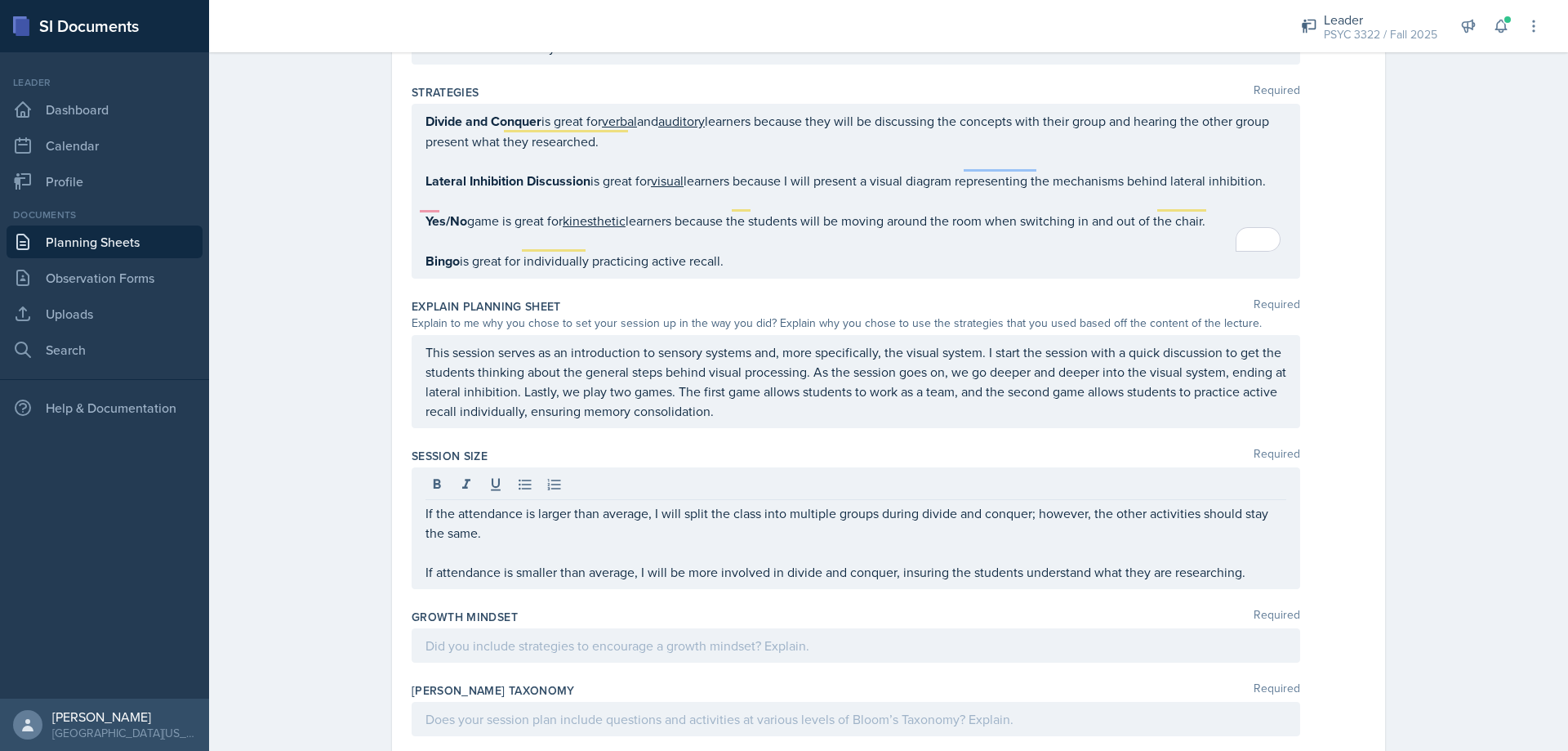
click at [1159, 566] on div "If the attendance is larger than average, I will split the class into multiple …" at bounding box center [855, 529] width 889 height 121
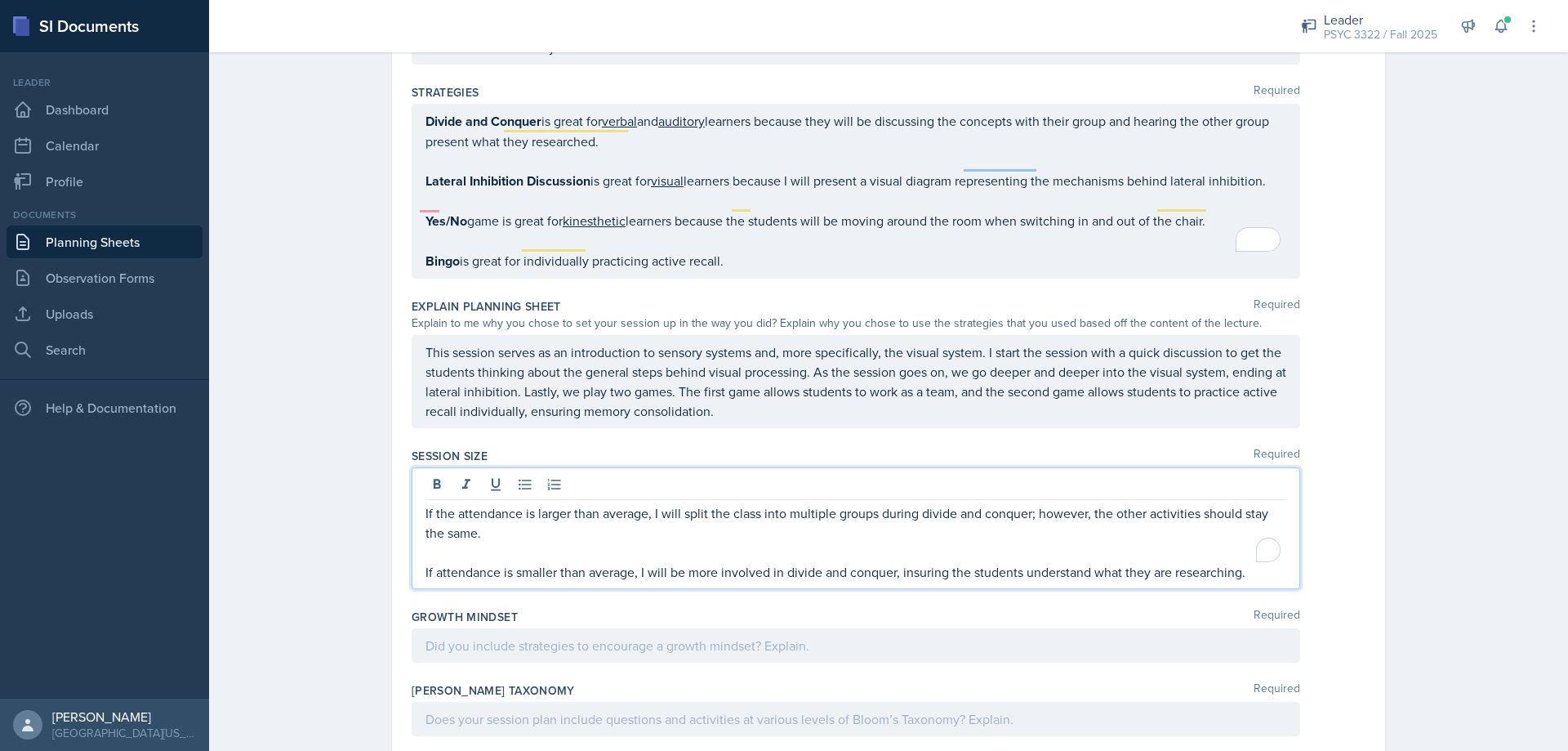
click at [918, 562] on p "If attendance is smaller than average, I will be more involved in divide and co…" at bounding box center [856, 572] width 861 height 19
click at [0, 0] on qb-div "Use the right word ensuring" at bounding box center [0, 0] width 0 height 0
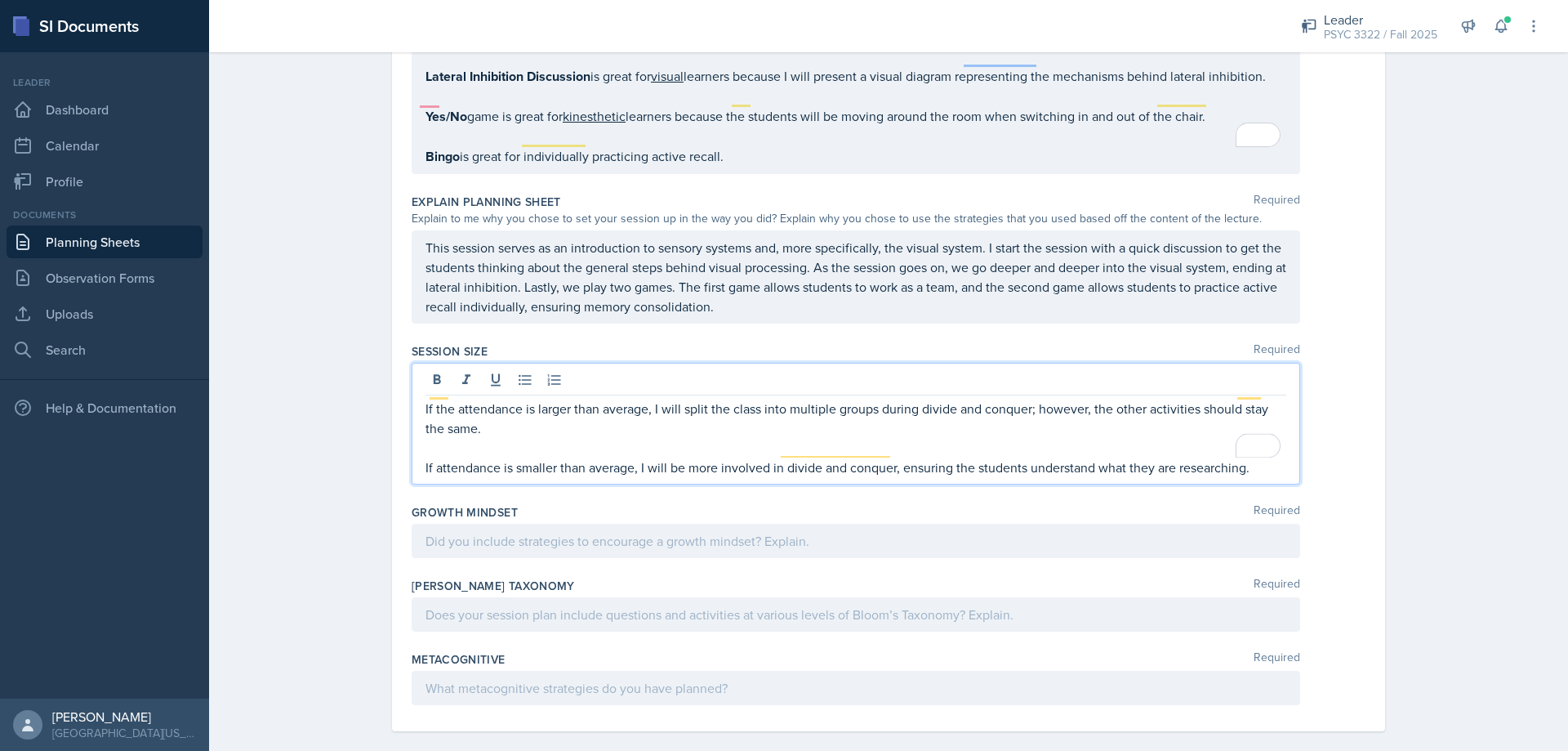
click at [630, 524] on div at bounding box center [855, 541] width 889 height 34
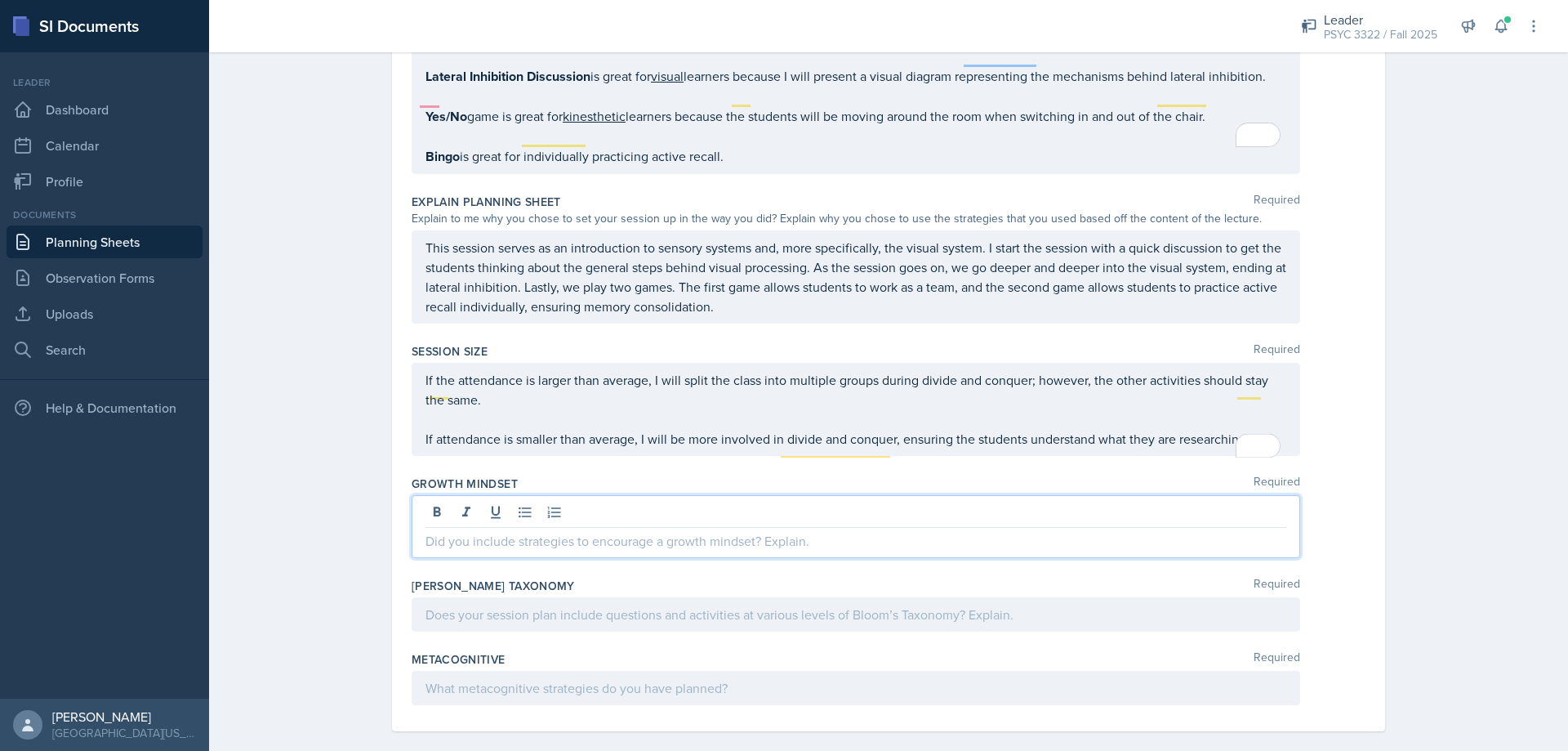
scroll to position [2505, 0]
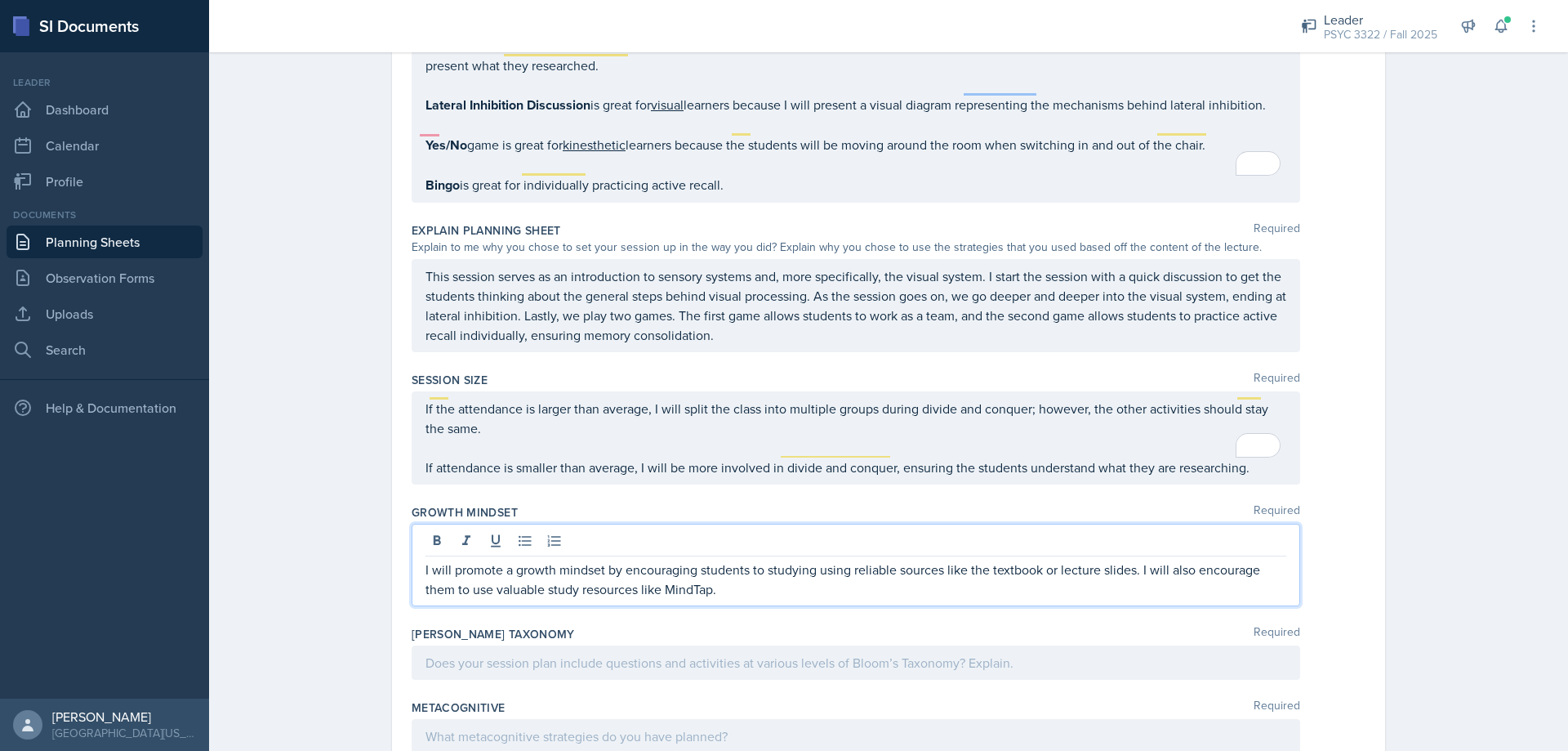
click at [0, 0] on qb-div "Change the verb tense study" at bounding box center [0, 0] width 0 height 0
click at [752, 570] on p "I will promote a growth mindset by encouraging students to study using reliable…" at bounding box center [856, 580] width 861 height 40
click at [671, 645] on div at bounding box center [855, 662] width 889 height 34
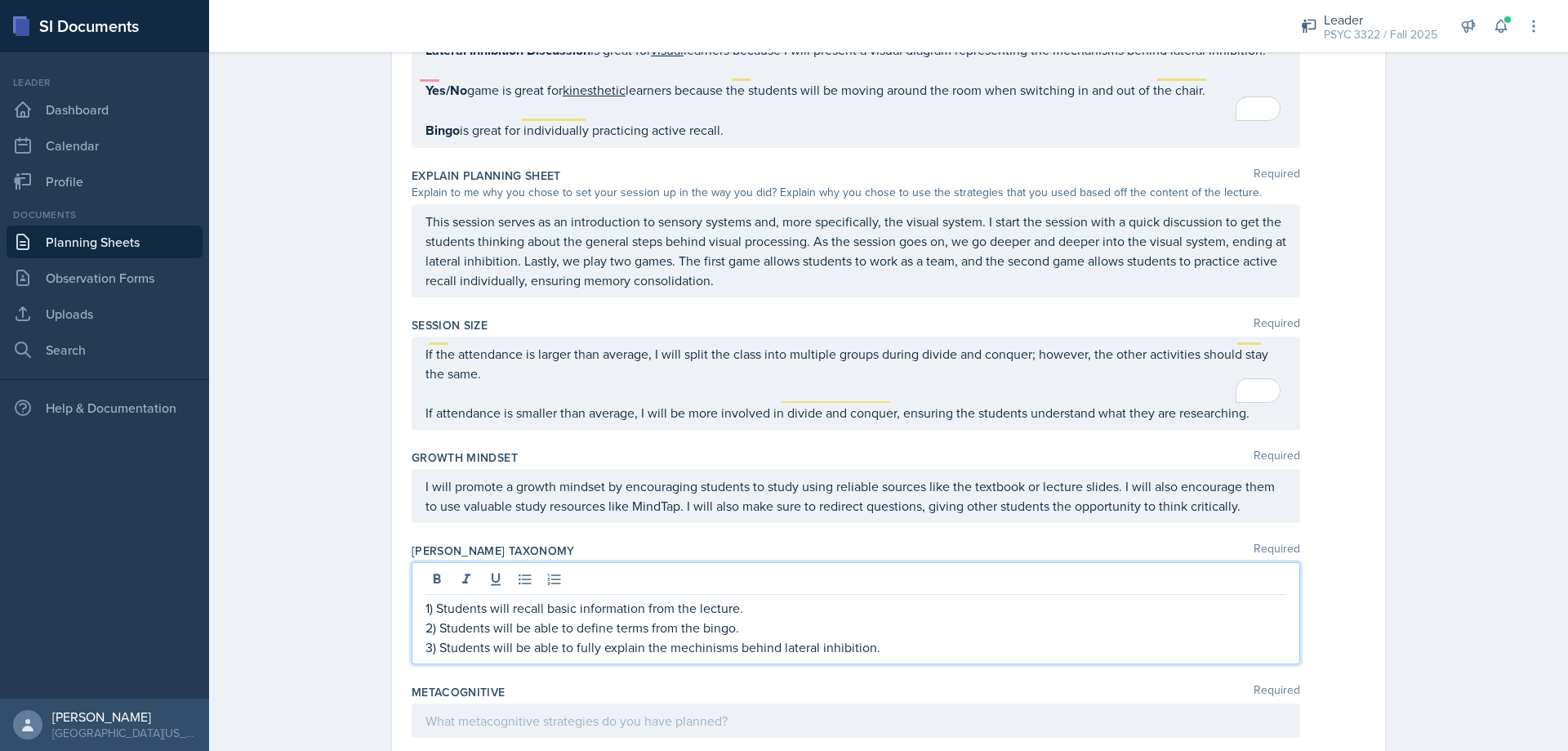
scroll to position [2592, 0]
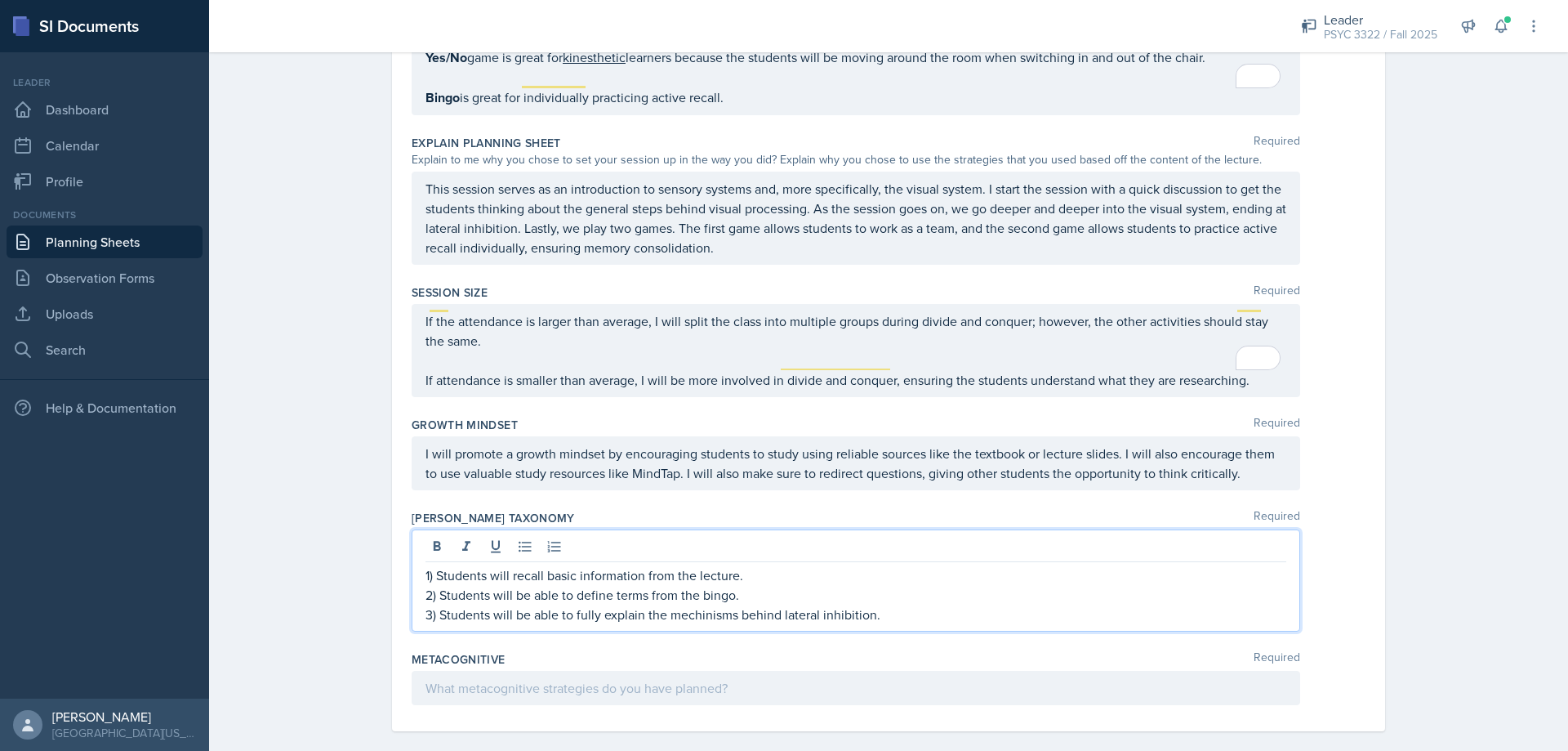
click at [839, 645] on div "Metacognitive Required" at bounding box center [888, 682] width 954 height 74
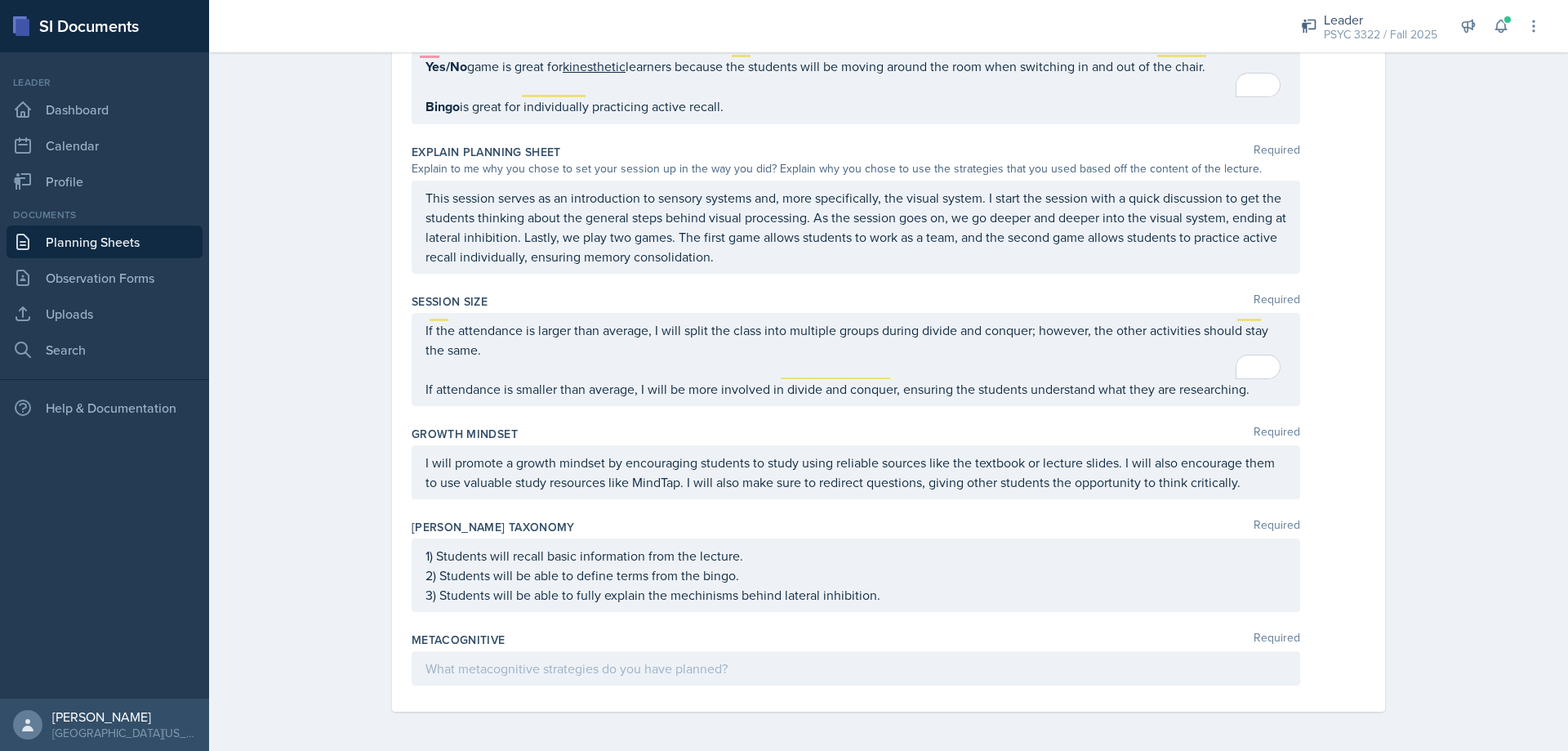
scroll to position [2563, 0]
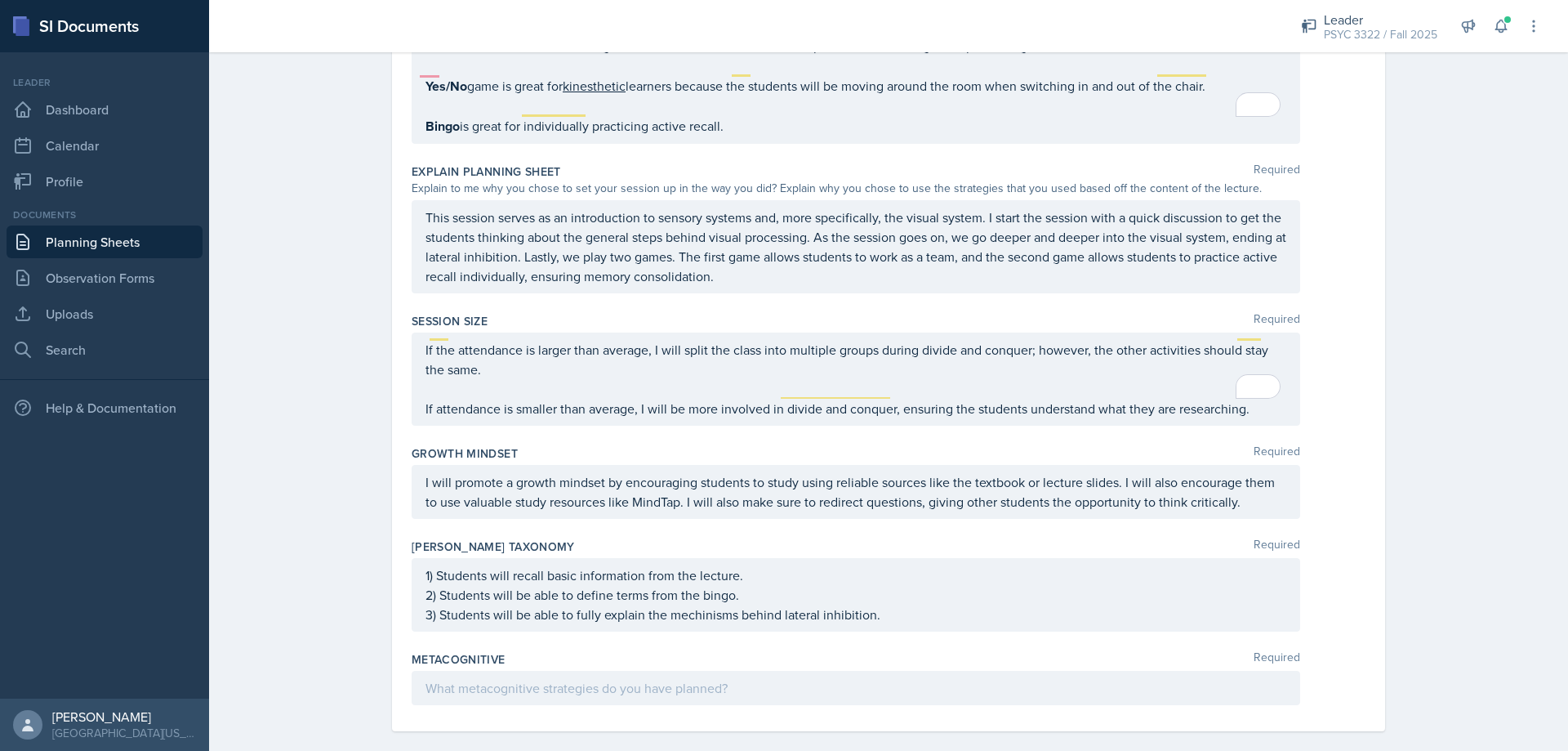
click at [0, 0] on span "Correct the spelling error" at bounding box center [0, 0] width 0 height 0
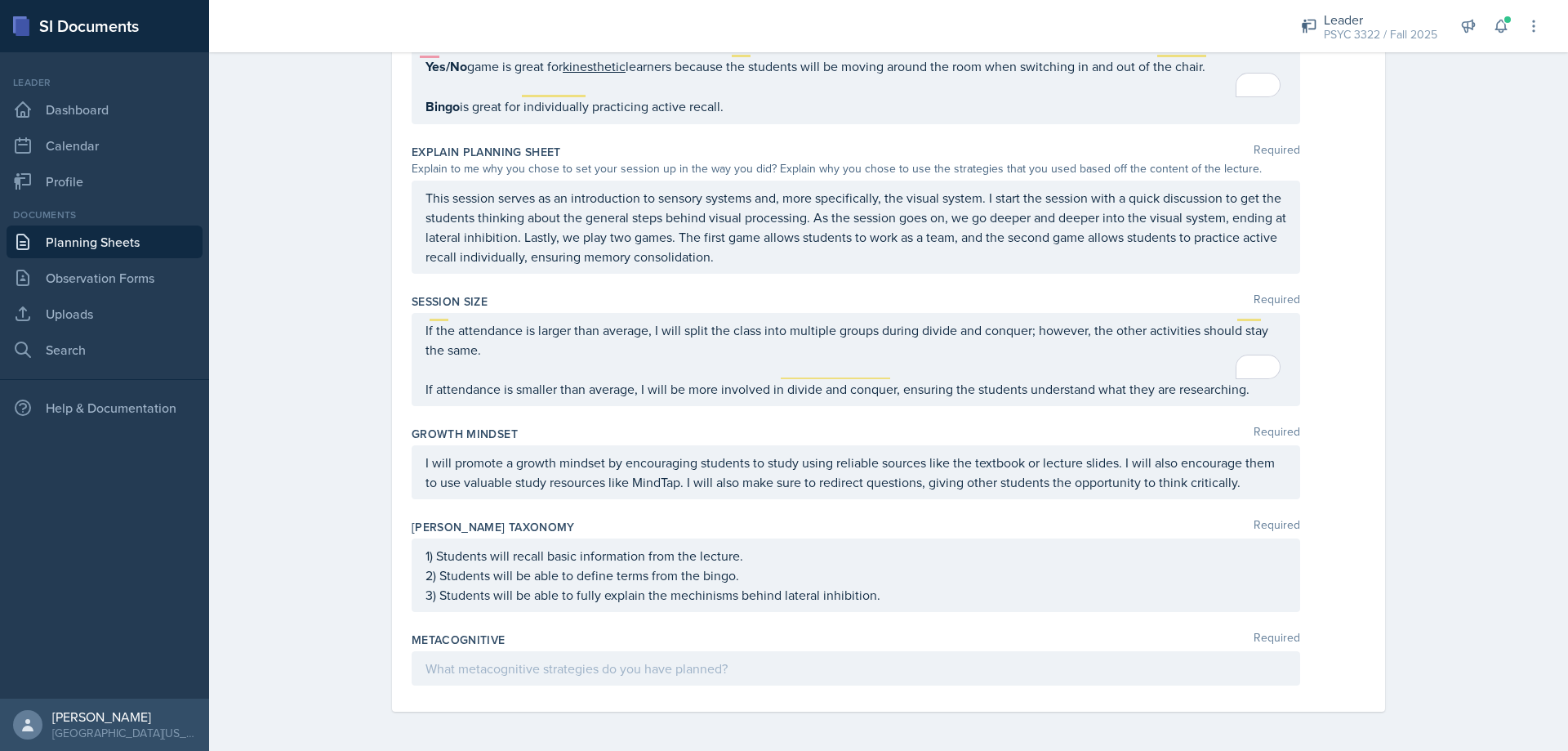
click at [723, 638] on div "Metacognitive Required" at bounding box center [888, 639] width 954 height 17
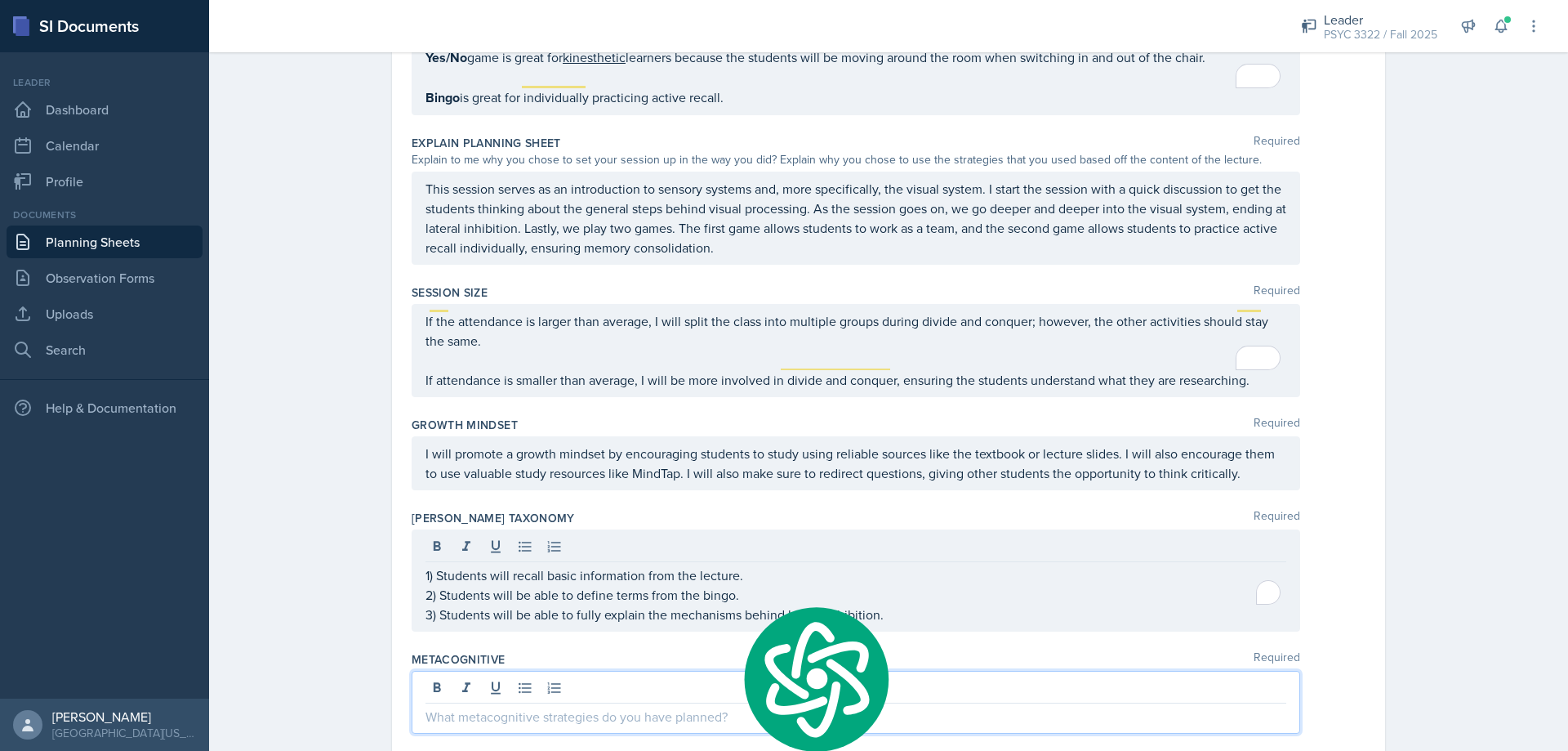
click at [737, 671] on div at bounding box center [855, 703] width 889 height 63
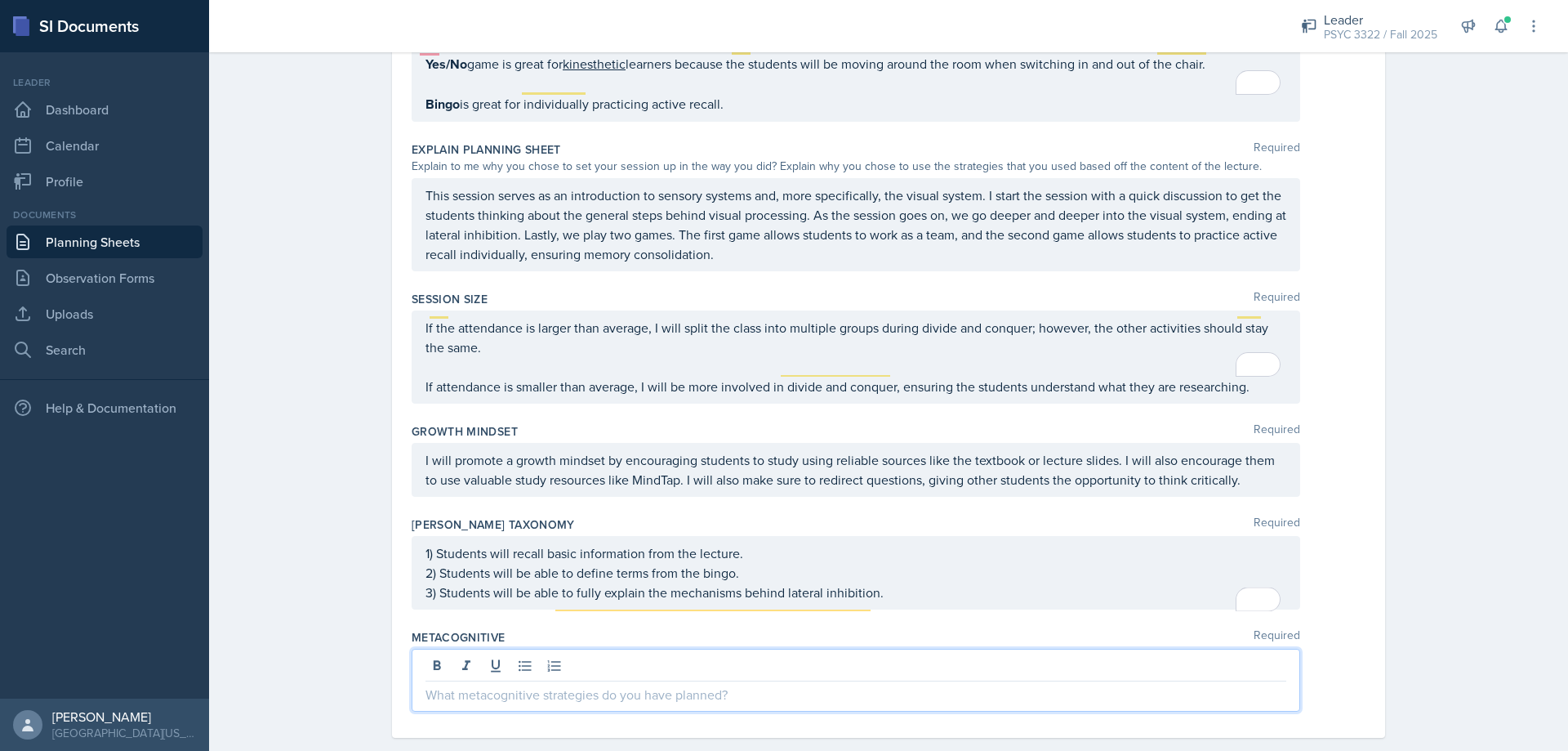
scroll to position [2592, 0]
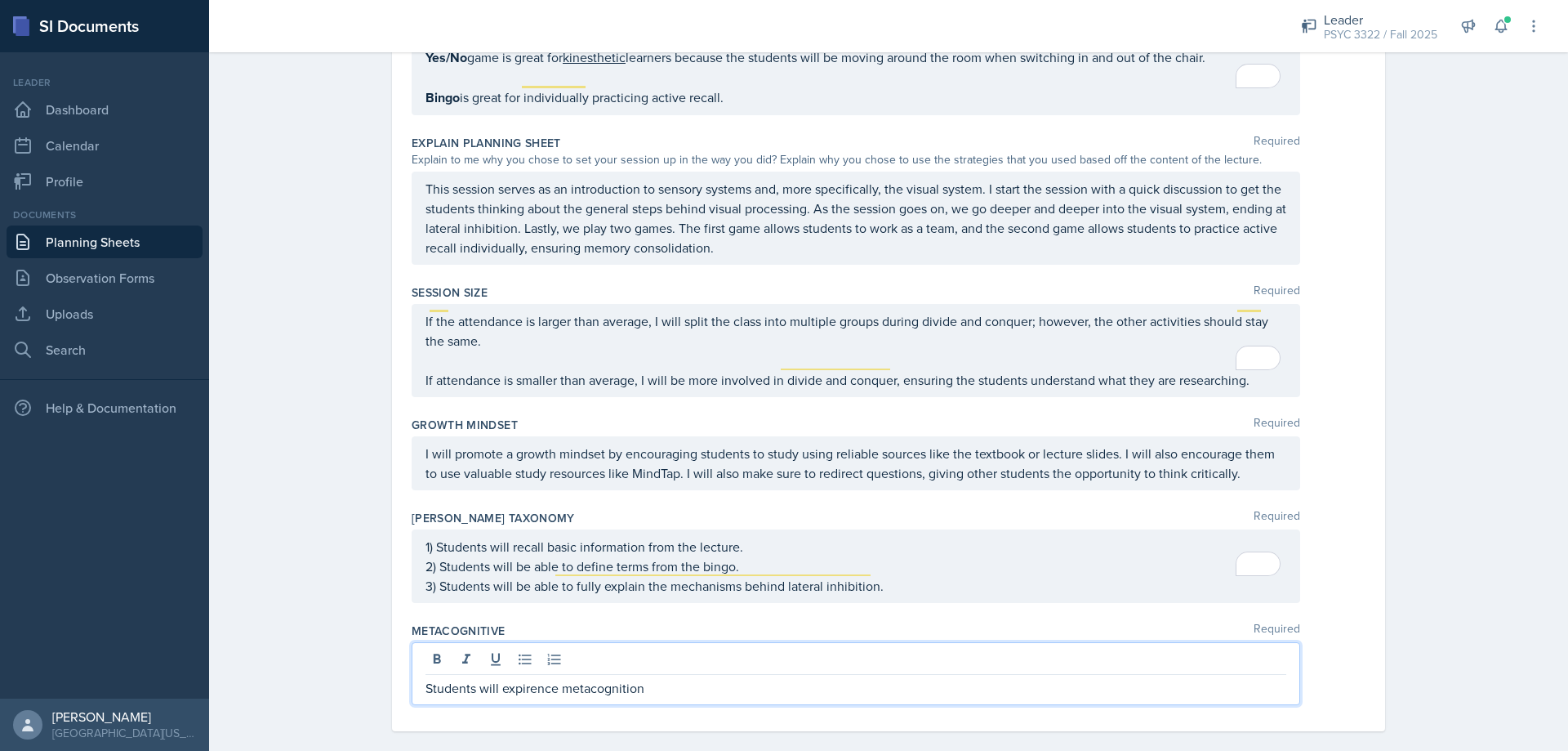
click at [0, 0] on qb-div "Correct the spelling error experience" at bounding box center [0, 0] width 0 height 0
click at [664, 678] on p "Students will experience metacognition" at bounding box center [856, 688] width 861 height 19
click at [0, 0] on span "conquer" at bounding box center [0, 0] width 0 height 0
drag, startPoint x: 838, startPoint y: 671, endPoint x: 87, endPoint y: 615, distance: 753.1
click at [87, 615] on div "SI Documents Leader Dashboard Calendar Profile Documents Planning Sheets Observ…" at bounding box center [784, 376] width 1568 height 751
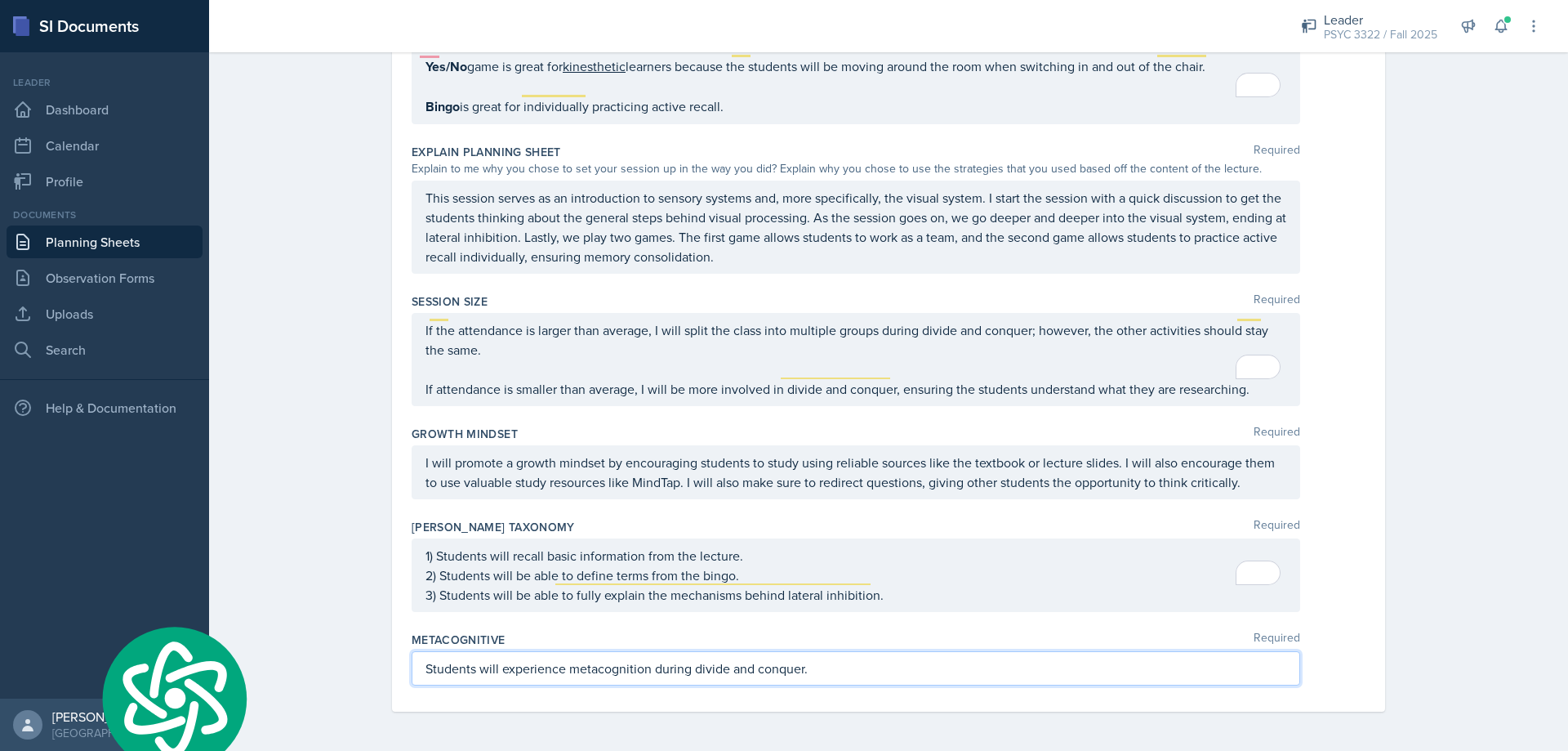
scroll to position [2563, 0]
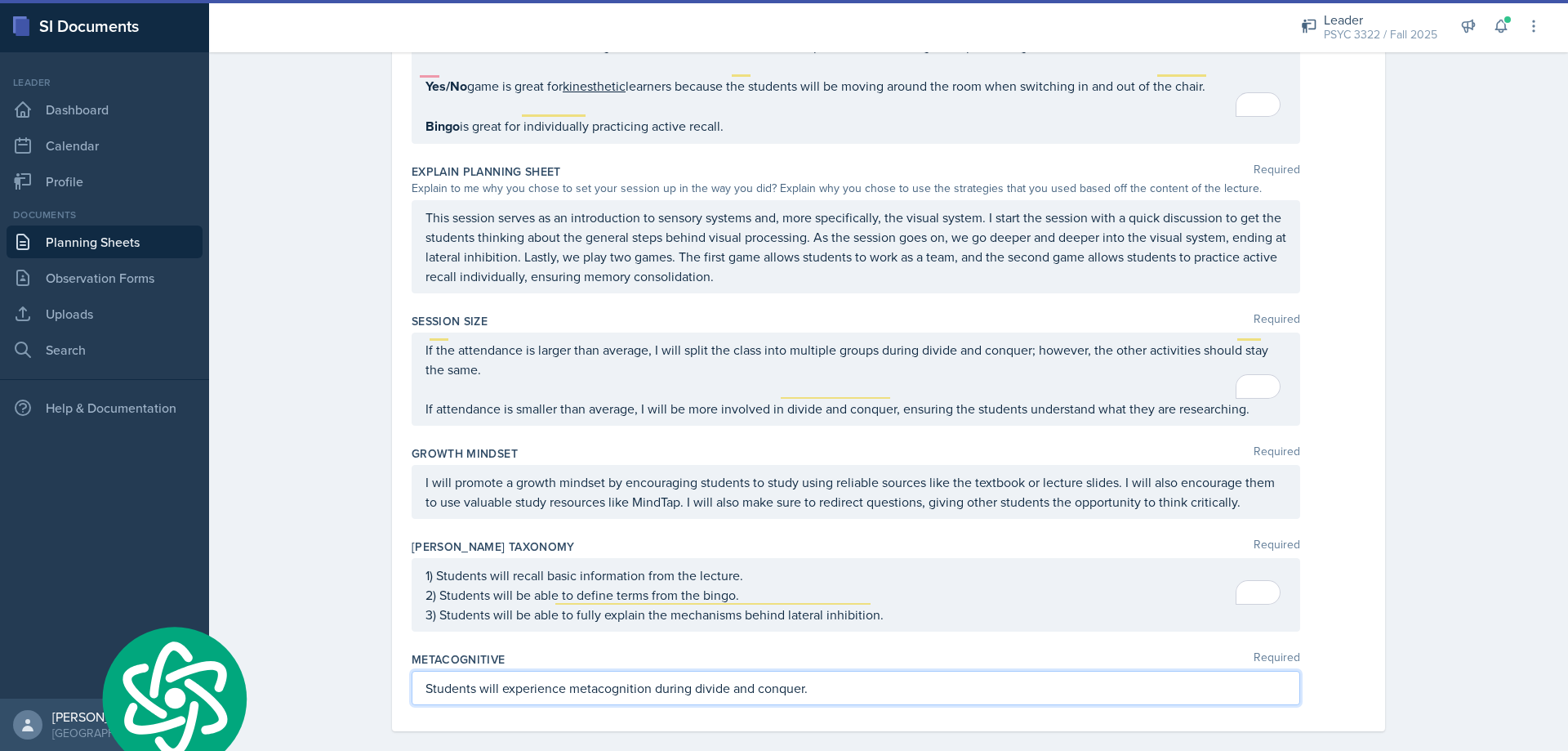
drag, startPoint x: 860, startPoint y: 657, endPoint x: 869, endPoint y: 657, distance: 9.0
click at [861, 671] on div "Students will experience metacognition during divide and conquer." at bounding box center [855, 688] width 889 height 34
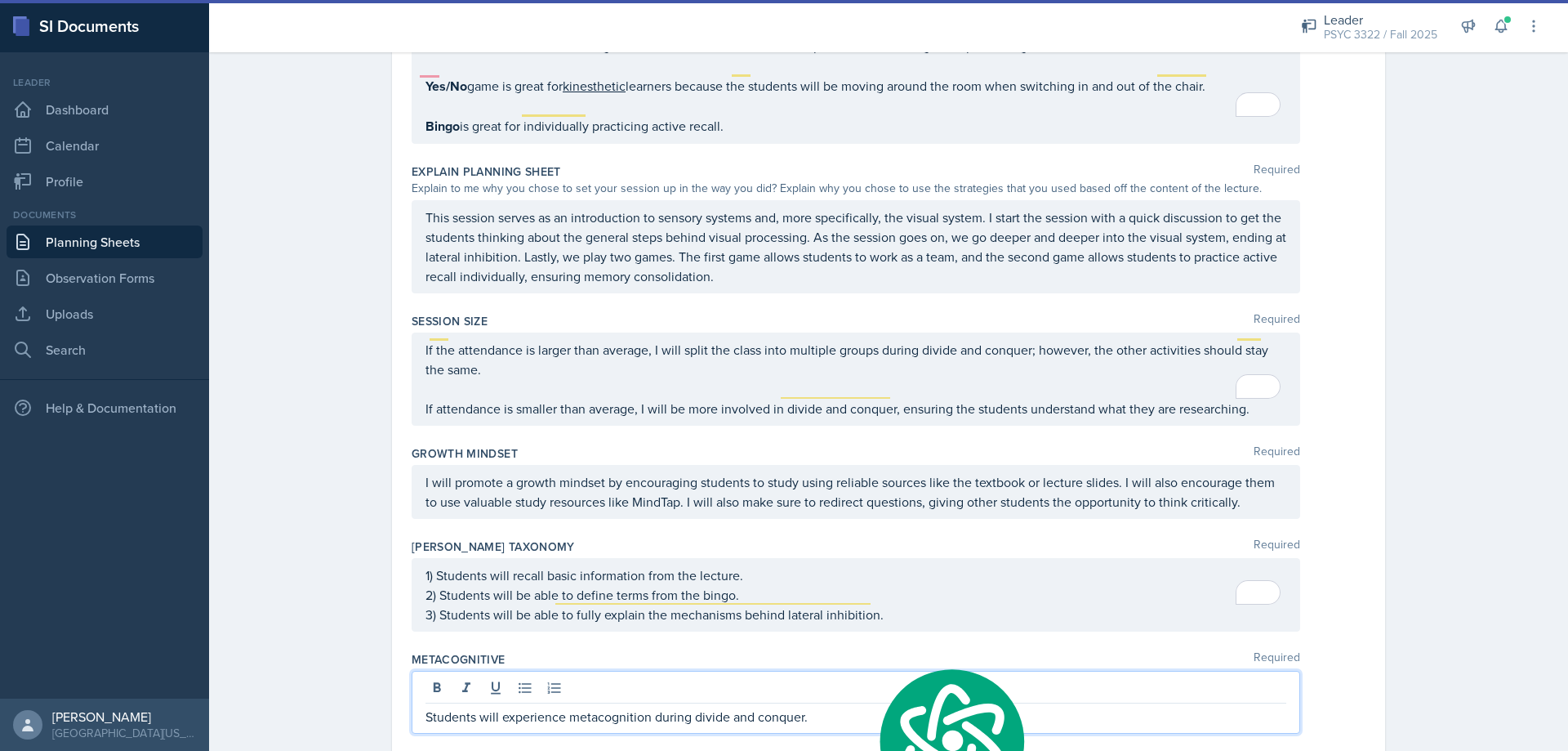
scroll to position [2592, 0]
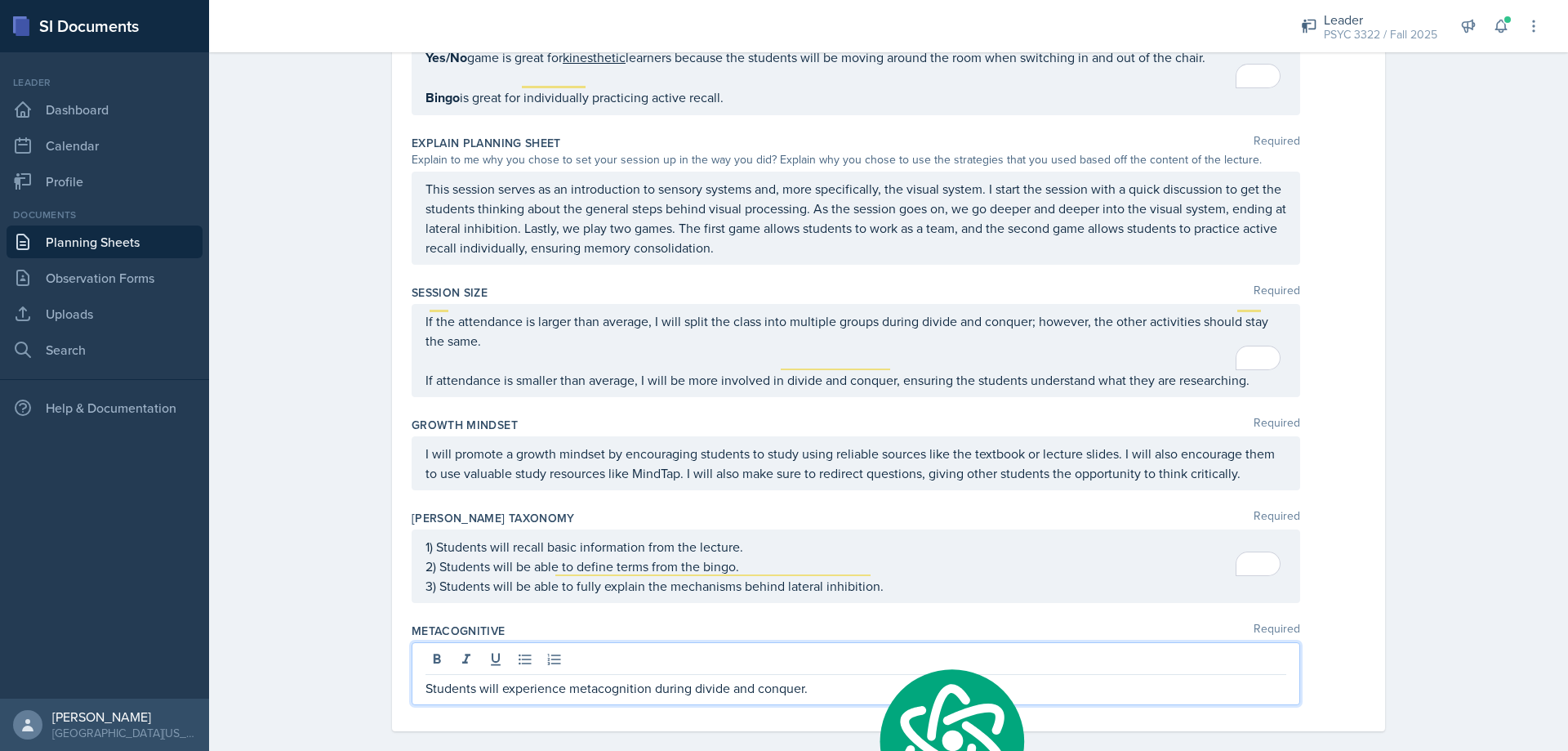
click at [846, 678] on p "Students will experience metacognition during divide and conquer." at bounding box center [856, 688] width 861 height 19
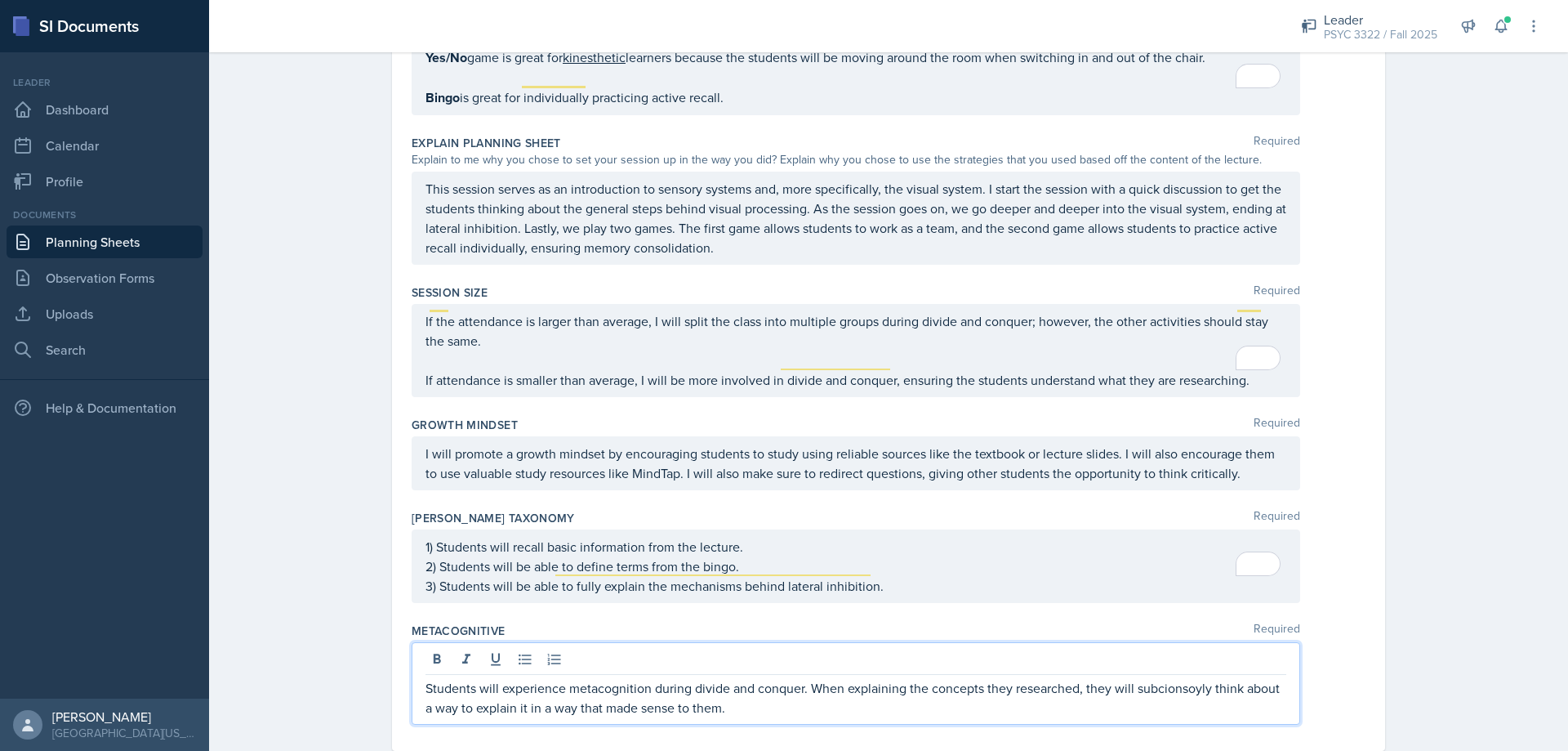
click at [0, 0] on span "Replace with" at bounding box center [0, 0] width 0 height 0
click at [0, 0] on div "makes" at bounding box center [0, 0] width 0 height 0
click at [789, 691] on p "Students will experience metacognition during divide and conquer. When explaini…" at bounding box center [856, 697] width 861 height 40
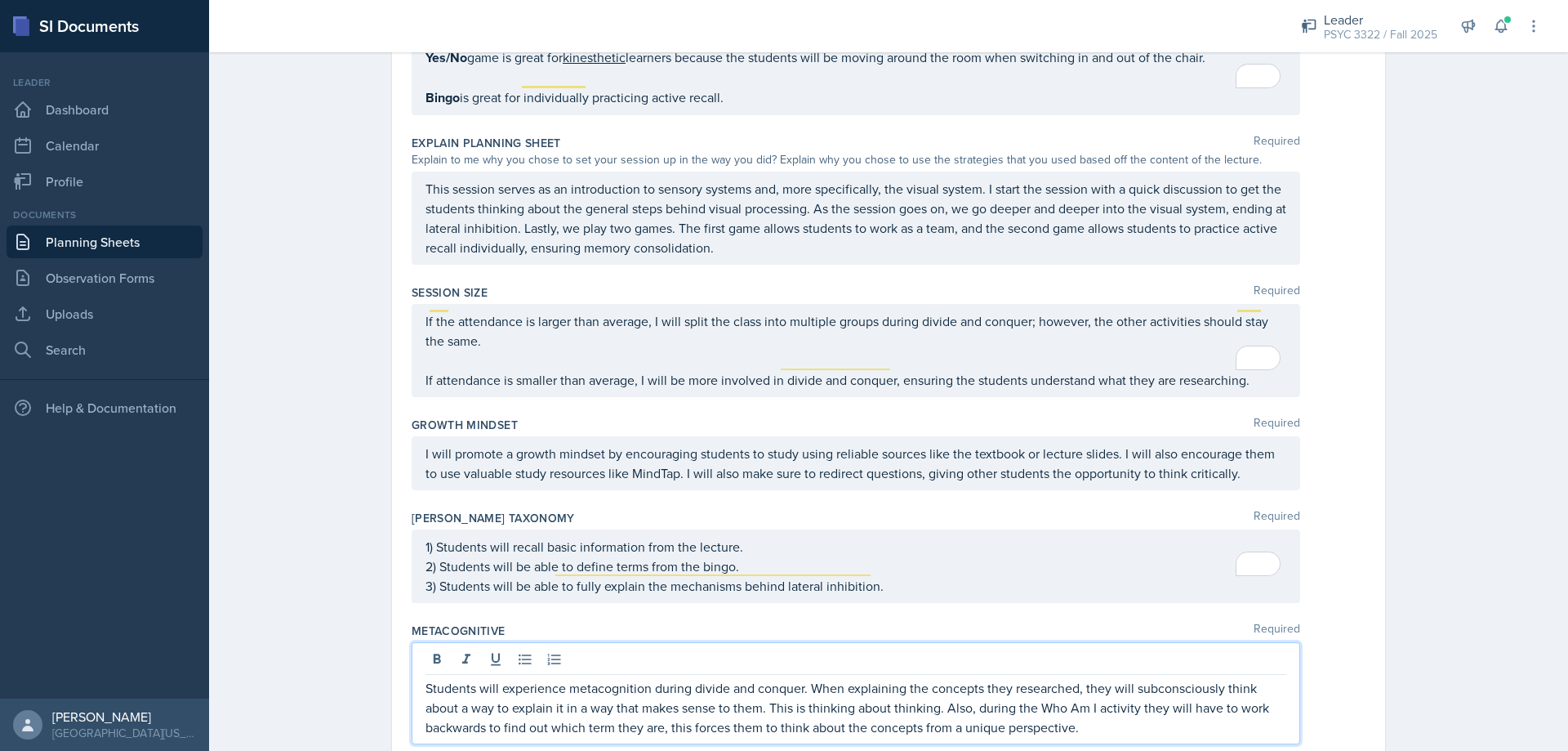
click at [0, 0] on qb-div "Add Punctuation activity ," at bounding box center [0, 0] width 0 height 0
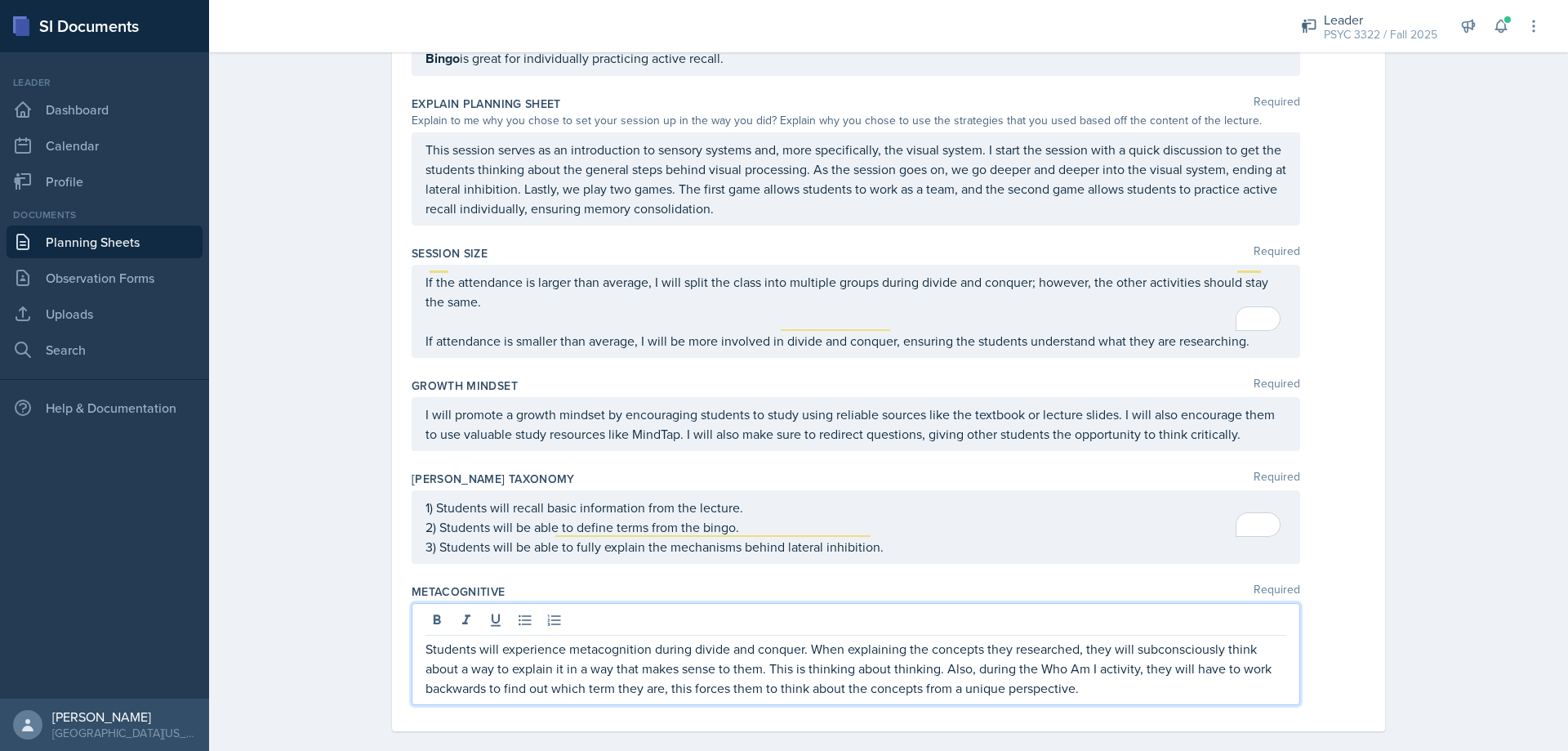
click at [1128, 677] on p "Students will experience metacognition during divide and conquer. When explaini…" at bounding box center [856, 668] width 861 height 59
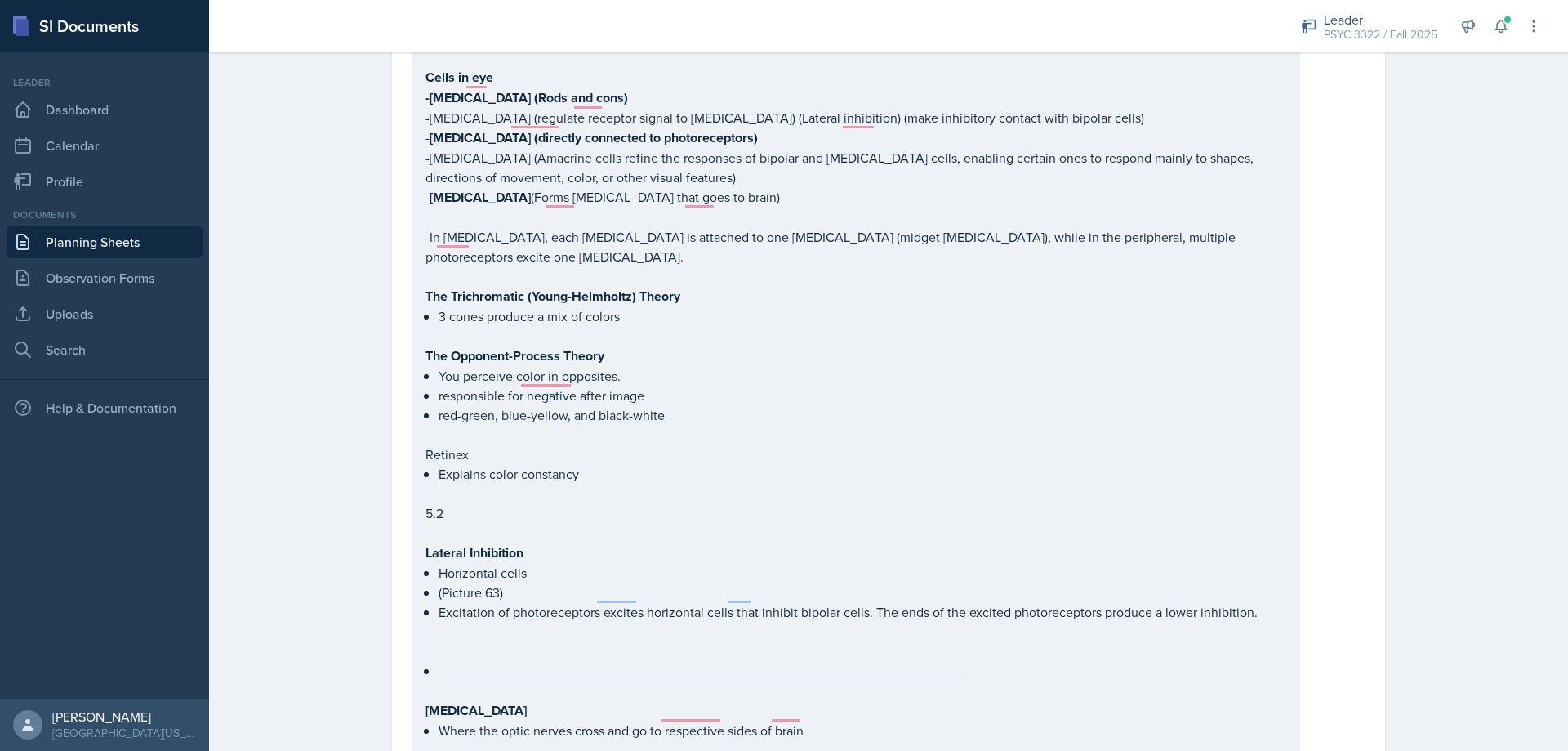
scroll to position [16, 0]
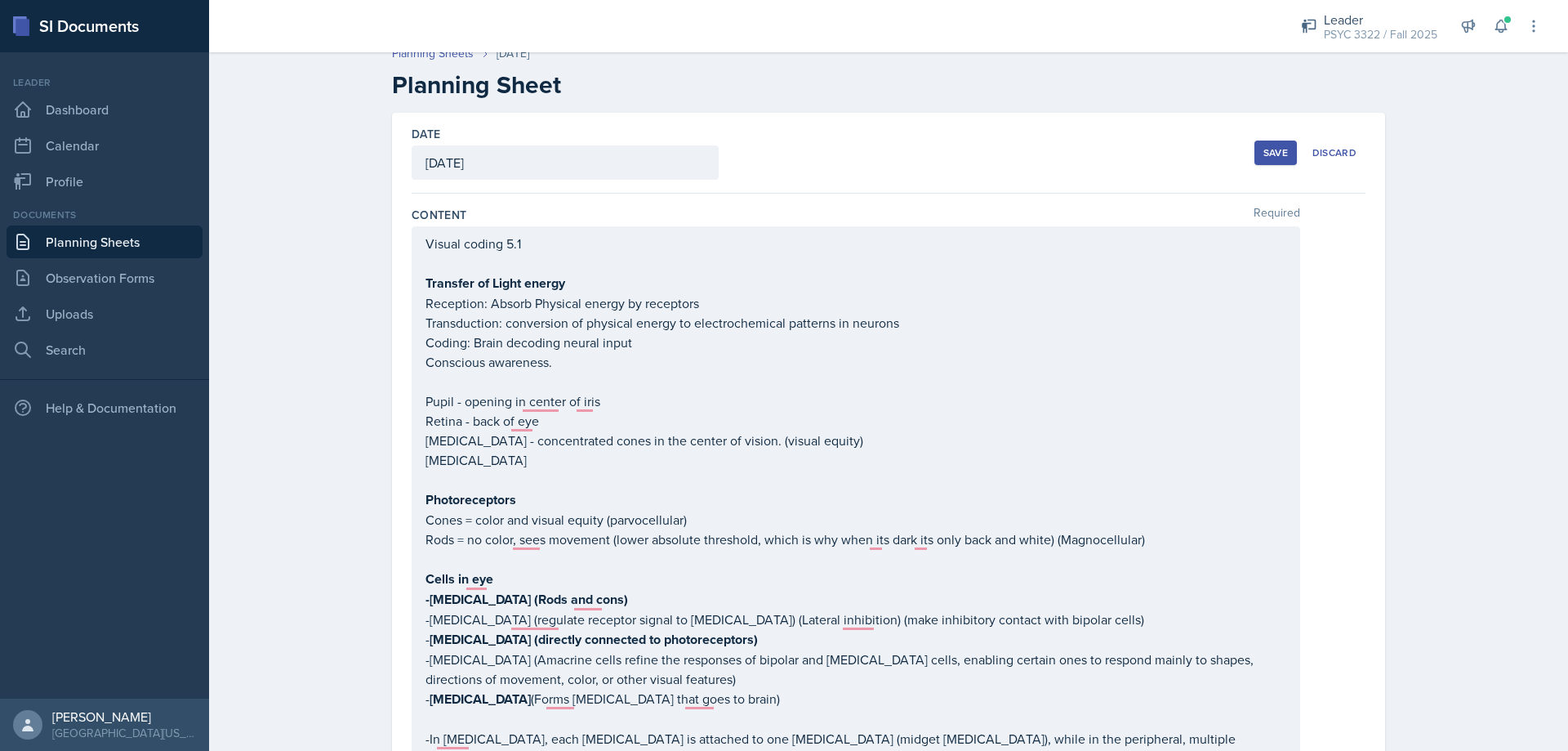
click at [1267, 143] on button "Save" at bounding box center [1276, 153] width 42 height 25
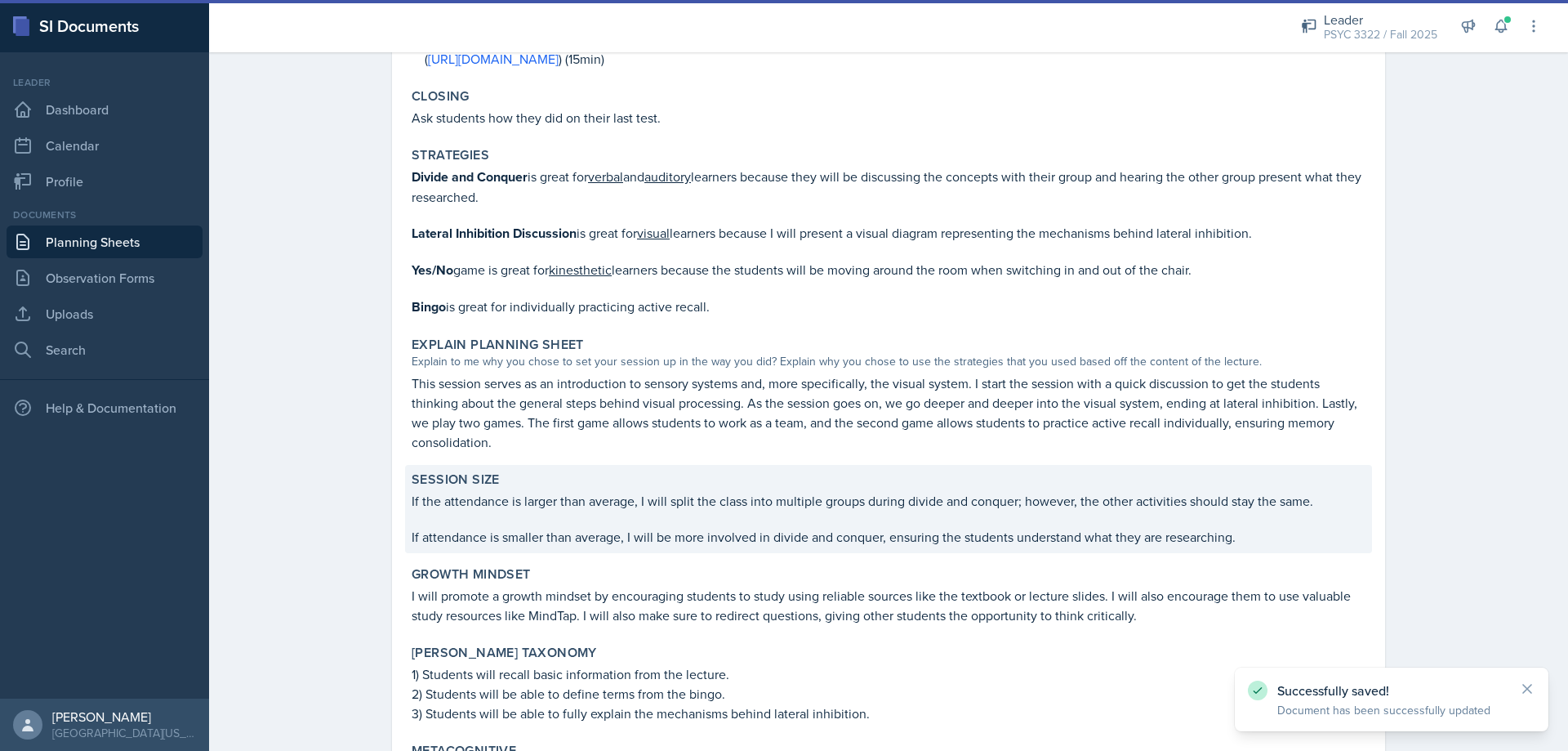
scroll to position [2386, 0]
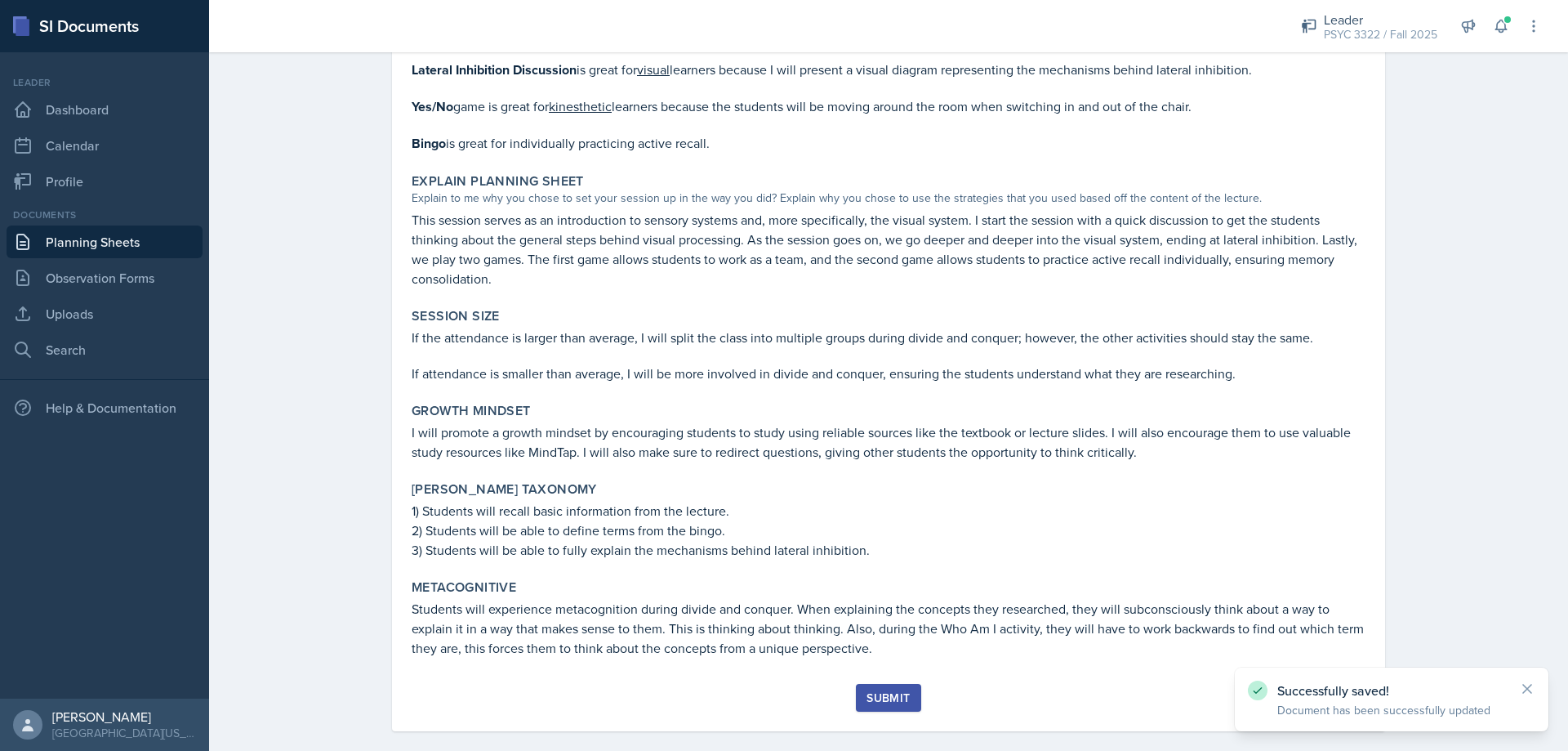
click at [867, 691] on div "Submit" at bounding box center [888, 697] width 43 height 13
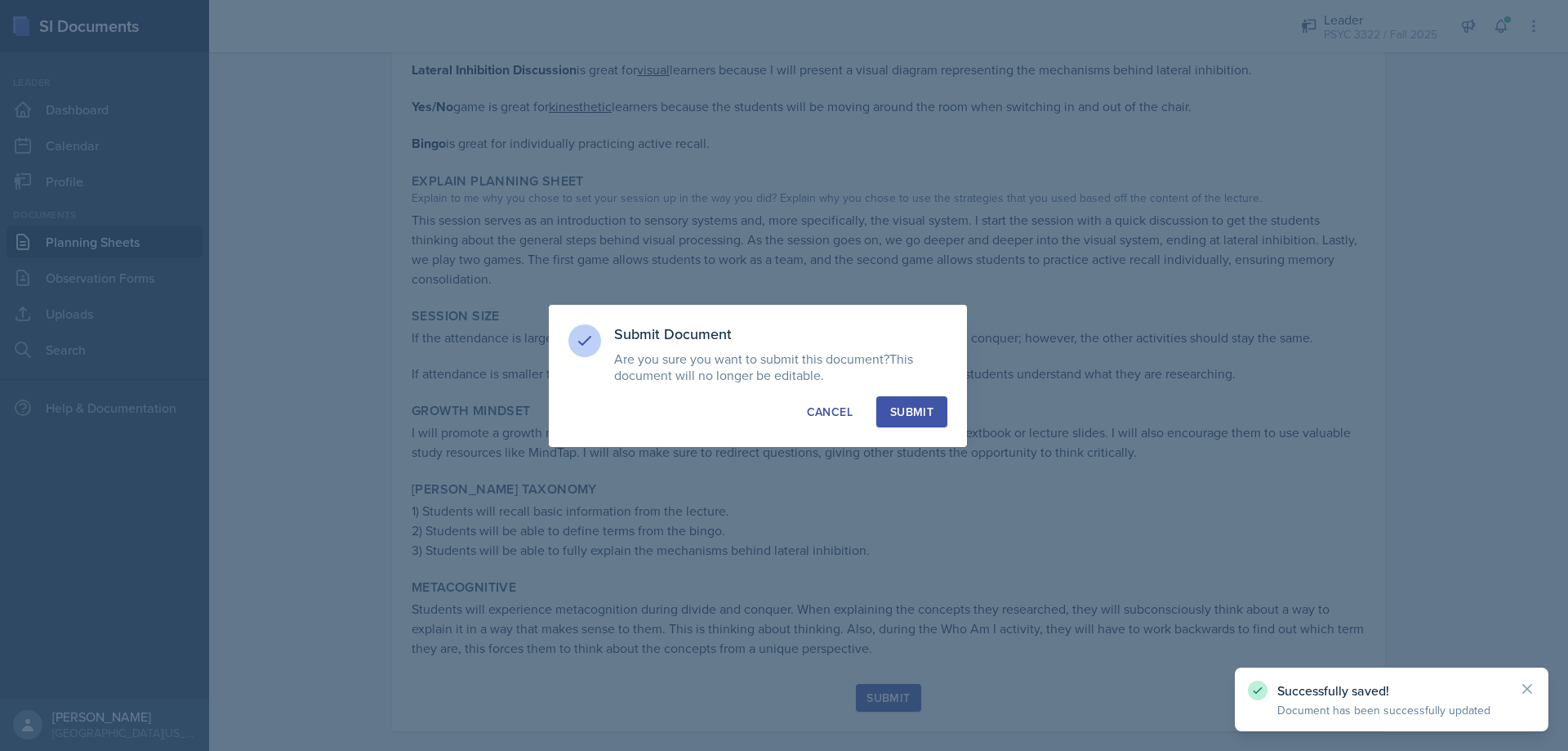
click at [926, 425] on button "Submit" at bounding box center [911, 412] width 71 height 31
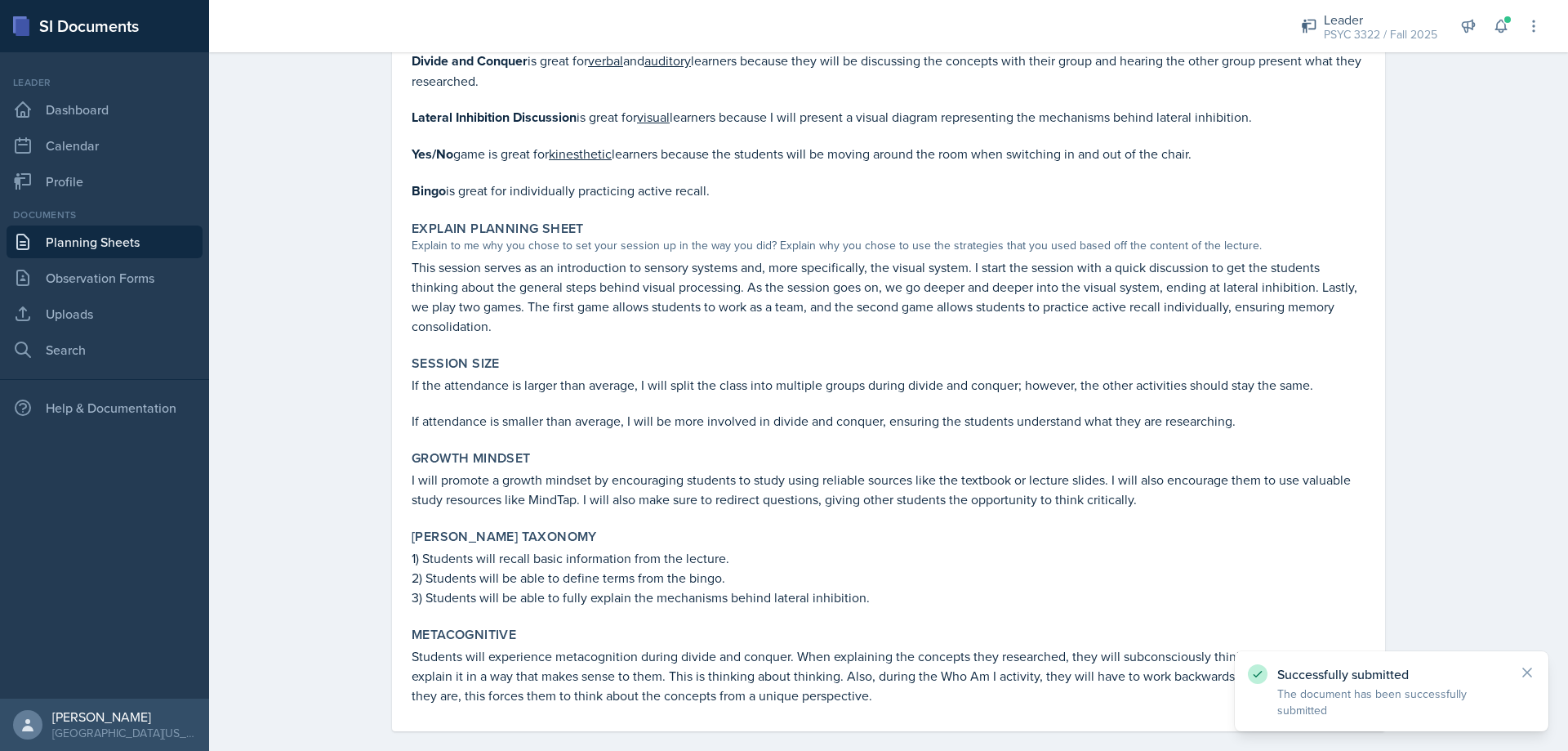
click at [92, 249] on link "Planning Sheets" at bounding box center [104, 242] width 196 height 33
